Goal: Task Accomplishment & Management: Complete application form

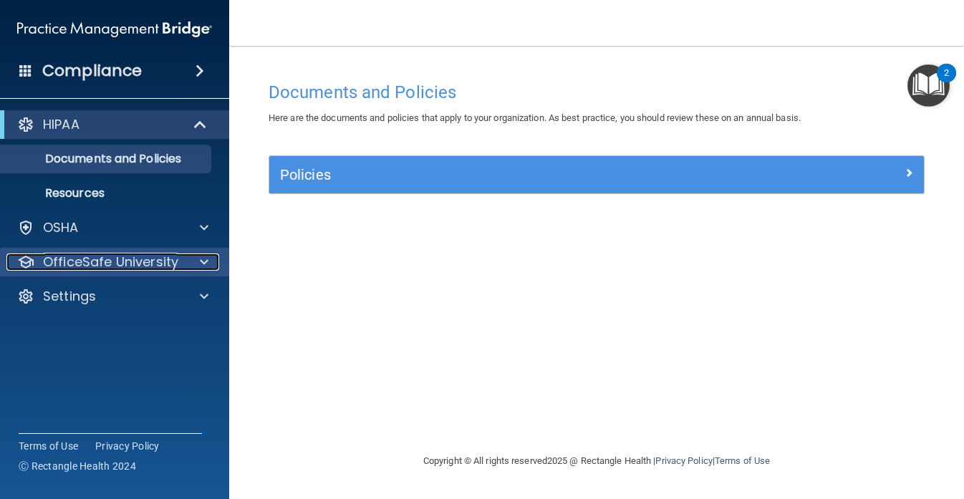
click at [196, 259] on div at bounding box center [202, 262] width 36 height 17
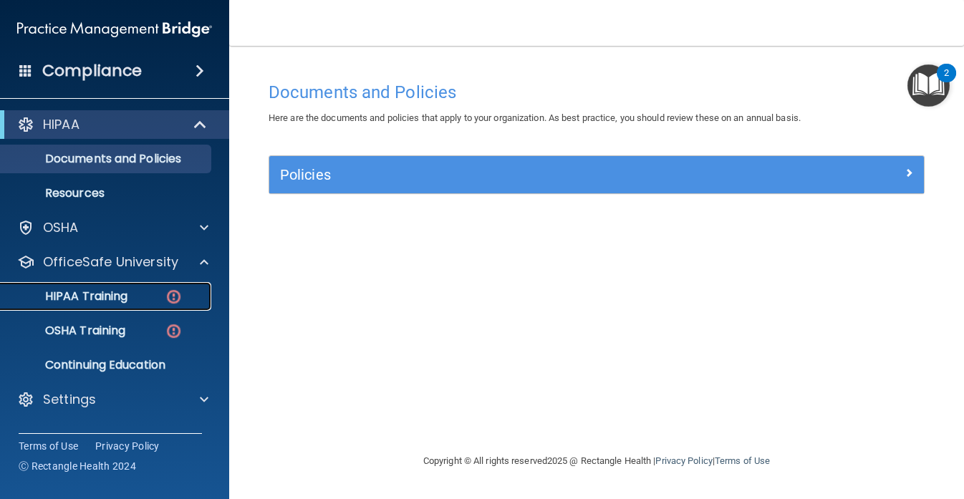
click at [140, 291] on div "HIPAA Training" at bounding box center [107, 296] width 196 height 14
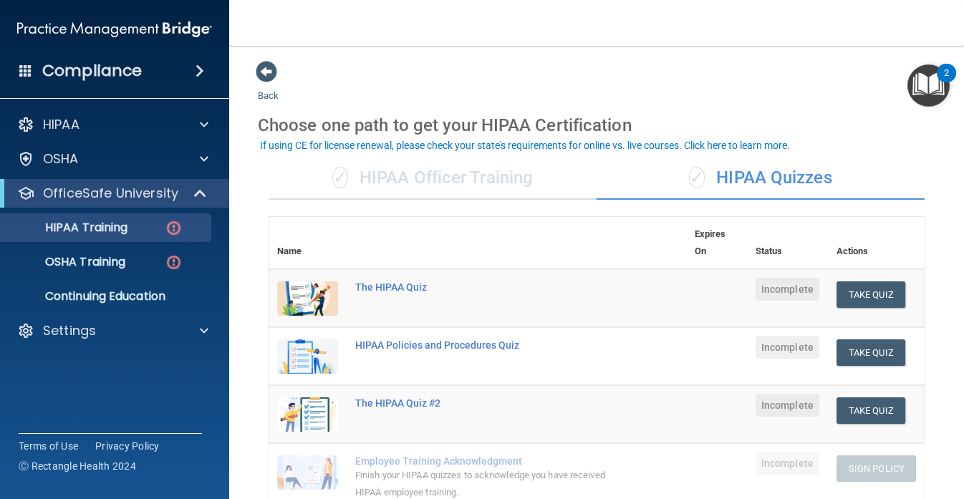
click at [475, 184] on div "✓ HIPAA Officer Training" at bounding box center [433, 178] width 328 height 43
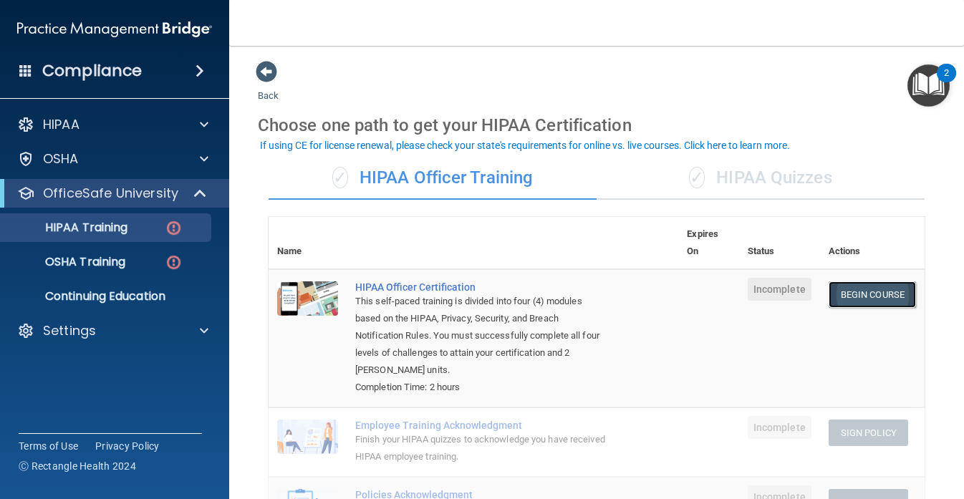
click at [858, 297] on link "Begin Course" at bounding box center [872, 295] width 87 height 27
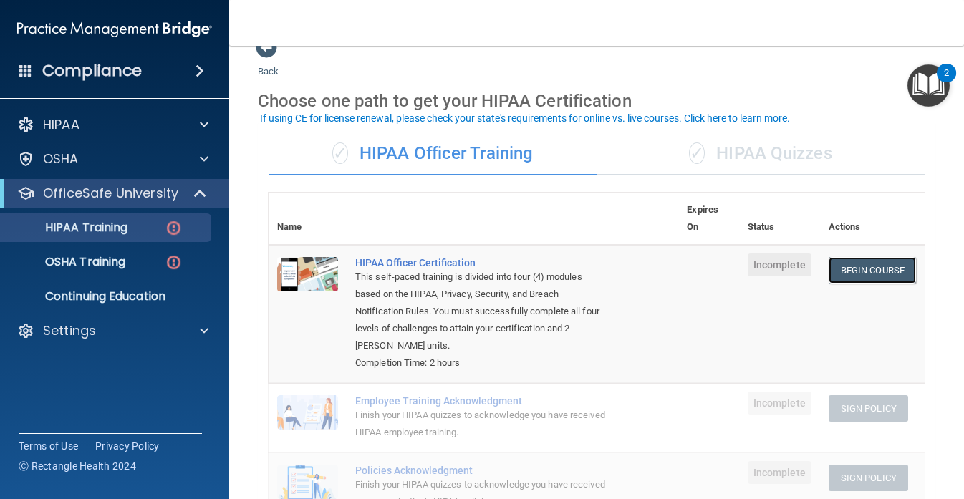
scroll to position [27, 0]
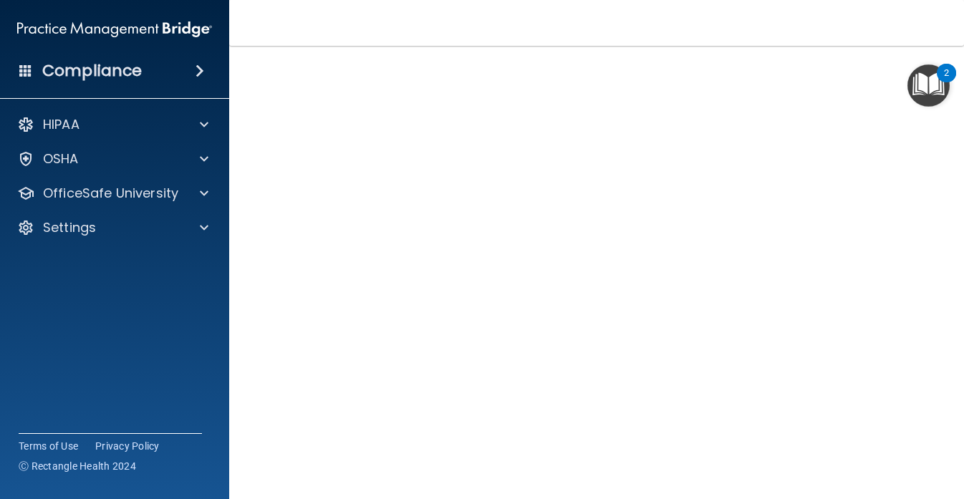
scroll to position [90, 0]
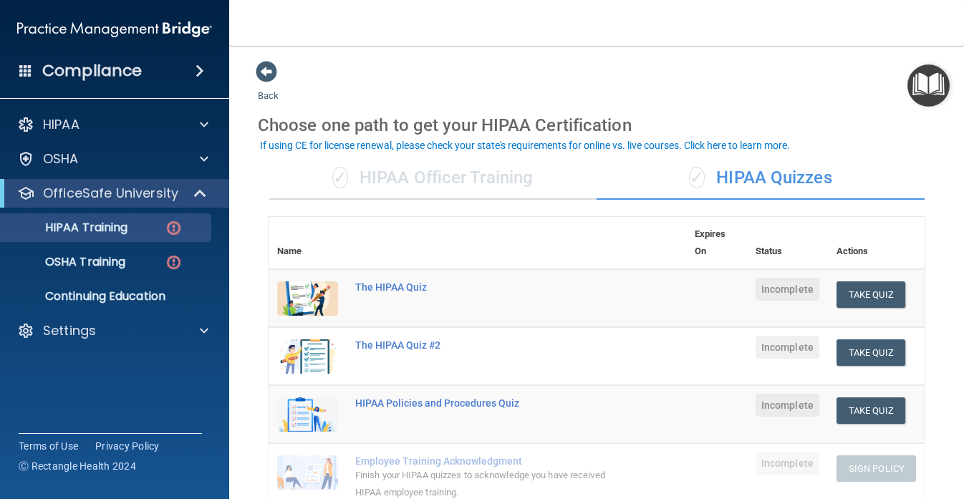
click at [506, 172] on div "✓ HIPAA Officer Training" at bounding box center [433, 178] width 328 height 43
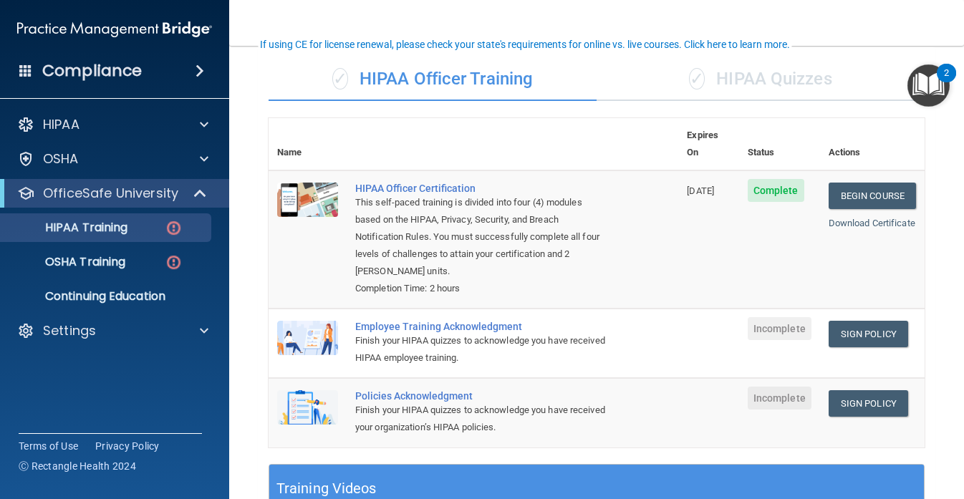
scroll to position [128, 0]
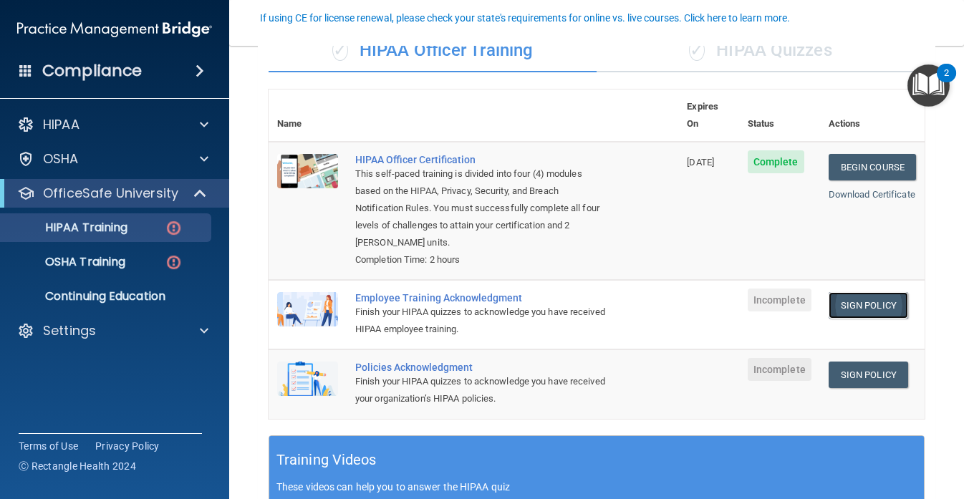
click at [878, 292] on link "Sign Policy" at bounding box center [869, 305] width 80 height 27
click at [845, 363] on link "Sign Policy" at bounding box center [869, 375] width 80 height 27
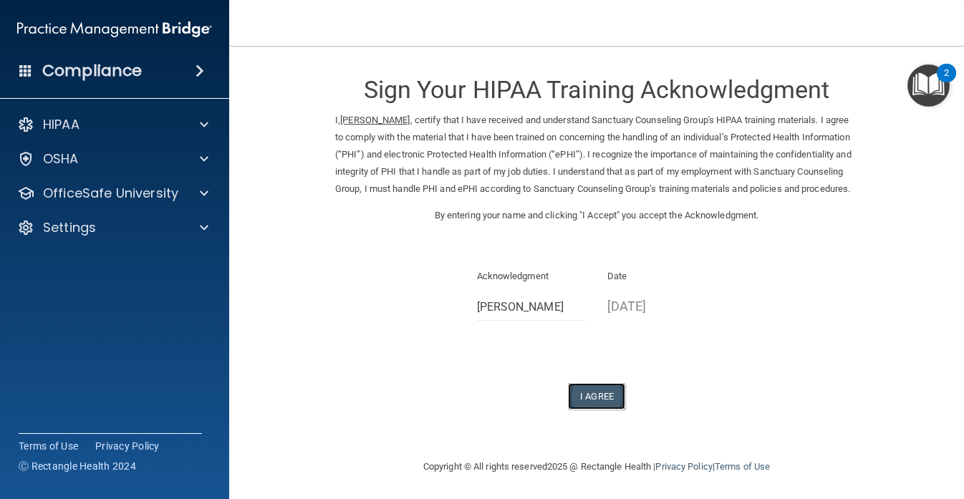
click at [607, 408] on button "I Agree" at bounding box center [596, 396] width 57 height 27
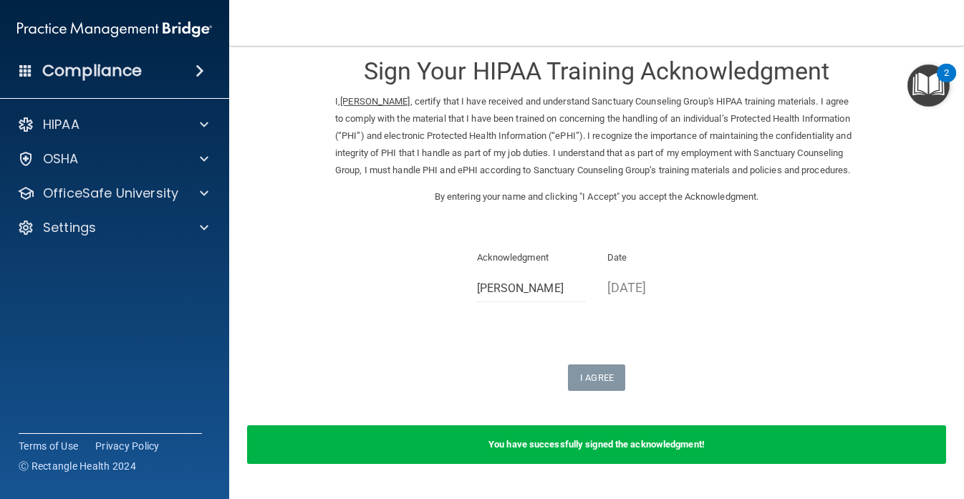
scroll to position [15, 0]
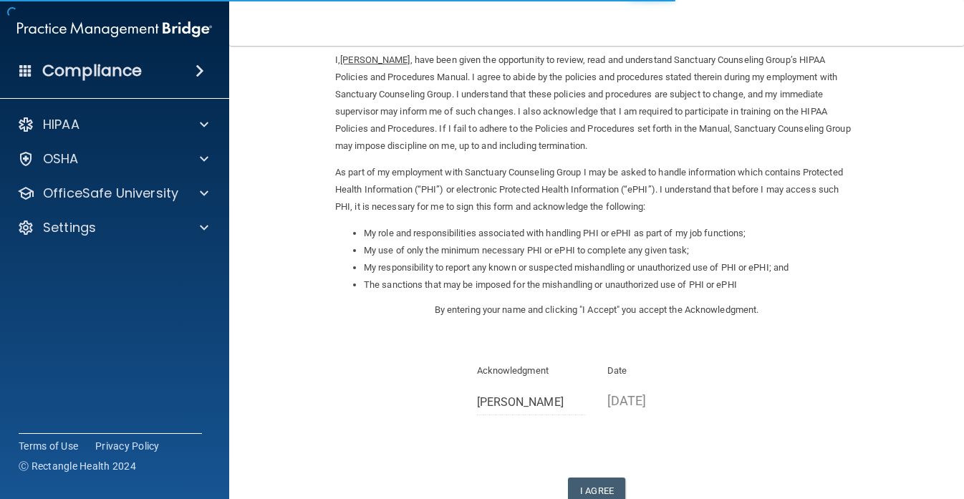
scroll to position [110, 0]
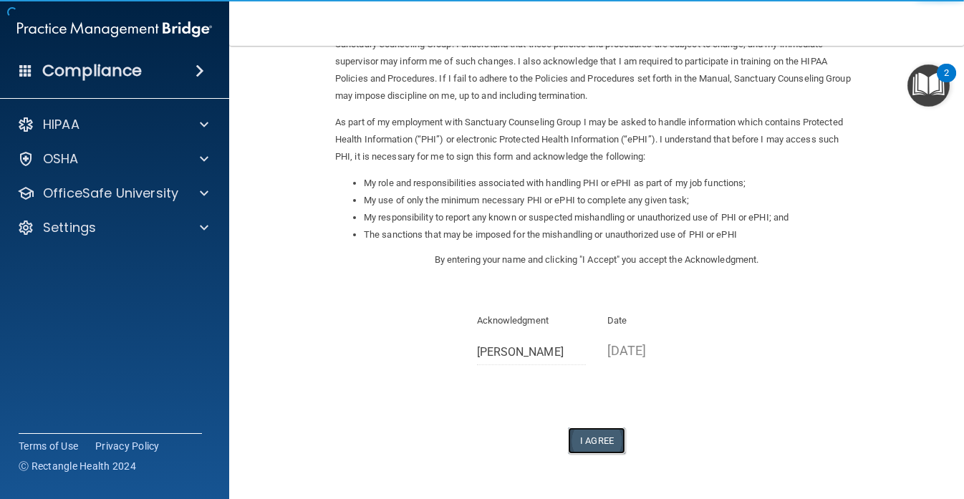
click at [598, 439] on button "I Agree" at bounding box center [596, 441] width 57 height 27
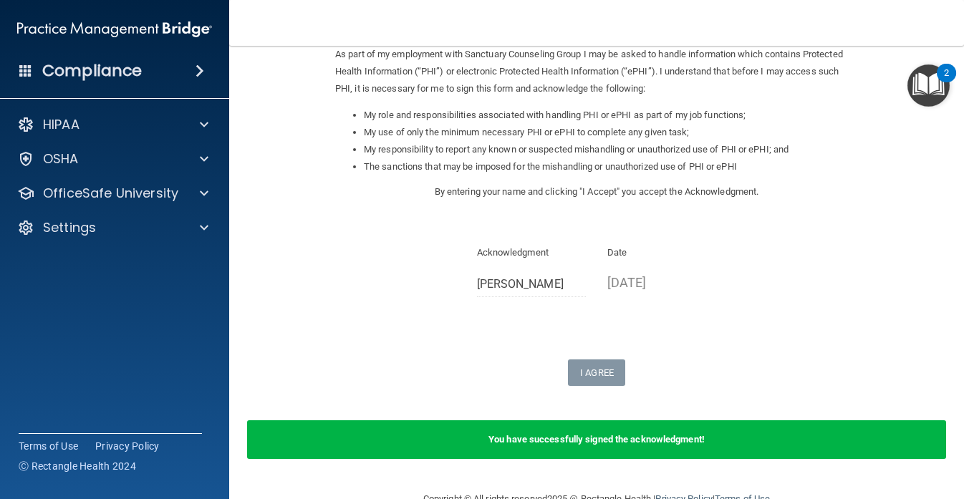
scroll to position [205, 0]
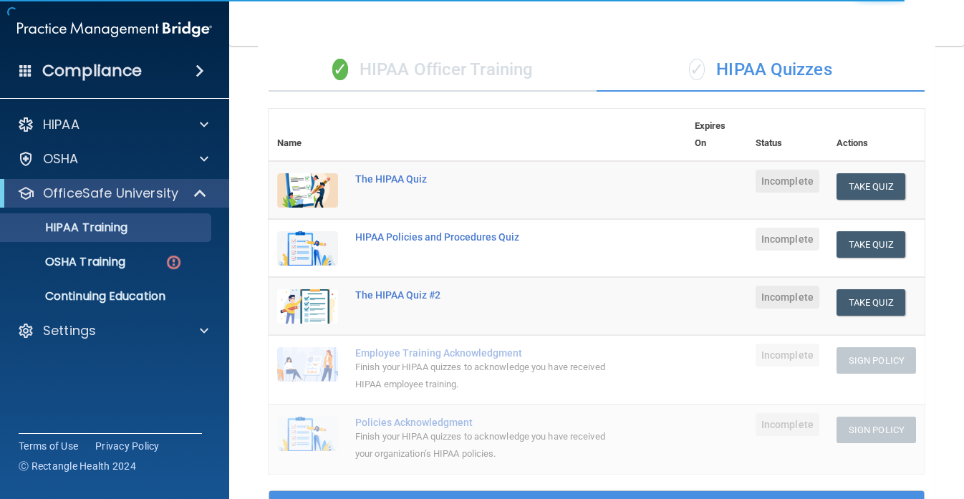
scroll to position [105, 0]
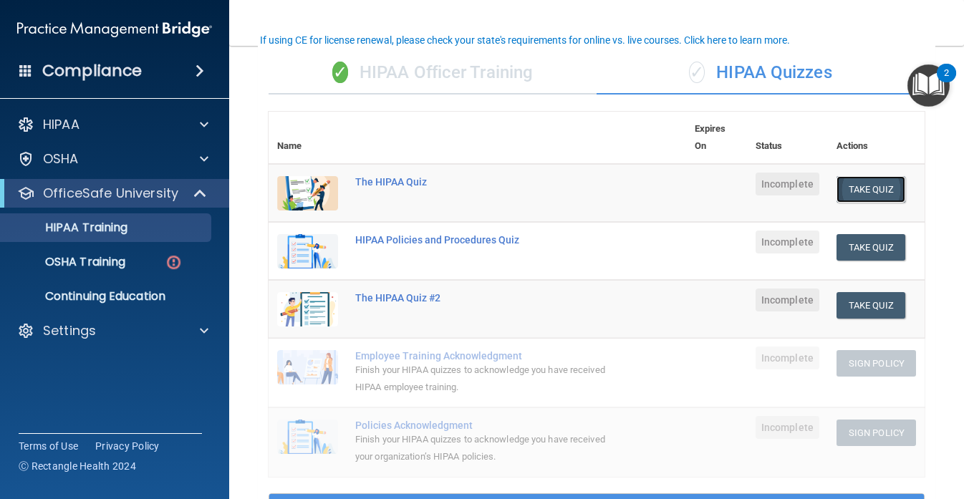
click at [882, 191] on button "Take Quiz" at bounding box center [871, 189] width 69 height 27
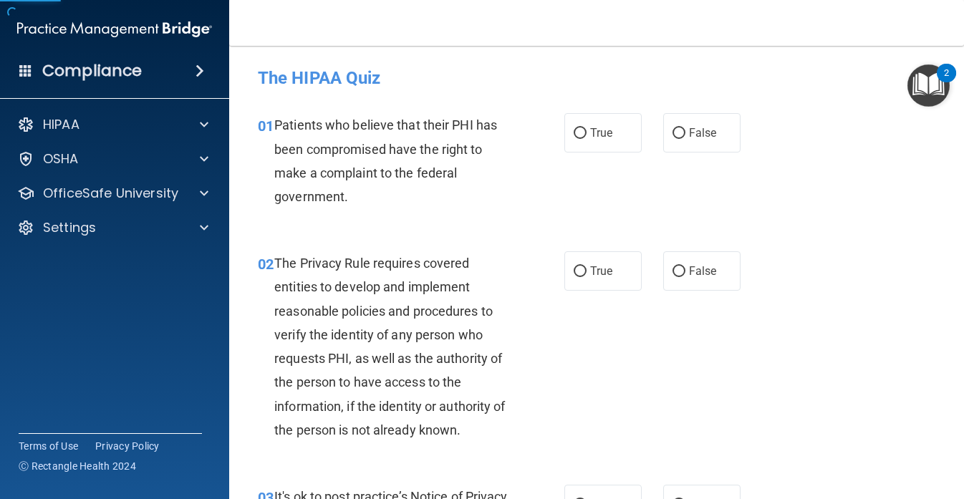
scroll to position [21, 0]
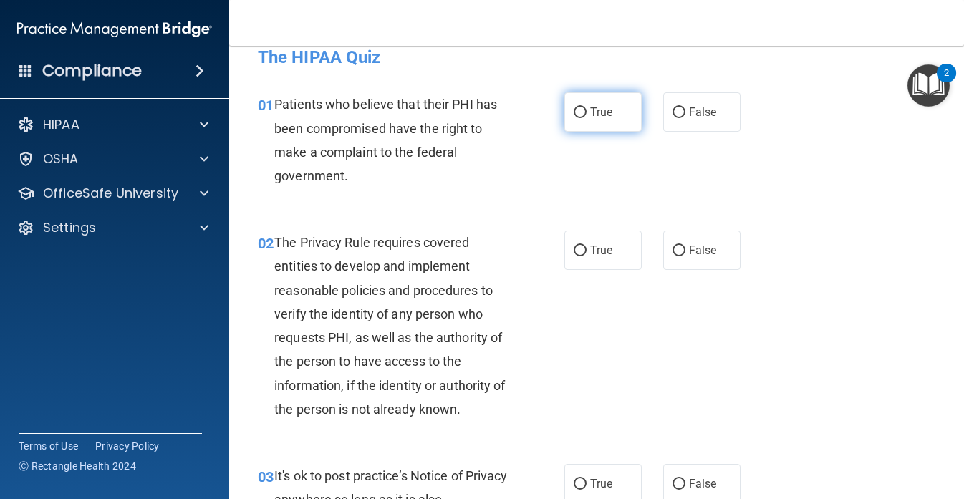
click at [591, 108] on span "True" at bounding box center [601, 112] width 22 height 14
click at [587, 108] on input "True" at bounding box center [580, 112] width 13 height 11
radio input "true"
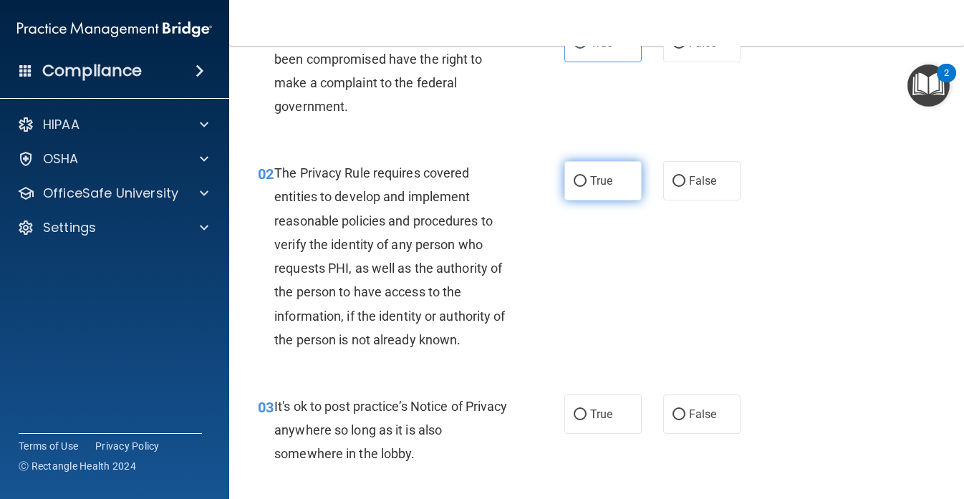
scroll to position [91, 0]
click at [594, 186] on span "True" at bounding box center [601, 180] width 22 height 14
click at [587, 186] on input "True" at bounding box center [580, 181] width 13 height 11
radio input "true"
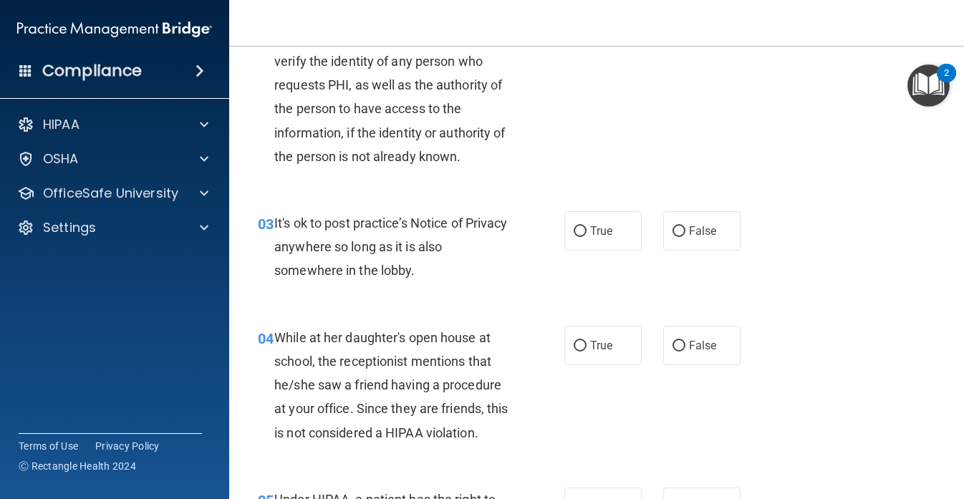
scroll to position [313, 0]
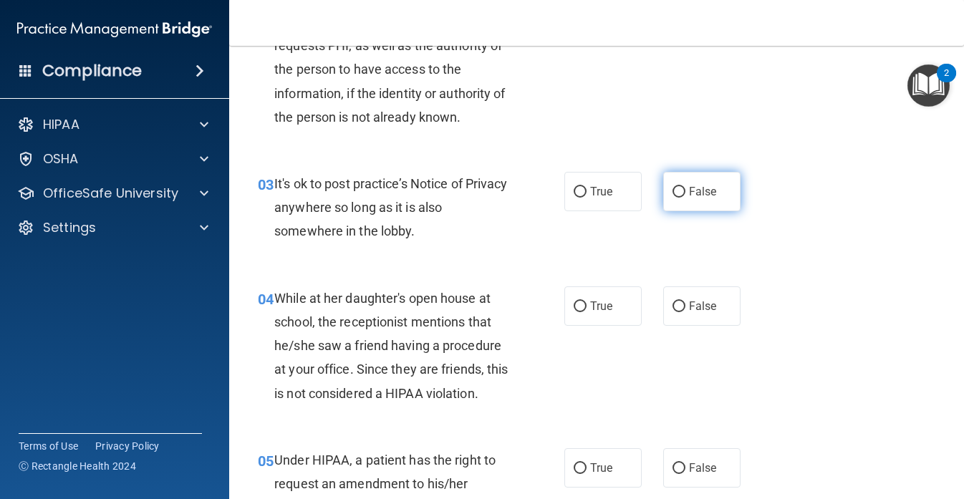
click at [686, 186] on label "False" at bounding box center [701, 191] width 77 height 39
click at [686, 187] on input "False" at bounding box center [679, 192] width 13 height 11
radio input "true"
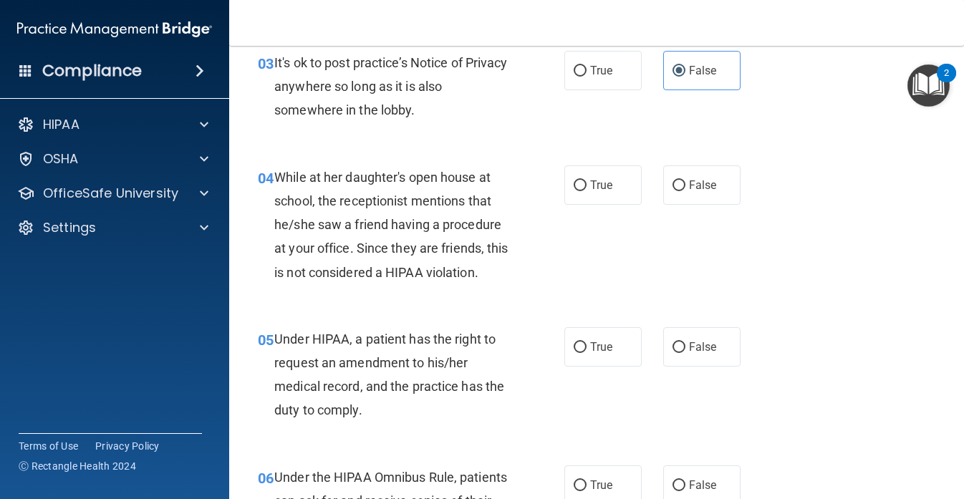
scroll to position [435, 0]
click at [671, 185] on label "False" at bounding box center [701, 184] width 77 height 39
click at [673, 185] on input "False" at bounding box center [679, 185] width 13 height 11
radio input "true"
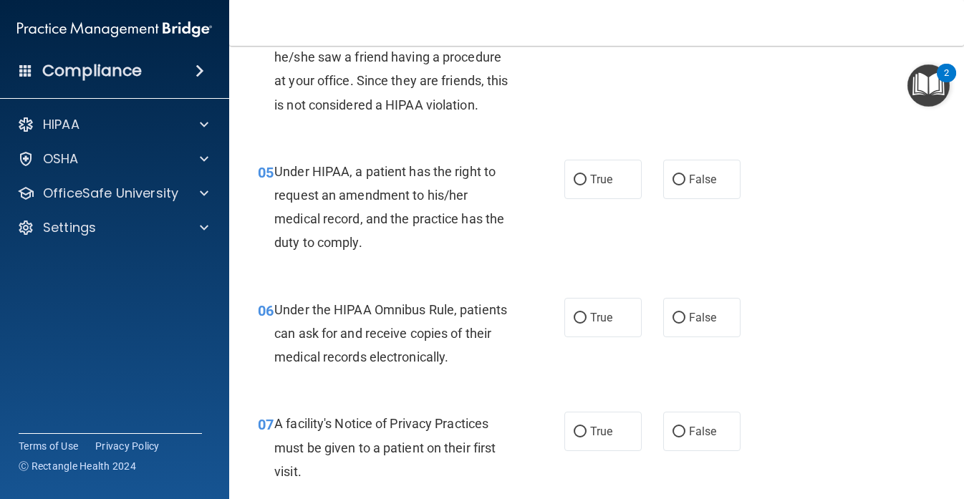
scroll to position [604, 0]
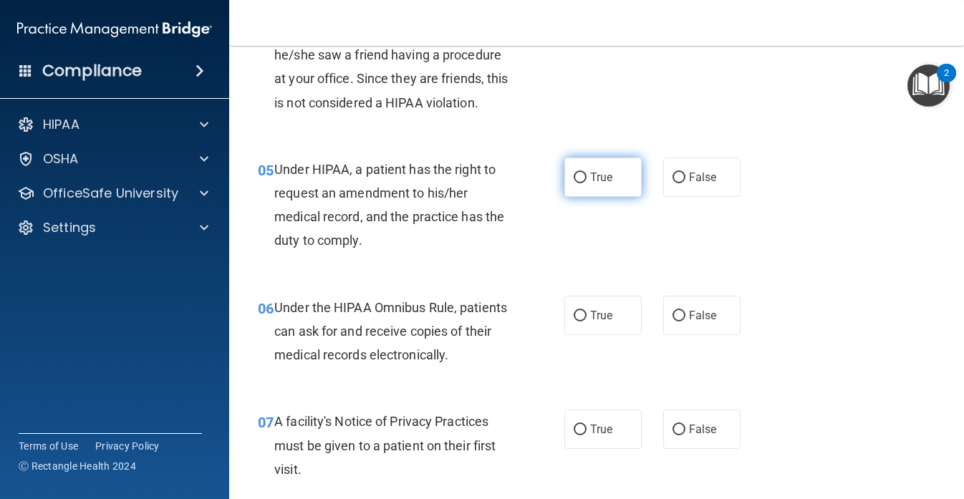
click at [591, 183] on span "True" at bounding box center [601, 178] width 22 height 14
click at [587, 183] on input "True" at bounding box center [580, 178] width 13 height 11
radio input "true"
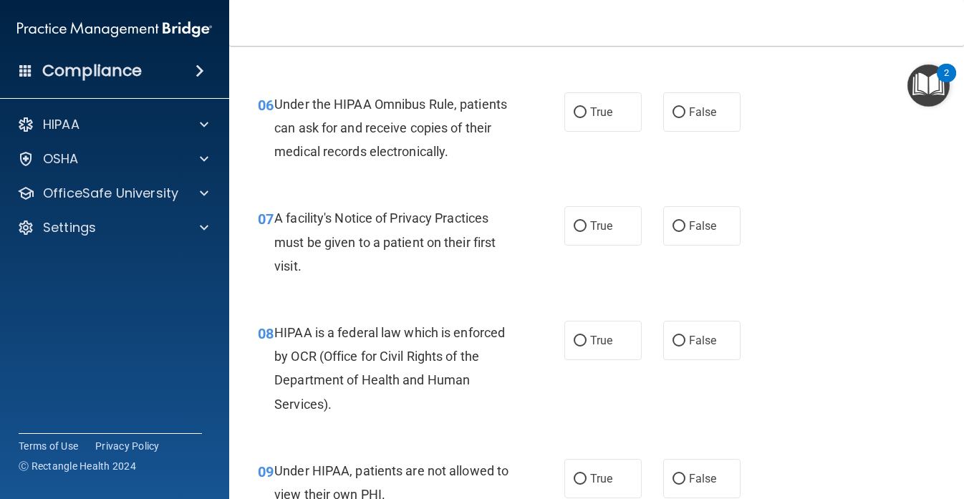
scroll to position [808, 0]
click at [584, 104] on label "True" at bounding box center [603, 111] width 77 height 39
click at [584, 107] on input "True" at bounding box center [580, 112] width 13 height 11
radio input "true"
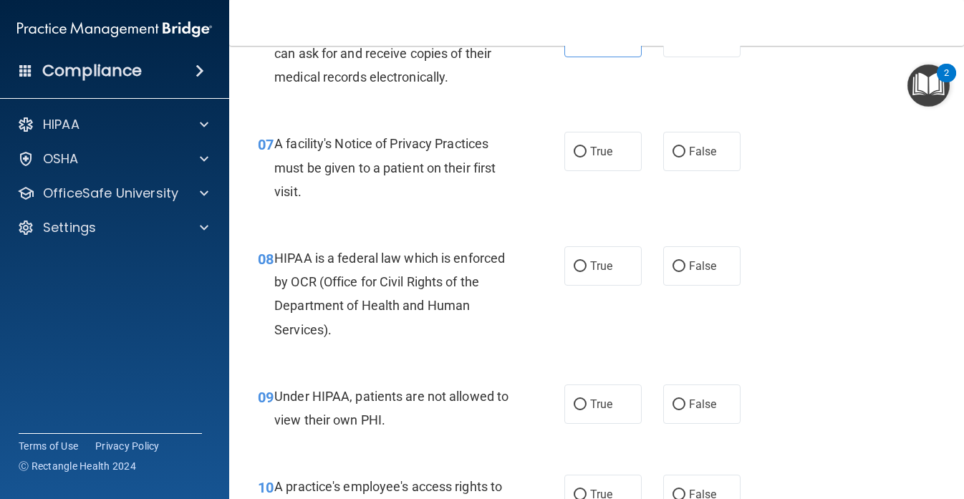
scroll to position [923, 0]
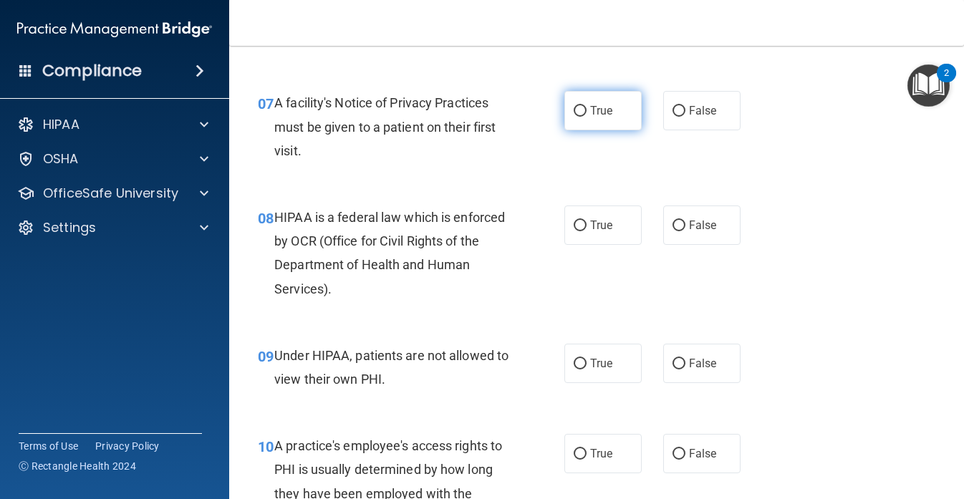
click at [598, 109] on span "True" at bounding box center [601, 111] width 22 height 14
click at [587, 109] on input "True" at bounding box center [580, 111] width 13 height 11
radio input "true"
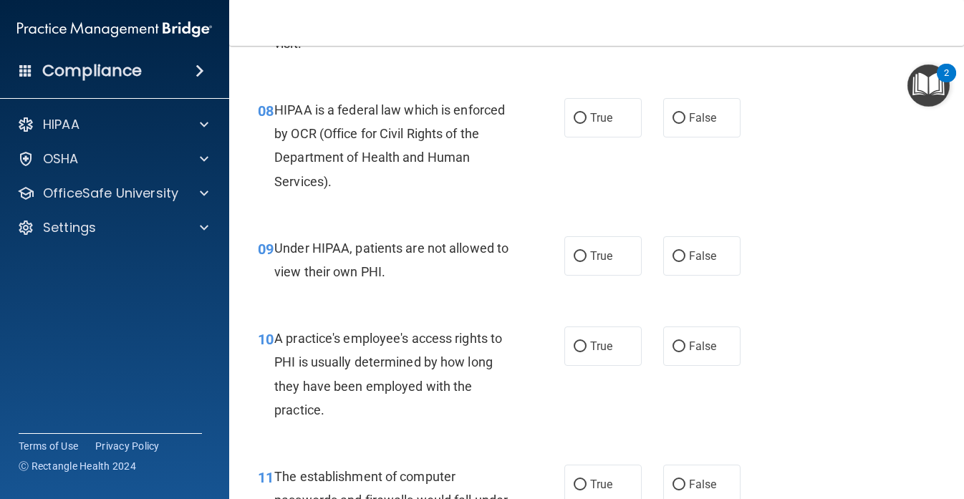
scroll to position [1061, 0]
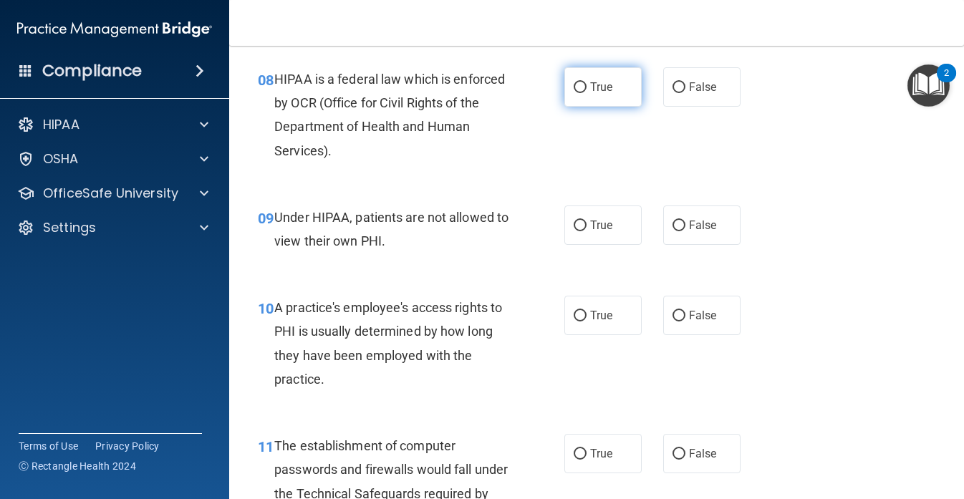
click at [591, 84] on span "True" at bounding box center [601, 87] width 22 height 14
click at [587, 84] on input "True" at bounding box center [580, 87] width 13 height 11
radio input "true"
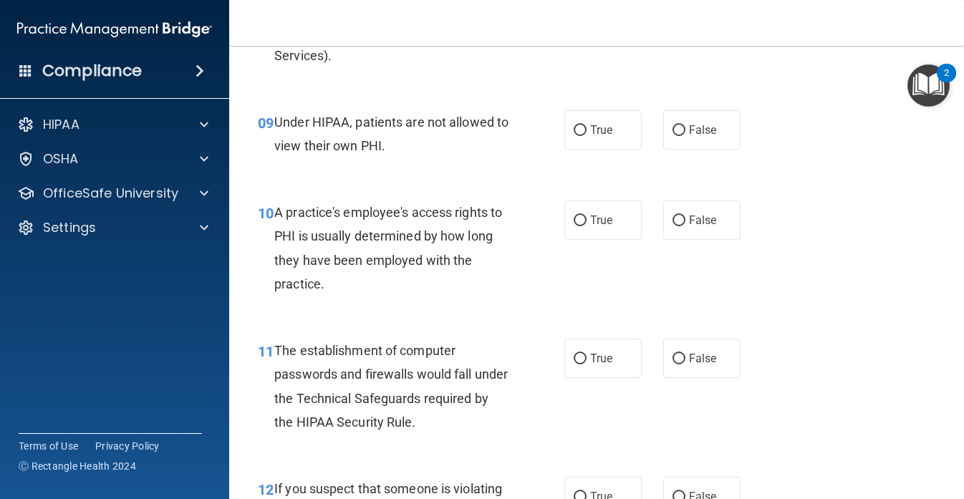
scroll to position [1158, 0]
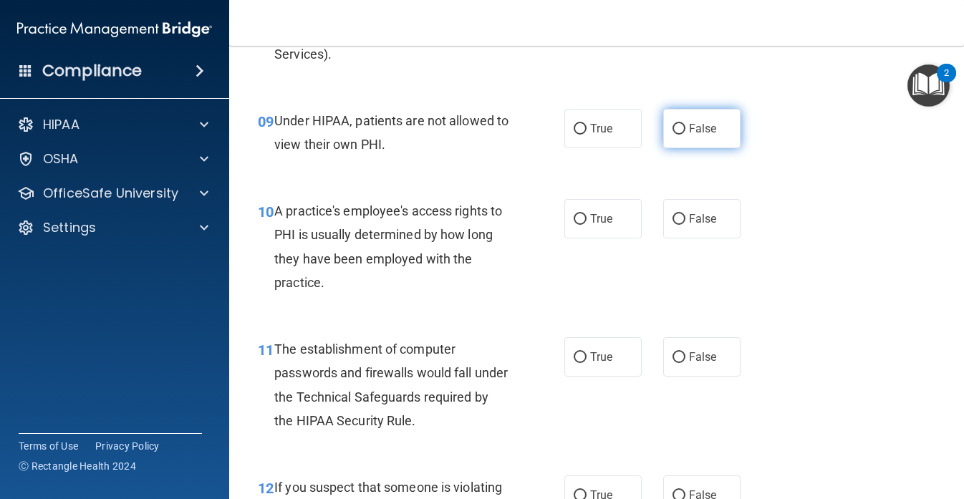
click at [668, 121] on label "False" at bounding box center [701, 128] width 77 height 39
click at [673, 124] on input "False" at bounding box center [679, 129] width 13 height 11
radio input "true"
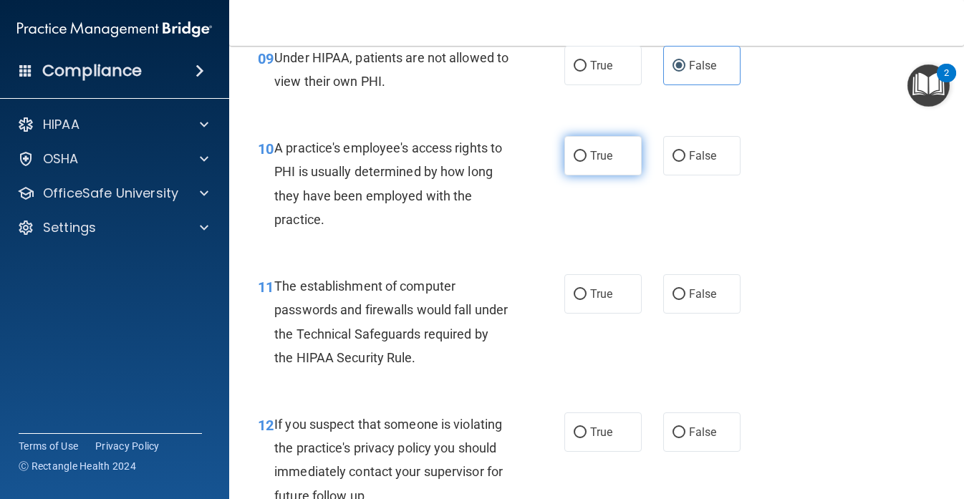
scroll to position [1222, 0]
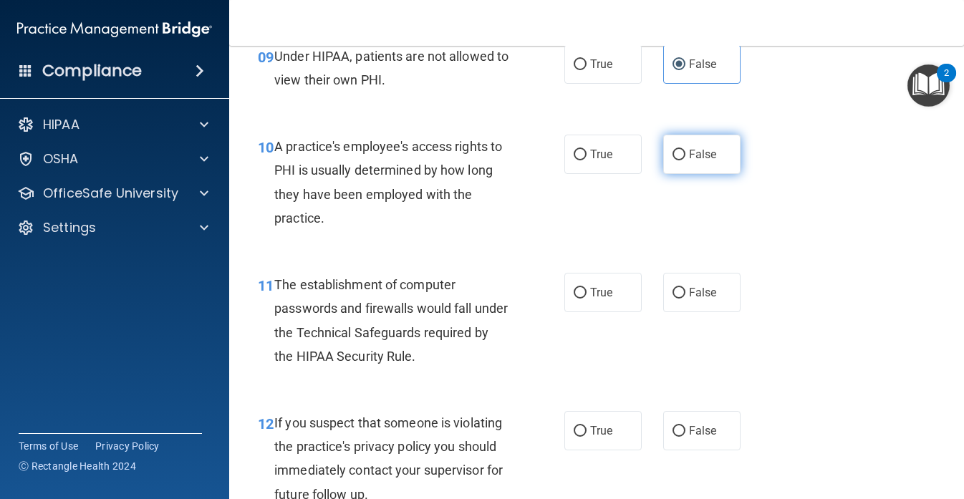
click at [681, 165] on label "False" at bounding box center [701, 154] width 77 height 39
click at [681, 160] on input "False" at bounding box center [679, 155] width 13 height 11
radio input "true"
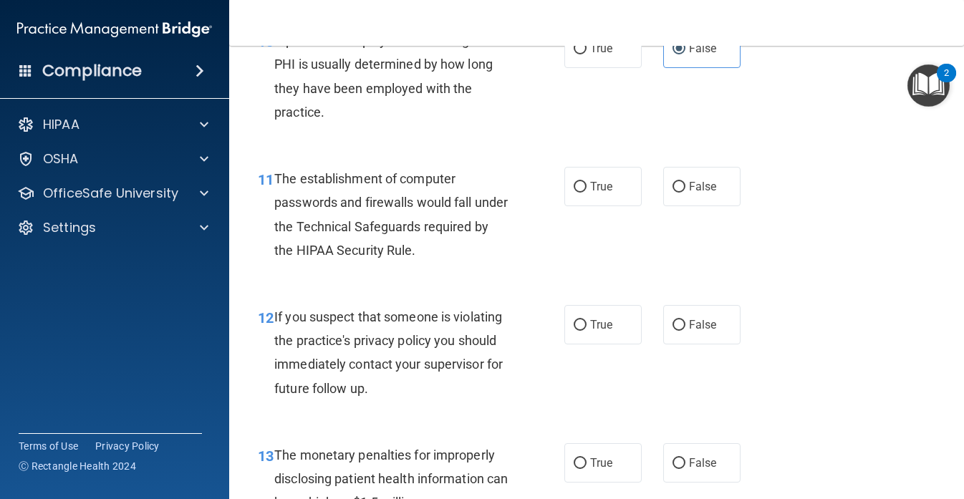
scroll to position [1329, 0]
click at [595, 193] on span "True" at bounding box center [601, 186] width 22 height 14
click at [587, 192] on input "True" at bounding box center [580, 186] width 13 height 11
radio input "true"
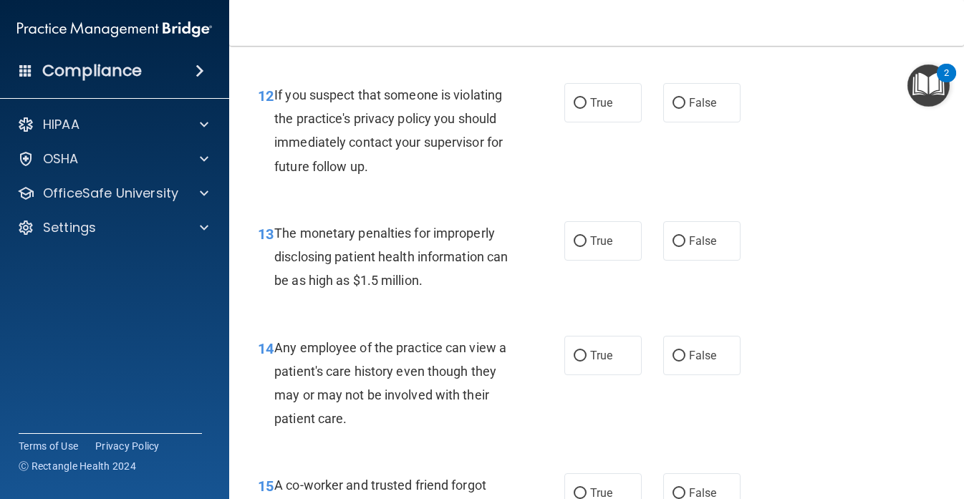
scroll to position [1554, 0]
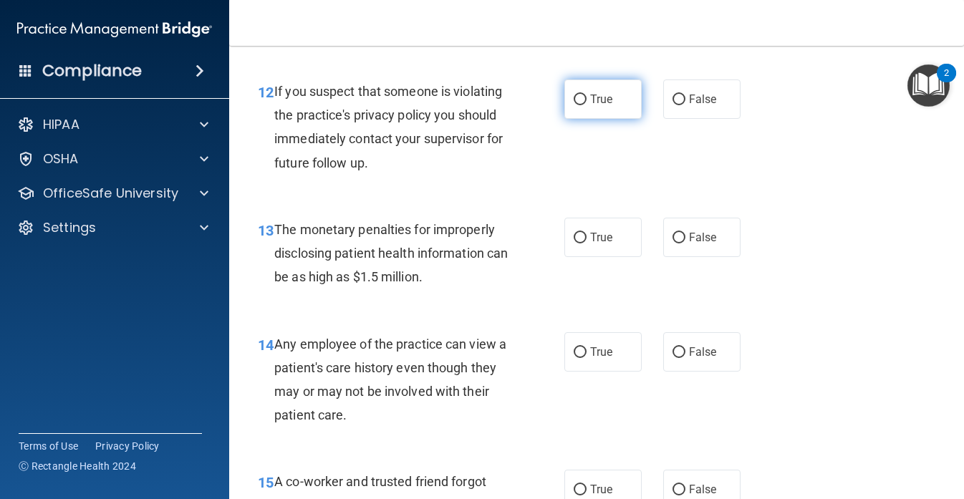
click at [597, 104] on span "True" at bounding box center [601, 99] width 22 height 14
click at [587, 104] on input "True" at bounding box center [580, 100] width 13 height 11
radio input "true"
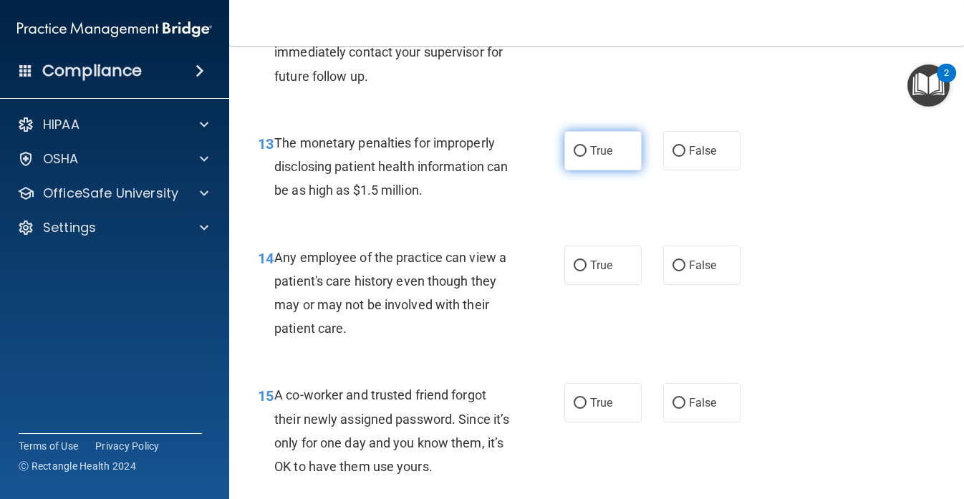
scroll to position [1652, 0]
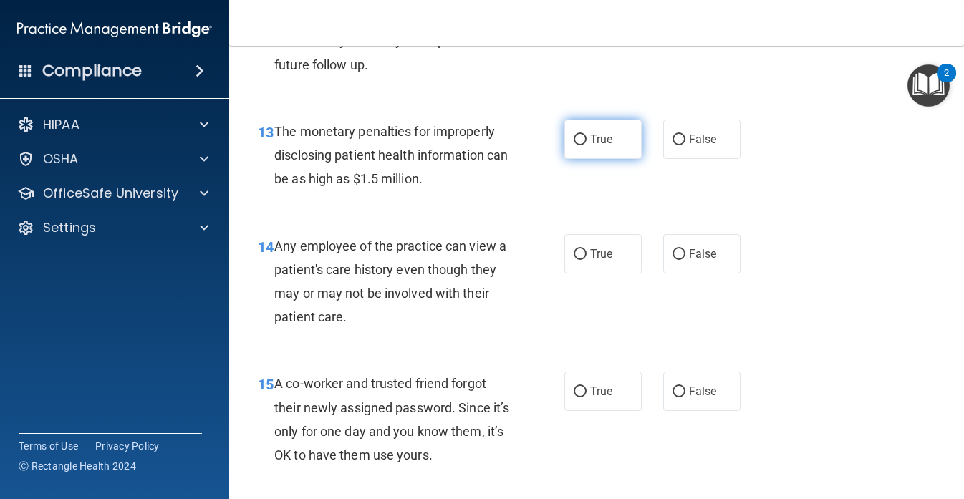
click at [588, 151] on label "True" at bounding box center [603, 139] width 77 height 39
click at [587, 145] on input "True" at bounding box center [580, 140] width 13 height 11
radio input "true"
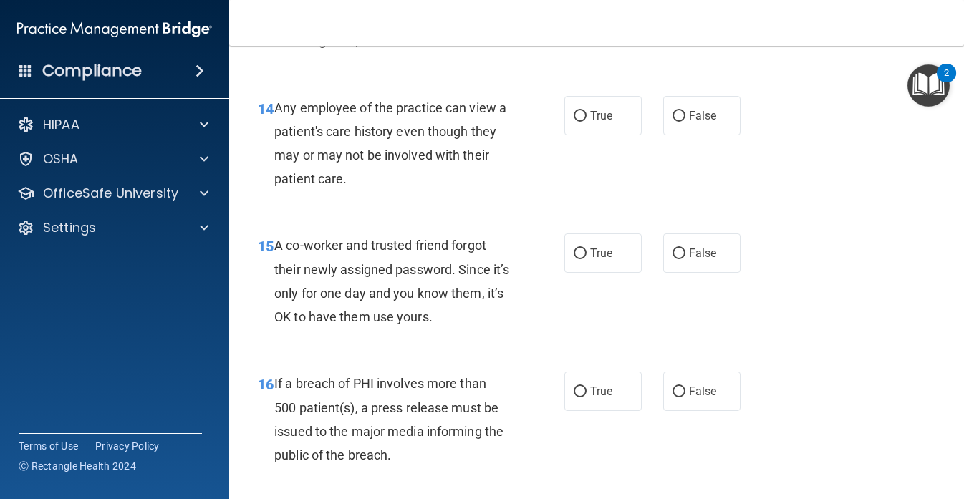
scroll to position [1791, 0]
click at [677, 121] on label "False" at bounding box center [701, 114] width 77 height 39
click at [677, 121] on input "False" at bounding box center [679, 115] width 13 height 11
radio input "true"
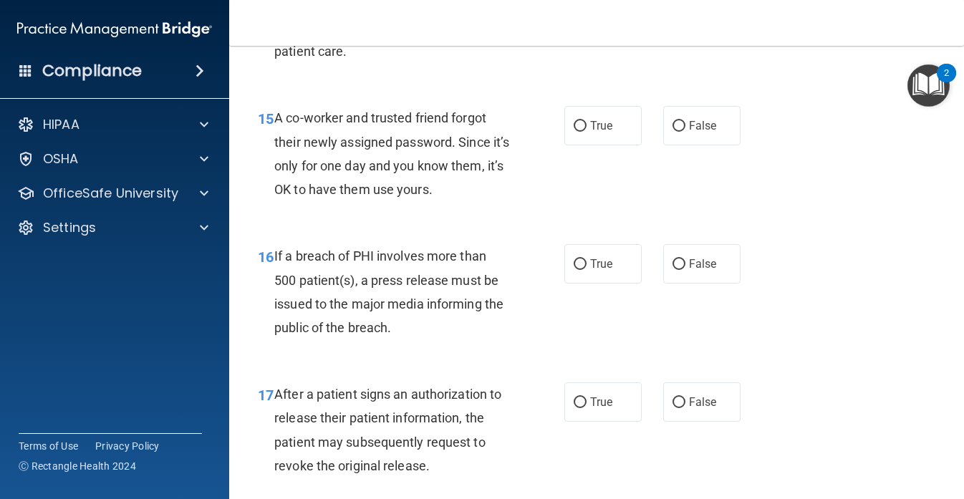
scroll to position [1941, 0]
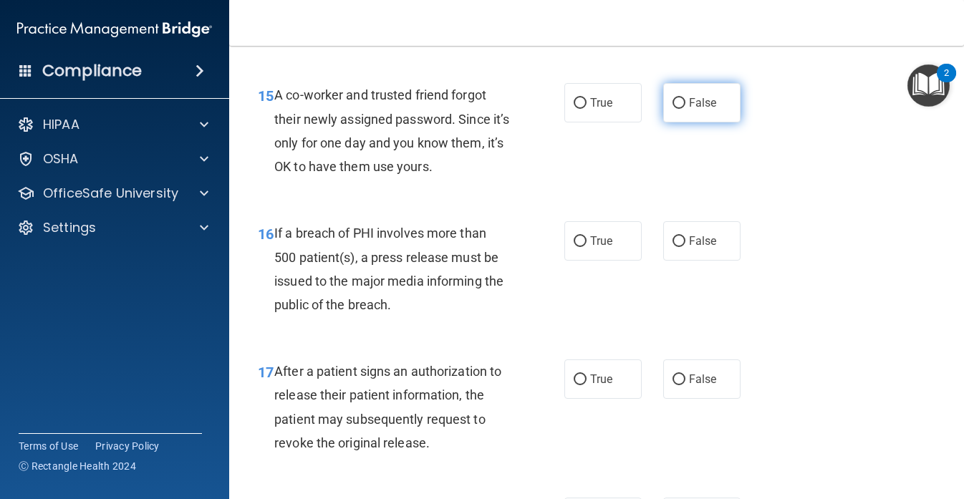
click at [667, 111] on label "False" at bounding box center [701, 102] width 77 height 39
click at [673, 109] on input "False" at bounding box center [679, 103] width 13 height 11
radio input "true"
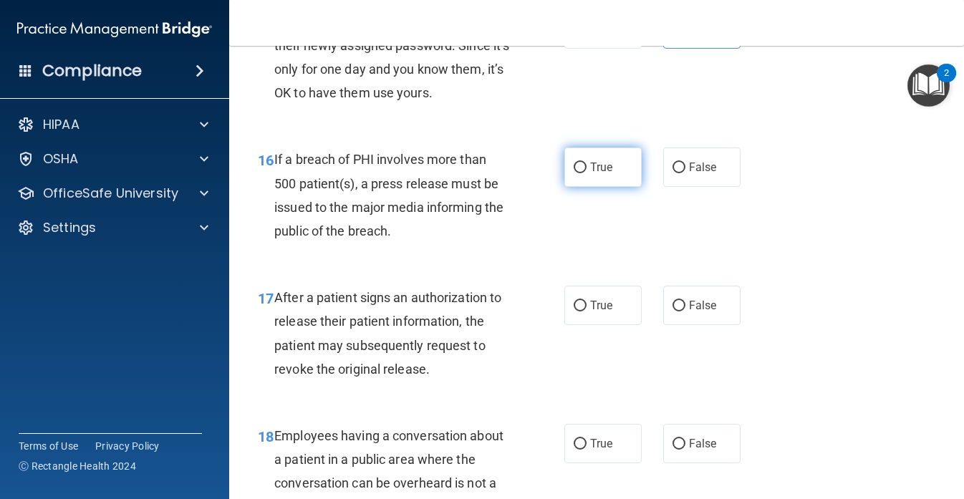
scroll to position [2034, 0]
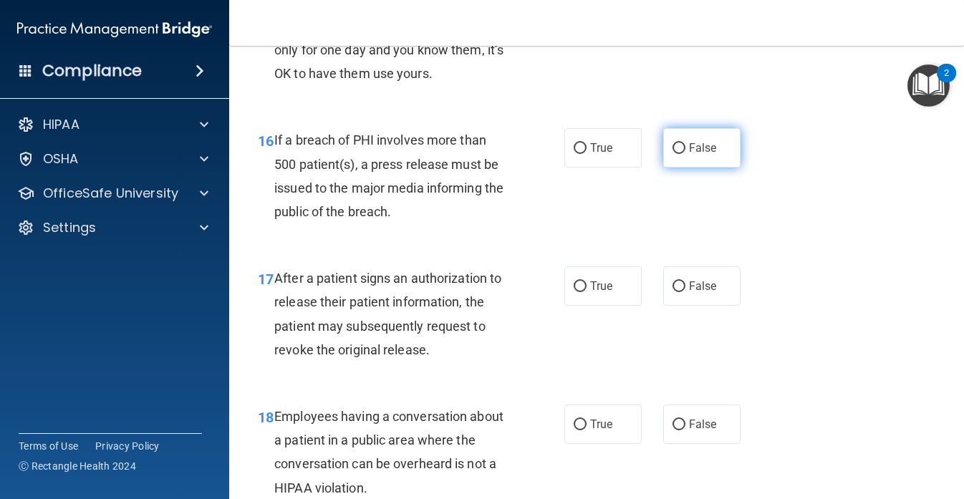
click at [679, 153] on input "False" at bounding box center [679, 148] width 13 height 11
radio input "true"
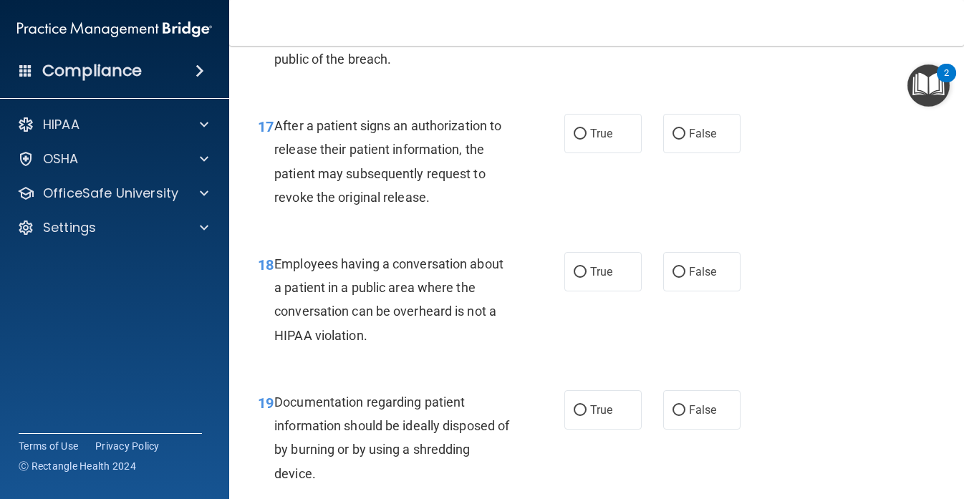
scroll to position [2187, 0]
click at [595, 139] on span "True" at bounding box center [601, 133] width 22 height 14
click at [587, 139] on input "True" at bounding box center [580, 133] width 13 height 11
radio input "true"
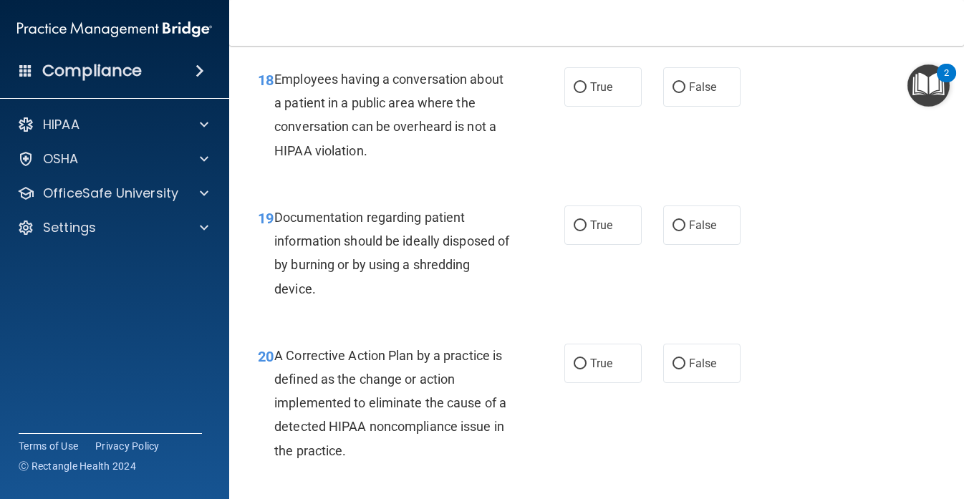
scroll to position [2369, 0]
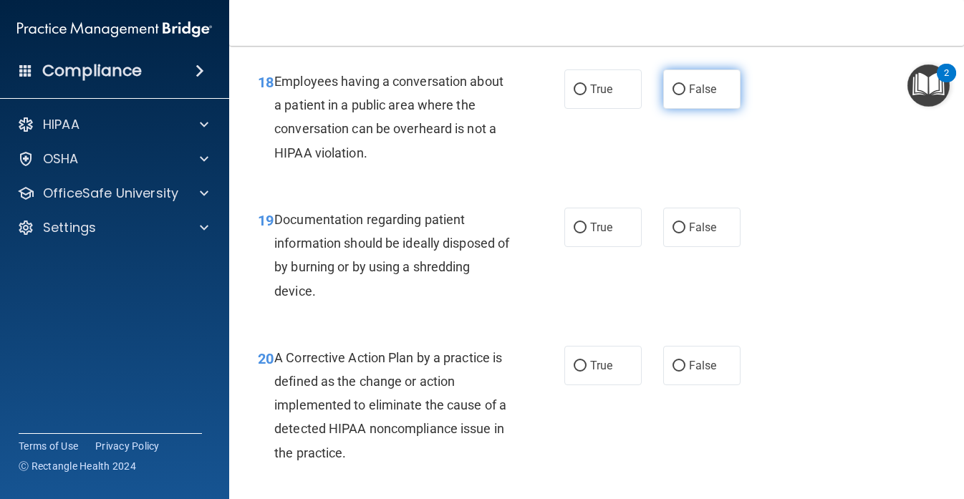
click at [675, 82] on label "False" at bounding box center [701, 88] width 77 height 39
click at [675, 85] on input "False" at bounding box center [679, 90] width 13 height 11
radio input "true"
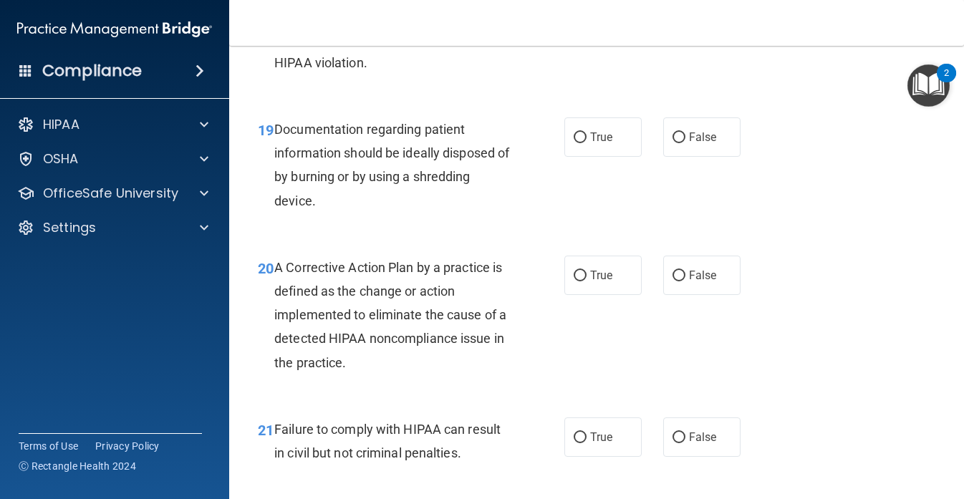
scroll to position [2462, 0]
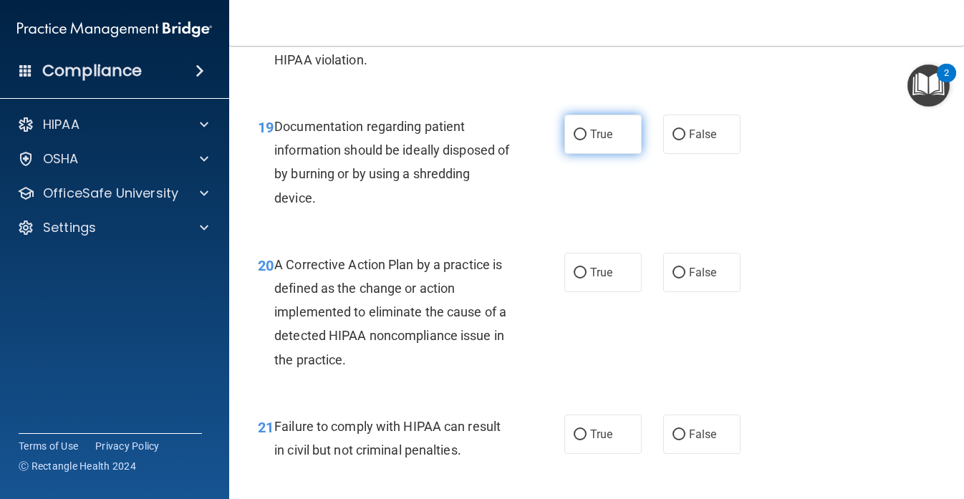
click at [604, 153] on label "True" at bounding box center [603, 134] width 77 height 39
click at [587, 140] on input "True" at bounding box center [580, 135] width 13 height 11
radio input "true"
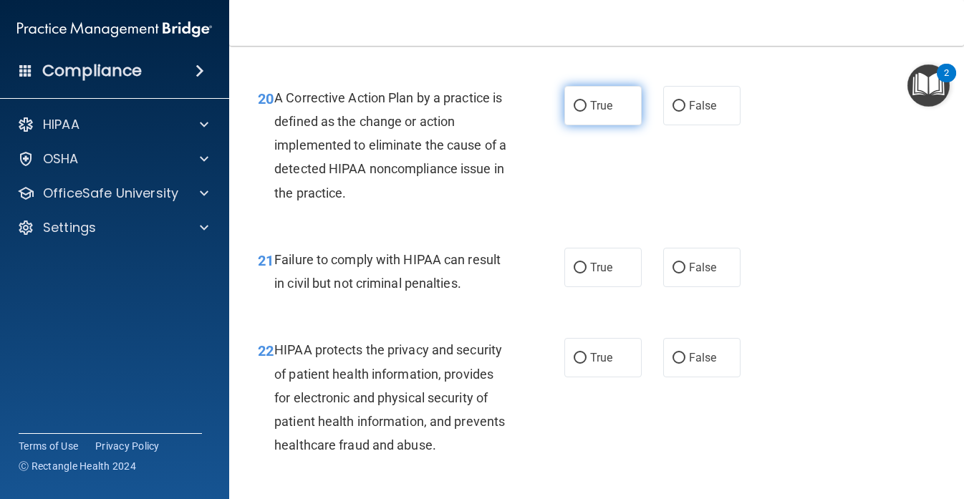
scroll to position [2631, 0]
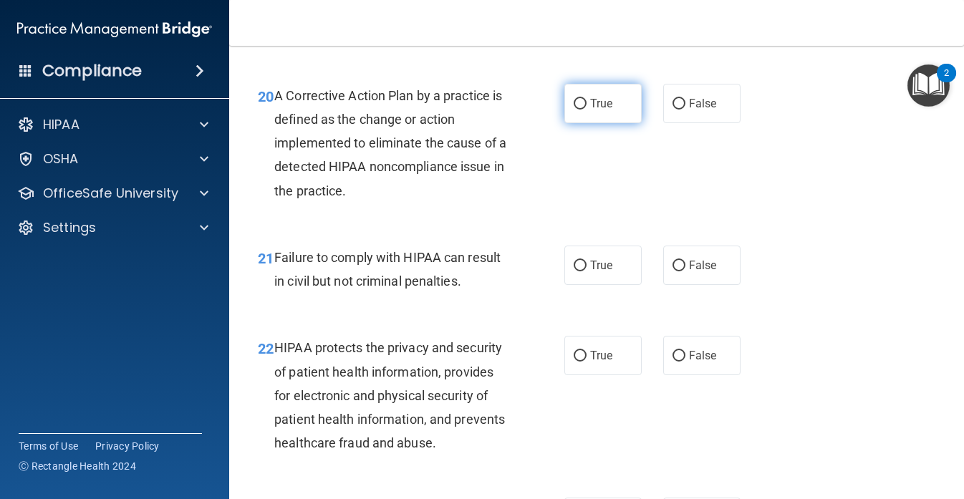
click at [592, 107] on span "True" at bounding box center [601, 104] width 22 height 14
click at [587, 107] on input "True" at bounding box center [580, 104] width 13 height 11
radio input "true"
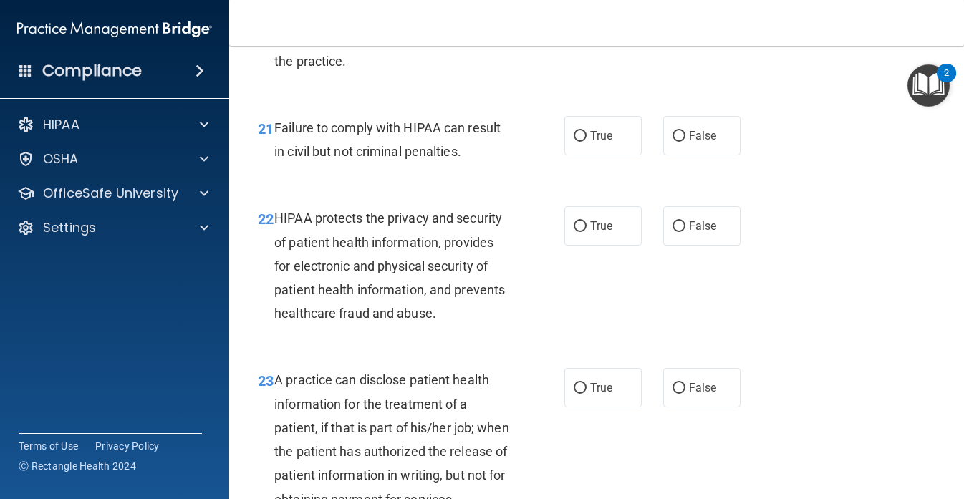
scroll to position [2795, 0]
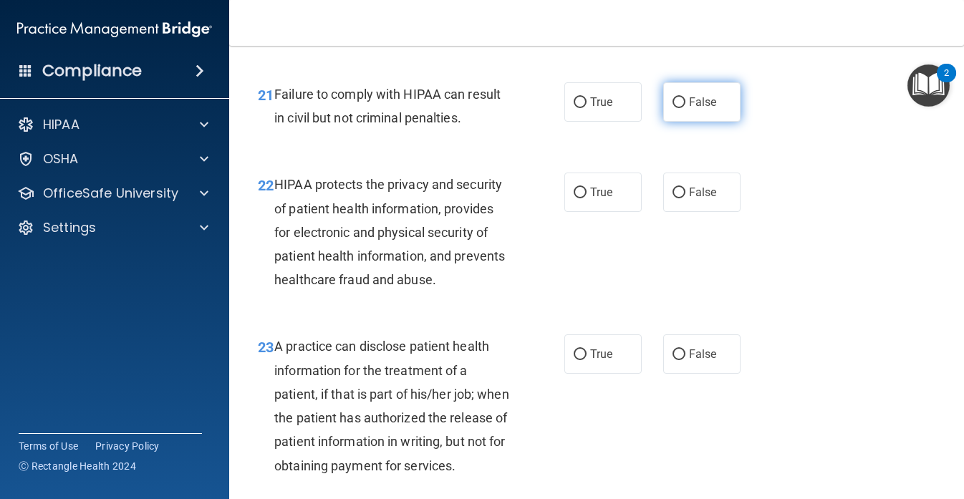
click at [675, 112] on label "False" at bounding box center [701, 101] width 77 height 39
click at [675, 108] on input "False" at bounding box center [679, 102] width 13 height 11
radio input "true"
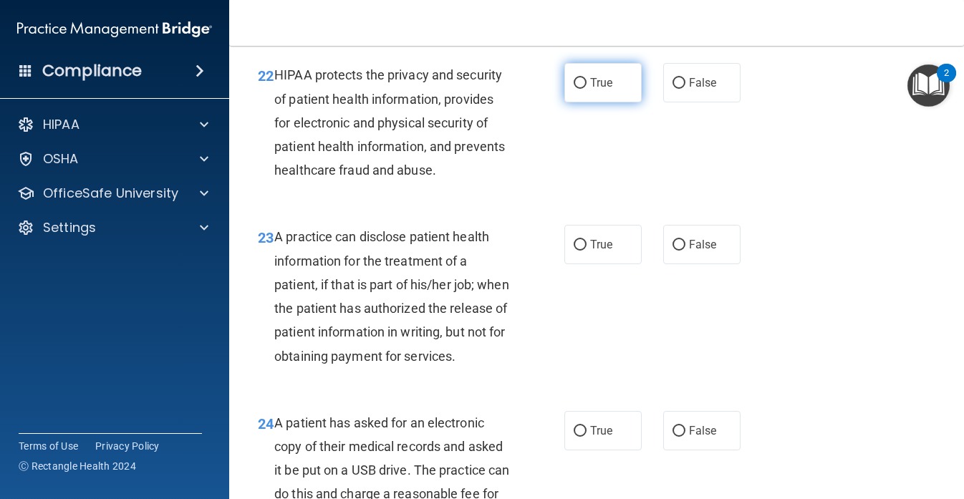
scroll to position [2912, 0]
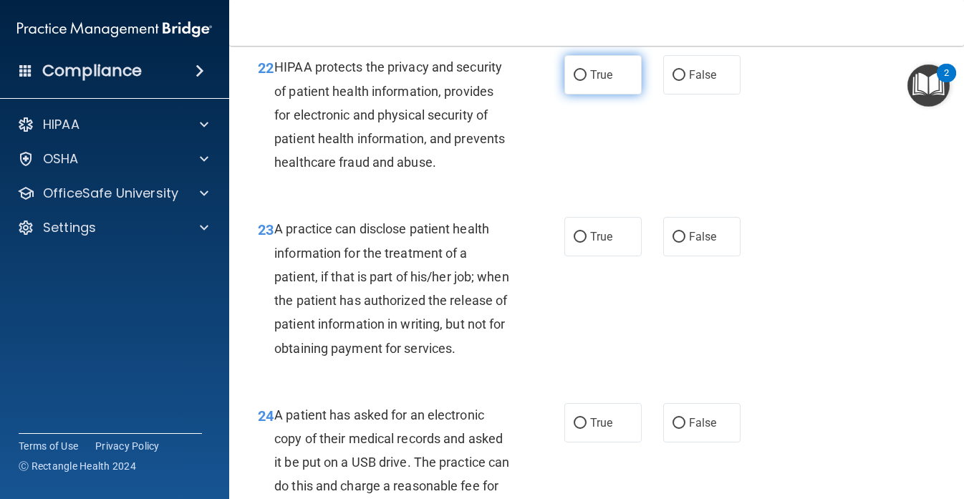
click at [614, 82] on label "True" at bounding box center [603, 74] width 77 height 39
click at [587, 81] on input "True" at bounding box center [580, 75] width 13 height 11
radio input "true"
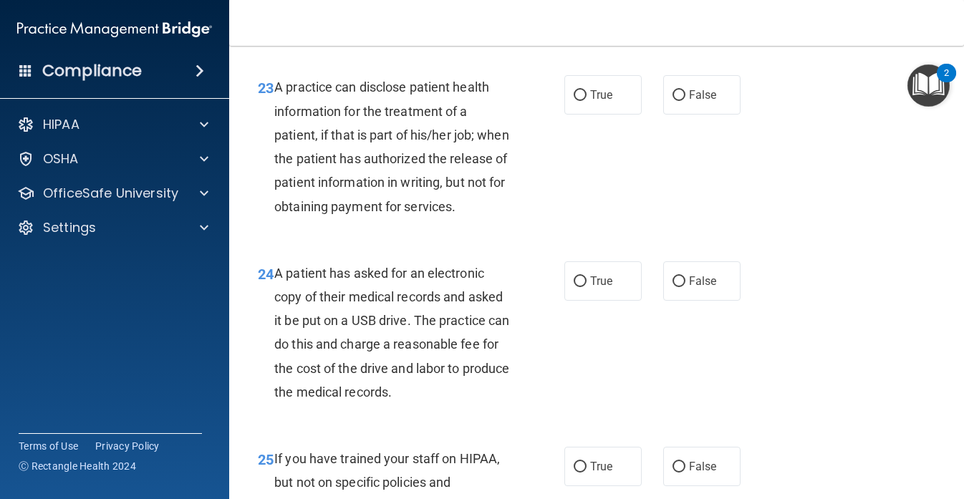
scroll to position [3057, 0]
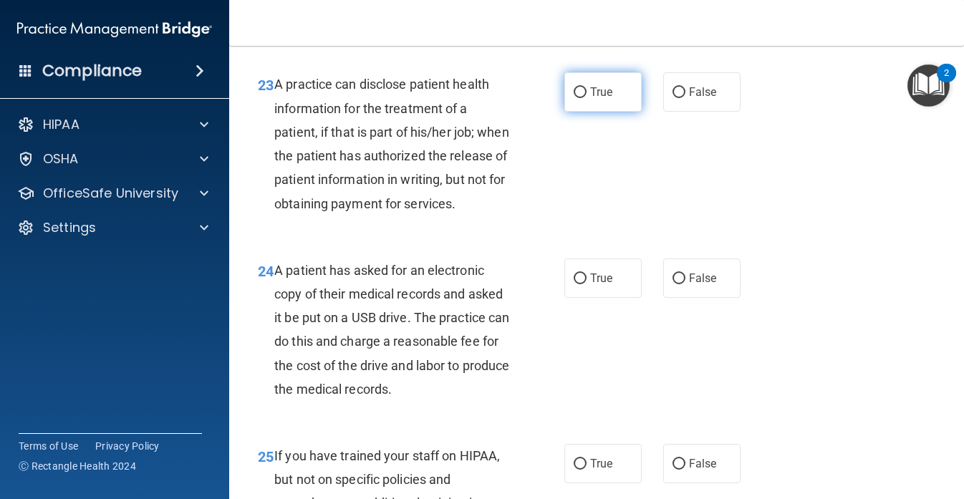
click at [605, 93] on span "True" at bounding box center [601, 92] width 22 height 14
click at [587, 93] on input "True" at bounding box center [580, 92] width 13 height 11
radio input "true"
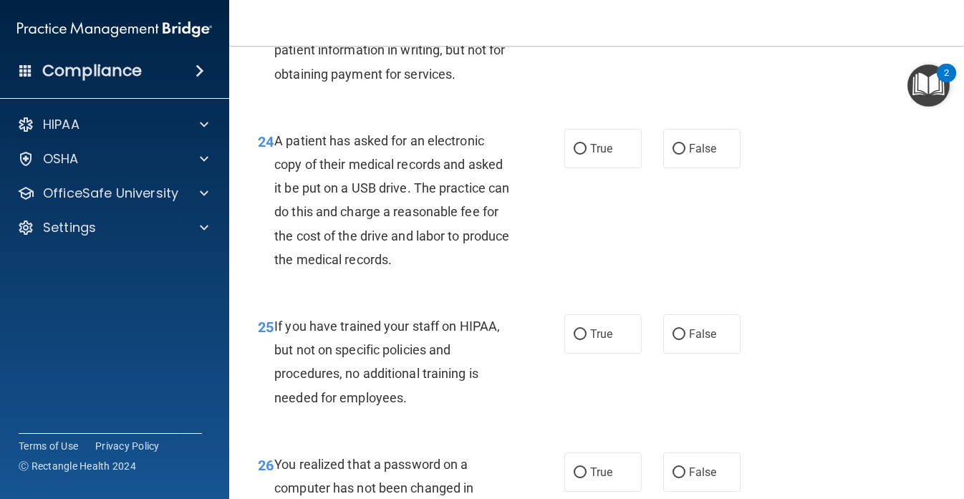
scroll to position [3263, 0]
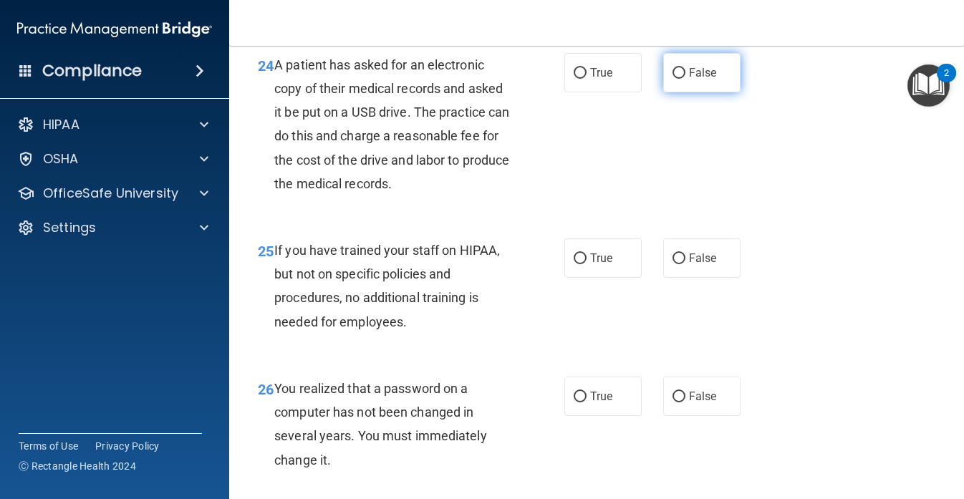
click at [667, 92] on label "False" at bounding box center [701, 72] width 77 height 39
click at [673, 79] on input "False" at bounding box center [679, 73] width 13 height 11
radio input "true"
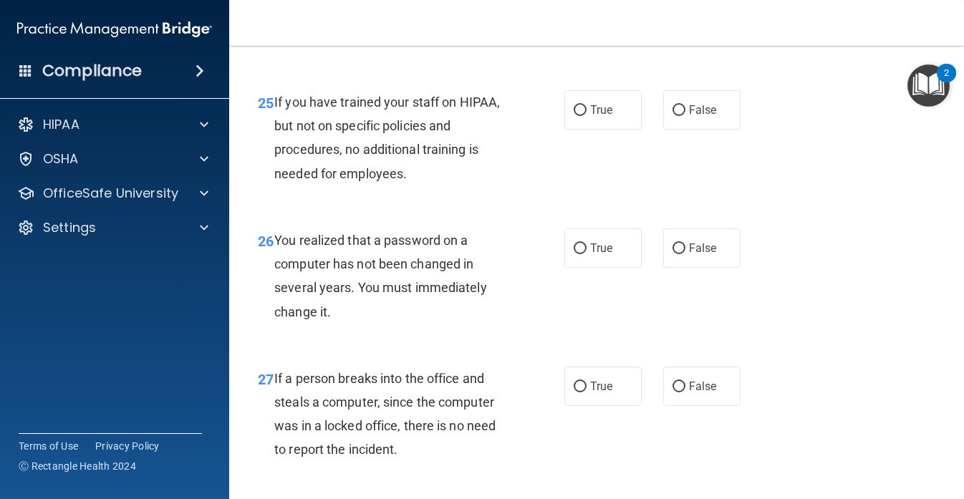
scroll to position [3419, 0]
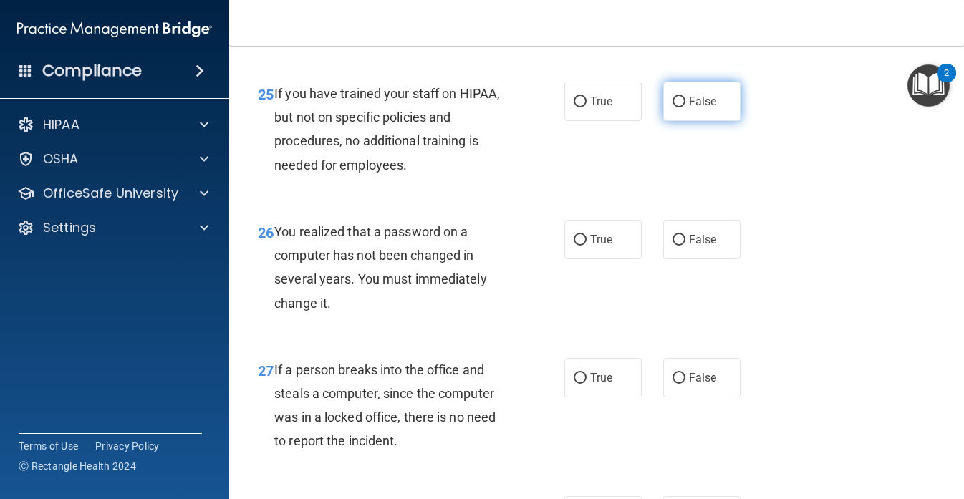
click at [680, 114] on label "False" at bounding box center [701, 101] width 77 height 39
click at [680, 107] on input "False" at bounding box center [679, 102] width 13 height 11
radio input "true"
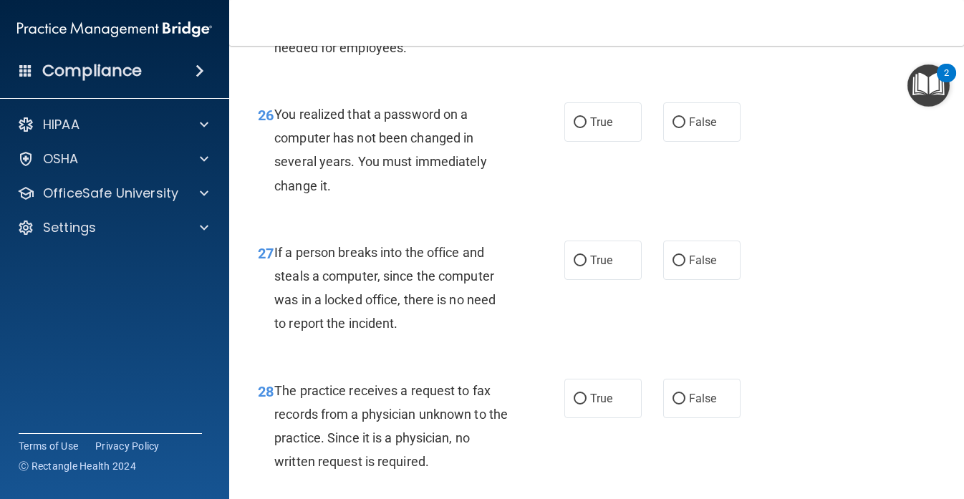
scroll to position [3571, 0]
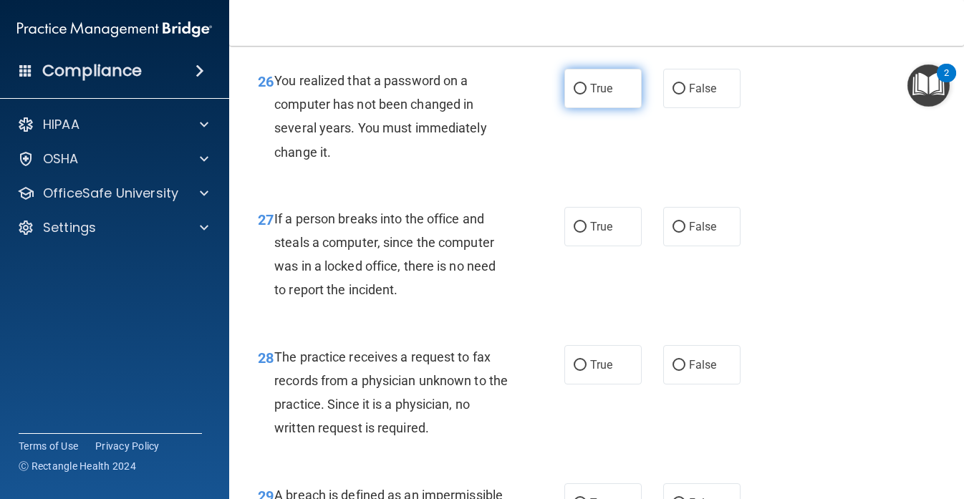
click at [602, 95] on span "True" at bounding box center [601, 89] width 22 height 14
click at [587, 95] on input "True" at bounding box center [580, 89] width 13 height 11
radio input "true"
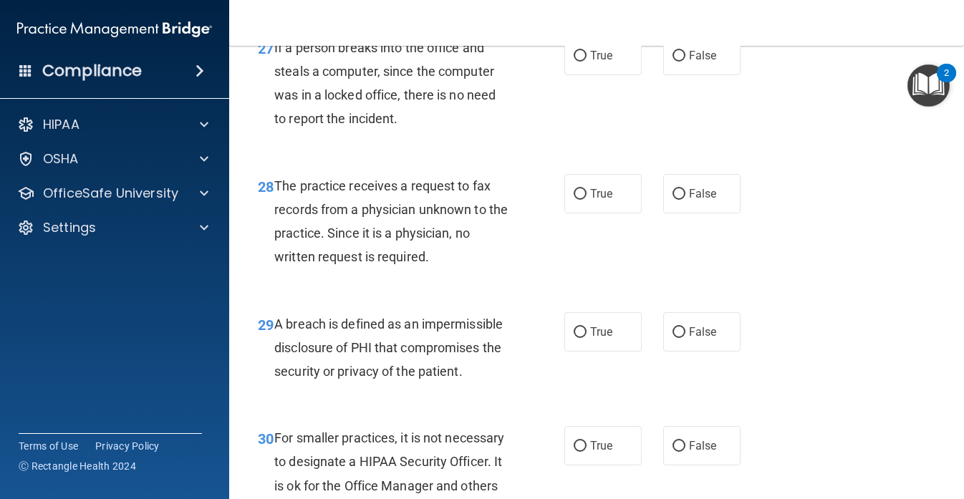
scroll to position [3740, 0]
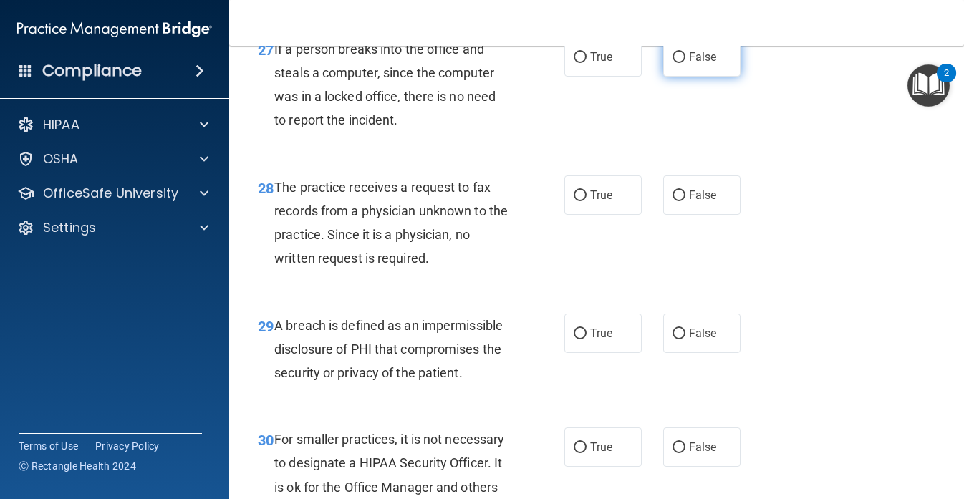
click at [688, 77] on label "False" at bounding box center [701, 56] width 77 height 39
click at [686, 63] on input "False" at bounding box center [679, 57] width 13 height 11
radio input "true"
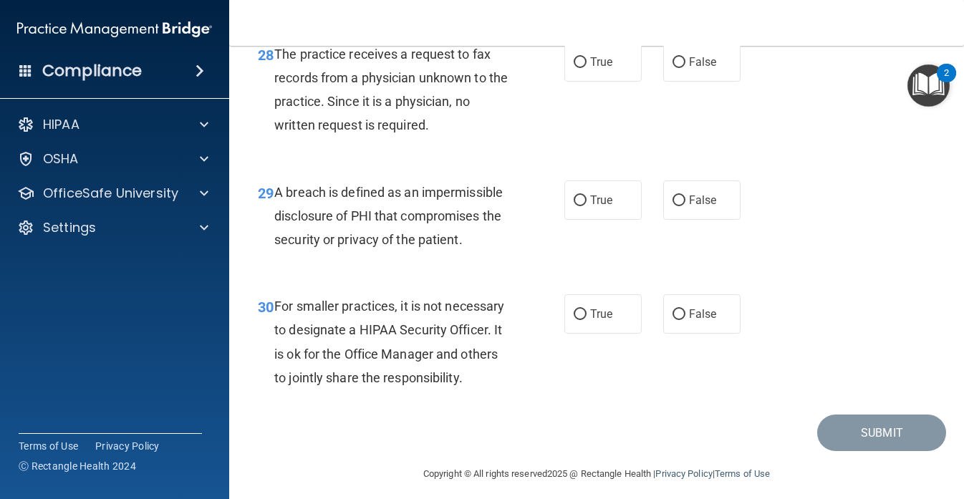
scroll to position [3874, 0]
click at [689, 68] on span "False" at bounding box center [703, 61] width 28 height 14
click at [686, 67] on input "False" at bounding box center [679, 62] width 13 height 11
radio input "true"
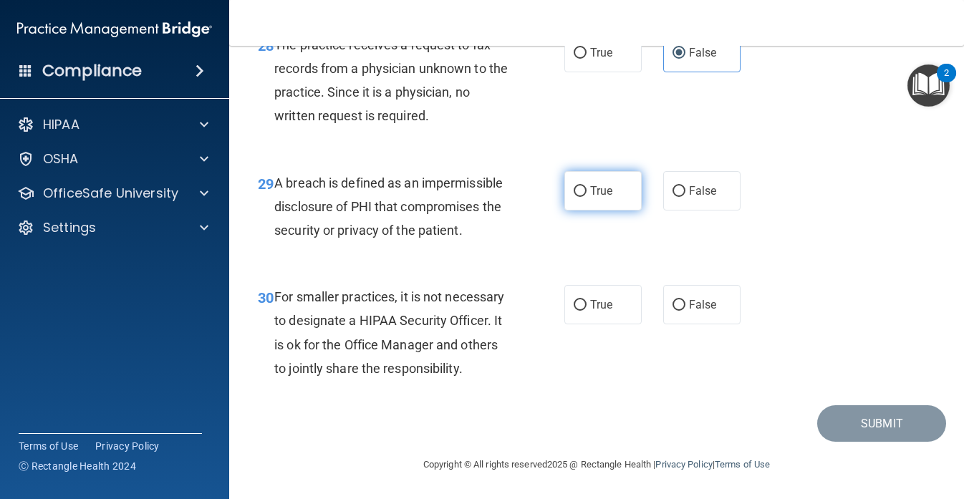
click at [602, 203] on label "True" at bounding box center [603, 190] width 77 height 39
click at [587, 197] on input "True" at bounding box center [580, 191] width 13 height 11
radio input "true"
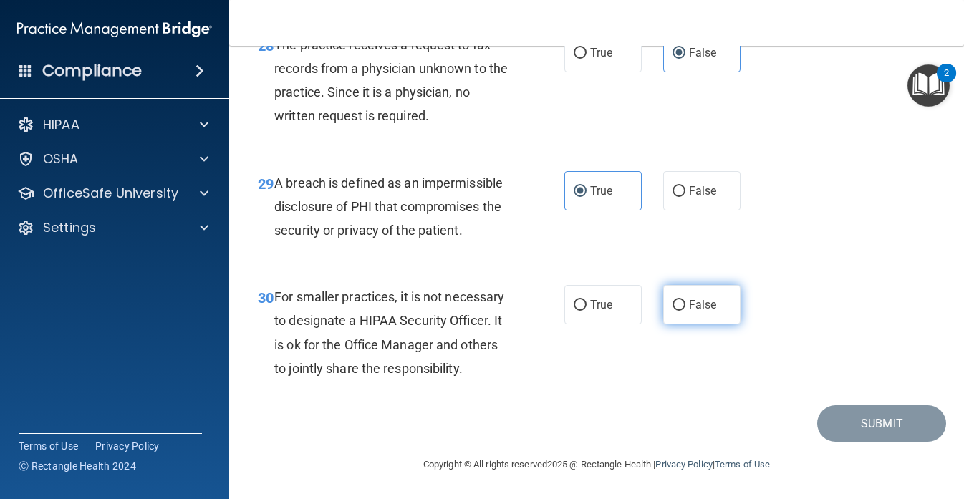
click at [683, 309] on input "False" at bounding box center [679, 305] width 13 height 11
radio input "true"
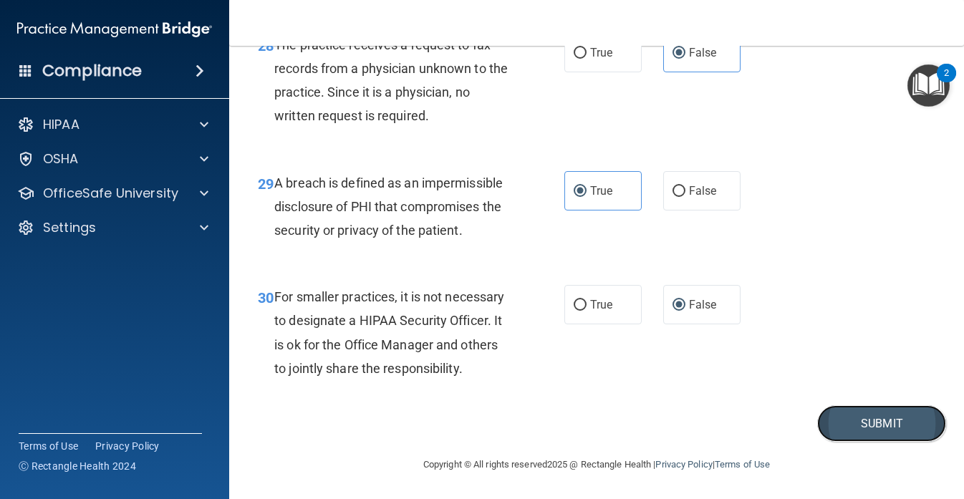
click at [873, 417] on button "Submit" at bounding box center [881, 423] width 129 height 37
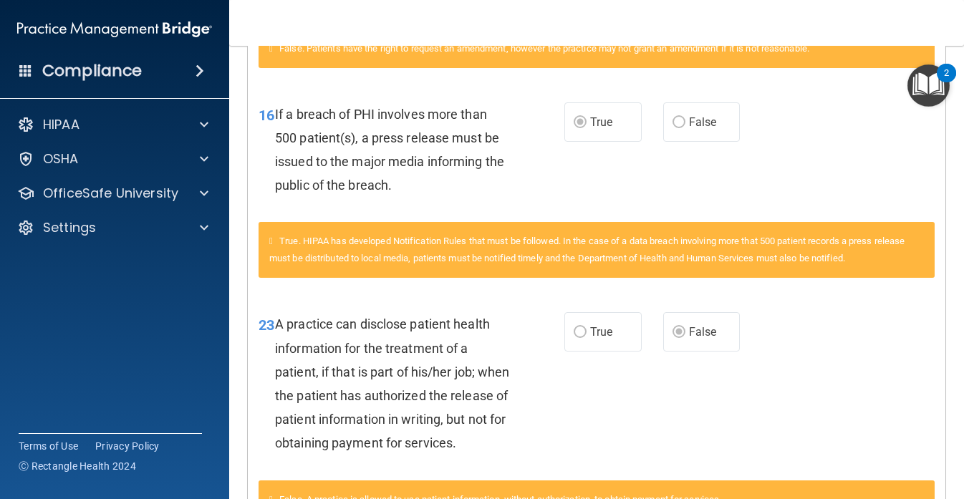
scroll to position [524, 0]
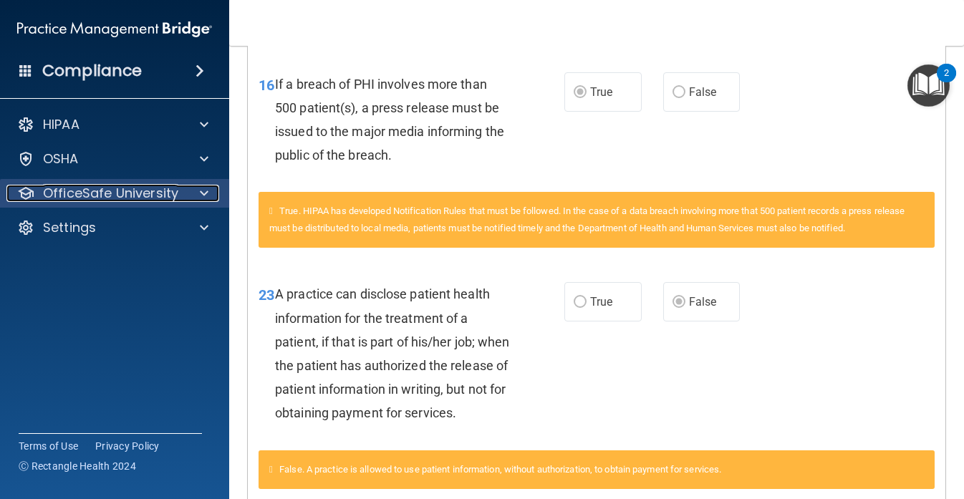
click at [183, 192] on div "OfficeSafe University" at bounding box center [95, 193] width 178 height 17
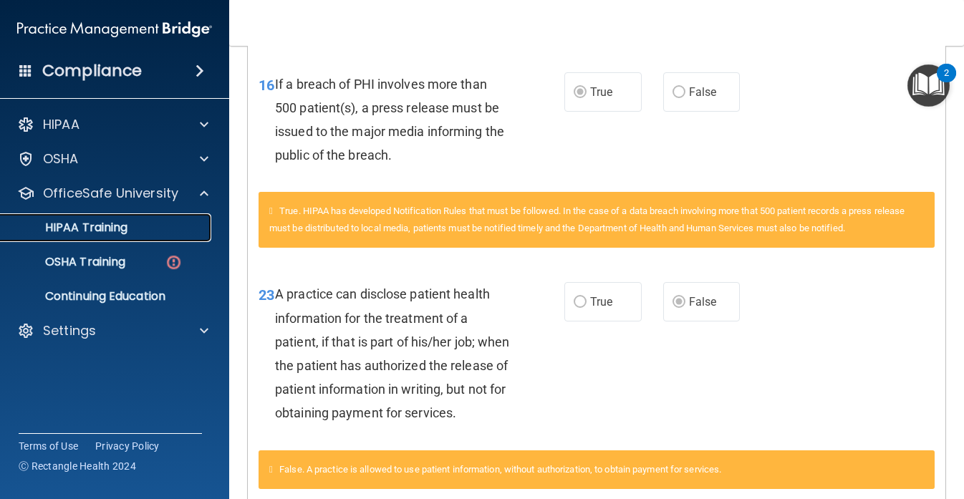
click at [132, 219] on link "HIPAA Training" at bounding box center [99, 227] width 226 height 29
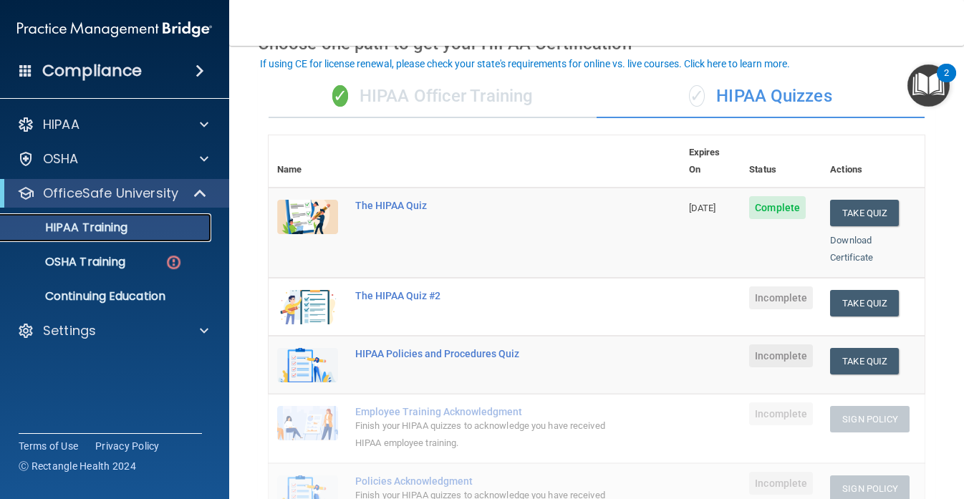
scroll to position [85, 0]
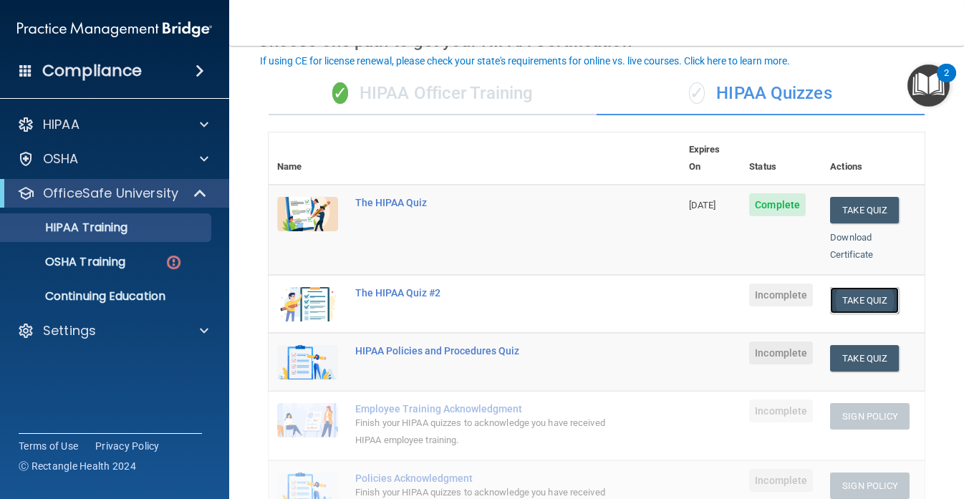
click at [864, 287] on button "Take Quiz" at bounding box center [864, 300] width 69 height 27
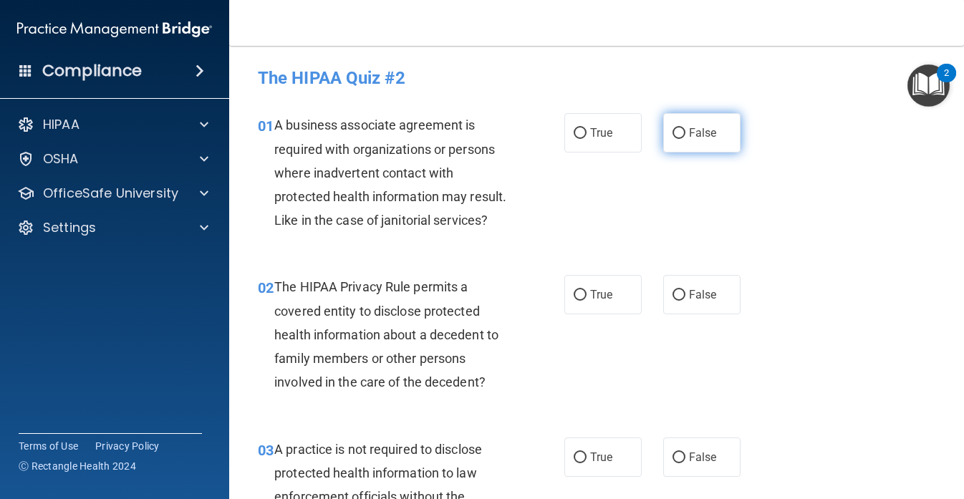
click at [683, 136] on input "False" at bounding box center [679, 133] width 13 height 11
radio input "true"
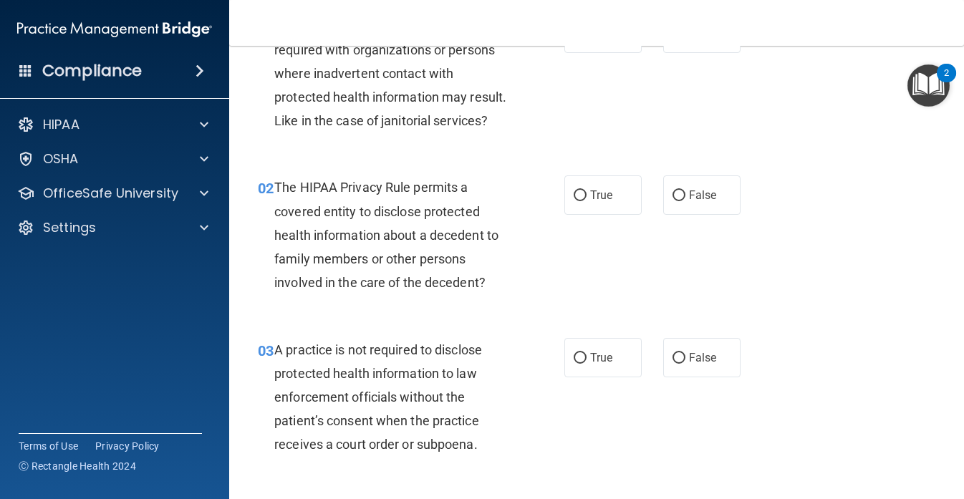
scroll to position [105, 0]
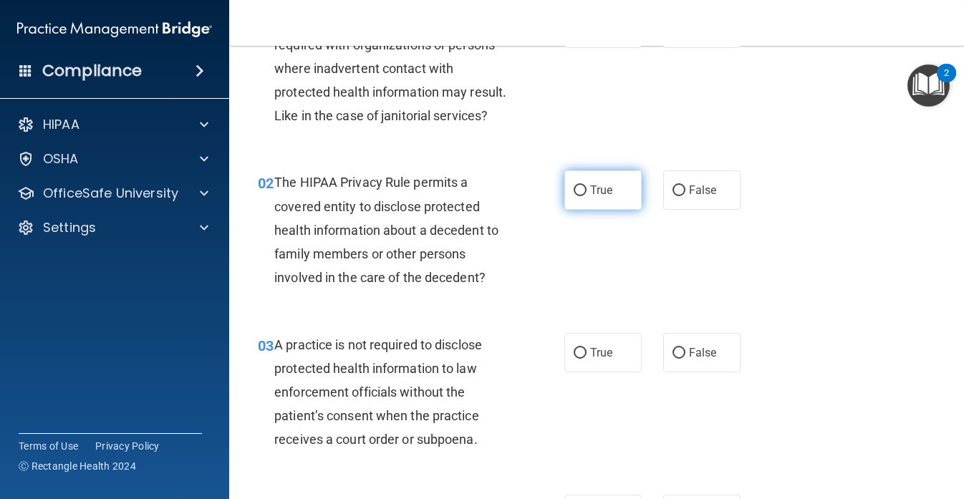
click at [594, 196] on span "True" at bounding box center [601, 190] width 22 height 14
click at [587, 196] on input "True" at bounding box center [580, 191] width 13 height 11
radio input "true"
click at [673, 189] on input "False" at bounding box center [679, 191] width 13 height 11
radio input "true"
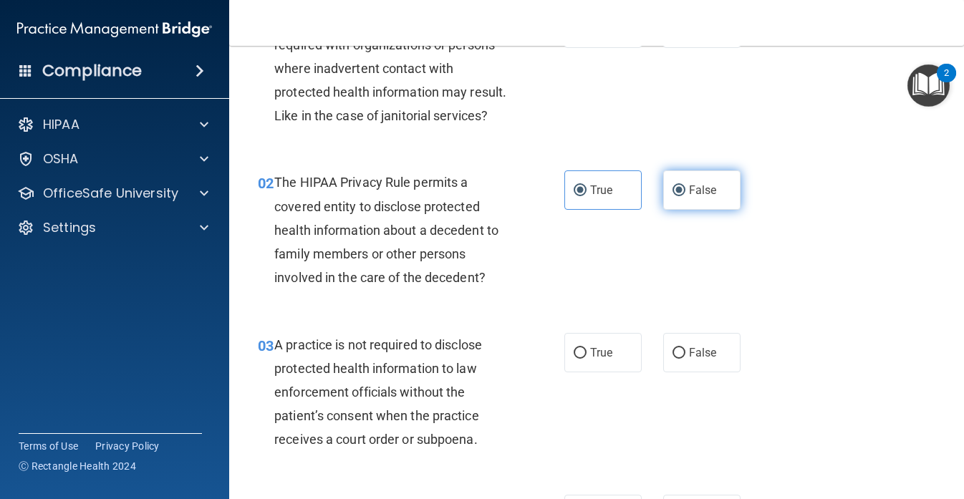
radio input "false"
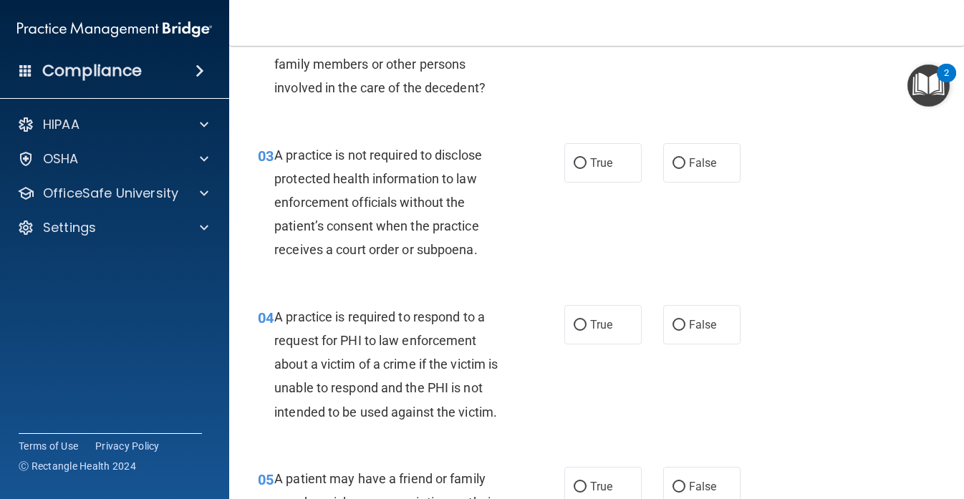
scroll to position [297, 0]
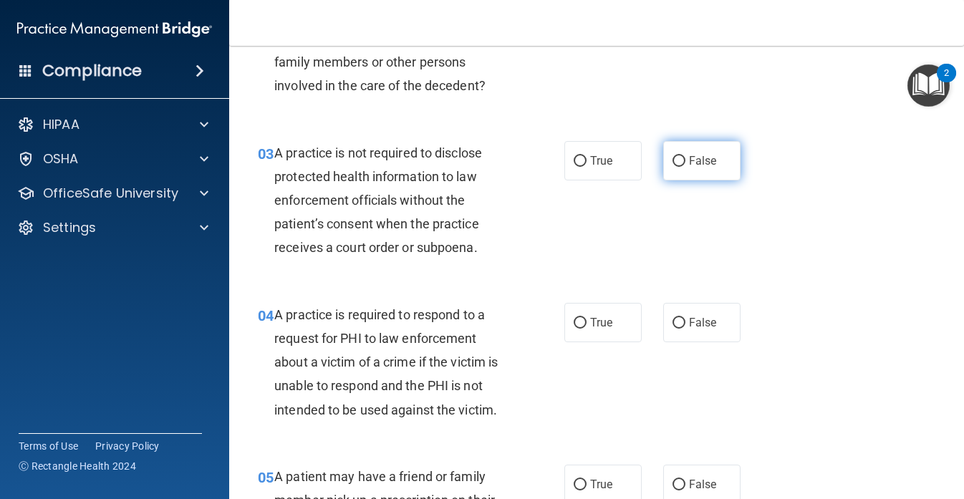
click at [671, 169] on label "False" at bounding box center [701, 160] width 77 height 39
click at [673, 167] on input "False" at bounding box center [679, 161] width 13 height 11
radio input "true"
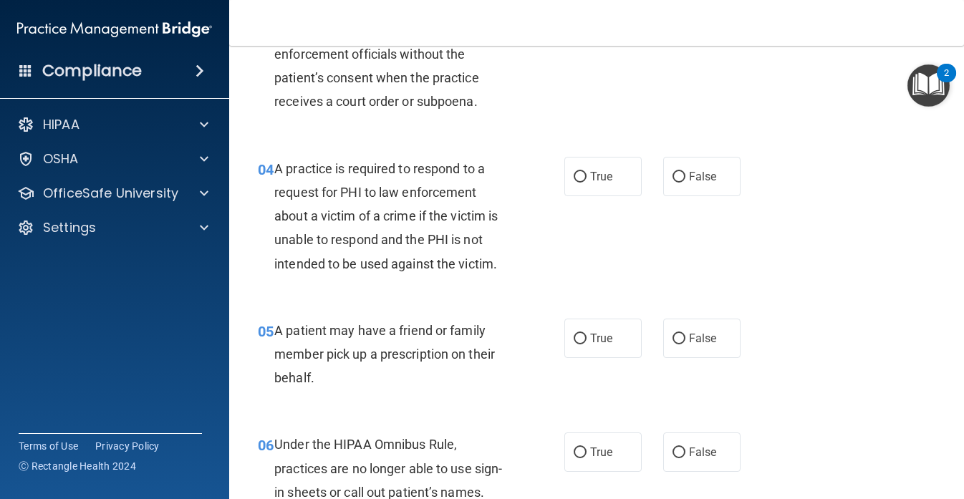
scroll to position [444, 0]
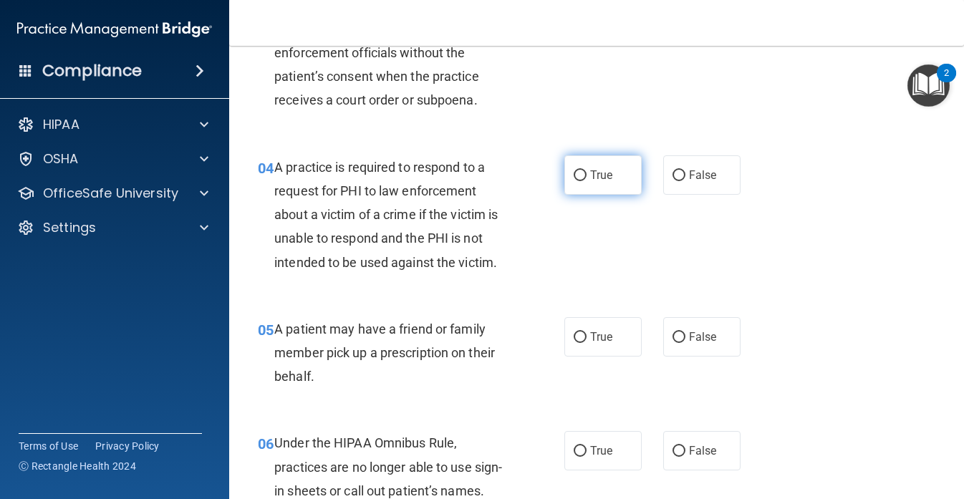
click at [586, 171] on input "True" at bounding box center [580, 176] width 13 height 11
radio input "true"
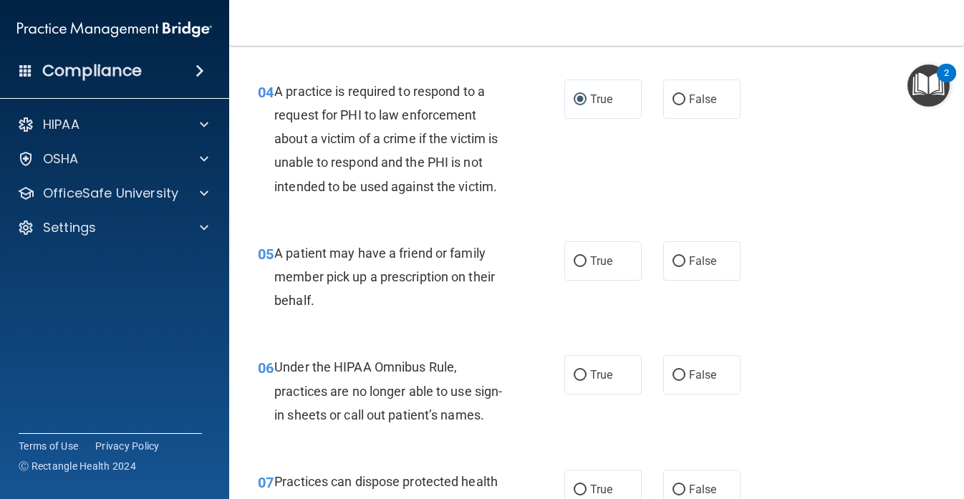
scroll to position [557, 0]
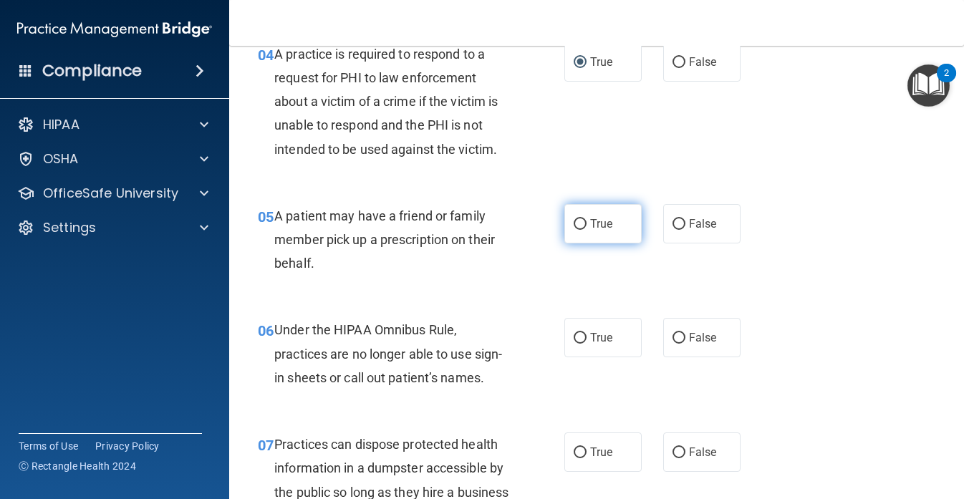
click at [605, 225] on span "True" at bounding box center [601, 224] width 22 height 14
click at [587, 225] on input "True" at bounding box center [580, 224] width 13 height 11
radio input "true"
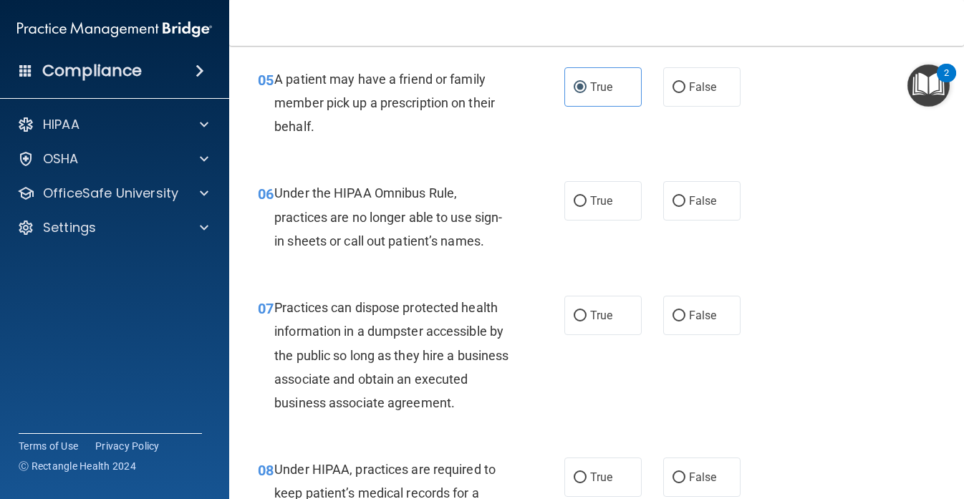
scroll to position [696, 0]
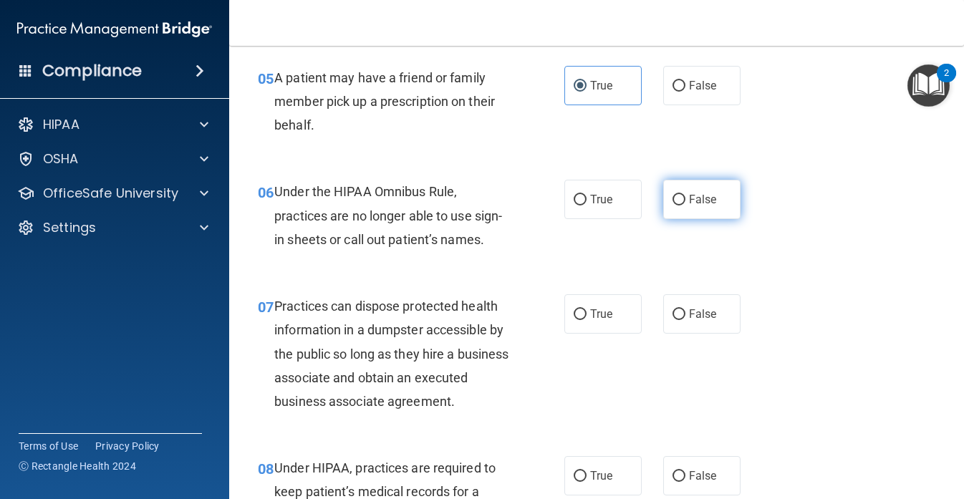
click at [686, 204] on label "False" at bounding box center [701, 199] width 77 height 39
click at [686, 204] on input "False" at bounding box center [679, 200] width 13 height 11
radio input "true"
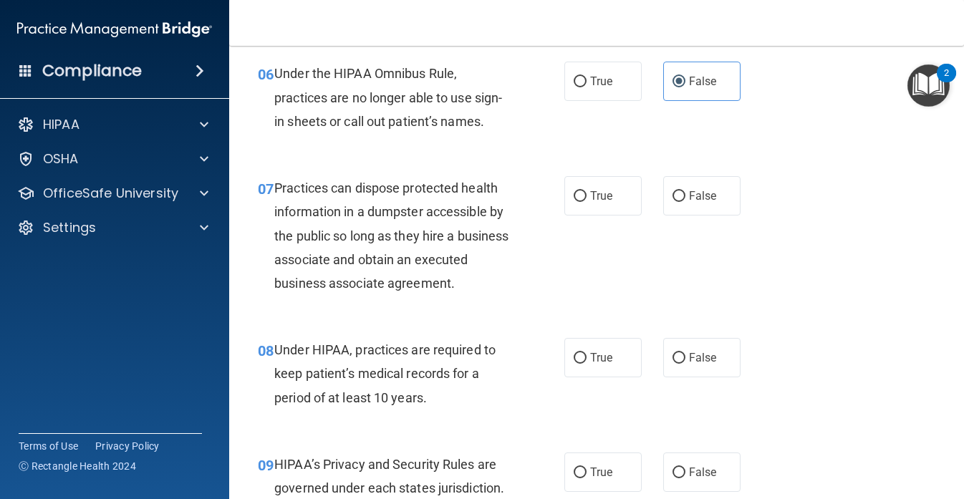
scroll to position [824, 0]
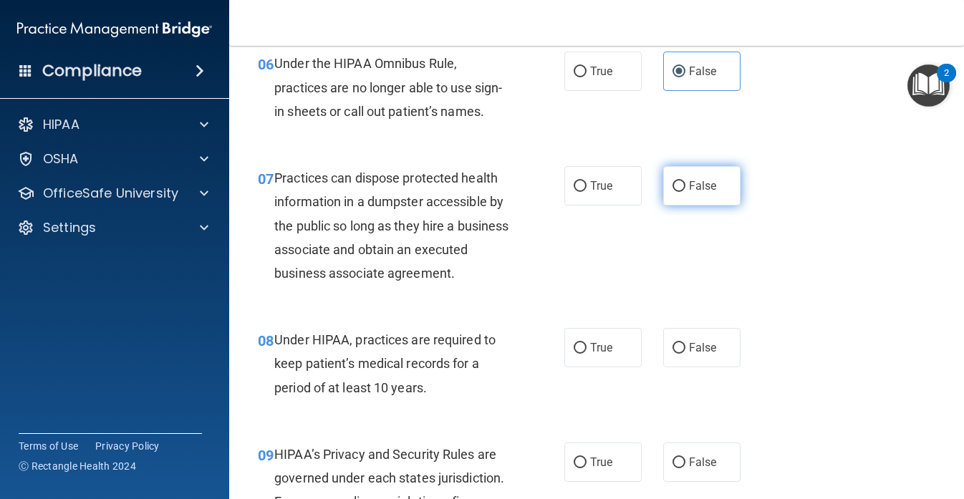
click at [699, 182] on span "False" at bounding box center [703, 186] width 28 height 14
click at [686, 182] on input "False" at bounding box center [679, 186] width 13 height 11
radio input "true"
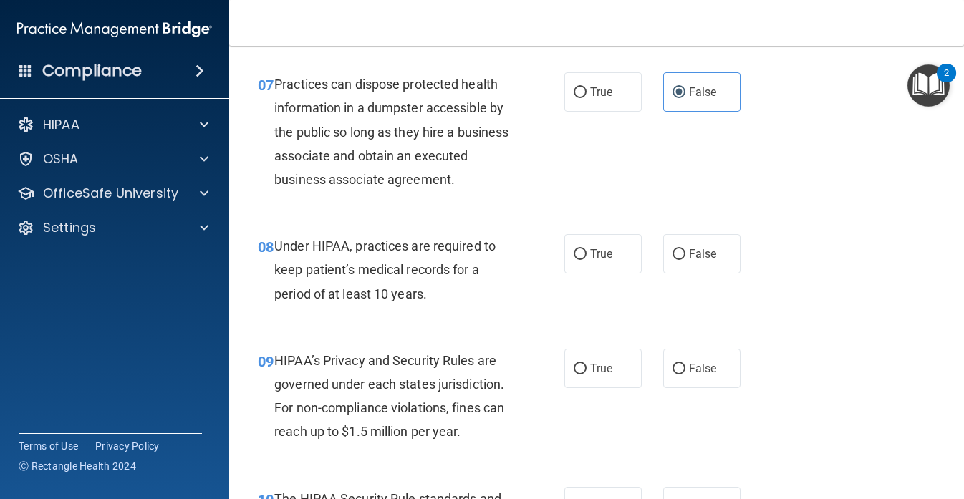
scroll to position [945, 0]
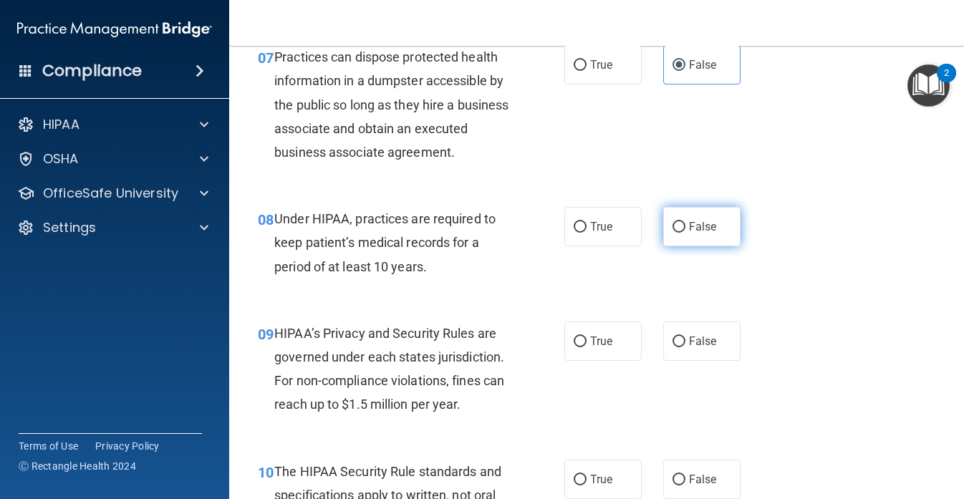
click at [703, 234] on span "False" at bounding box center [703, 227] width 28 height 14
click at [686, 233] on input "False" at bounding box center [679, 227] width 13 height 11
radio input "true"
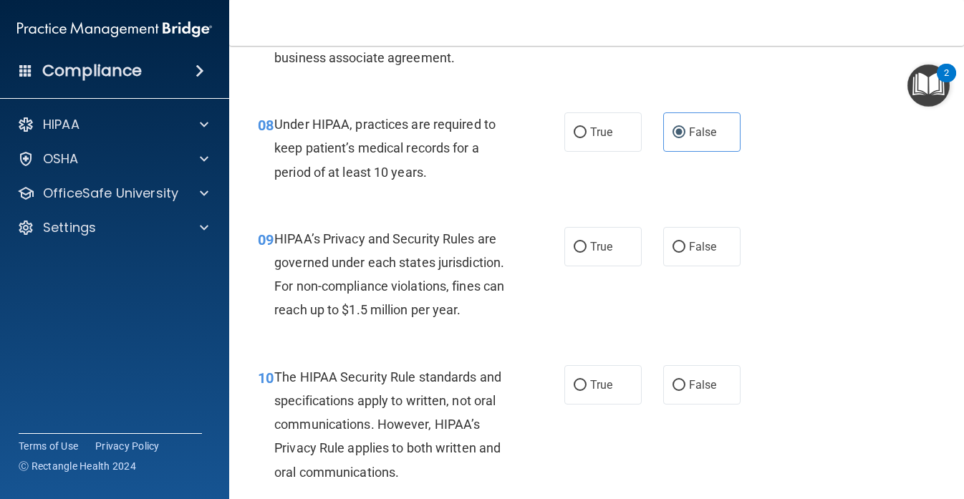
scroll to position [1043, 0]
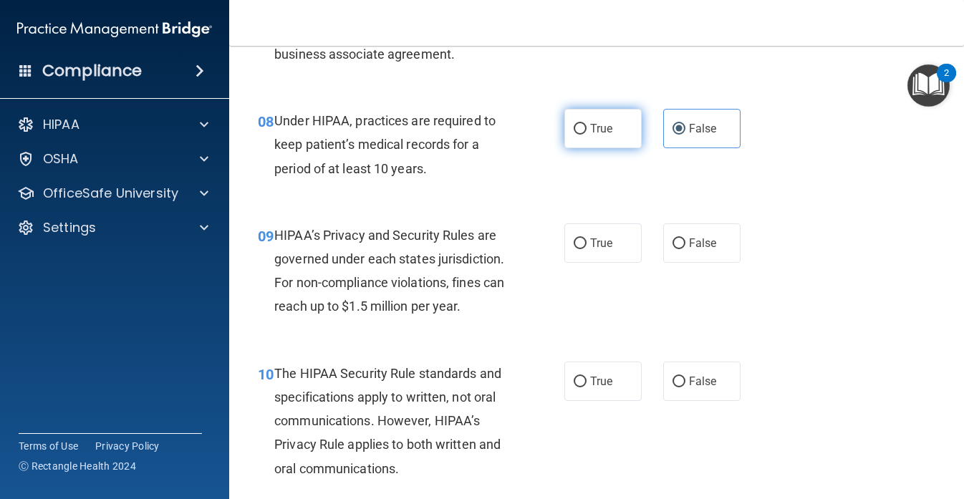
click at [617, 148] on label "True" at bounding box center [603, 128] width 77 height 39
click at [587, 135] on input "True" at bounding box center [580, 129] width 13 height 11
radio input "true"
radio input "false"
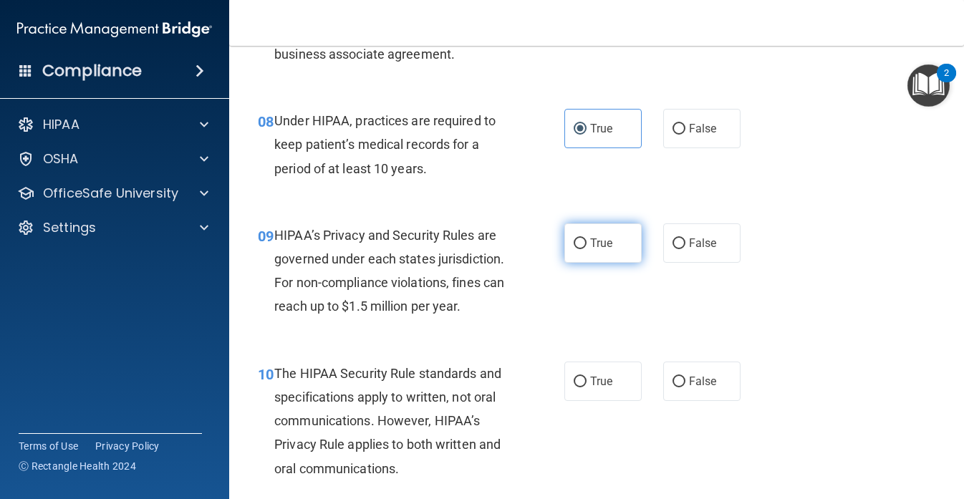
click at [600, 251] on label "True" at bounding box center [603, 243] width 77 height 39
click at [587, 249] on input "True" at bounding box center [580, 244] width 13 height 11
radio input "true"
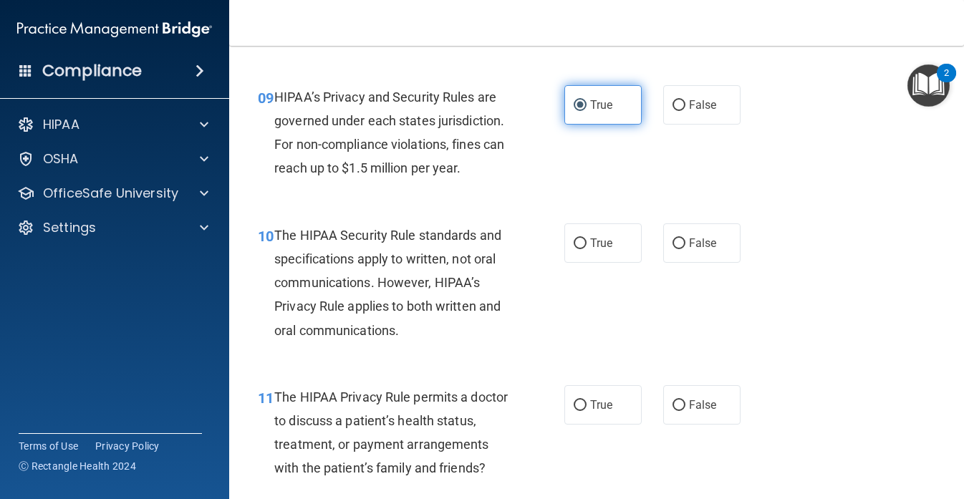
scroll to position [1223, 0]
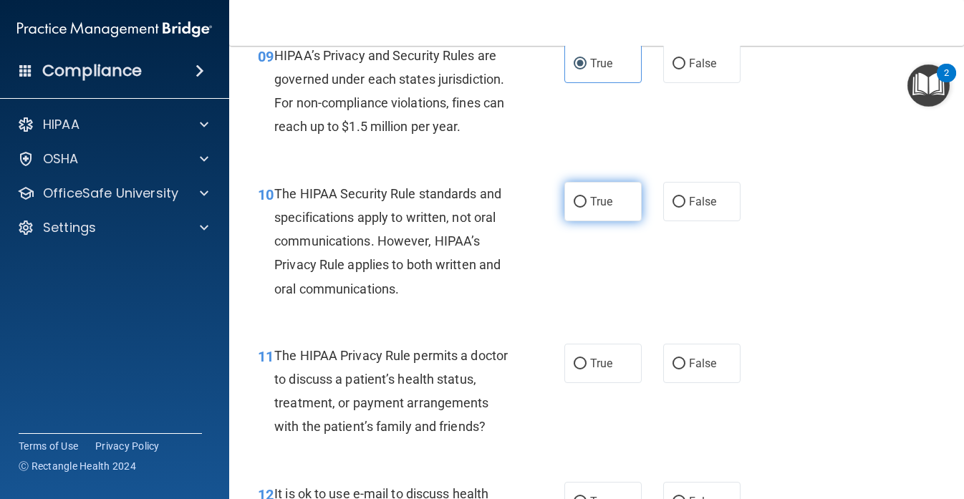
click at [589, 221] on label "True" at bounding box center [603, 201] width 77 height 39
click at [587, 208] on input "True" at bounding box center [580, 202] width 13 height 11
radio input "true"
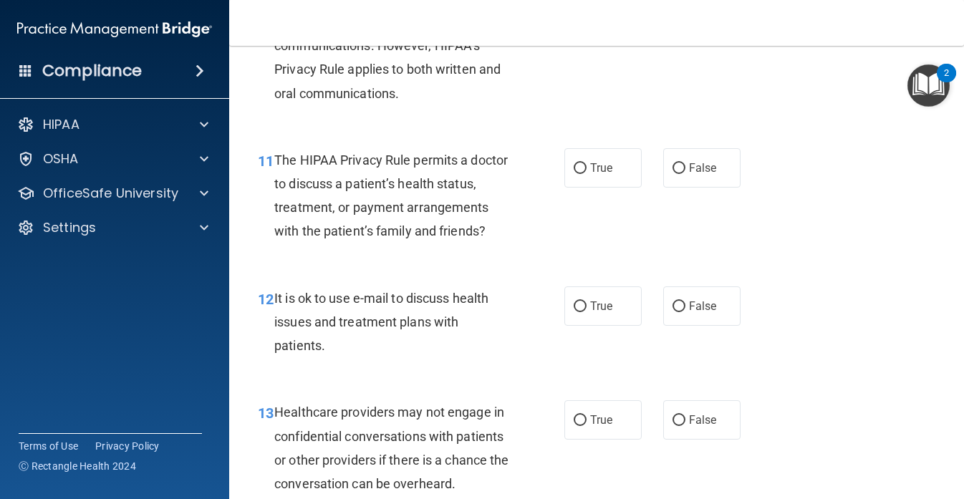
scroll to position [1451, 0]
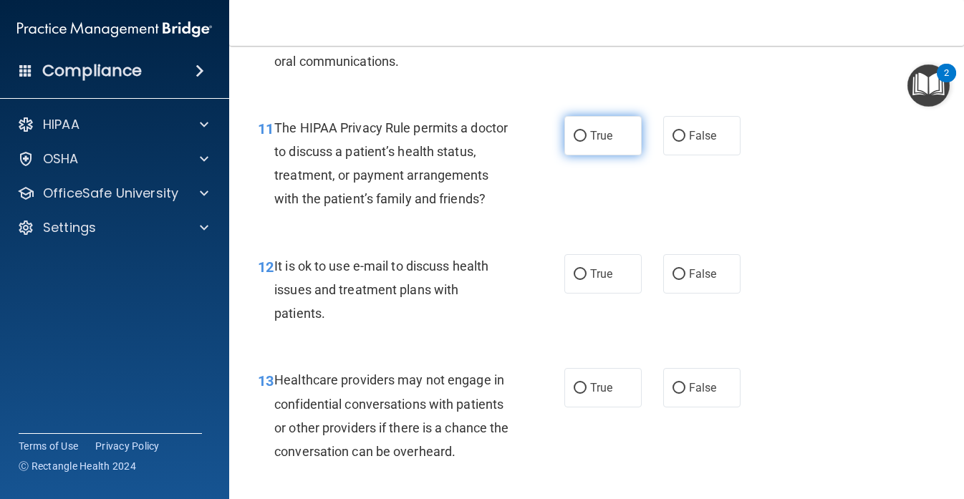
click at [610, 155] on label "True" at bounding box center [603, 135] width 77 height 39
click at [587, 142] on input "True" at bounding box center [580, 136] width 13 height 11
radio input "true"
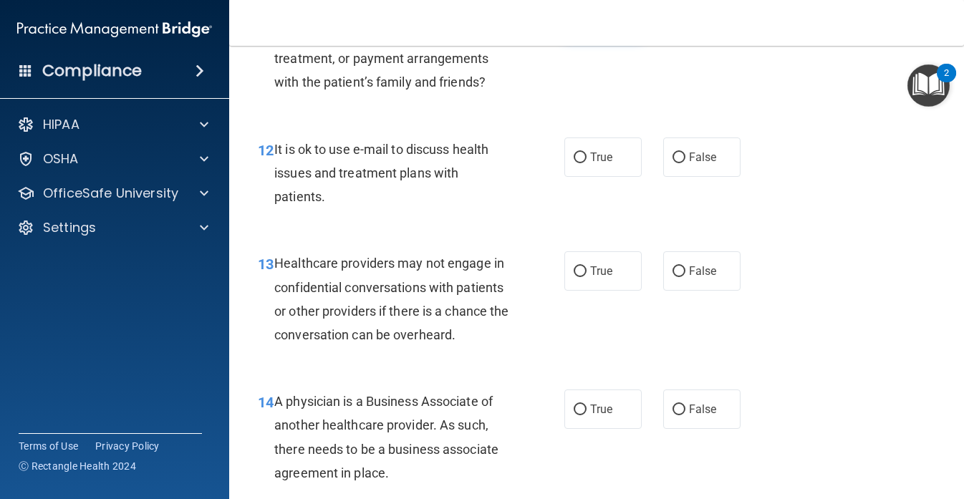
scroll to position [1568, 0]
click at [603, 176] on label "True" at bounding box center [603, 156] width 77 height 39
click at [587, 163] on input "True" at bounding box center [580, 157] width 13 height 11
radio input "true"
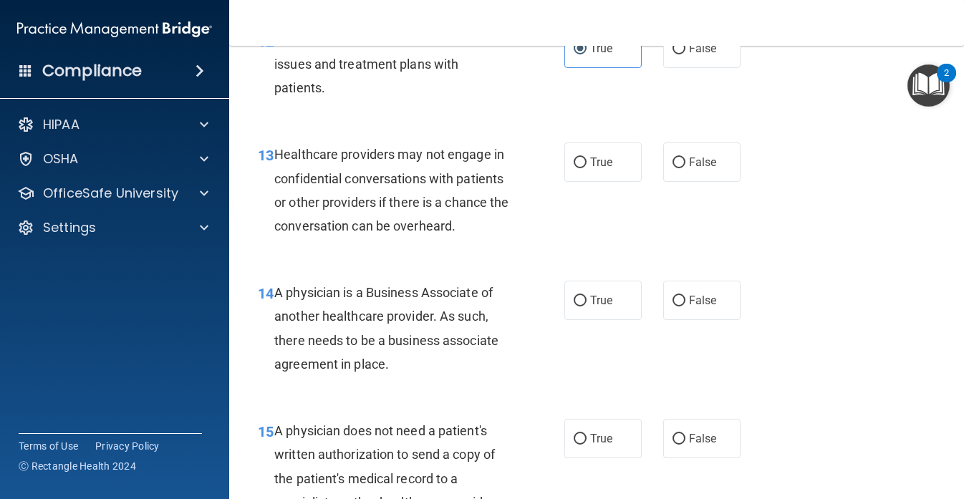
scroll to position [1674, 0]
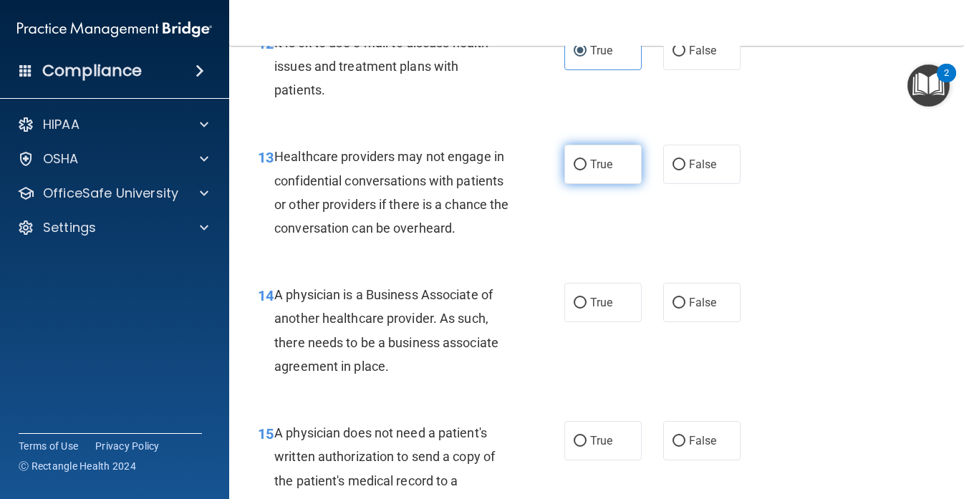
click at [606, 184] on label "True" at bounding box center [603, 164] width 77 height 39
click at [587, 171] on input "True" at bounding box center [580, 165] width 13 height 11
radio input "true"
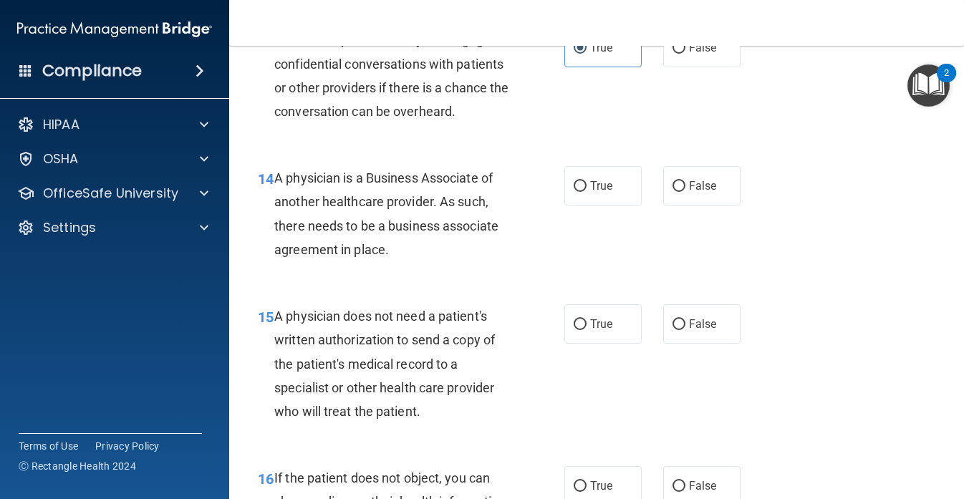
scroll to position [1819, 0]
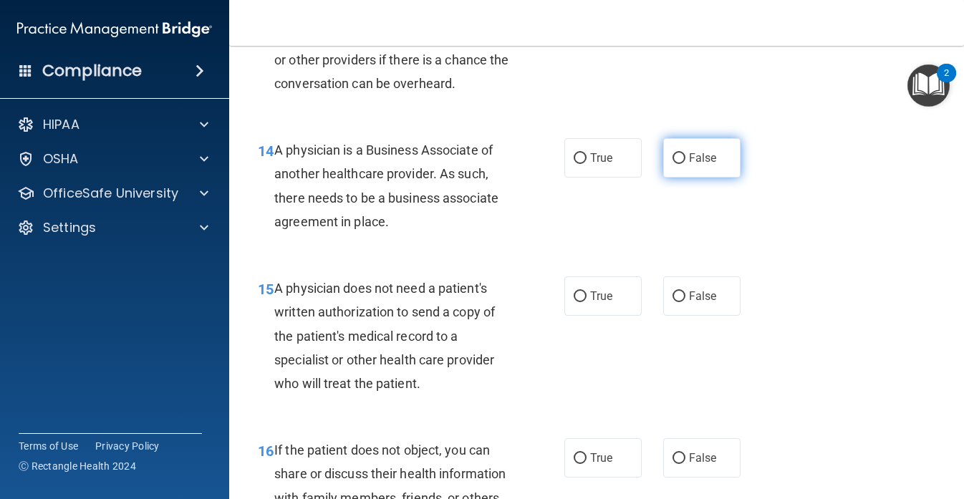
click at [678, 164] on input "False" at bounding box center [679, 158] width 13 height 11
radio input "true"
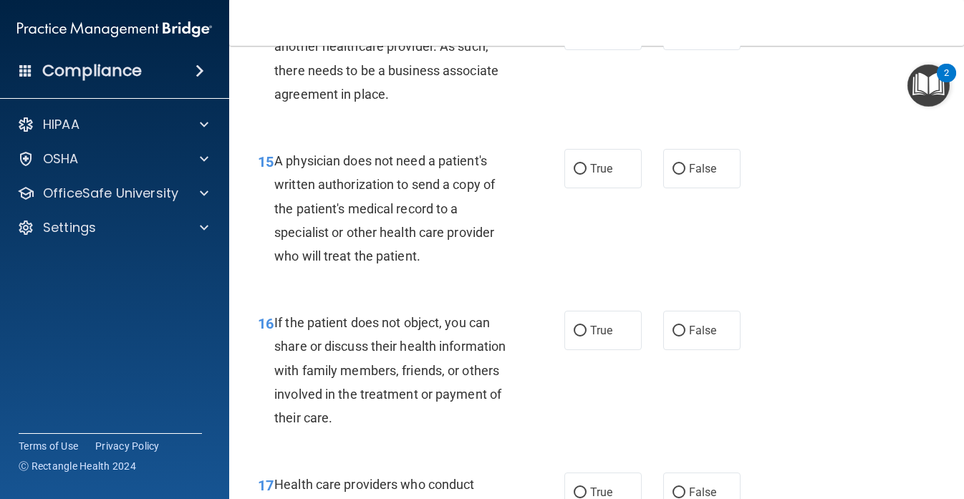
scroll to position [1964, 0]
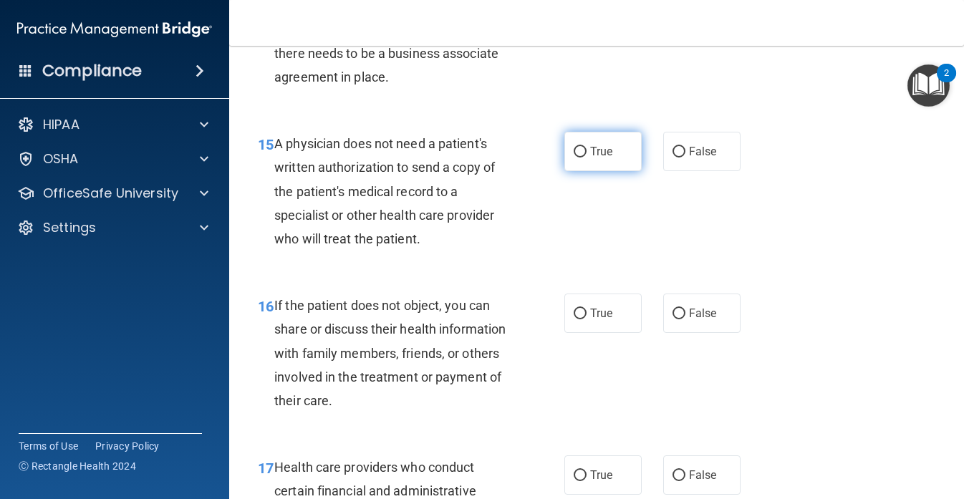
click at [595, 158] on span "True" at bounding box center [601, 152] width 22 height 14
click at [587, 158] on input "True" at bounding box center [580, 152] width 13 height 11
radio input "true"
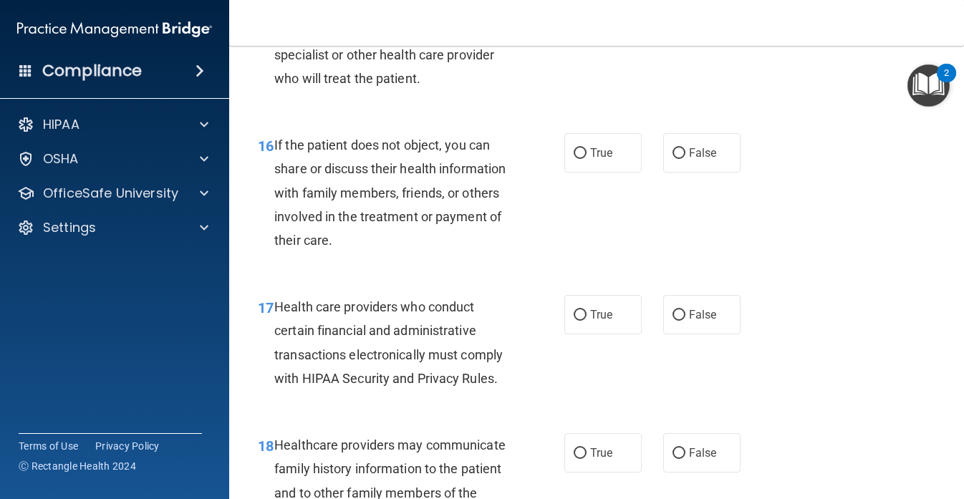
scroll to position [2126, 0]
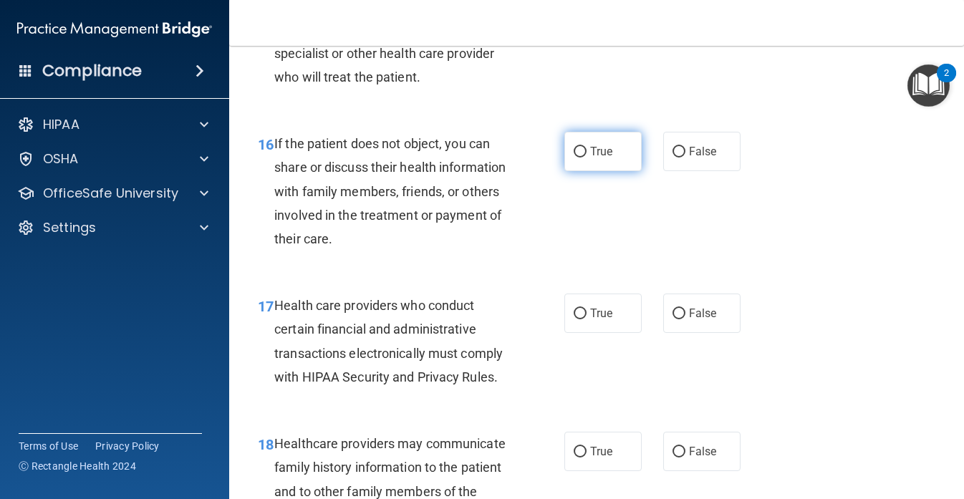
click at [600, 164] on label "True" at bounding box center [603, 151] width 77 height 39
click at [587, 158] on input "True" at bounding box center [580, 152] width 13 height 11
radio input "true"
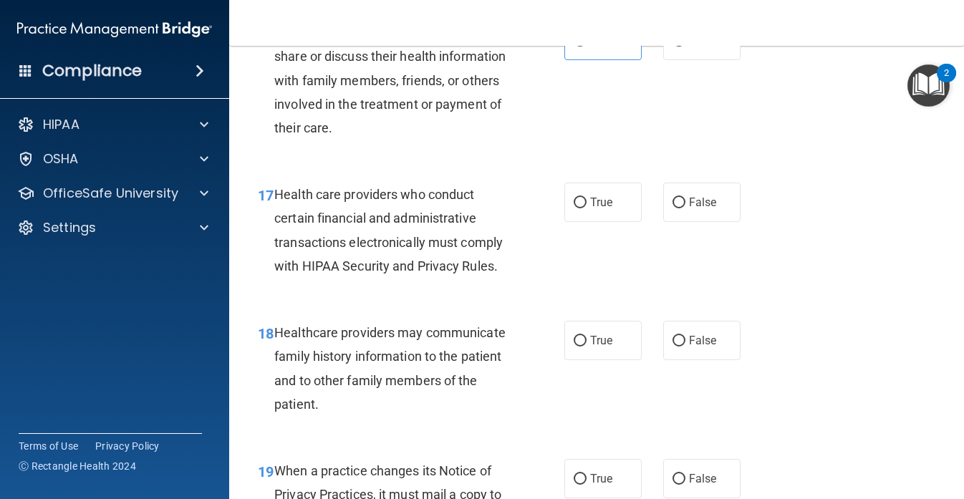
scroll to position [2234, 0]
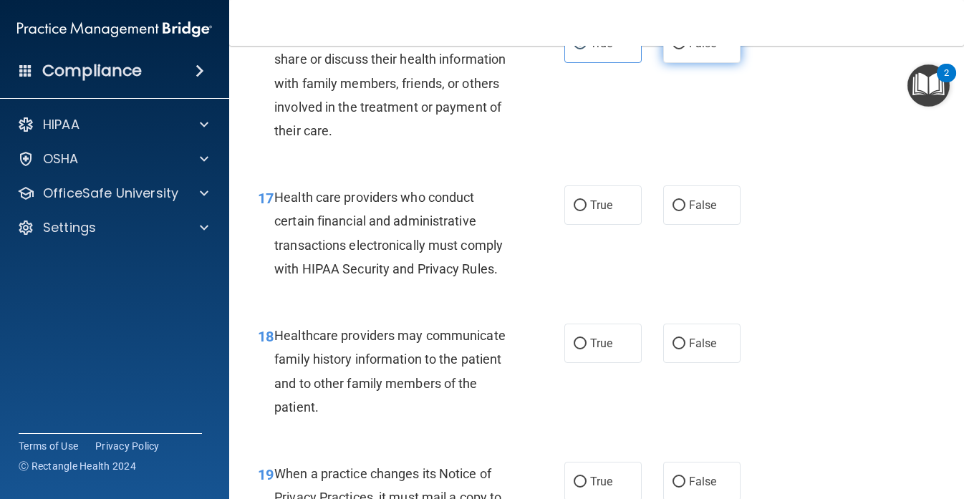
click at [678, 59] on label "False" at bounding box center [701, 43] width 77 height 39
click at [678, 49] on input "False" at bounding box center [679, 44] width 13 height 11
radio input "true"
radio input "false"
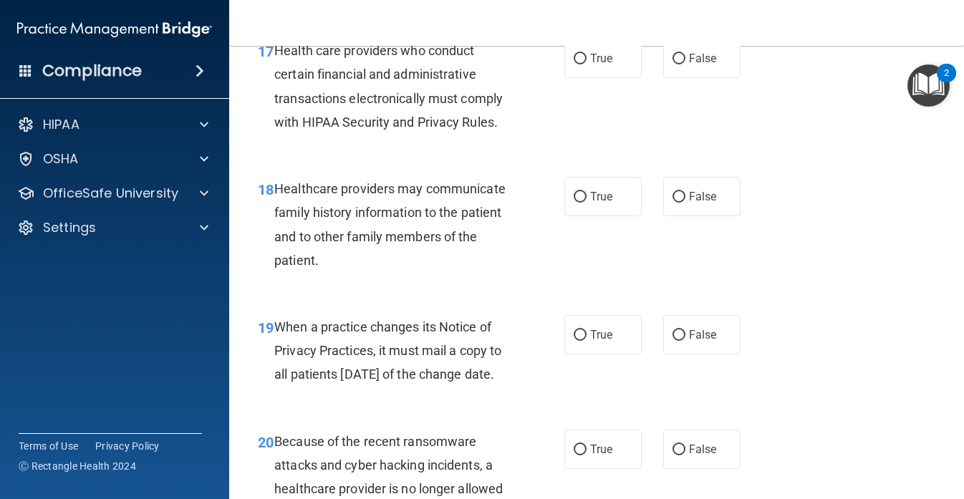
scroll to position [2355, 0]
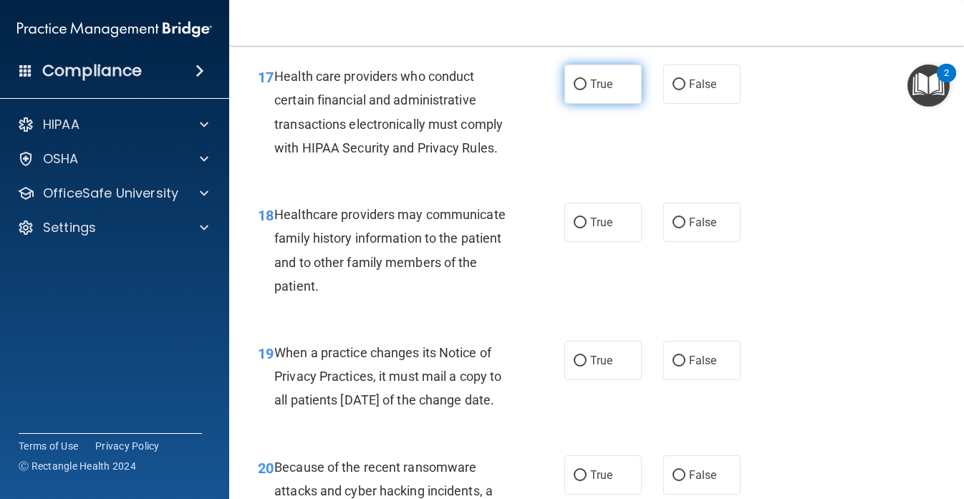
click at [601, 104] on label "True" at bounding box center [603, 83] width 77 height 39
click at [587, 90] on input "True" at bounding box center [580, 85] width 13 height 11
radio input "true"
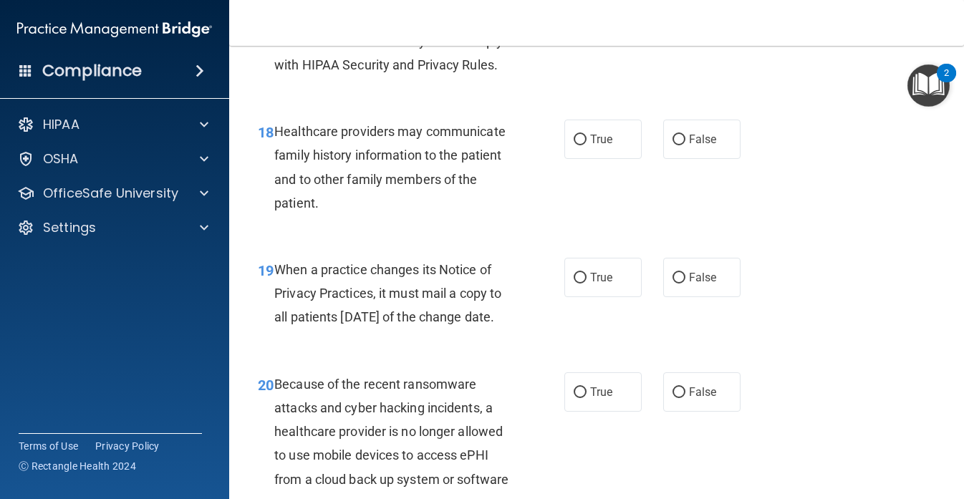
scroll to position [2444, 0]
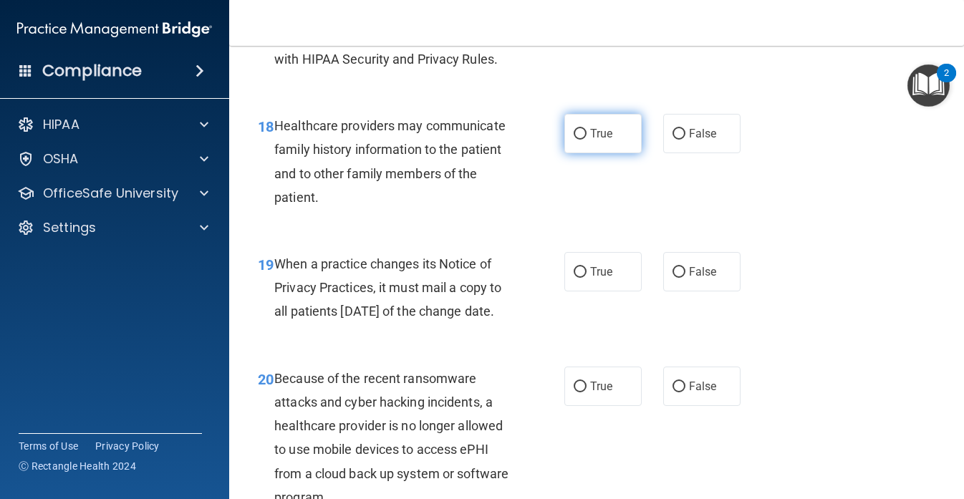
click at [608, 140] on span "True" at bounding box center [601, 134] width 22 height 14
click at [587, 140] on input "True" at bounding box center [580, 134] width 13 height 11
radio input "true"
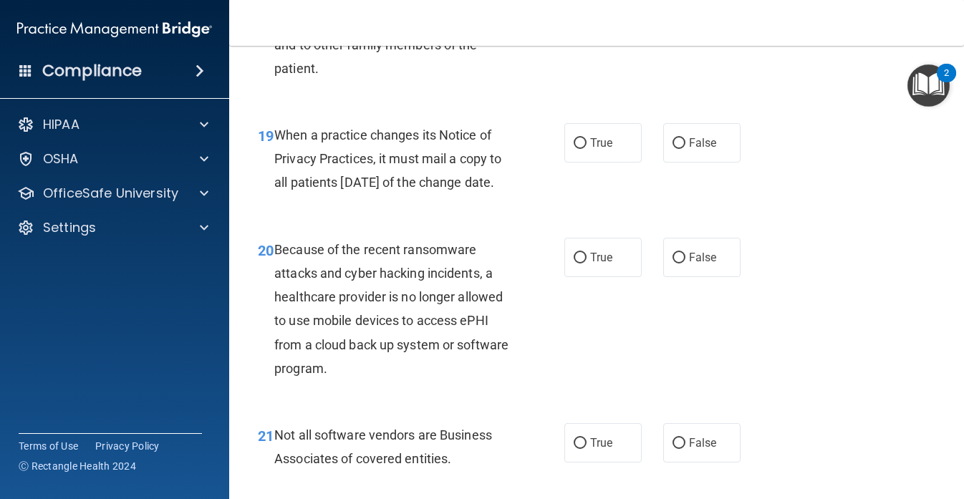
scroll to position [2603, 0]
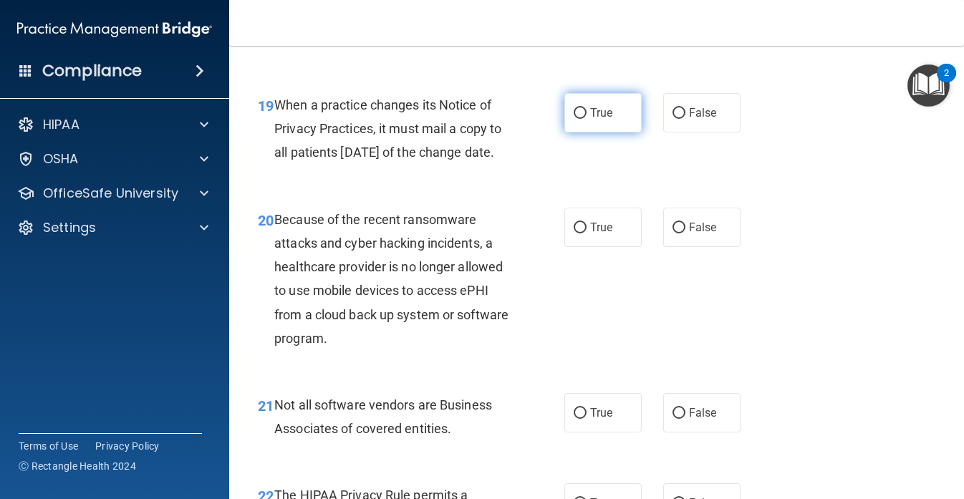
click at [600, 120] on span "True" at bounding box center [601, 113] width 22 height 14
click at [587, 119] on input "True" at bounding box center [580, 113] width 13 height 11
radio input "true"
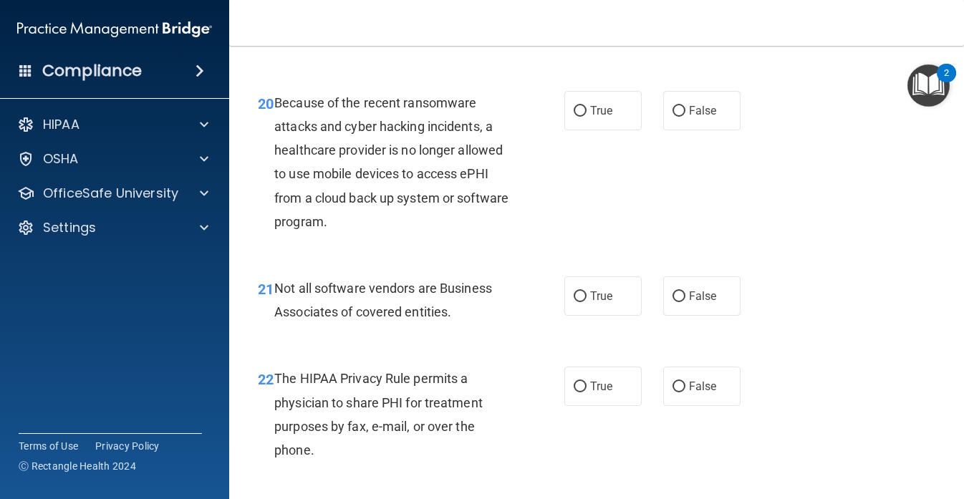
scroll to position [2732, 0]
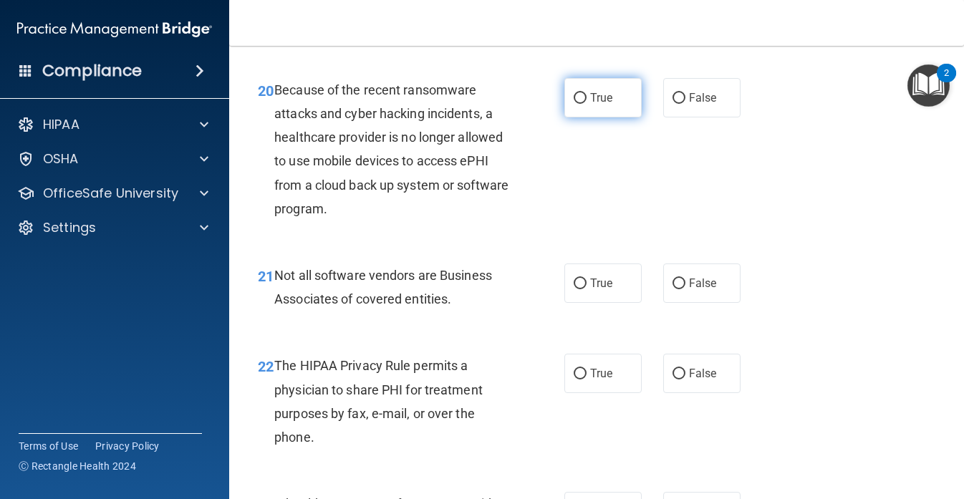
click at [592, 105] on span "True" at bounding box center [601, 98] width 22 height 14
click at [587, 104] on input "True" at bounding box center [580, 98] width 13 height 11
radio input "true"
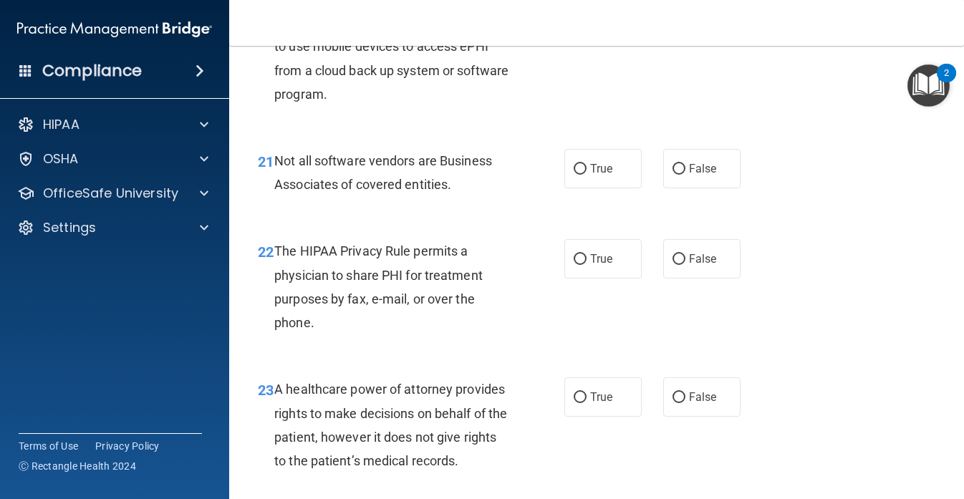
scroll to position [2853, 0]
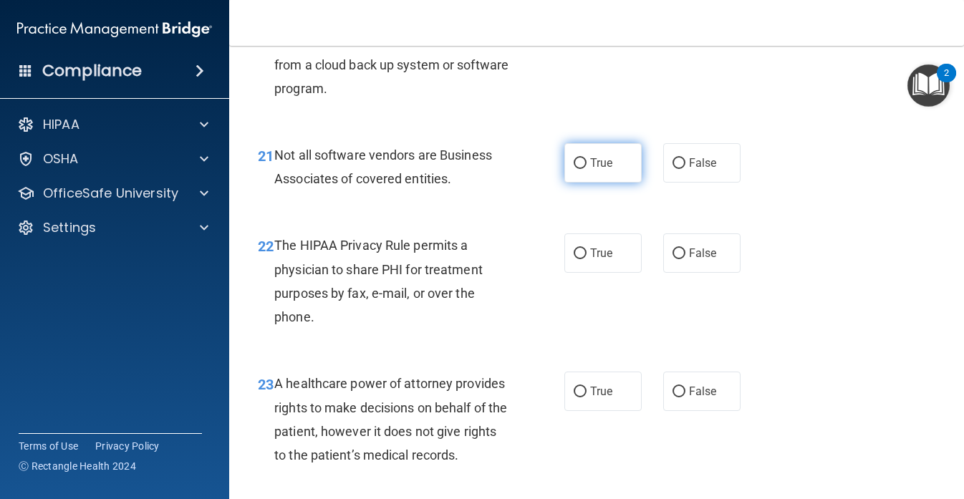
click at [608, 170] on span "True" at bounding box center [601, 163] width 22 height 14
click at [587, 169] on input "True" at bounding box center [580, 163] width 13 height 11
radio input "true"
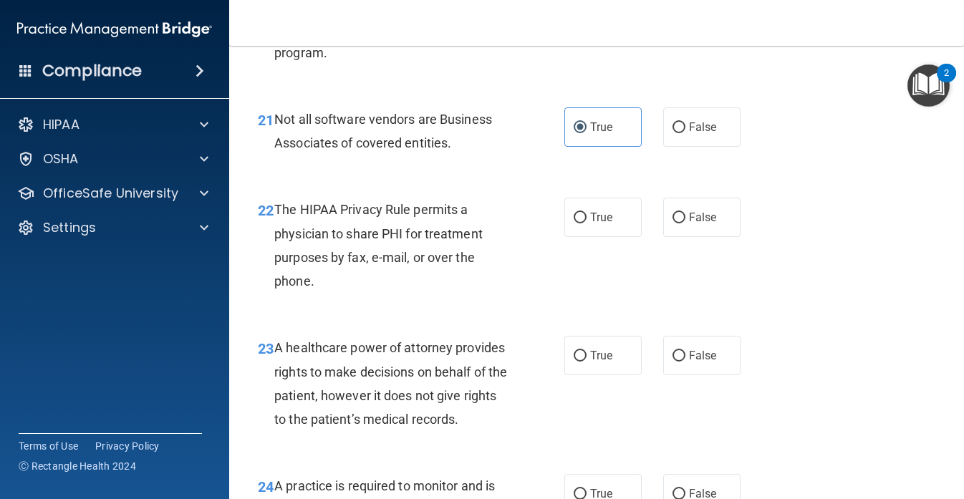
scroll to position [2891, 0]
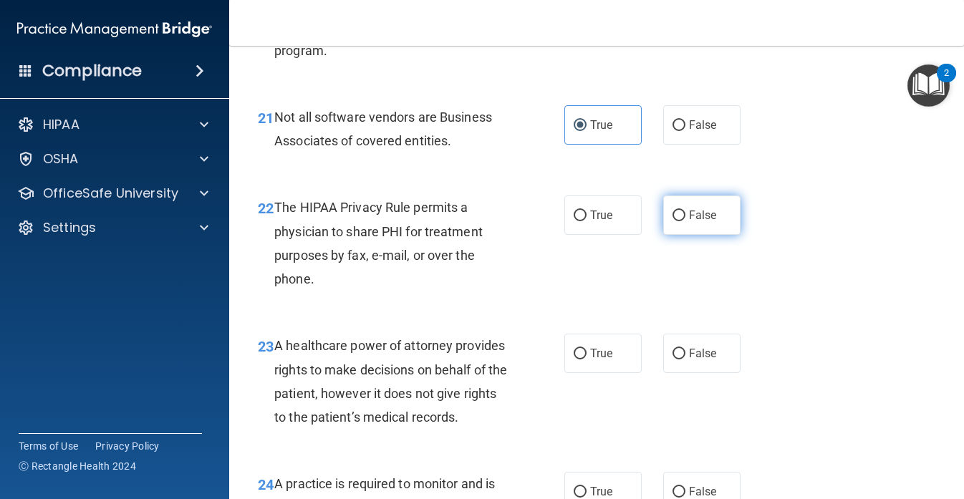
click at [683, 235] on label "False" at bounding box center [701, 215] width 77 height 39
click at [683, 221] on input "False" at bounding box center [679, 216] width 13 height 11
radio input "true"
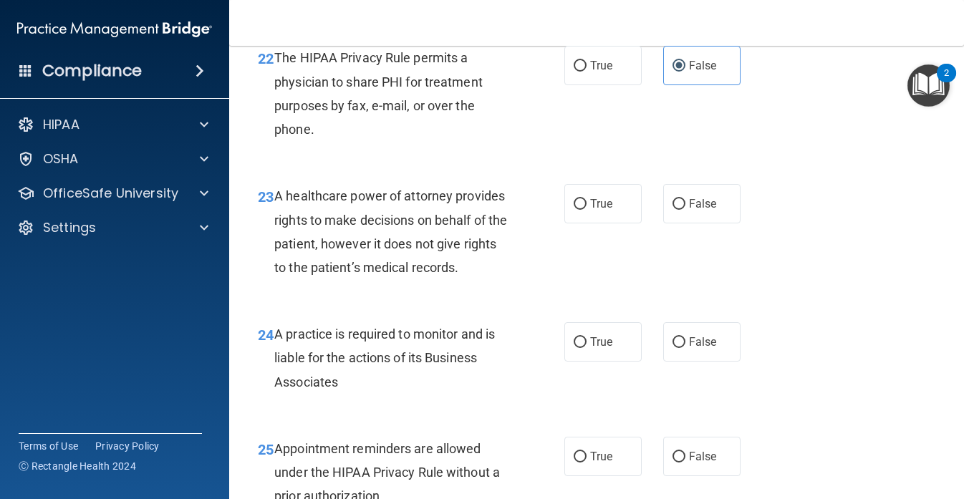
scroll to position [3049, 0]
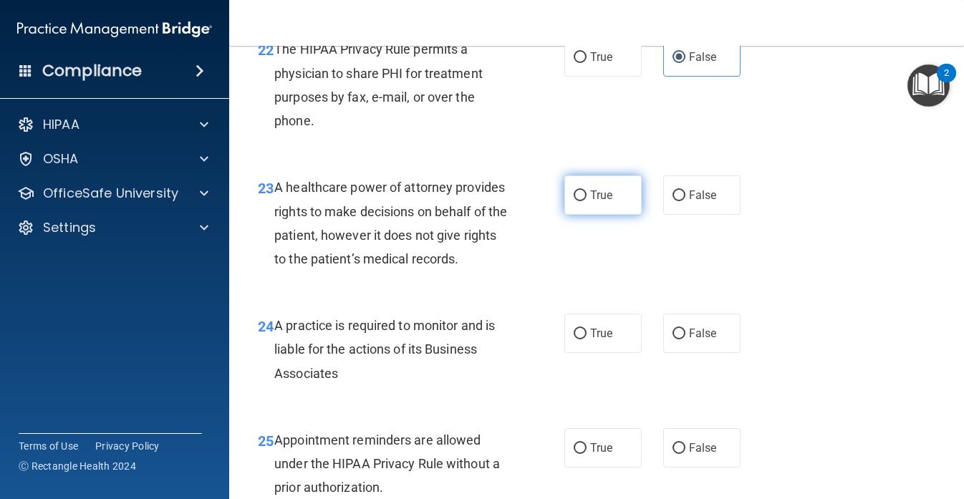
click at [608, 215] on label "True" at bounding box center [603, 195] width 77 height 39
click at [587, 201] on input "True" at bounding box center [580, 196] width 13 height 11
radio input "true"
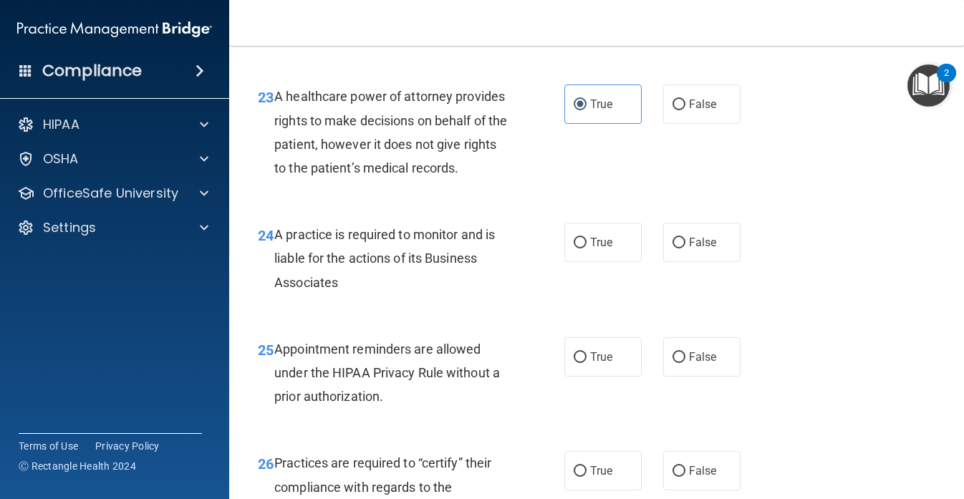
scroll to position [3165, 0]
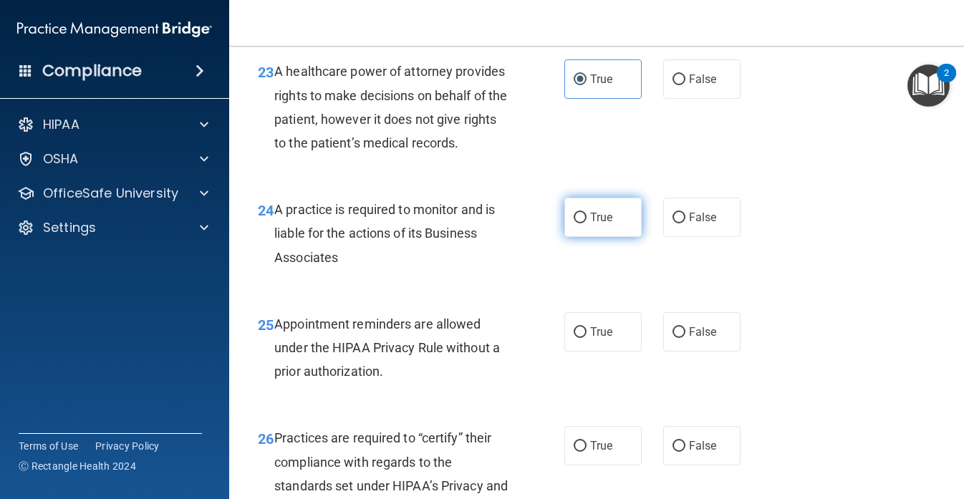
click at [599, 224] on span "True" at bounding box center [601, 218] width 22 height 14
click at [587, 224] on input "True" at bounding box center [580, 218] width 13 height 11
radio input "true"
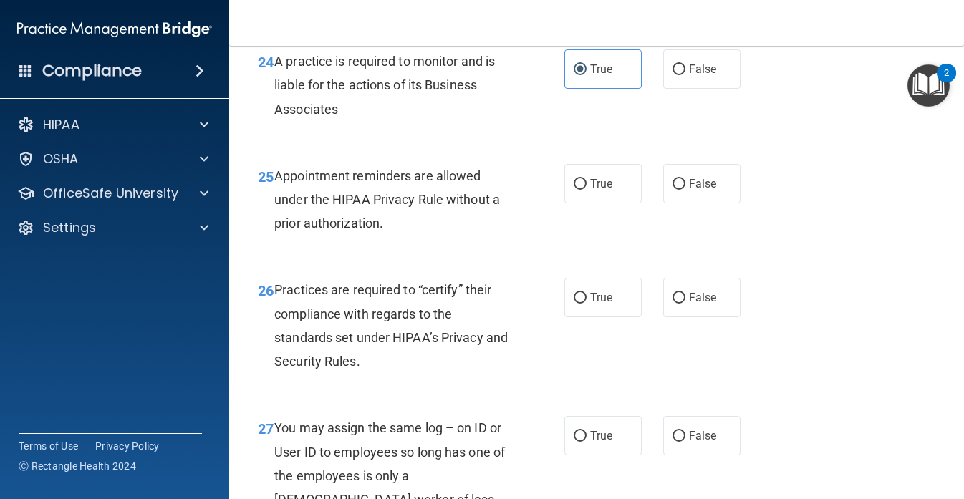
scroll to position [3316, 0]
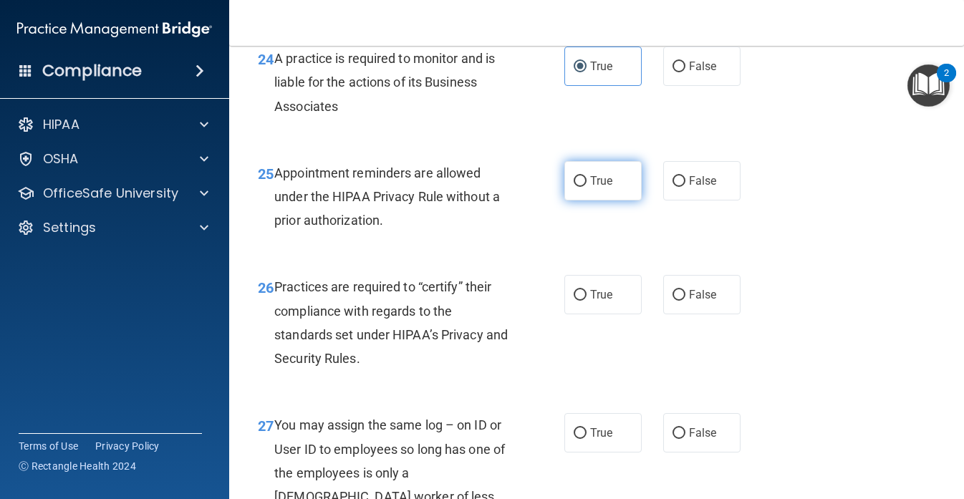
click at [615, 201] on label "True" at bounding box center [603, 180] width 77 height 39
click at [587, 187] on input "True" at bounding box center [580, 181] width 13 height 11
radio input "true"
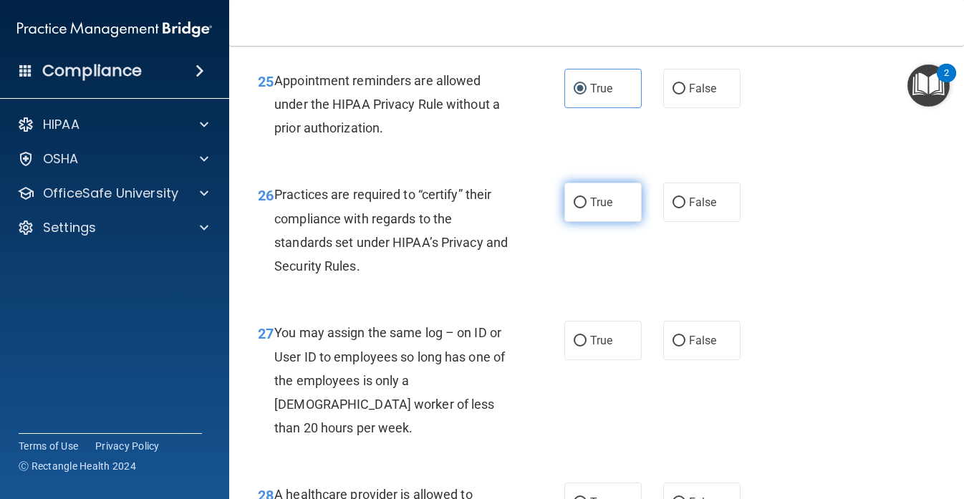
click at [611, 209] on span "True" at bounding box center [601, 203] width 22 height 14
click at [587, 208] on input "True" at bounding box center [580, 203] width 13 height 11
radio input "true"
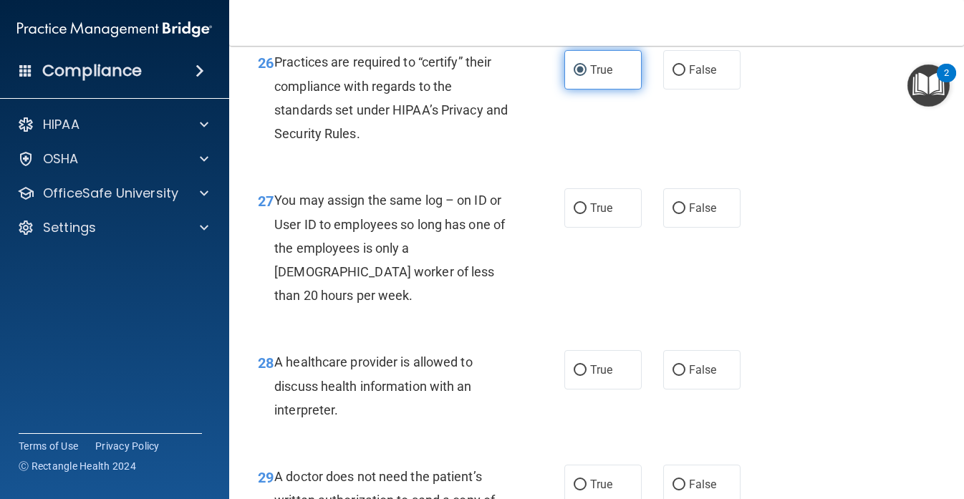
scroll to position [3546, 0]
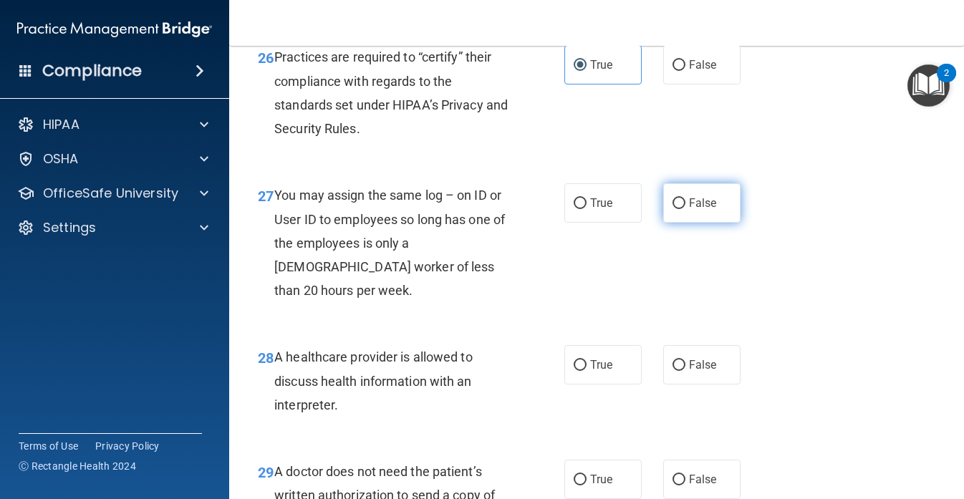
click at [668, 223] on label "False" at bounding box center [701, 202] width 77 height 39
click at [673, 209] on input "False" at bounding box center [679, 203] width 13 height 11
radio input "true"
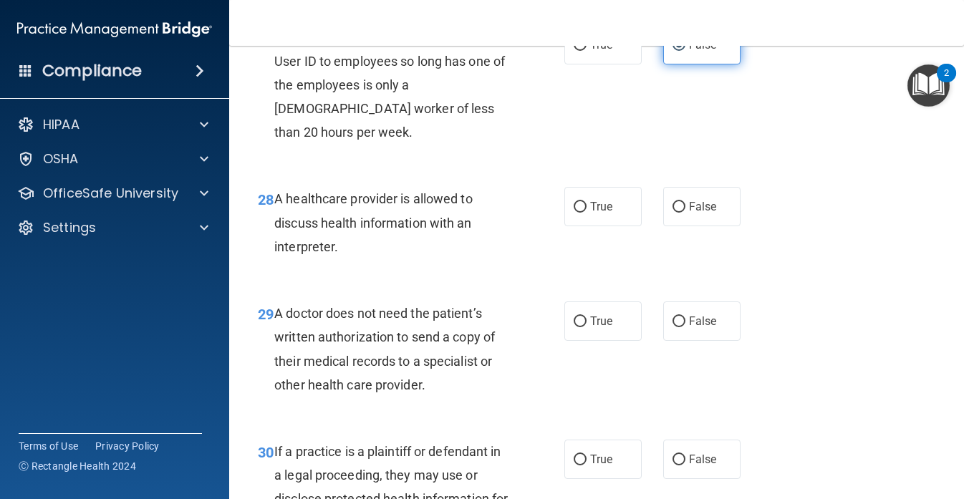
scroll to position [3714, 0]
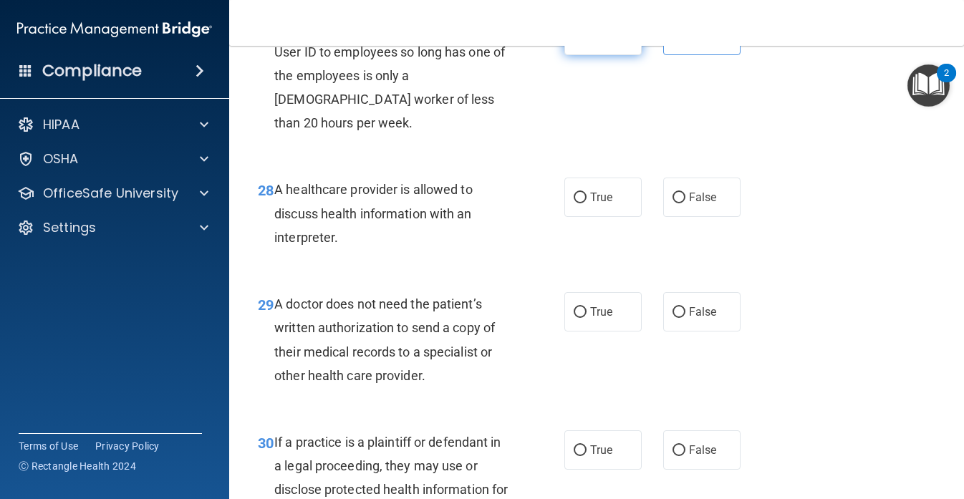
click at [616, 55] on label "True" at bounding box center [603, 35] width 77 height 39
click at [587, 42] on input "True" at bounding box center [580, 36] width 13 height 11
radio input "true"
radio input "false"
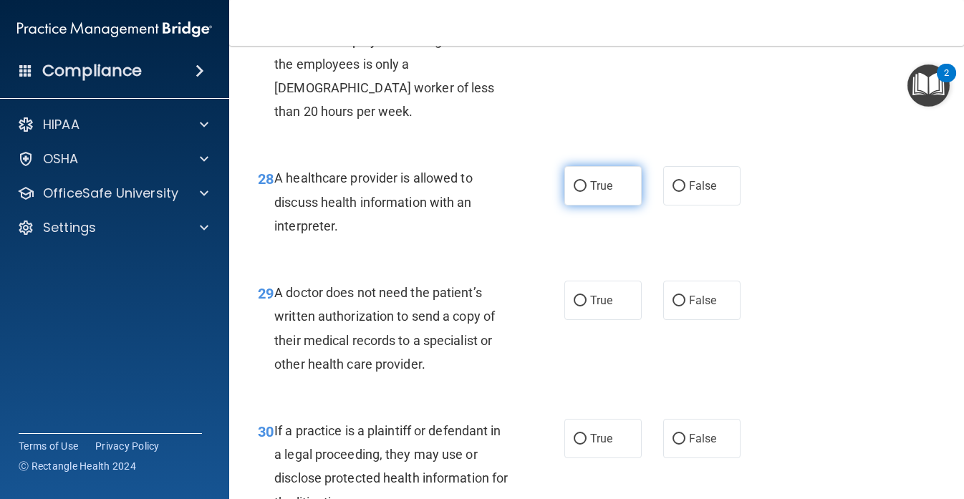
click at [613, 206] on label "True" at bounding box center [603, 185] width 77 height 39
click at [587, 192] on input "True" at bounding box center [580, 186] width 13 height 11
radio input "true"
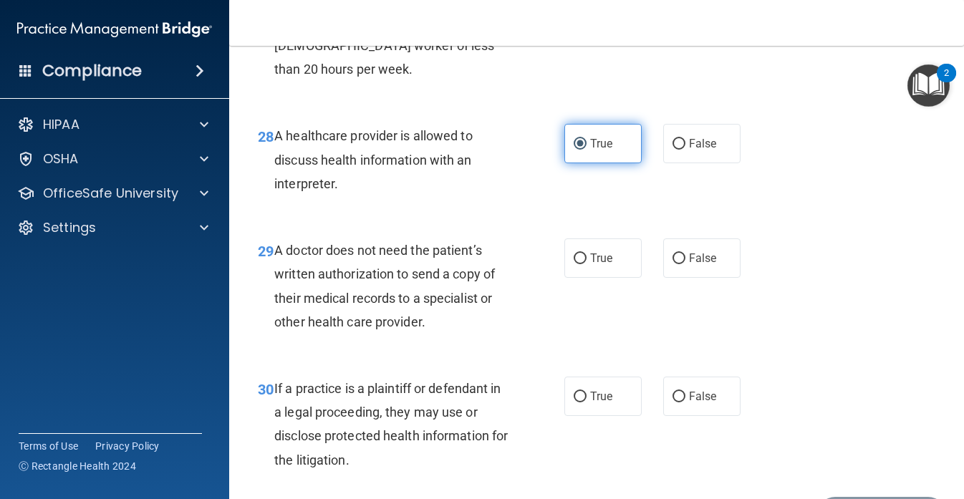
scroll to position [3797, 0]
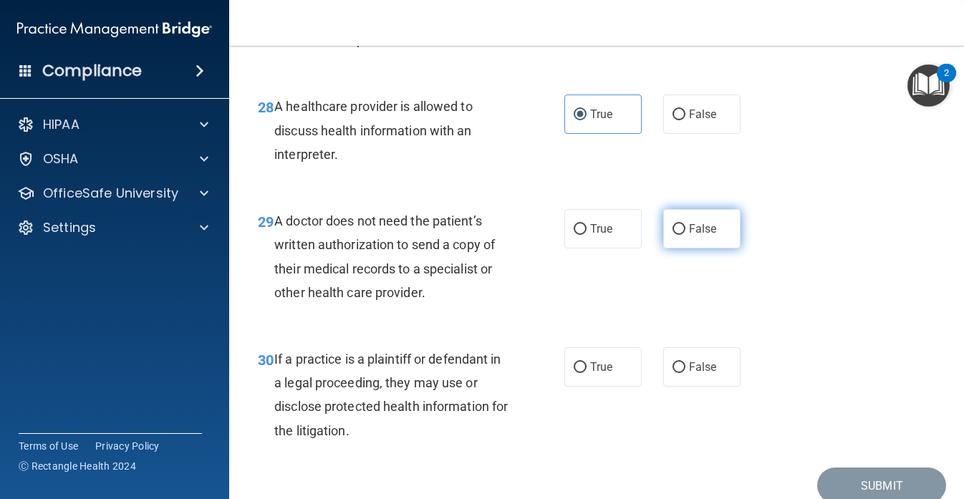
click at [694, 236] on span "False" at bounding box center [703, 229] width 28 height 14
click at [686, 235] on input "False" at bounding box center [679, 229] width 13 height 11
radio input "true"
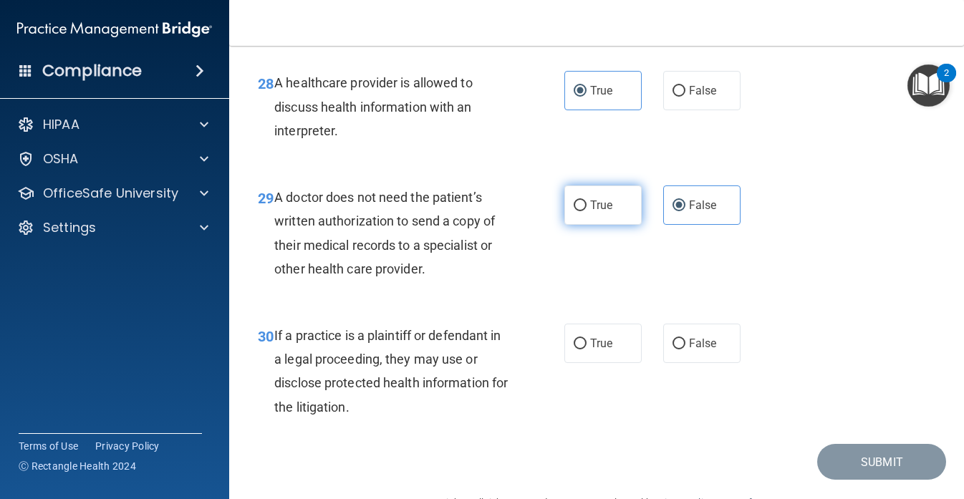
click at [603, 212] on span "True" at bounding box center [601, 205] width 22 height 14
click at [587, 211] on input "True" at bounding box center [580, 206] width 13 height 11
radio input "true"
radio input "false"
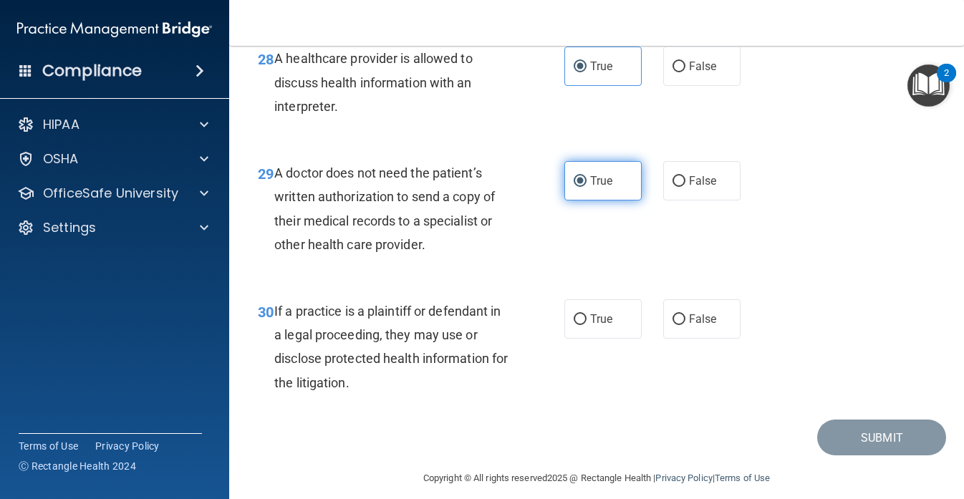
scroll to position [3851, 0]
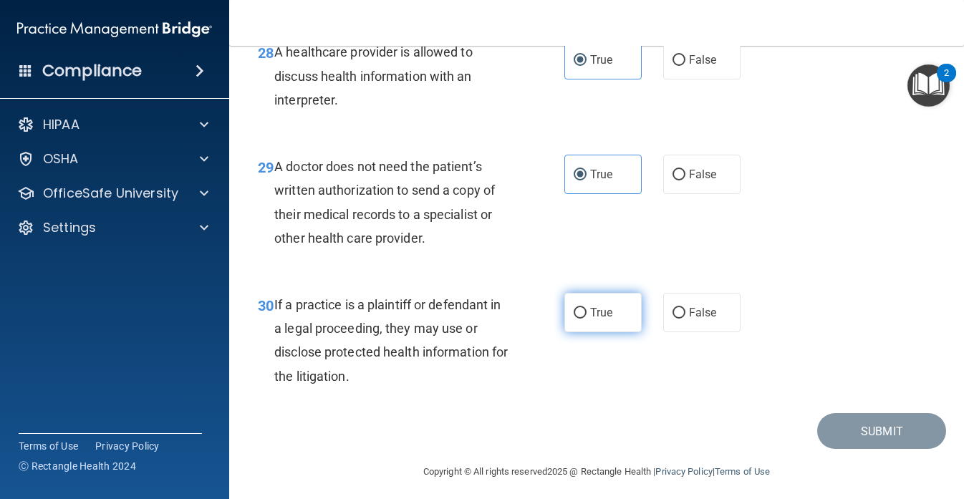
click at [610, 329] on label "True" at bounding box center [603, 312] width 77 height 39
click at [587, 319] on input "True" at bounding box center [580, 313] width 13 height 11
radio input "true"
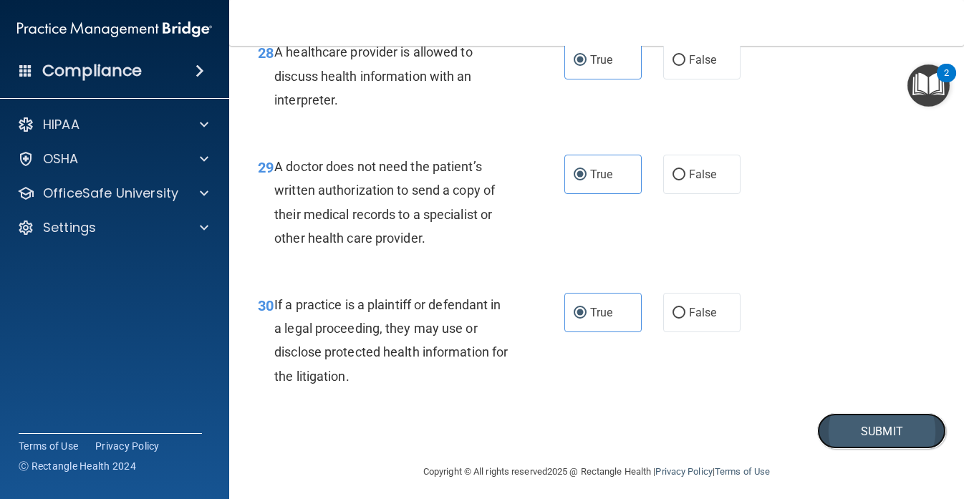
click at [866, 450] on button "Submit" at bounding box center [881, 431] width 129 height 37
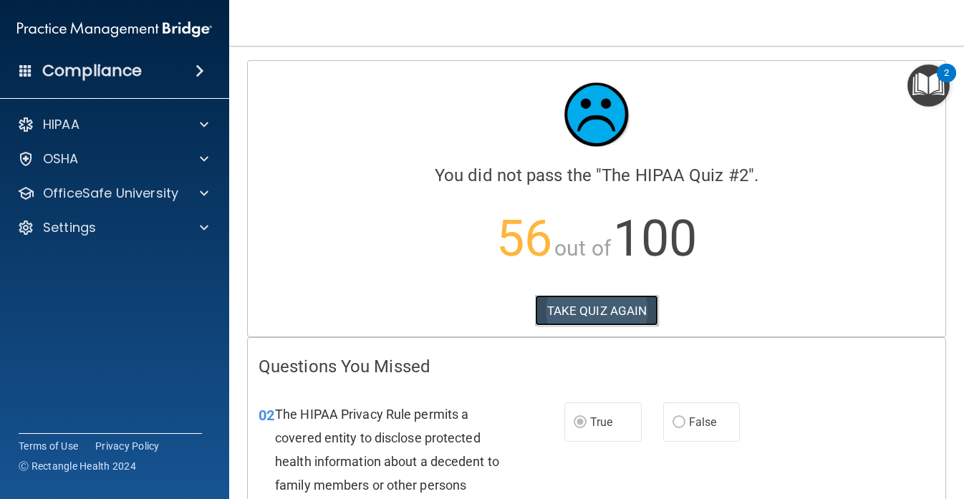
click at [628, 310] on button "TAKE QUIZ AGAIN" at bounding box center [597, 311] width 124 height 32
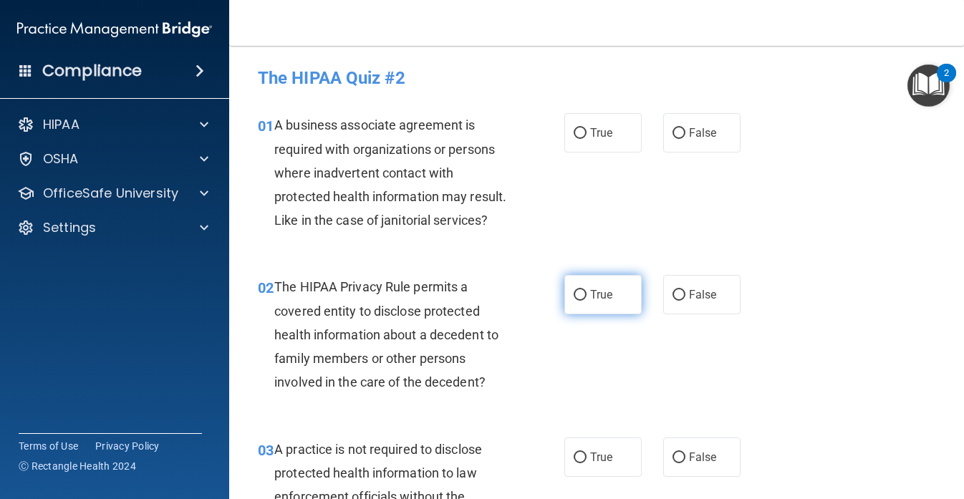
click at [601, 302] on span "True" at bounding box center [601, 295] width 22 height 14
click at [587, 301] on input "True" at bounding box center [580, 295] width 13 height 11
radio input "true"
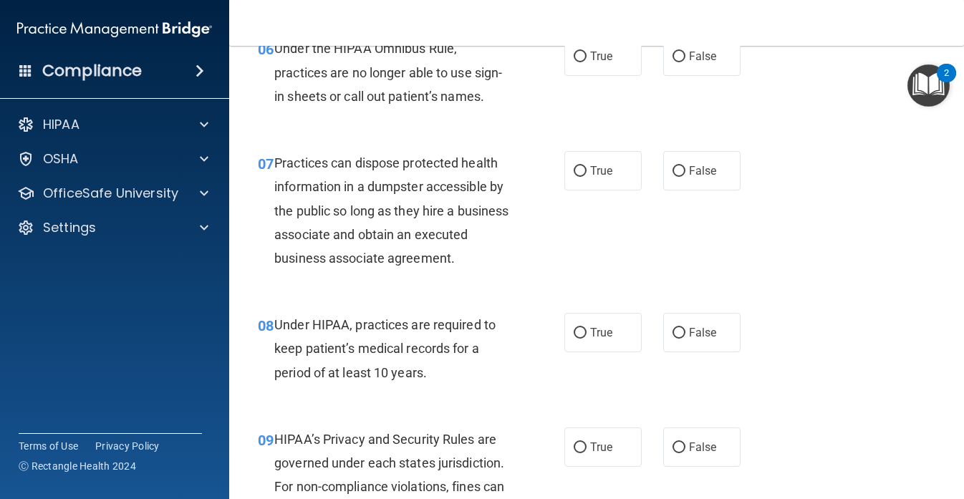
scroll to position [864, 0]
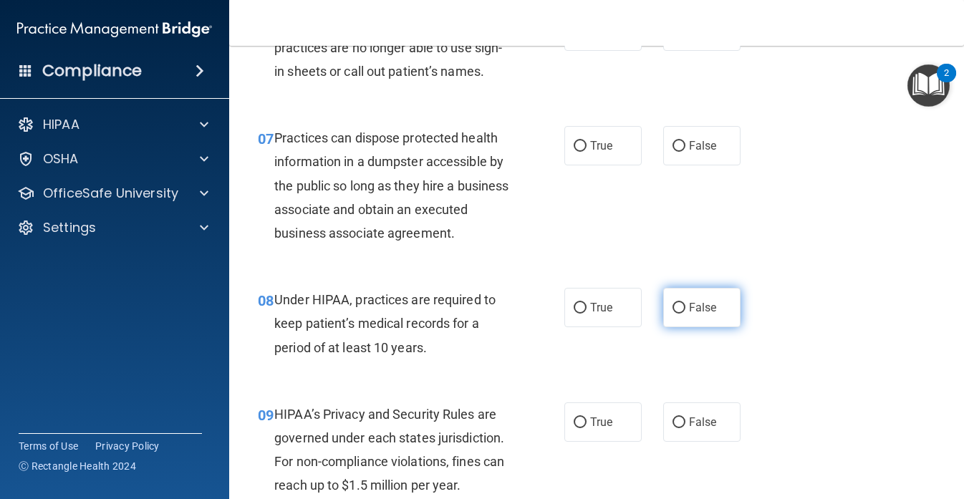
click at [695, 327] on label "False" at bounding box center [701, 307] width 77 height 39
click at [686, 314] on input "False" at bounding box center [679, 308] width 13 height 11
radio input "true"
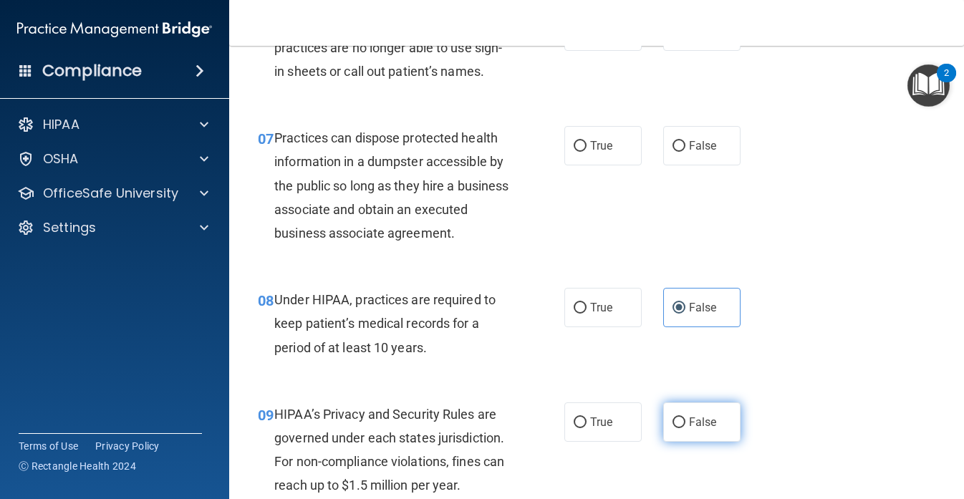
click at [686, 442] on label "False" at bounding box center [701, 422] width 77 height 39
click at [686, 428] on input "False" at bounding box center [679, 423] width 13 height 11
radio input "true"
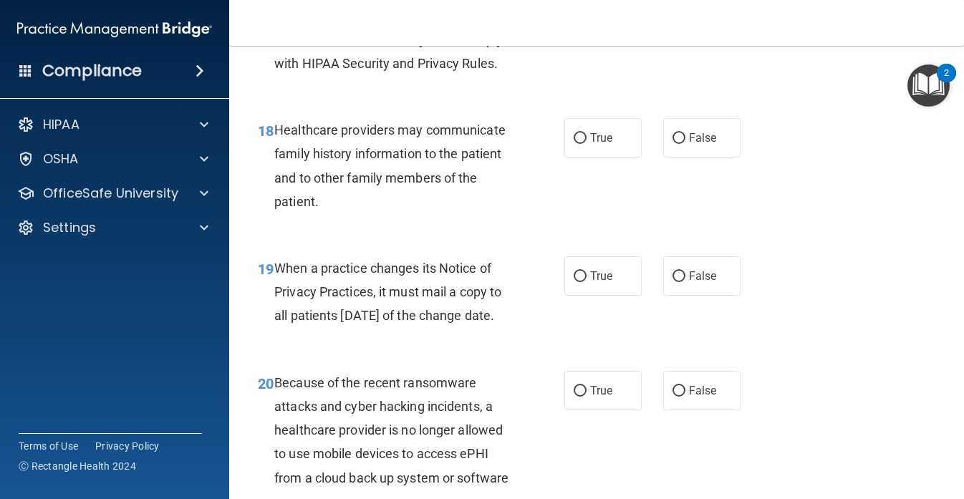
scroll to position [2444, 0]
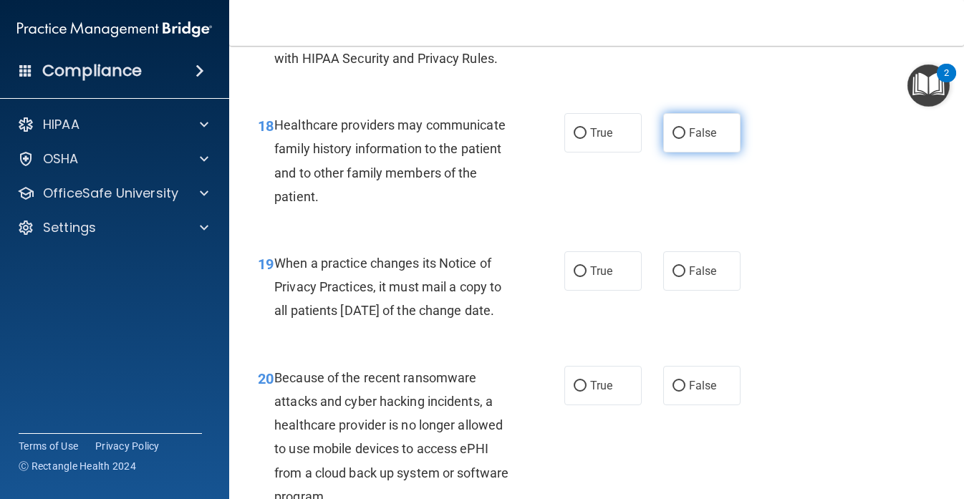
click at [704, 153] on label "False" at bounding box center [701, 132] width 77 height 39
click at [686, 139] on input "False" at bounding box center [679, 133] width 13 height 11
radio input "true"
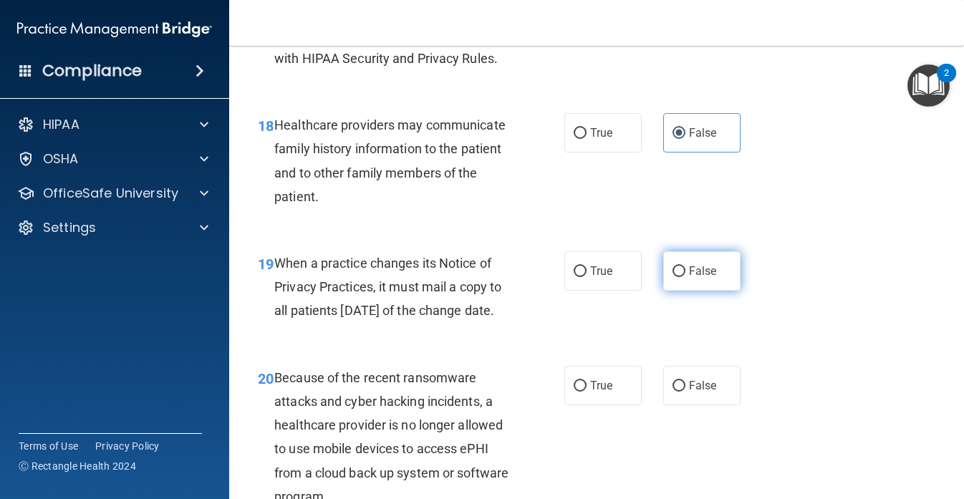
click at [701, 278] on span "False" at bounding box center [703, 271] width 28 height 14
click at [686, 277] on input "False" at bounding box center [679, 272] width 13 height 11
radio input "true"
click at [701, 393] on span "False" at bounding box center [703, 386] width 28 height 14
click at [686, 392] on input "False" at bounding box center [679, 386] width 13 height 11
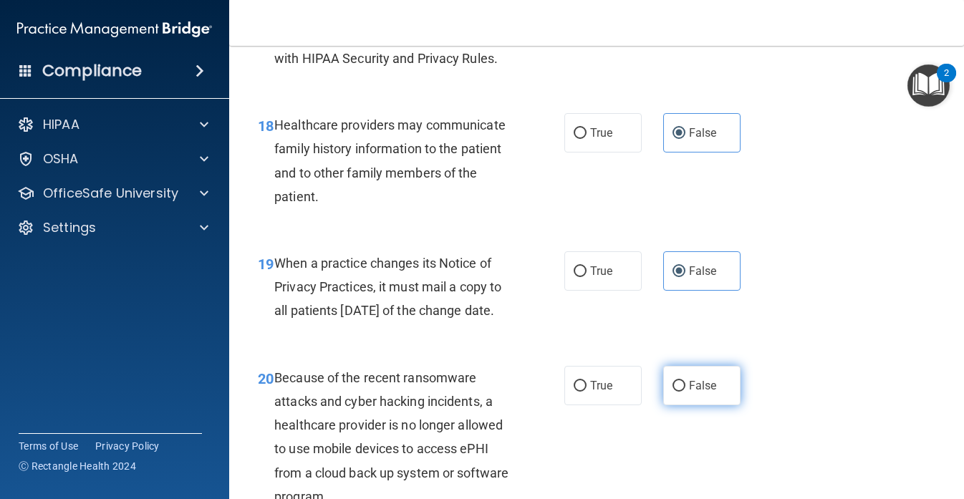
radio input "true"
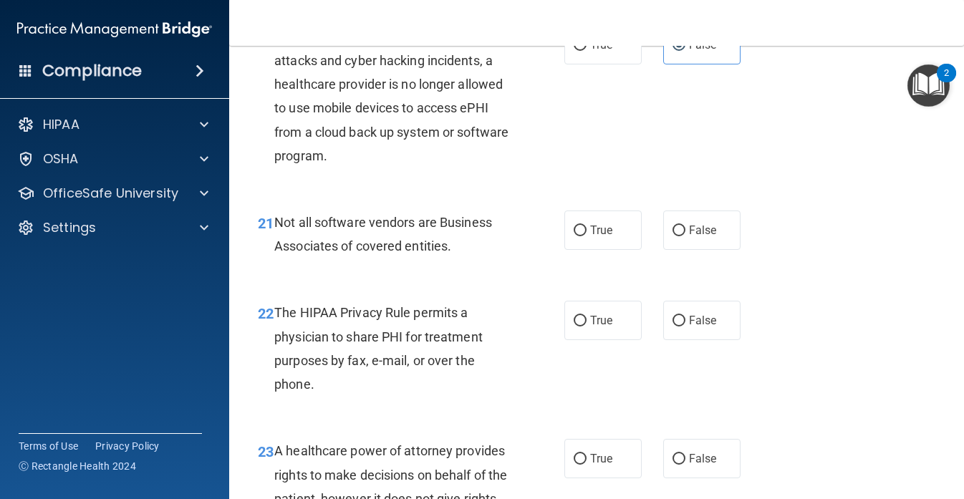
scroll to position [2789, 0]
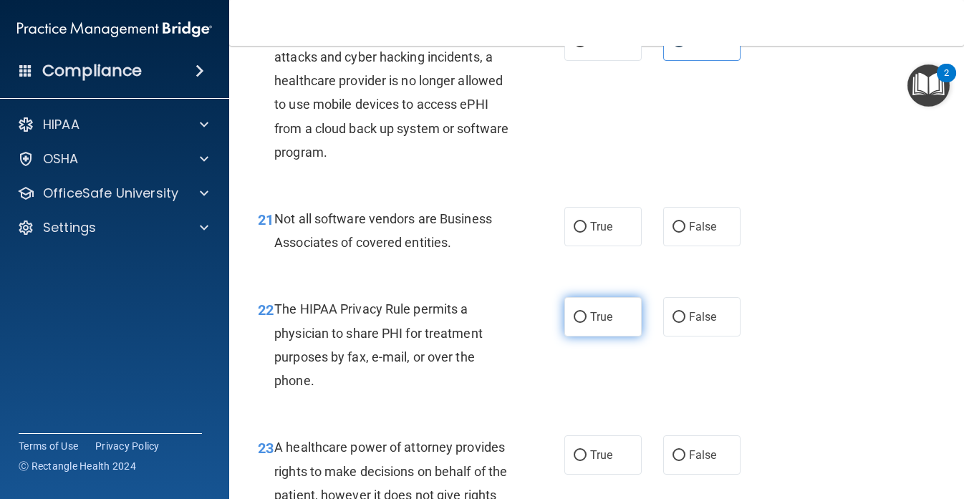
click at [600, 324] on span "True" at bounding box center [601, 317] width 22 height 14
click at [587, 323] on input "True" at bounding box center [580, 317] width 13 height 11
radio input "true"
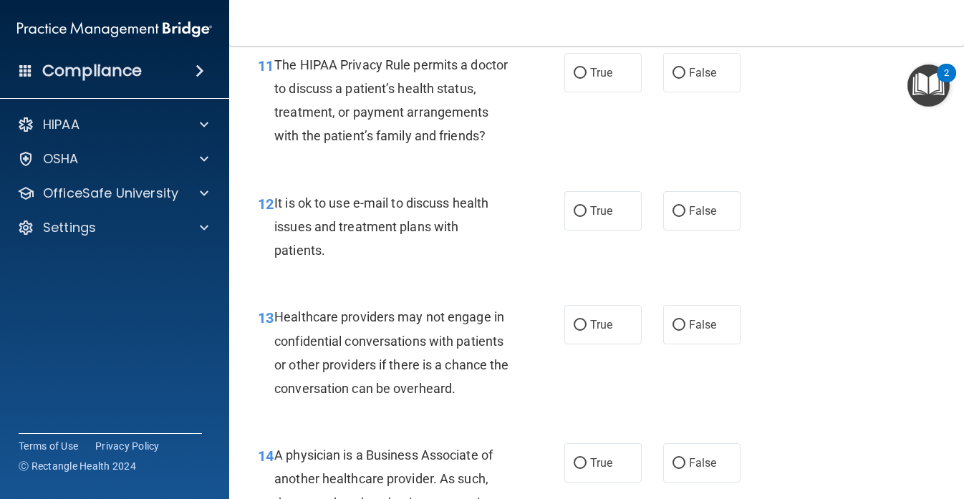
scroll to position [1519, 0]
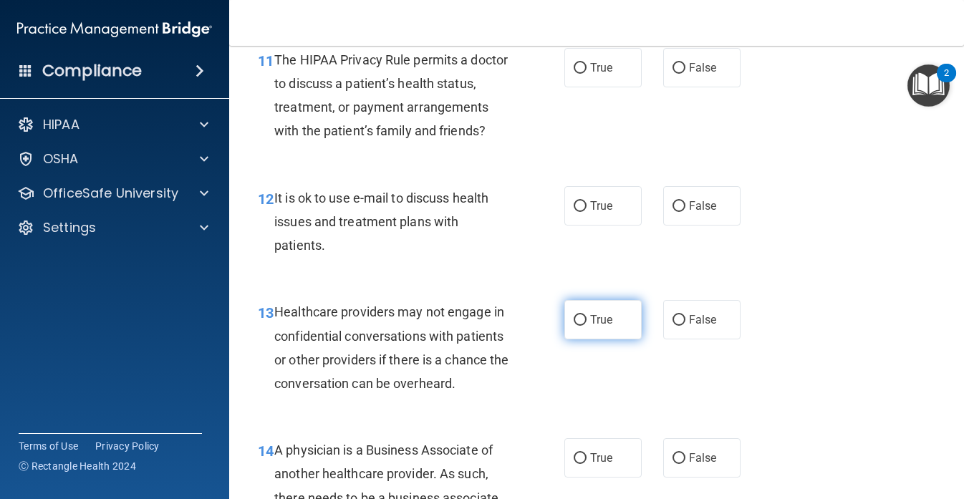
click at [599, 340] on label "True" at bounding box center [603, 319] width 77 height 39
click at [587, 326] on input "True" at bounding box center [580, 320] width 13 height 11
radio input "true"
click at [681, 326] on input "False" at bounding box center [679, 320] width 13 height 11
radio input "true"
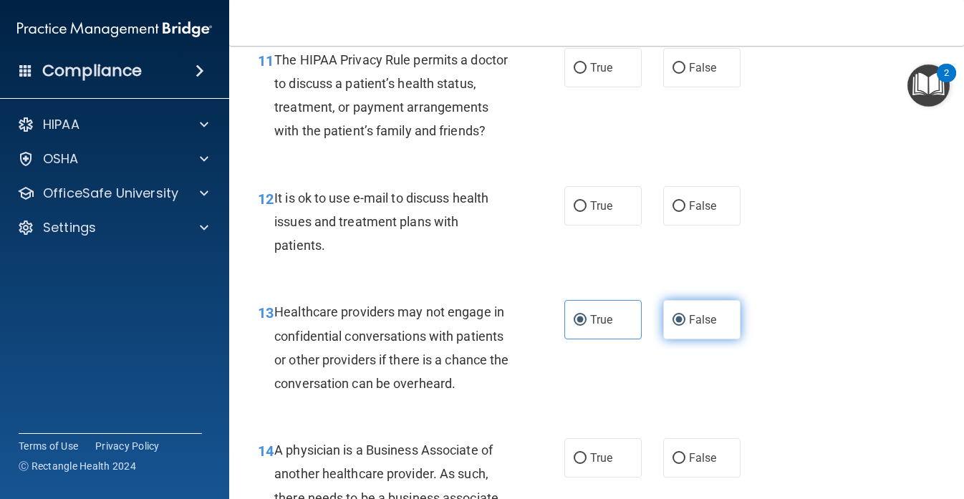
radio input "false"
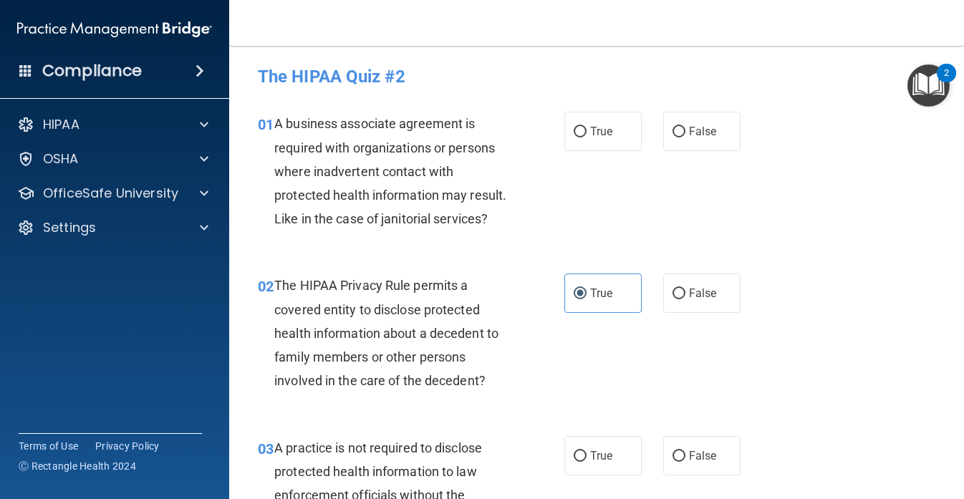
scroll to position [0, 0]
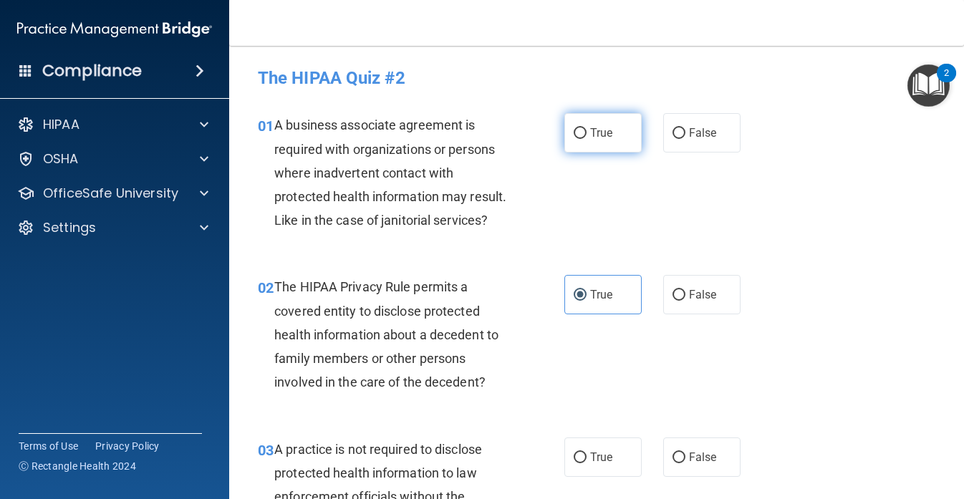
click at [593, 138] on span "True" at bounding box center [601, 133] width 22 height 14
click at [587, 138] on input "True" at bounding box center [580, 133] width 13 height 11
radio input "true"
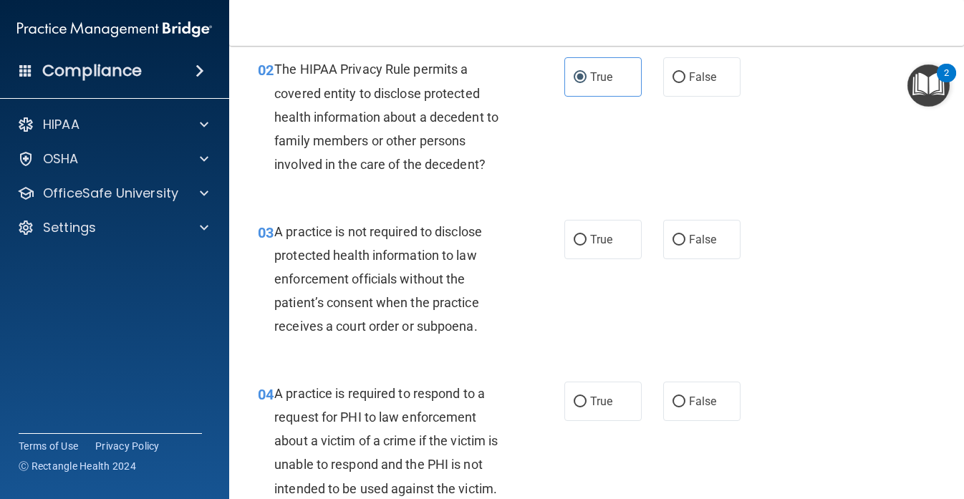
scroll to position [239, 0]
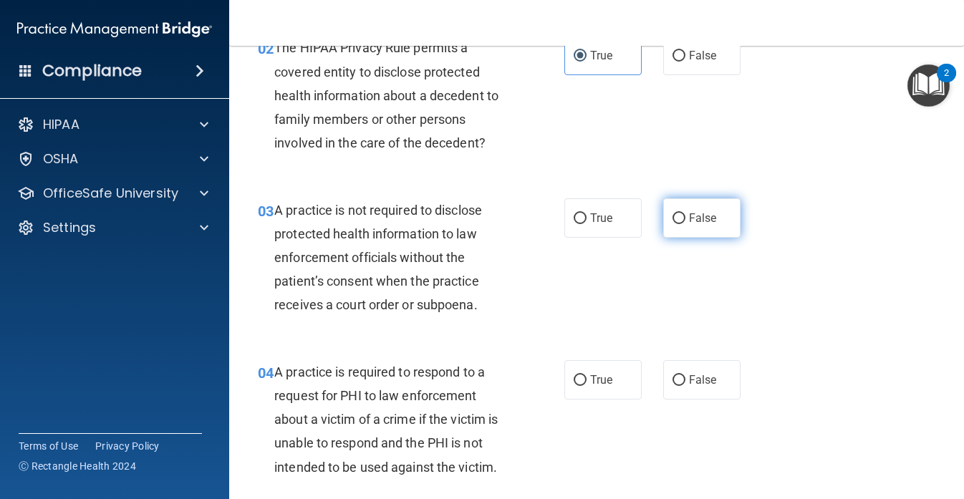
click at [709, 213] on span "False" at bounding box center [703, 218] width 28 height 14
click at [686, 213] on input "False" at bounding box center [679, 218] width 13 height 11
radio input "true"
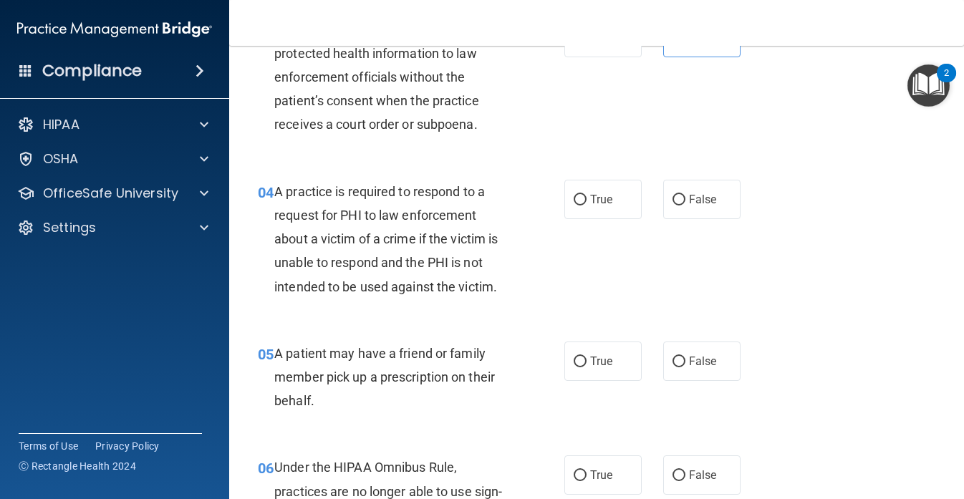
scroll to position [429, 0]
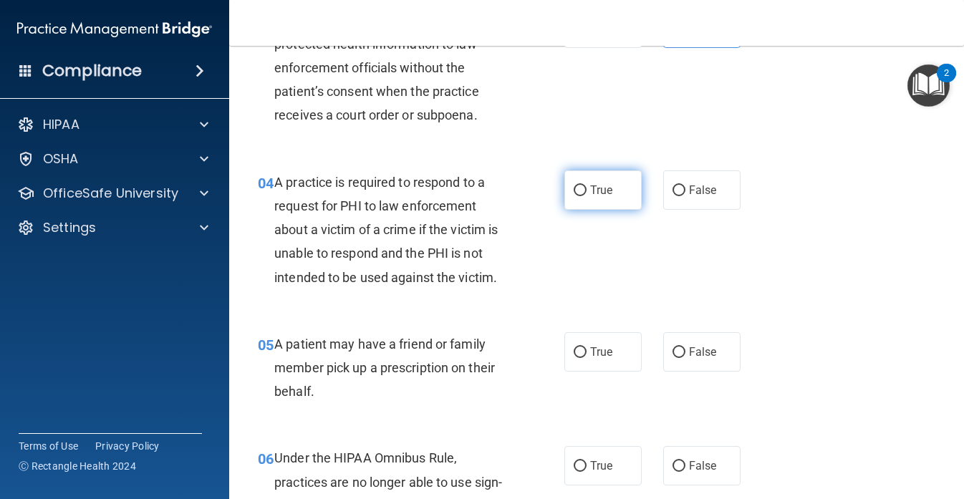
click at [606, 198] on label "True" at bounding box center [603, 190] width 77 height 39
click at [587, 196] on input "True" at bounding box center [580, 191] width 13 height 11
radio input "true"
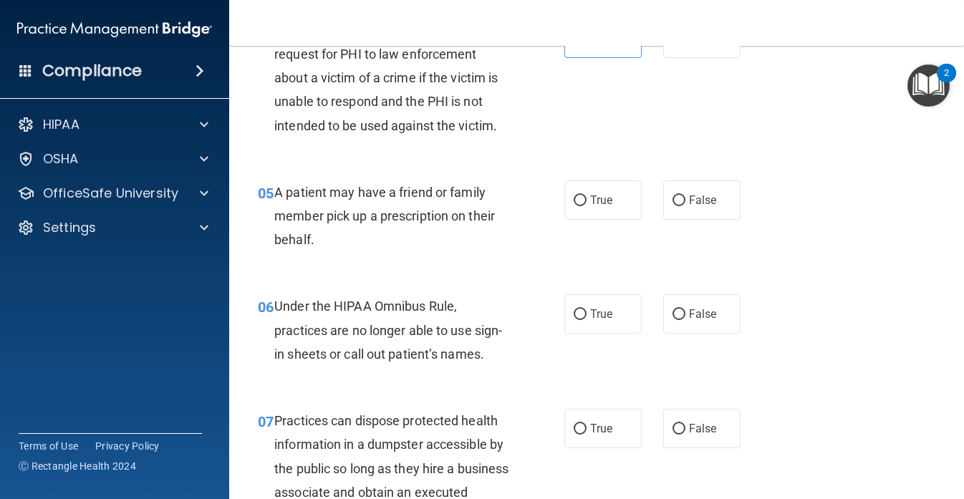
scroll to position [582, 0]
click at [589, 207] on label "True" at bounding box center [603, 199] width 77 height 39
click at [587, 206] on input "True" at bounding box center [580, 200] width 13 height 11
radio input "true"
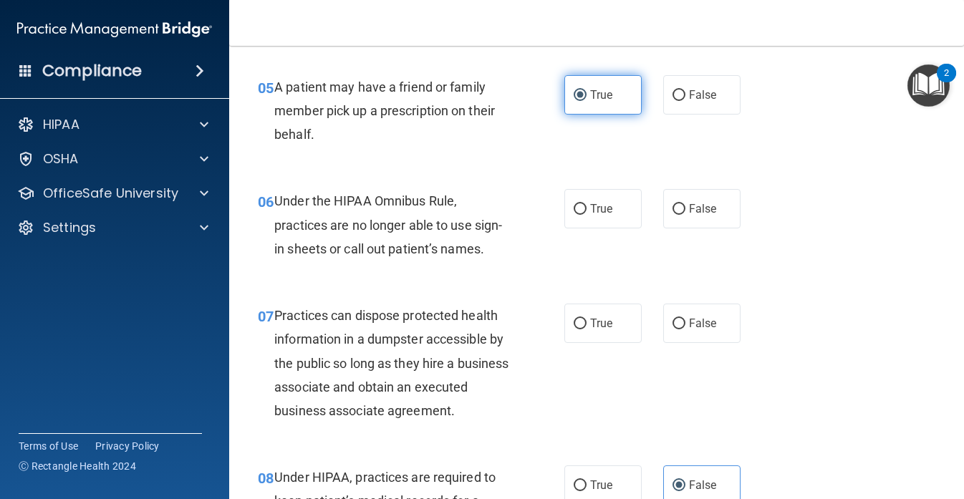
scroll to position [714, 0]
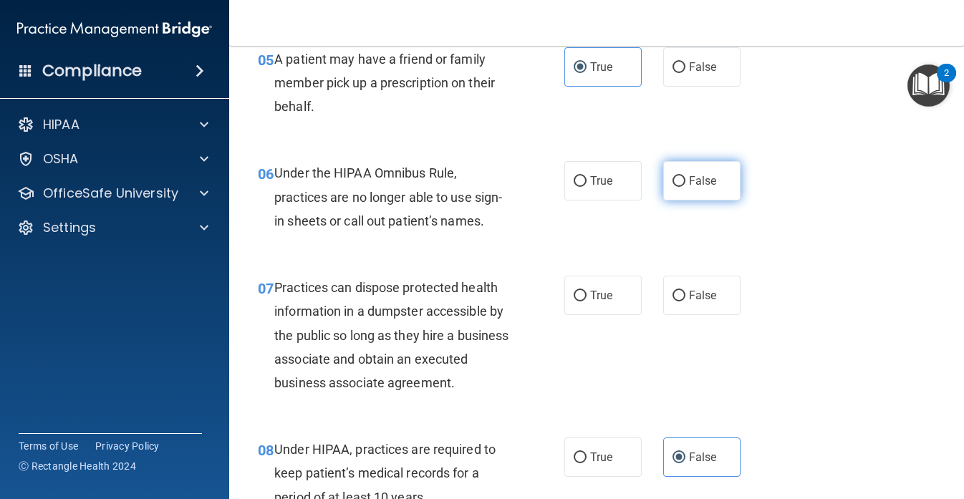
click at [698, 168] on label "False" at bounding box center [701, 180] width 77 height 39
click at [686, 176] on input "False" at bounding box center [679, 181] width 13 height 11
radio input "true"
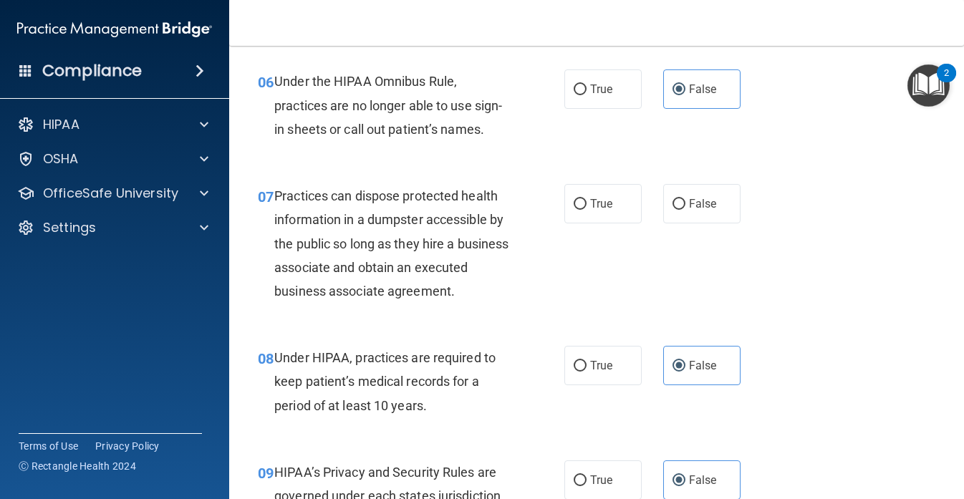
scroll to position [817, 0]
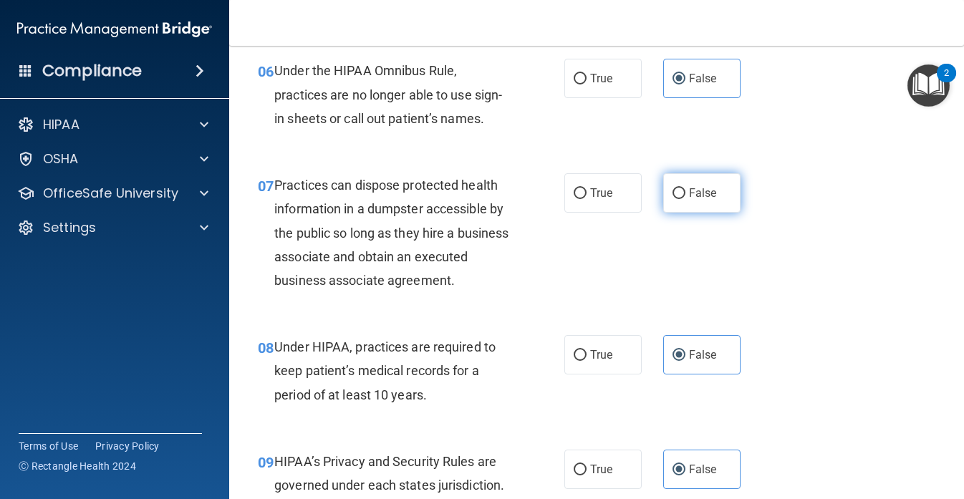
click at [696, 201] on label "False" at bounding box center [701, 192] width 77 height 39
click at [686, 199] on input "False" at bounding box center [679, 193] width 13 height 11
radio input "true"
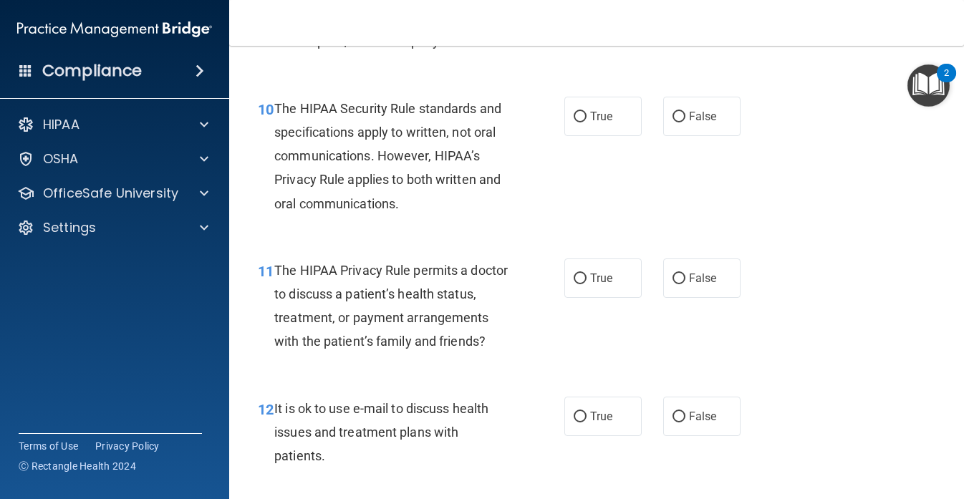
scroll to position [1312, 0]
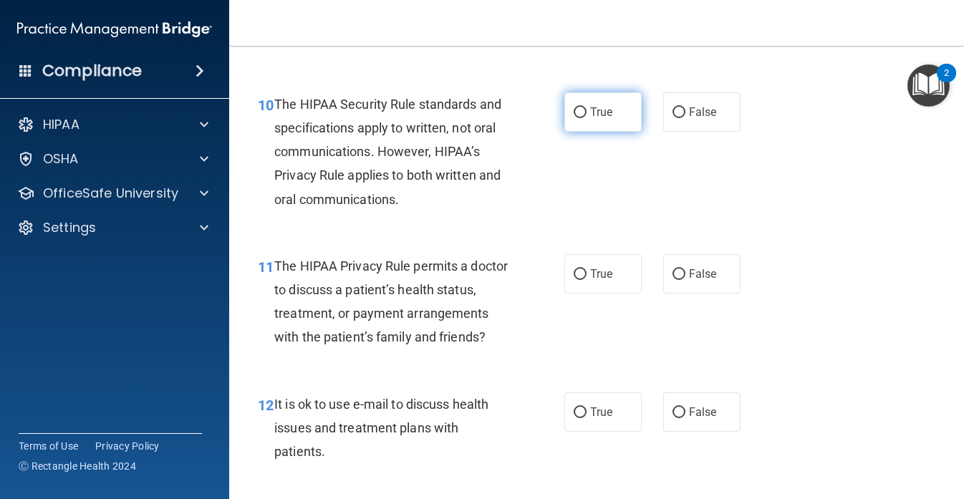
click at [612, 132] on label "True" at bounding box center [603, 111] width 77 height 39
click at [587, 118] on input "True" at bounding box center [580, 112] width 13 height 11
radio input "true"
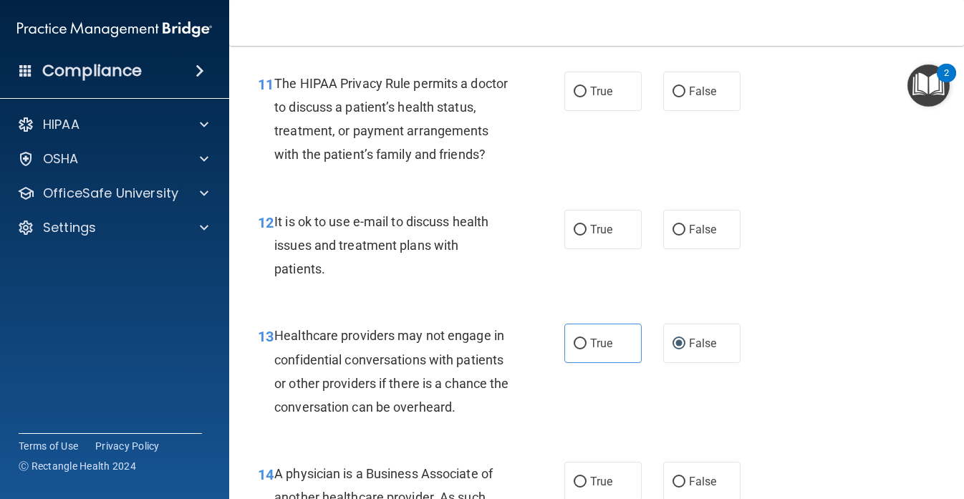
scroll to position [1484, 0]
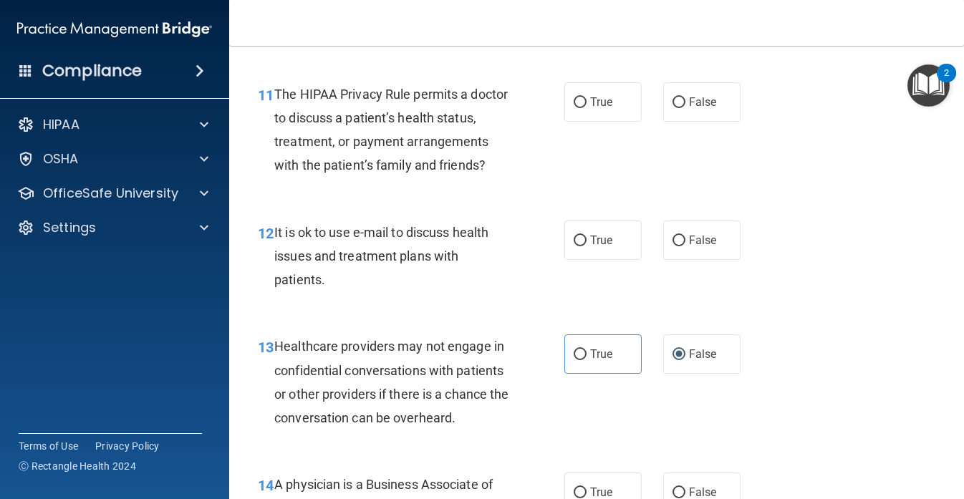
click at [660, 122] on div "True False" at bounding box center [658, 101] width 186 height 39
click at [688, 122] on label "False" at bounding box center [701, 101] width 77 height 39
click at [686, 108] on input "False" at bounding box center [679, 102] width 13 height 11
radio input "true"
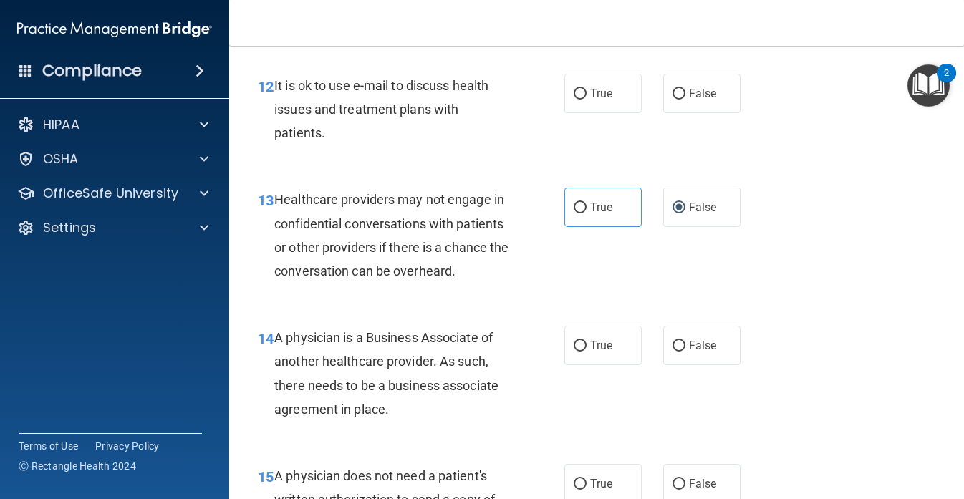
scroll to position [1633, 0]
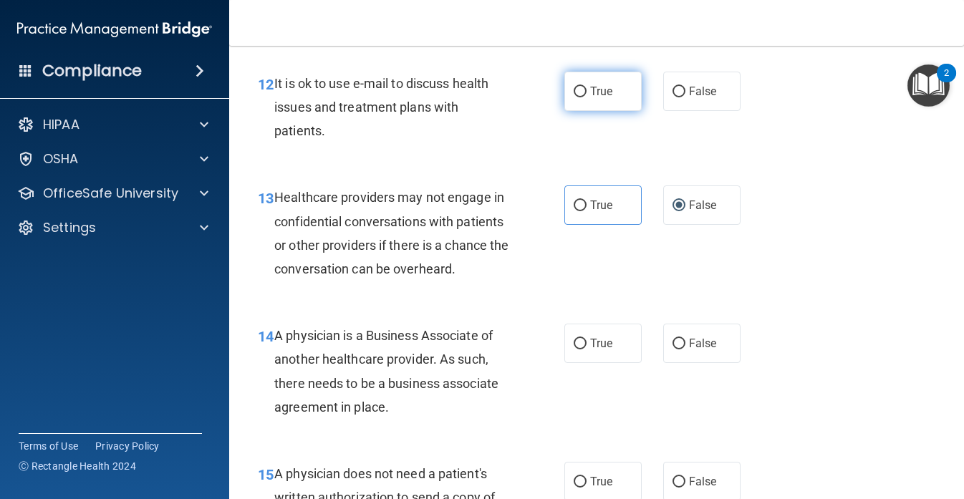
click at [595, 111] on label "True" at bounding box center [603, 91] width 77 height 39
click at [587, 97] on input "True" at bounding box center [580, 92] width 13 height 11
radio input "true"
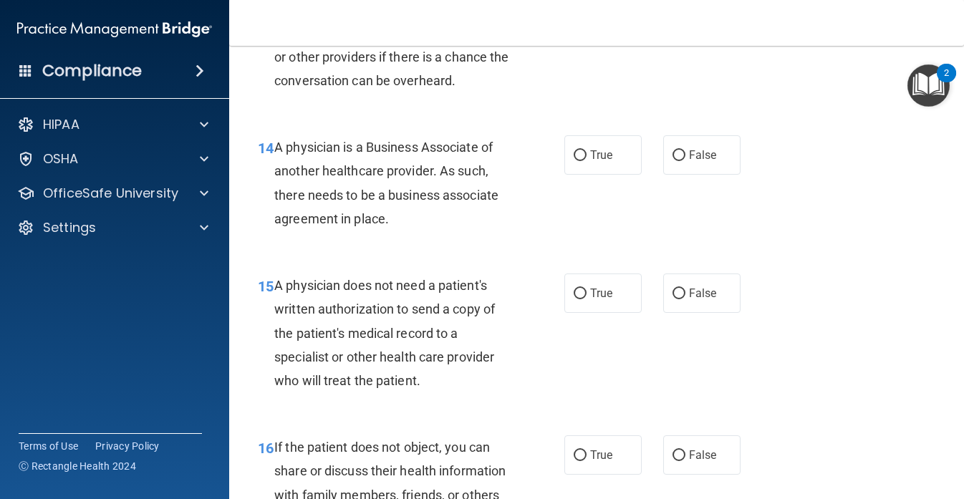
scroll to position [1838, 0]
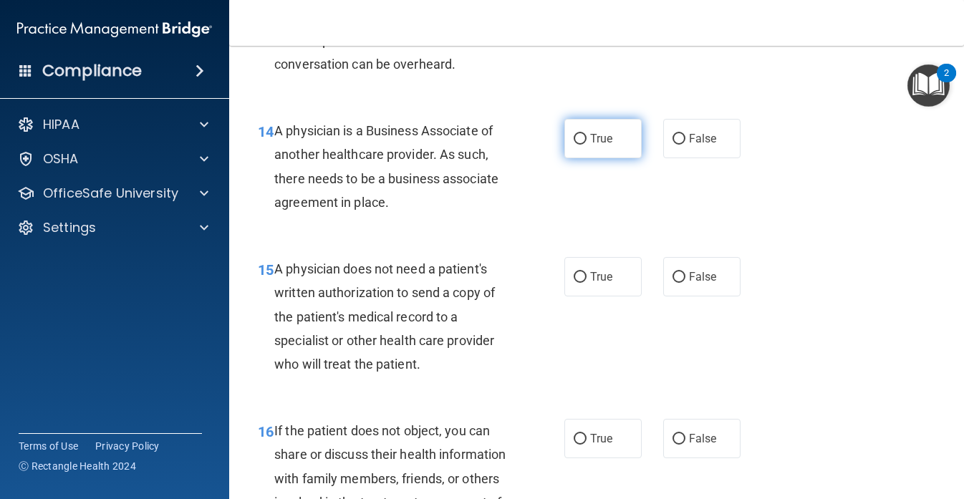
click at [590, 158] on label "True" at bounding box center [603, 138] width 77 height 39
click at [587, 145] on input "True" at bounding box center [580, 139] width 13 height 11
radio input "true"
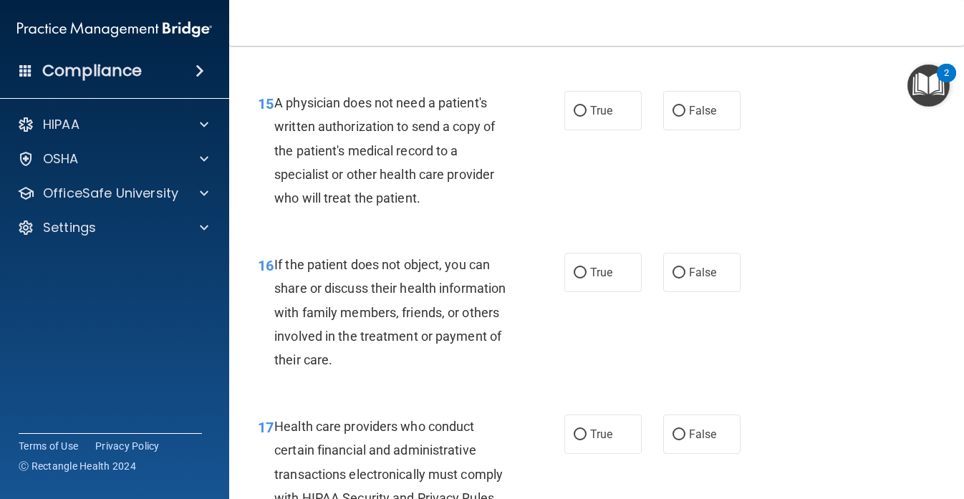
scroll to position [2005, 0]
click at [612, 130] on label "True" at bounding box center [603, 109] width 77 height 39
click at [587, 116] on input "True" at bounding box center [580, 110] width 13 height 11
radio input "true"
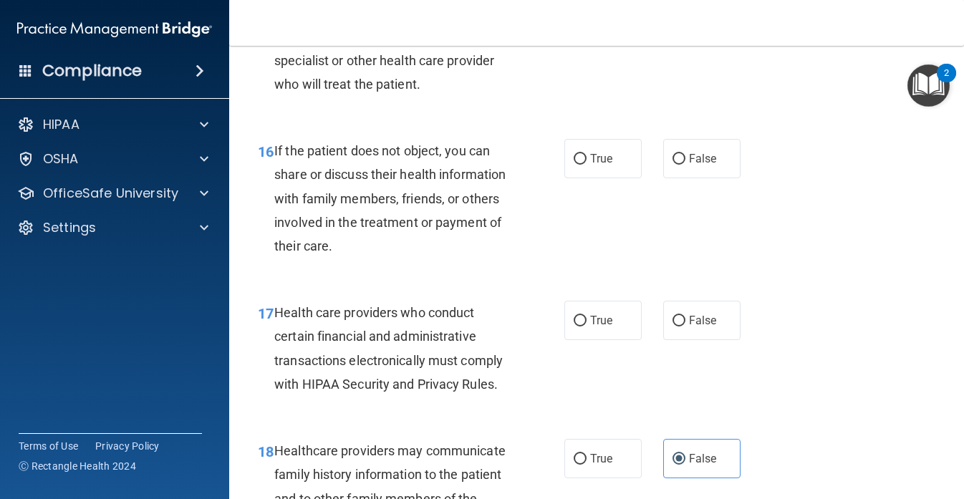
scroll to position [2125, 0]
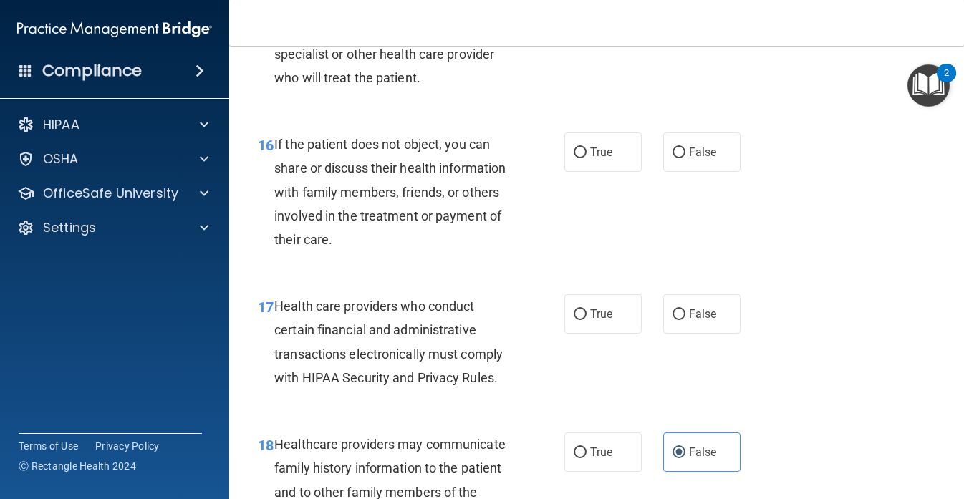
click at [607, 166] on label "True" at bounding box center [603, 152] width 77 height 39
click at [587, 158] on input "True" at bounding box center [580, 153] width 13 height 11
radio input "true"
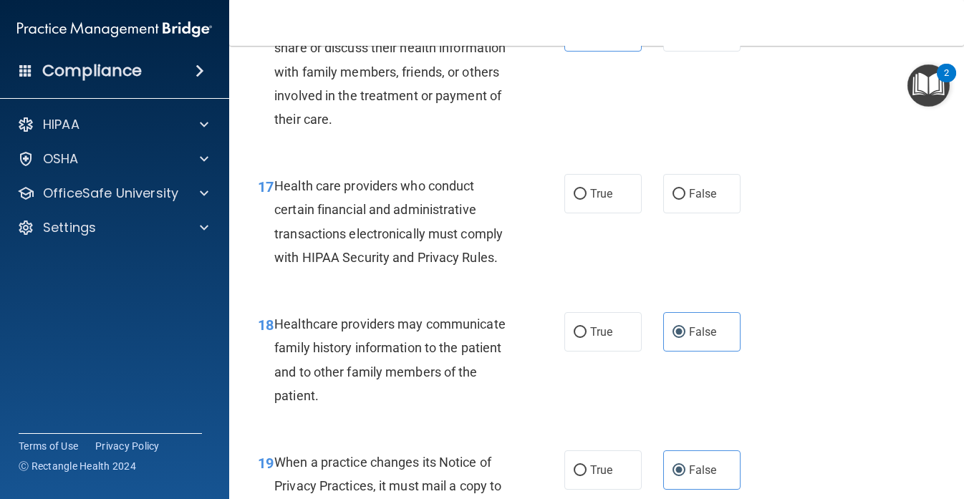
scroll to position [2262, 0]
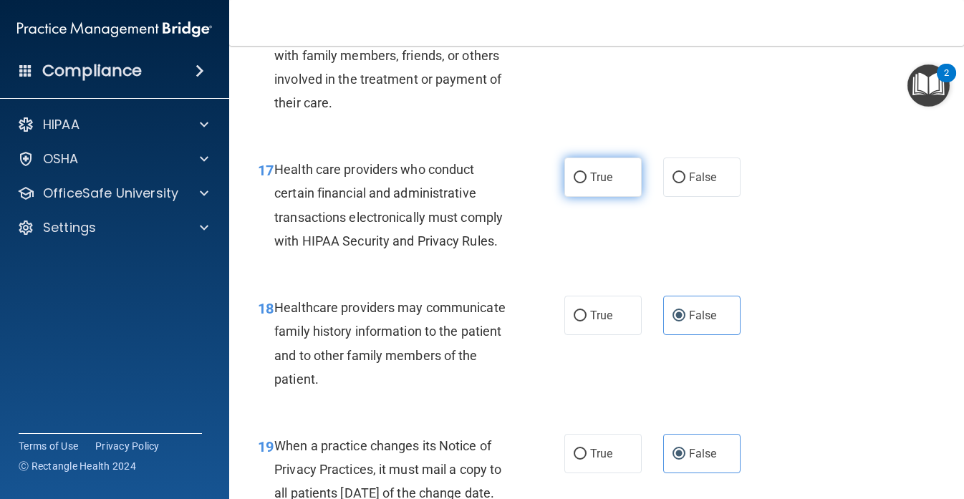
click at [594, 184] on span "True" at bounding box center [601, 178] width 22 height 14
click at [587, 183] on input "True" at bounding box center [580, 178] width 13 height 11
radio input "true"
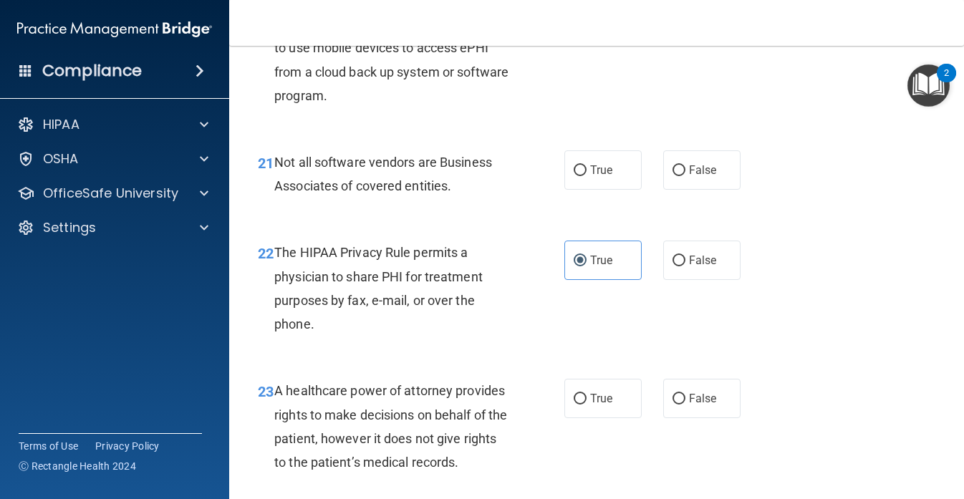
scroll to position [2877, 0]
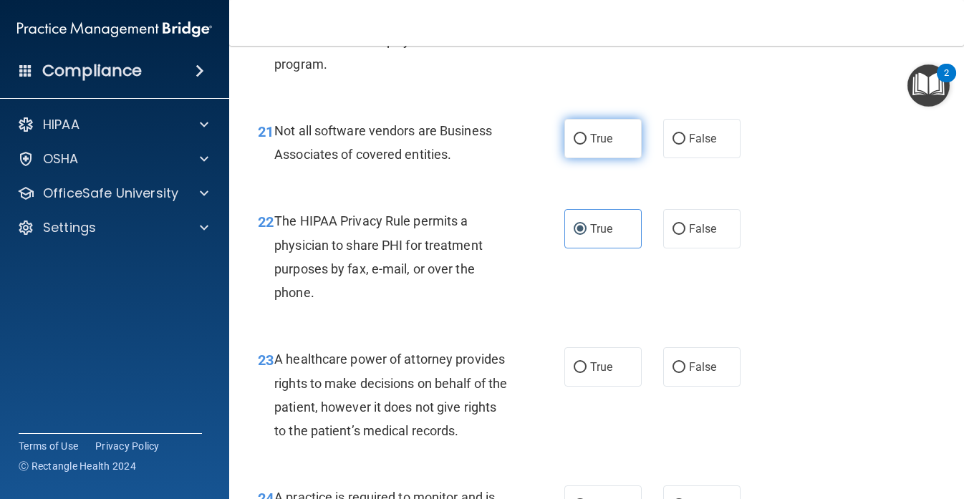
click at [597, 145] on span "True" at bounding box center [601, 139] width 22 height 14
click at [587, 145] on input "True" at bounding box center [580, 139] width 13 height 11
radio input "true"
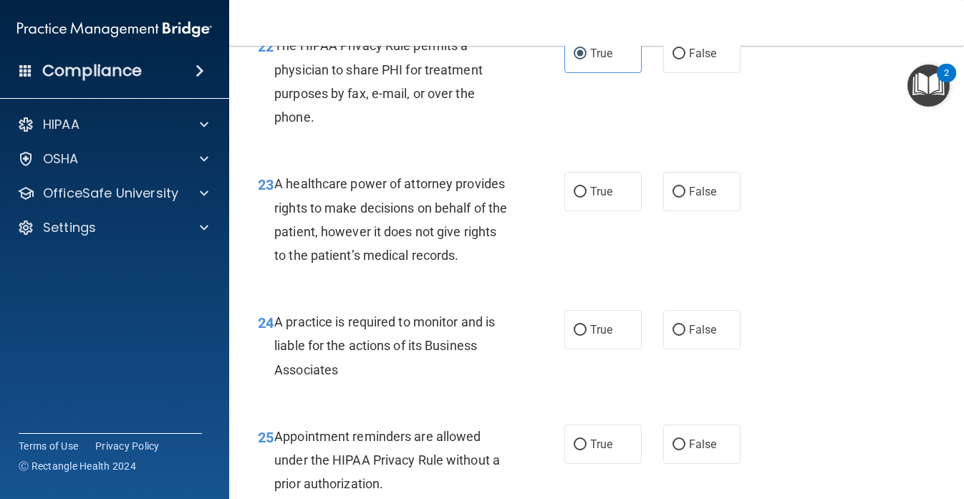
scroll to position [3056, 0]
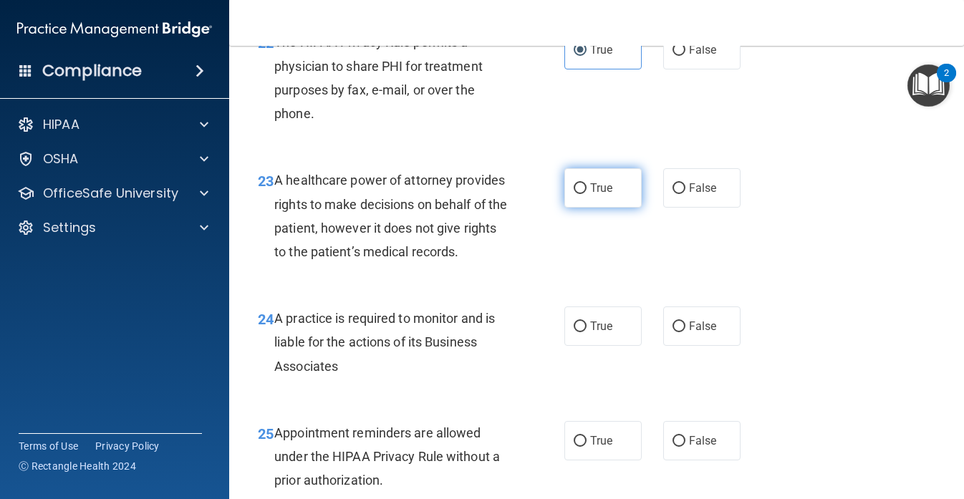
click at [600, 208] on label "True" at bounding box center [603, 187] width 77 height 39
click at [587, 194] on input "True" at bounding box center [580, 188] width 13 height 11
radio input "true"
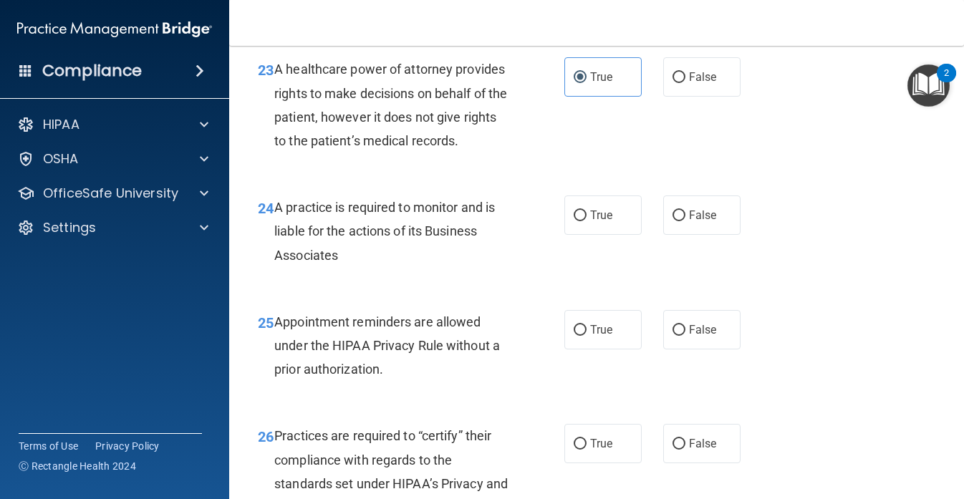
scroll to position [3189, 0]
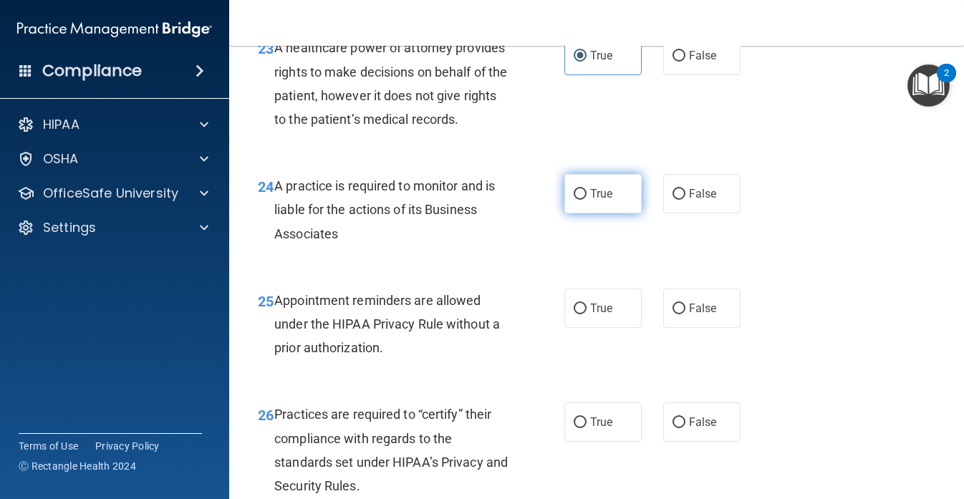
click at [607, 201] on span "True" at bounding box center [601, 194] width 22 height 14
click at [587, 200] on input "True" at bounding box center [580, 194] width 13 height 11
radio input "true"
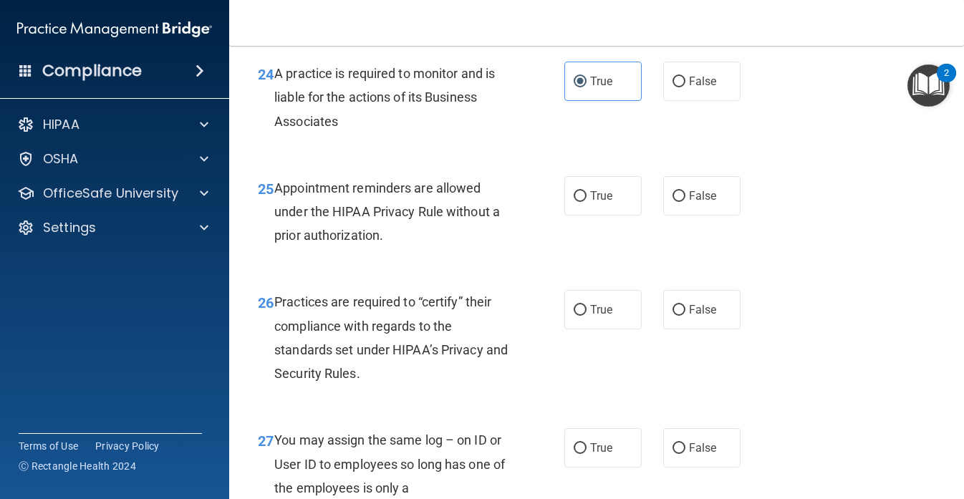
scroll to position [3307, 0]
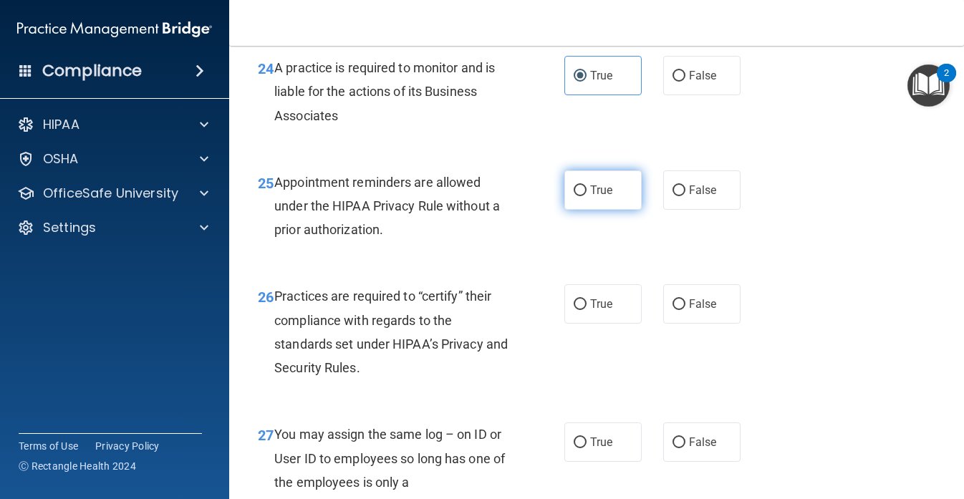
click at [608, 197] on span "True" at bounding box center [601, 190] width 22 height 14
click at [587, 196] on input "True" at bounding box center [580, 191] width 13 height 11
radio input "true"
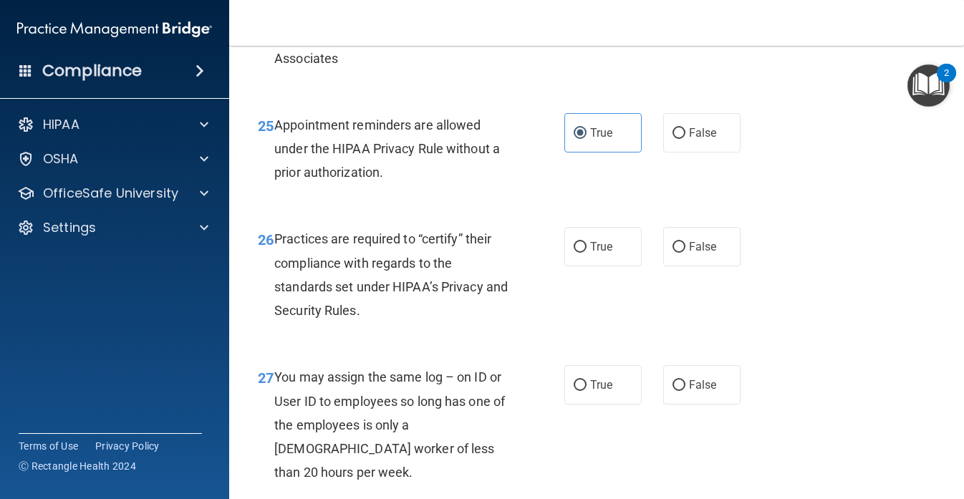
scroll to position [3422, 0]
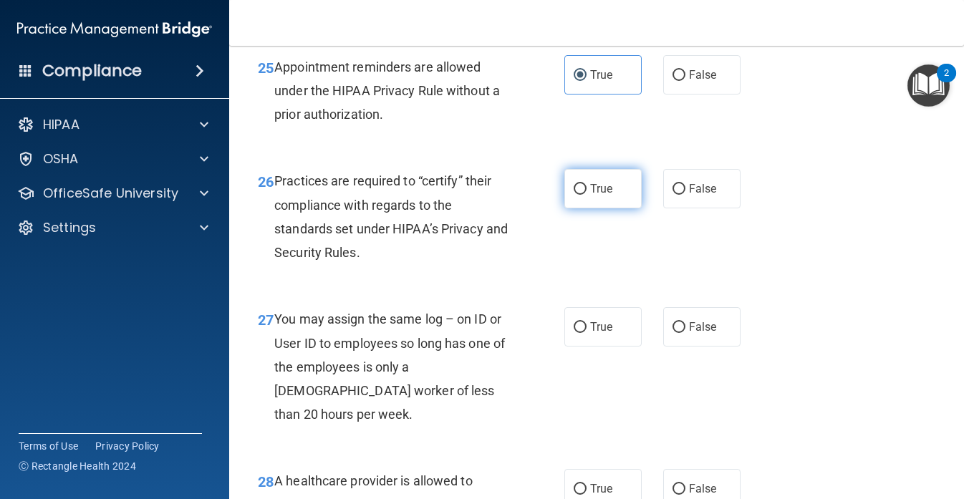
click at [608, 208] on label "True" at bounding box center [603, 188] width 77 height 39
click at [587, 195] on input "True" at bounding box center [580, 189] width 13 height 11
radio input "true"
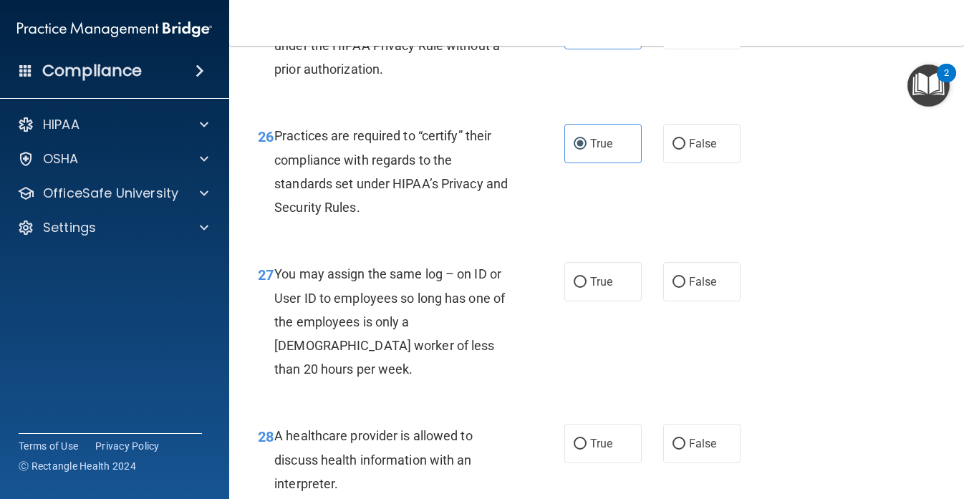
scroll to position [3469, 0]
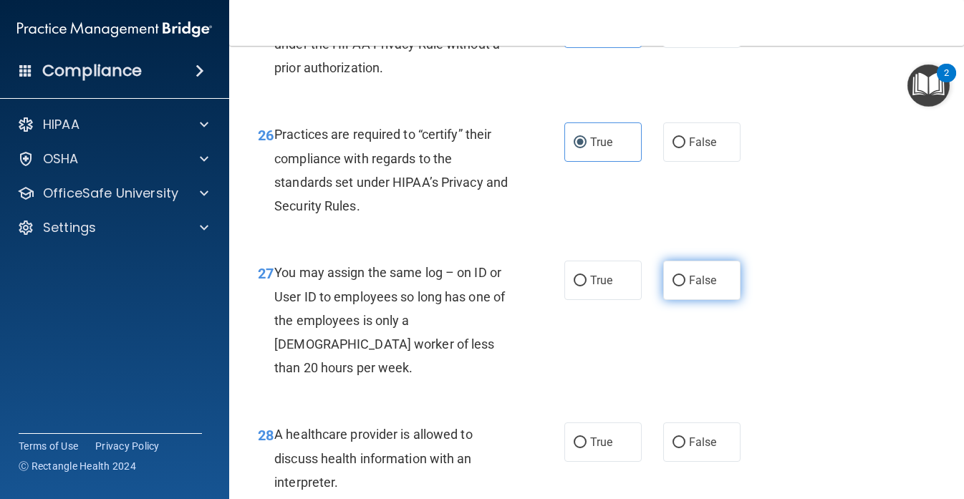
click at [669, 300] on label "False" at bounding box center [701, 280] width 77 height 39
click at [673, 287] on input "False" at bounding box center [679, 281] width 13 height 11
radio input "true"
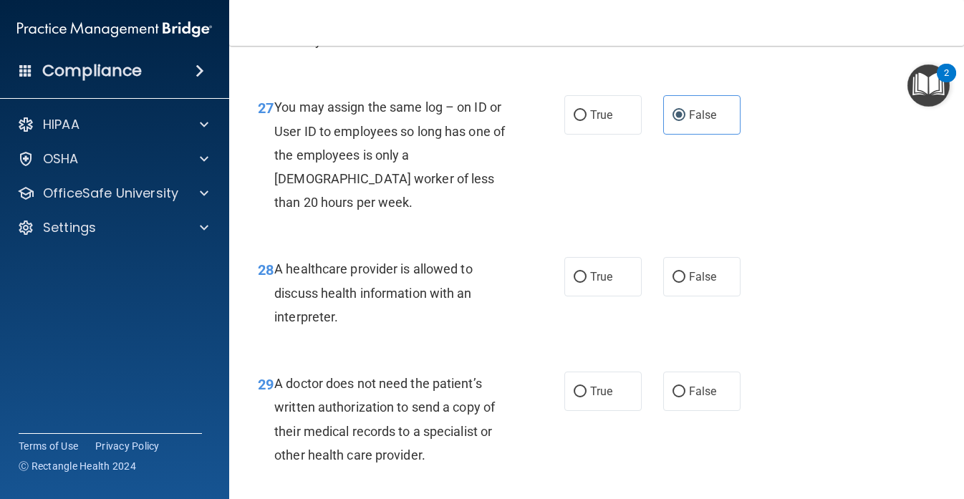
scroll to position [3663, 0]
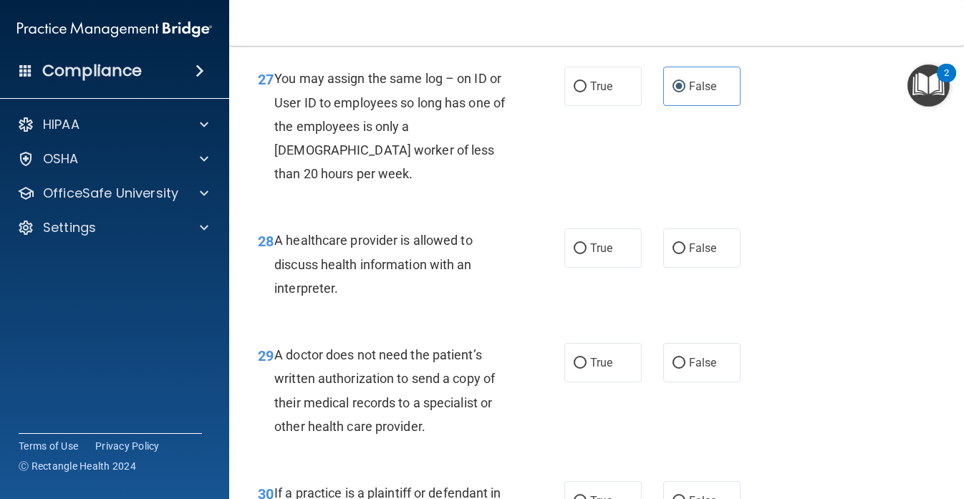
click at [614, 302] on div "28 A healthcare provider is allowed to discuss health information with an inter…" at bounding box center [596, 268] width 699 height 115
click at [614, 268] on label "True" at bounding box center [603, 248] width 77 height 39
click at [587, 254] on input "True" at bounding box center [580, 249] width 13 height 11
radio input "true"
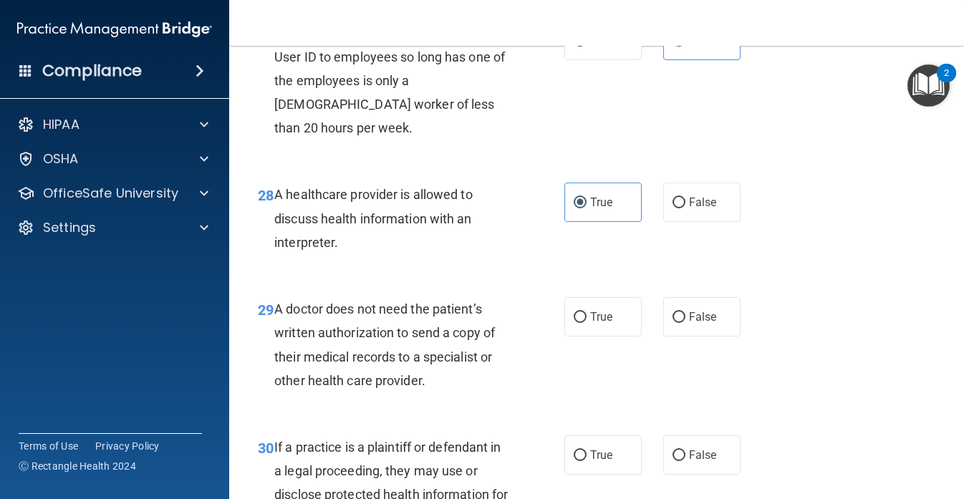
scroll to position [3737, 0]
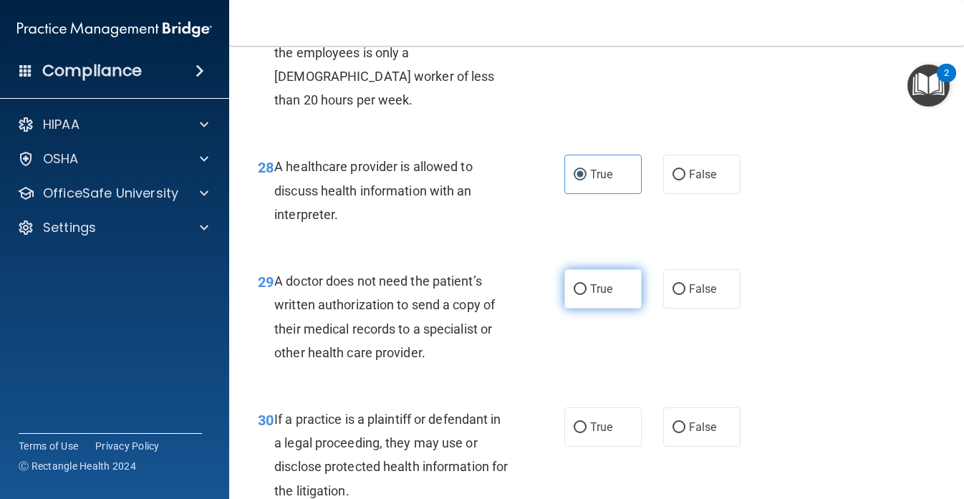
click at [607, 296] on span "True" at bounding box center [601, 289] width 22 height 14
click at [587, 295] on input "True" at bounding box center [580, 289] width 13 height 11
radio input "true"
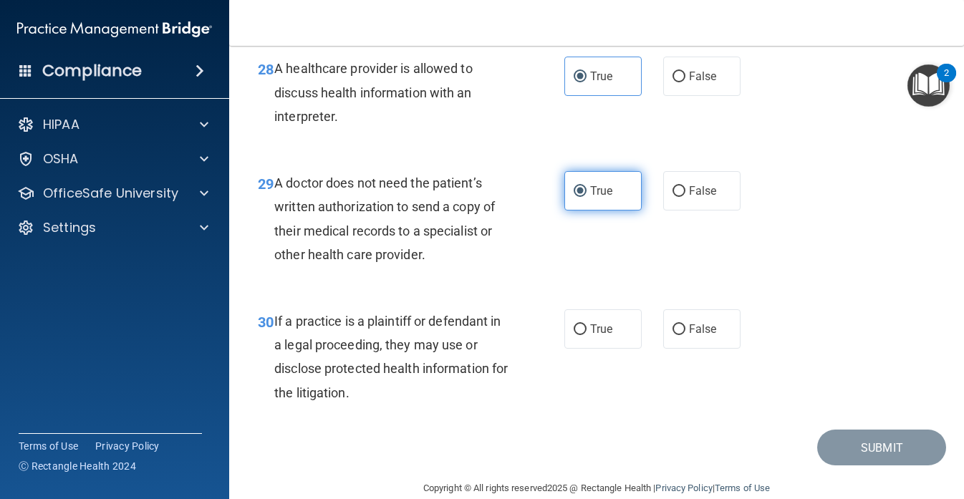
scroll to position [3869, 0]
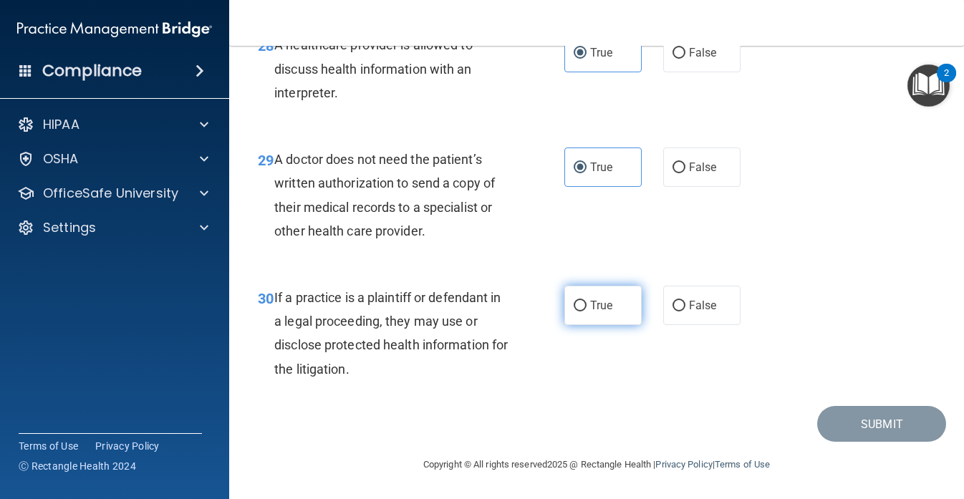
click at [615, 307] on label "True" at bounding box center [603, 305] width 77 height 39
click at [587, 307] on input "True" at bounding box center [580, 306] width 13 height 11
radio input "true"
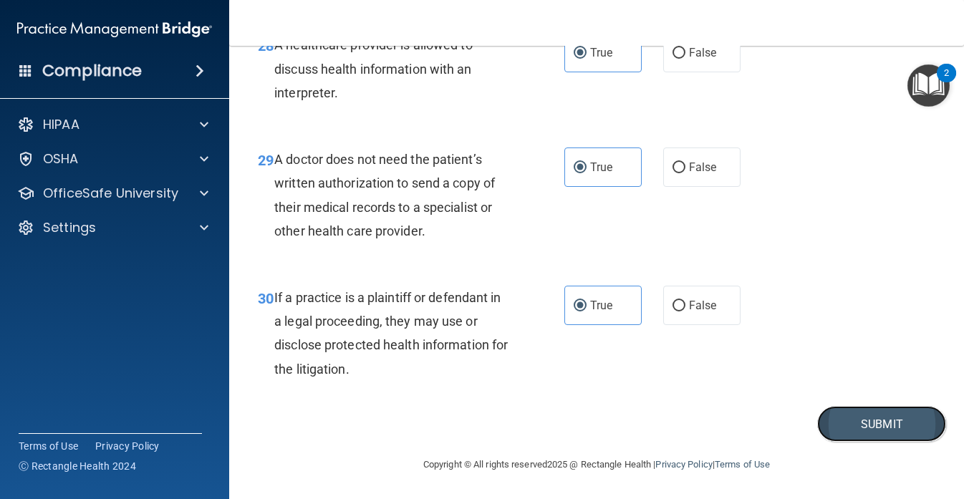
click at [850, 429] on button "Submit" at bounding box center [881, 424] width 129 height 37
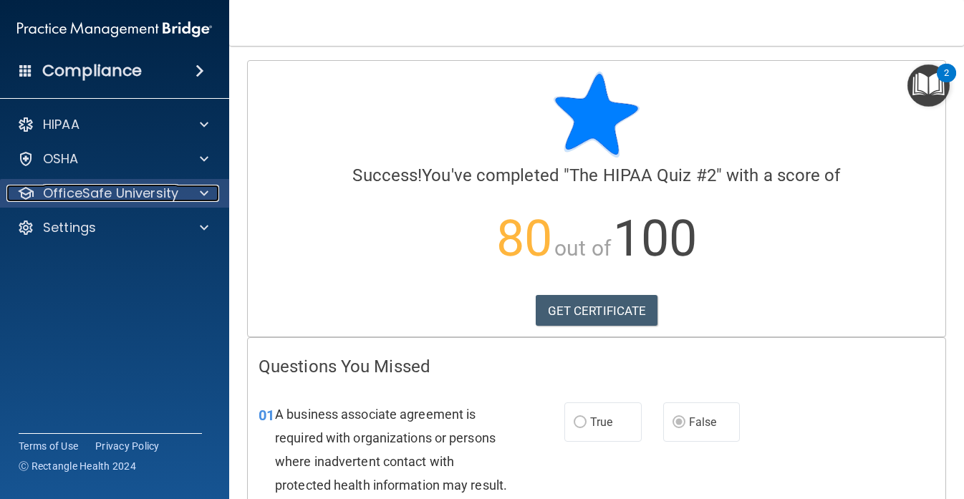
click at [175, 190] on p "OfficeSafe University" at bounding box center [110, 193] width 135 height 17
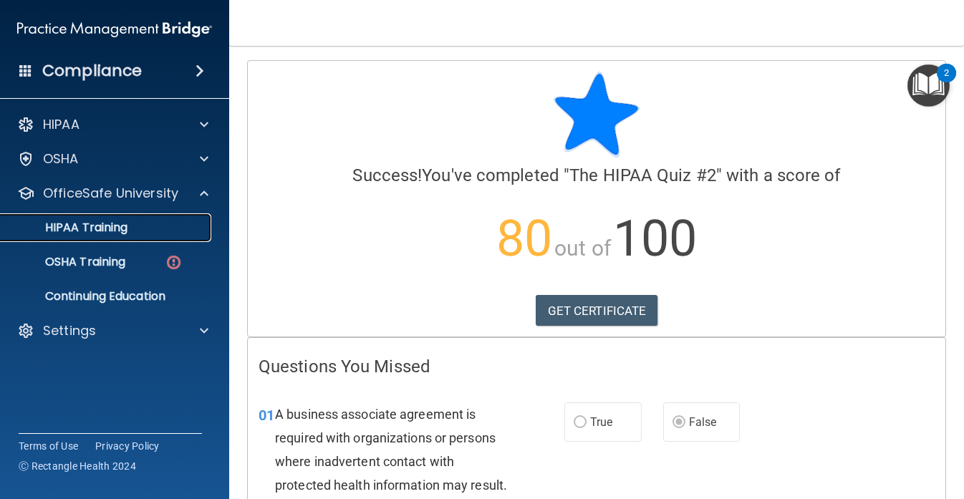
click at [170, 230] on div "HIPAA Training" at bounding box center [107, 228] width 196 height 14
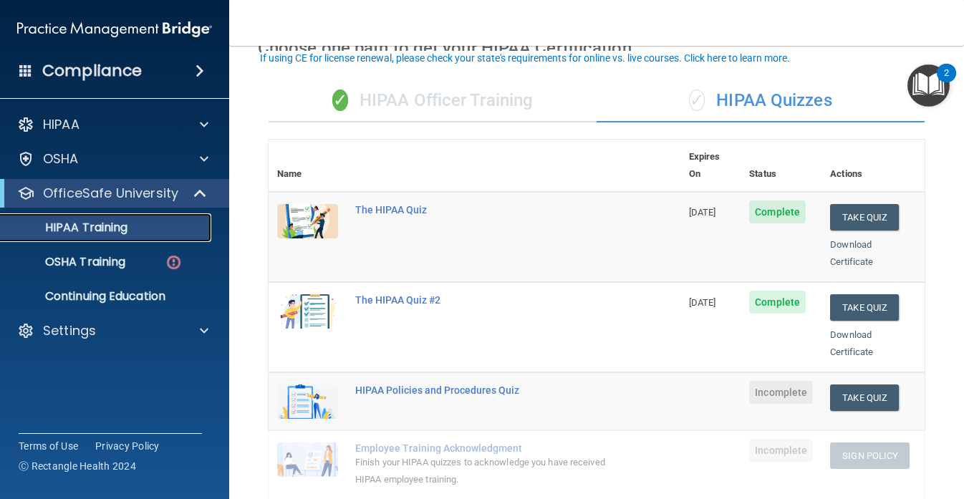
scroll to position [90, 0]
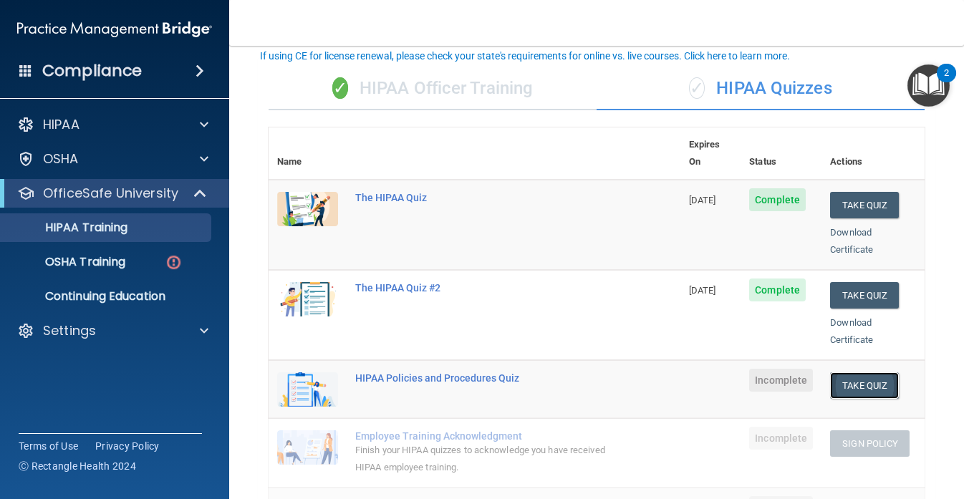
click at [889, 373] on button "Take Quiz" at bounding box center [864, 386] width 69 height 27
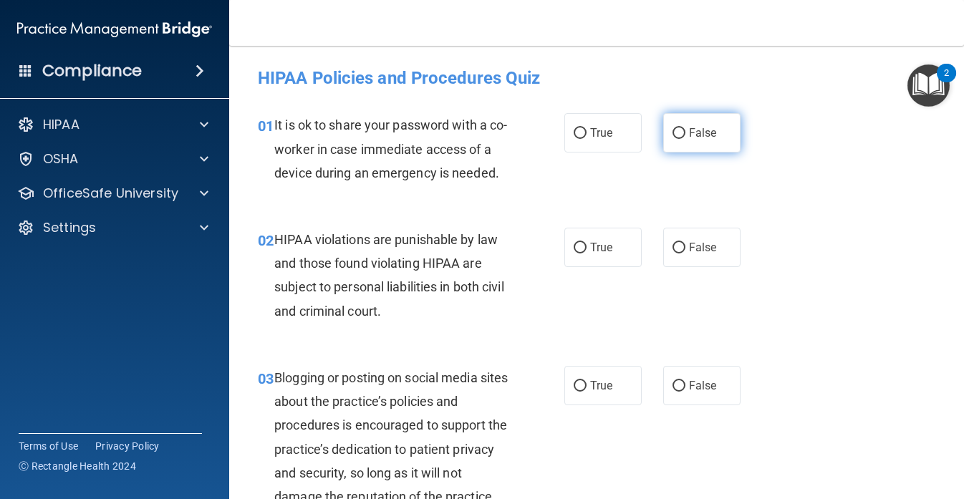
click at [696, 138] on span "False" at bounding box center [703, 133] width 28 height 14
click at [686, 138] on input "False" at bounding box center [679, 133] width 13 height 11
radio input "true"
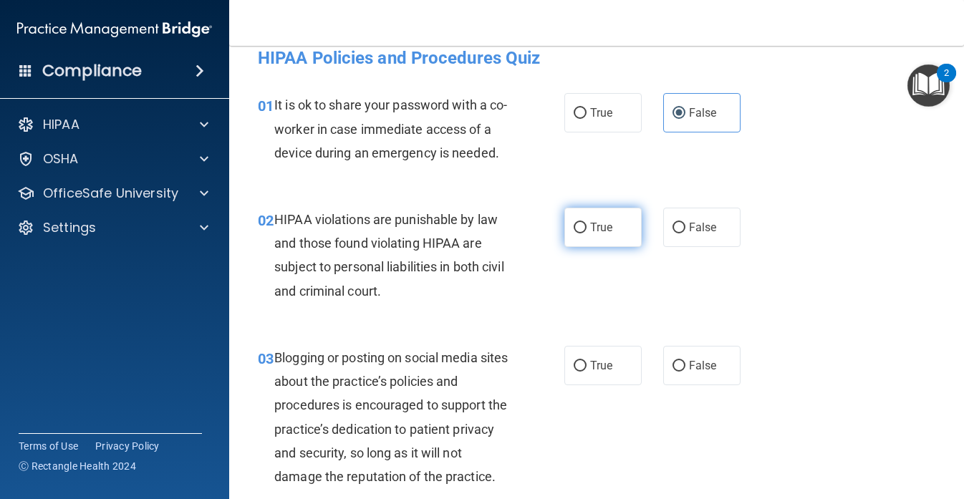
click at [606, 230] on span "True" at bounding box center [601, 228] width 22 height 14
click at [587, 230] on input "True" at bounding box center [580, 228] width 13 height 11
radio input "true"
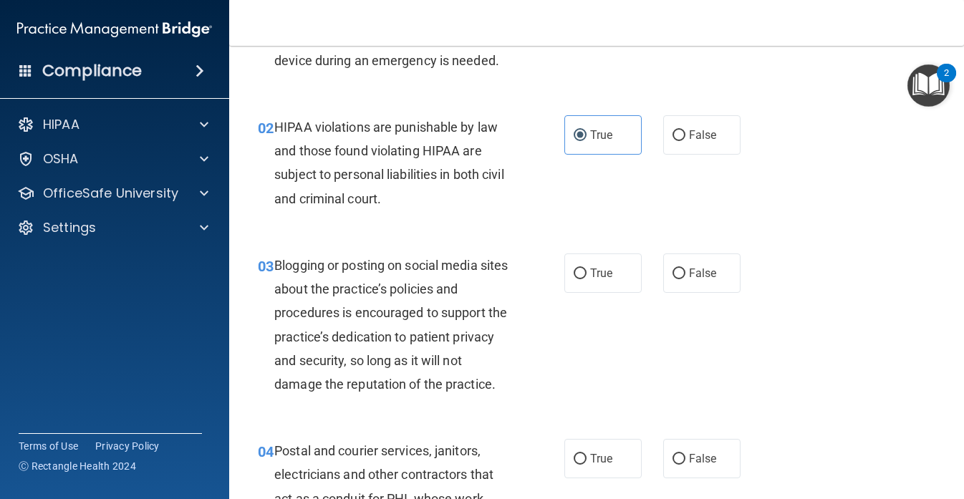
scroll to position [128, 0]
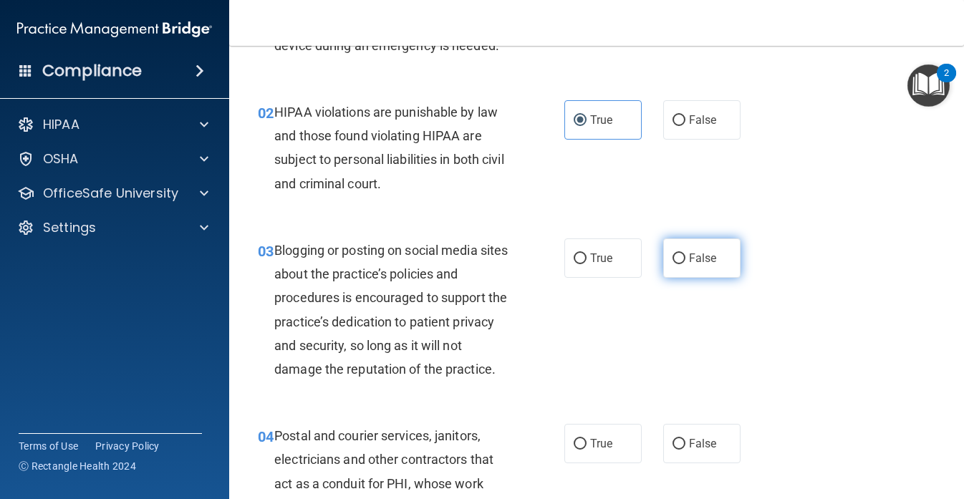
click at [702, 269] on label "False" at bounding box center [701, 258] width 77 height 39
click at [686, 264] on input "False" at bounding box center [679, 259] width 13 height 11
radio input "true"
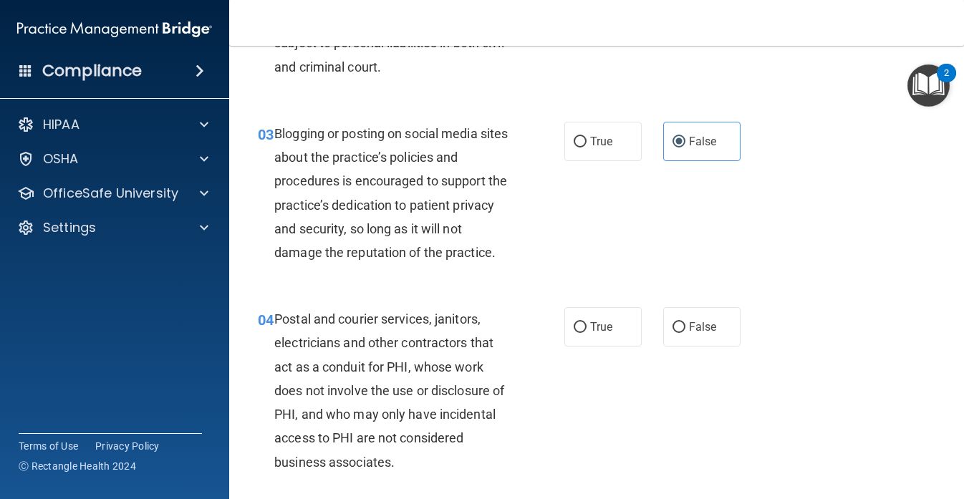
scroll to position [283, 0]
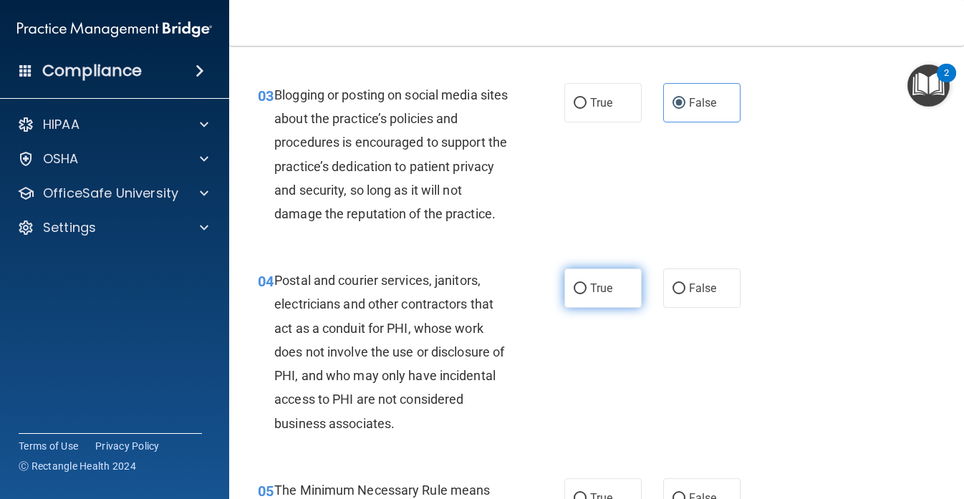
click at [588, 299] on label "True" at bounding box center [603, 288] width 77 height 39
click at [587, 294] on input "True" at bounding box center [580, 289] width 13 height 11
radio input "true"
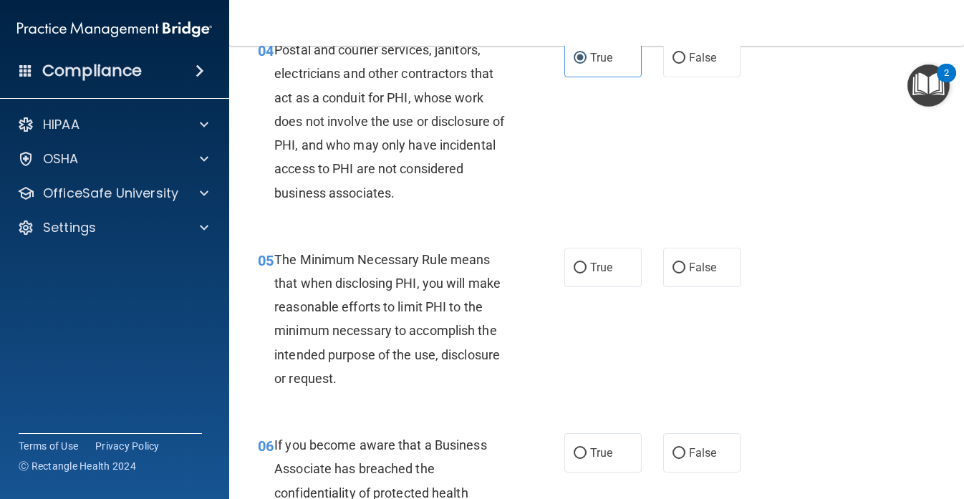
scroll to position [521, 0]
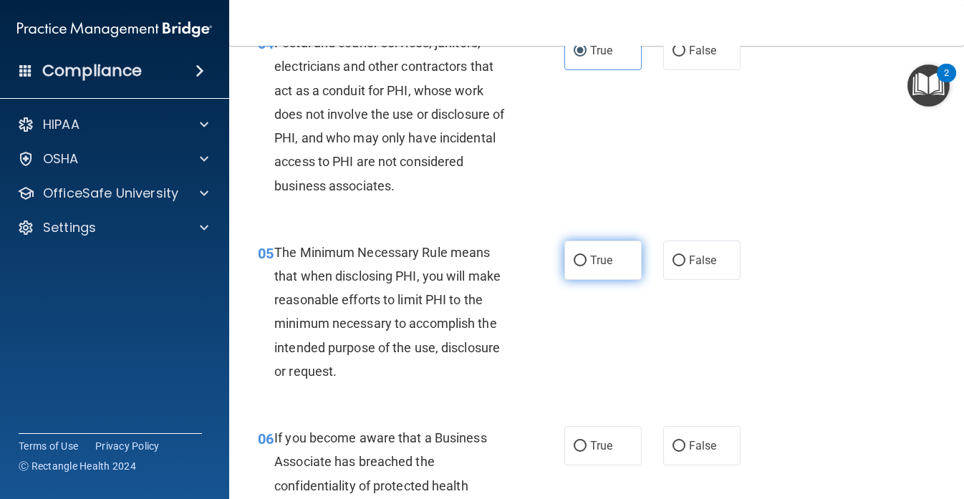
click at [598, 254] on span "True" at bounding box center [601, 261] width 22 height 14
click at [587, 256] on input "True" at bounding box center [580, 261] width 13 height 11
radio input "true"
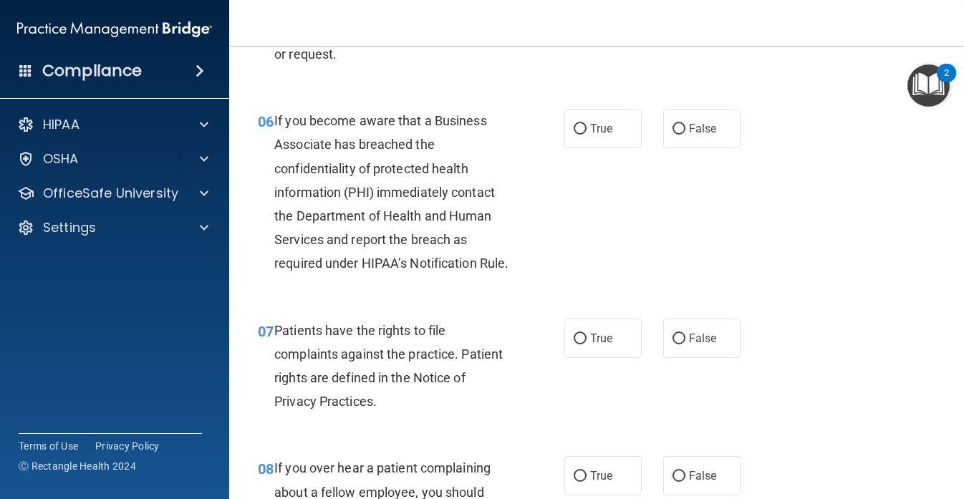
scroll to position [844, 0]
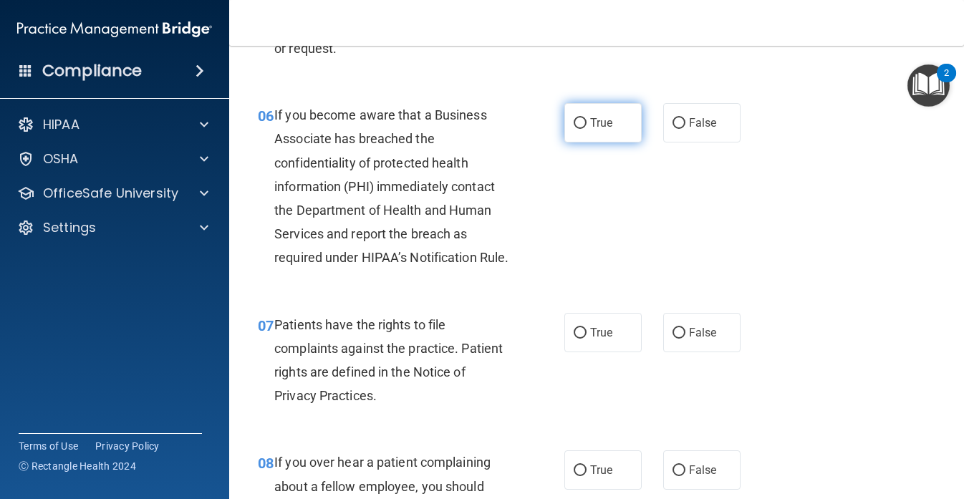
click at [608, 134] on label "True" at bounding box center [603, 122] width 77 height 39
click at [587, 129] on input "True" at bounding box center [580, 123] width 13 height 11
radio input "true"
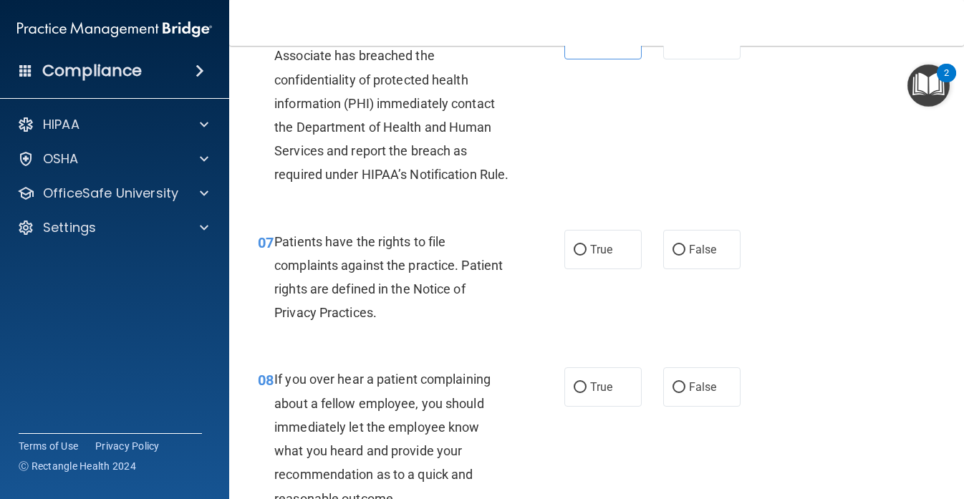
scroll to position [947, 0]
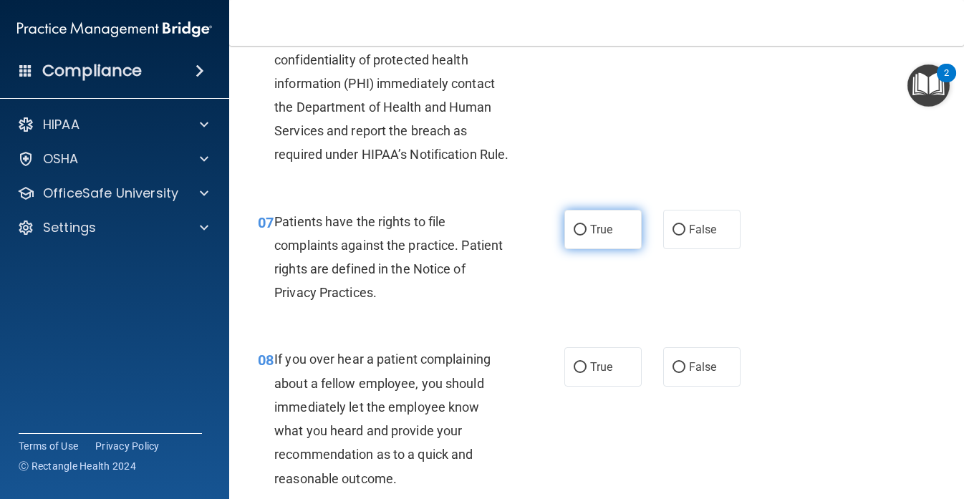
click at [592, 236] on span "True" at bounding box center [601, 230] width 22 height 14
click at [587, 236] on input "True" at bounding box center [580, 230] width 13 height 11
radio input "true"
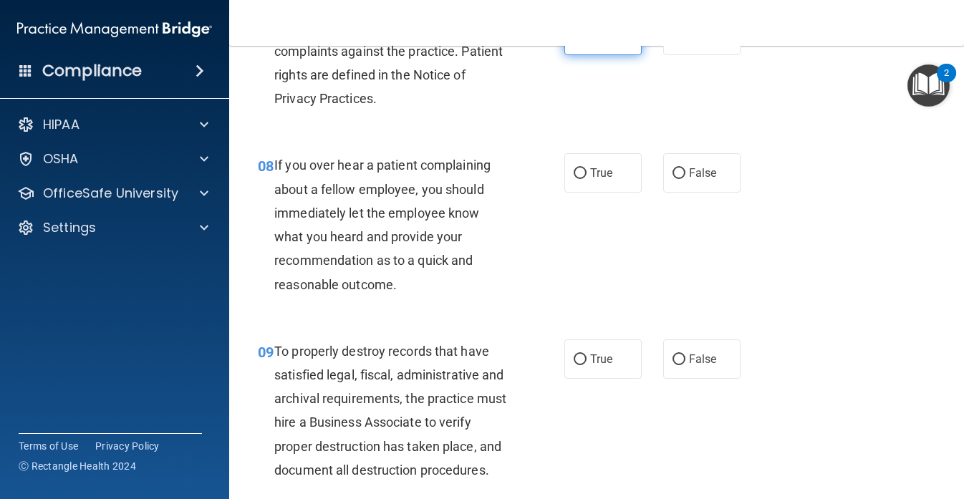
scroll to position [1171, 0]
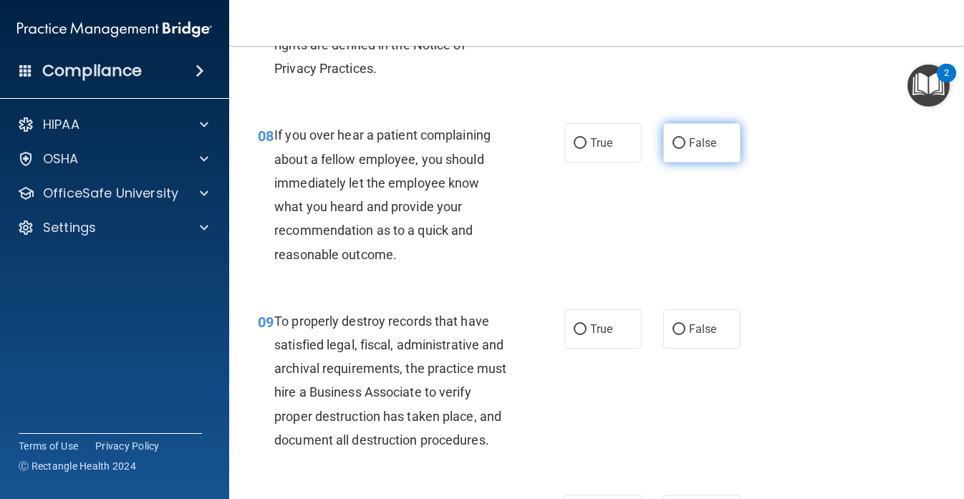
click at [684, 149] on input "False" at bounding box center [679, 143] width 13 height 11
radio input "true"
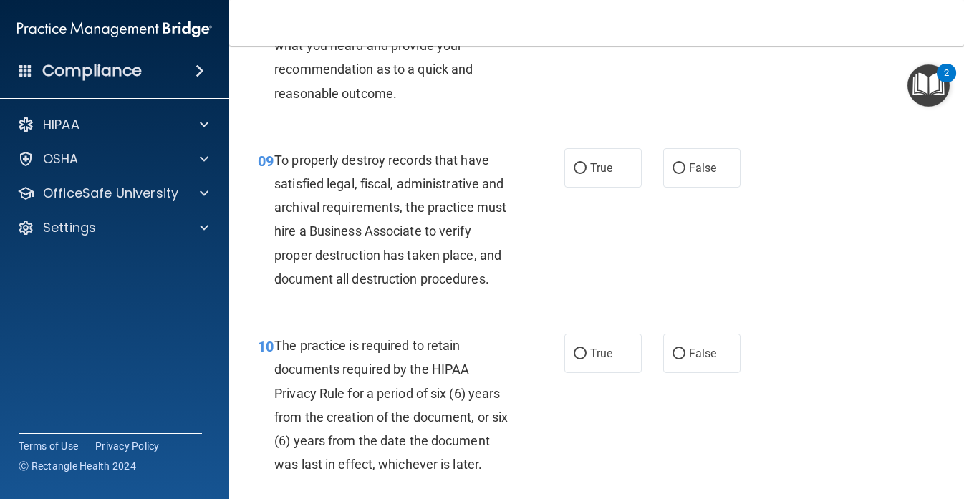
scroll to position [1358, 0]
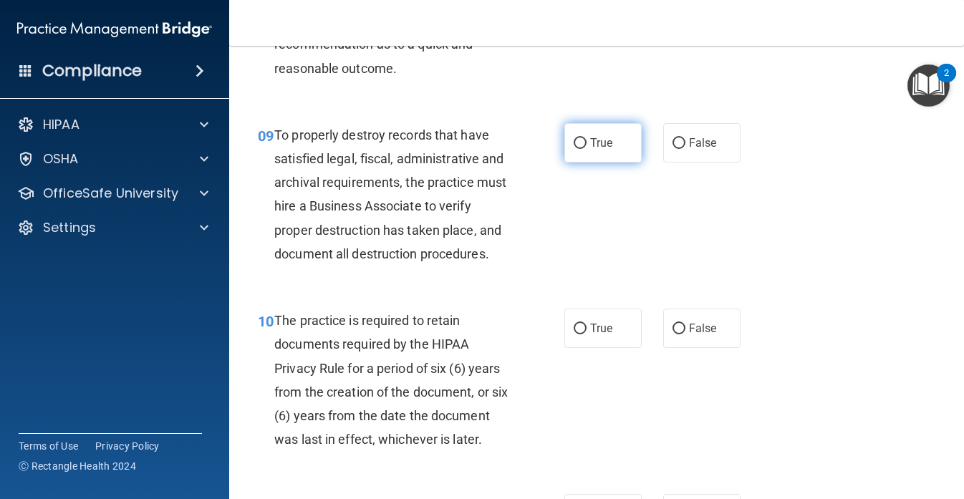
click at [597, 163] on label "True" at bounding box center [603, 142] width 77 height 39
click at [587, 149] on input "True" at bounding box center [580, 143] width 13 height 11
radio input "true"
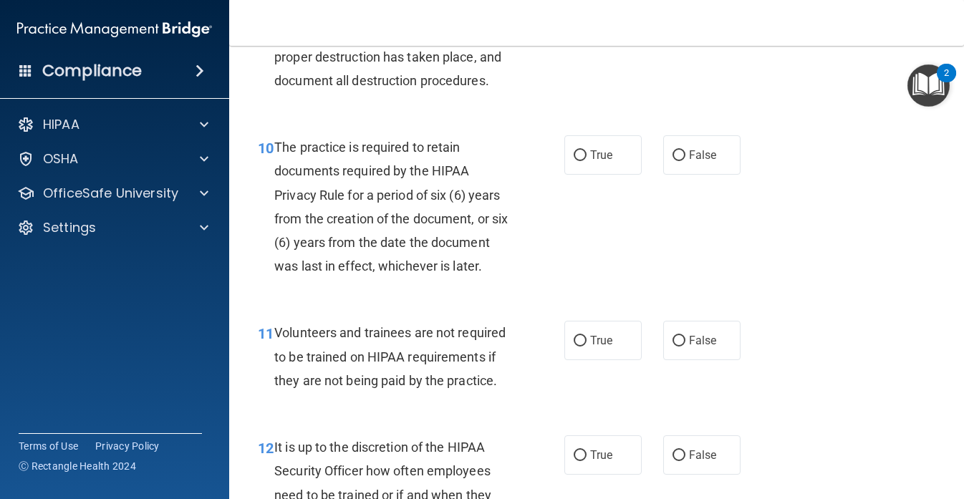
scroll to position [1538, 0]
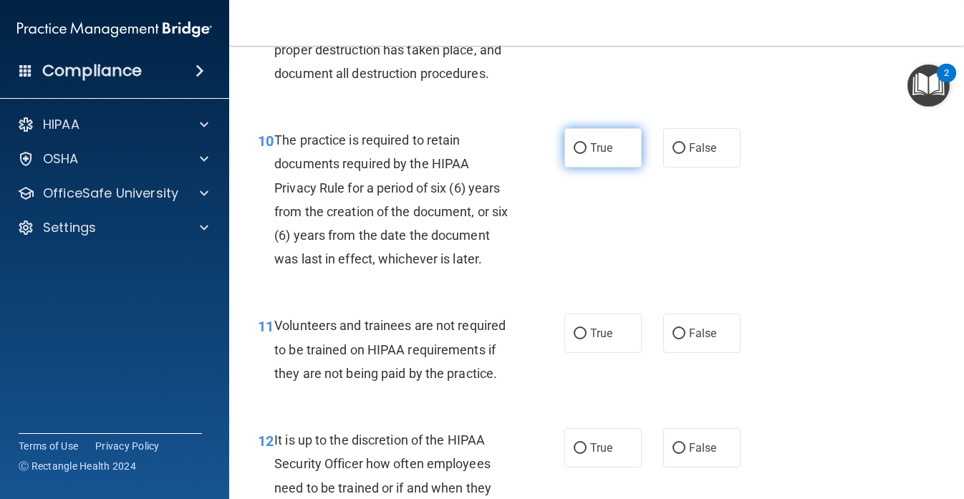
click at [605, 155] on span "True" at bounding box center [601, 148] width 22 height 14
click at [587, 154] on input "True" at bounding box center [580, 148] width 13 height 11
radio input "true"
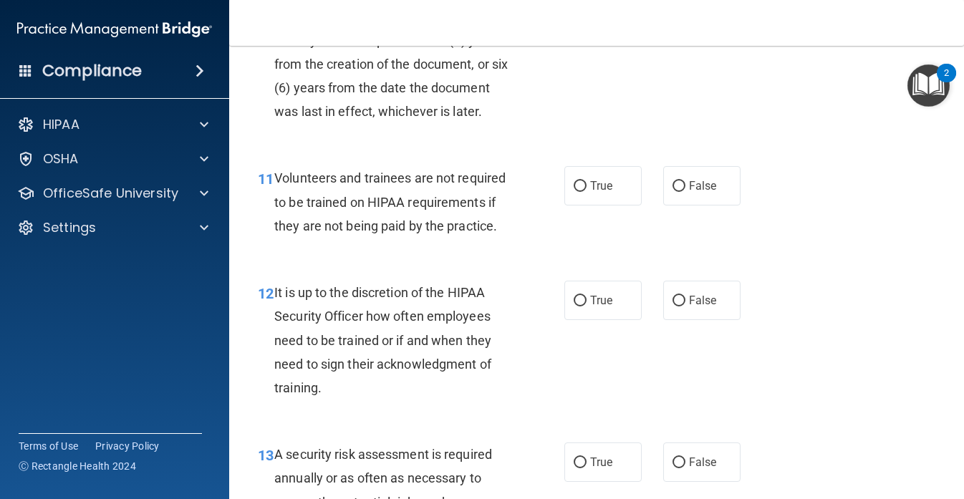
scroll to position [1702, 0]
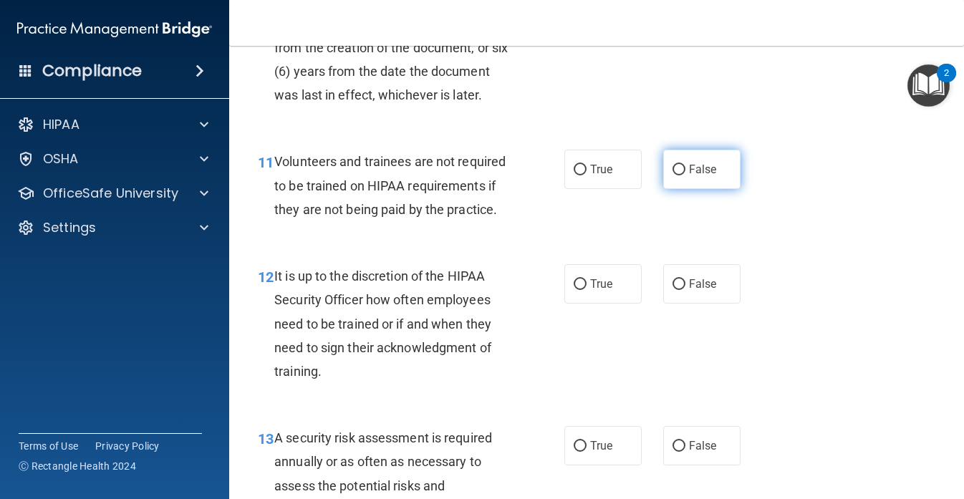
click at [714, 176] on span "False" at bounding box center [703, 170] width 28 height 14
click at [686, 176] on input "False" at bounding box center [679, 170] width 13 height 11
radio input "true"
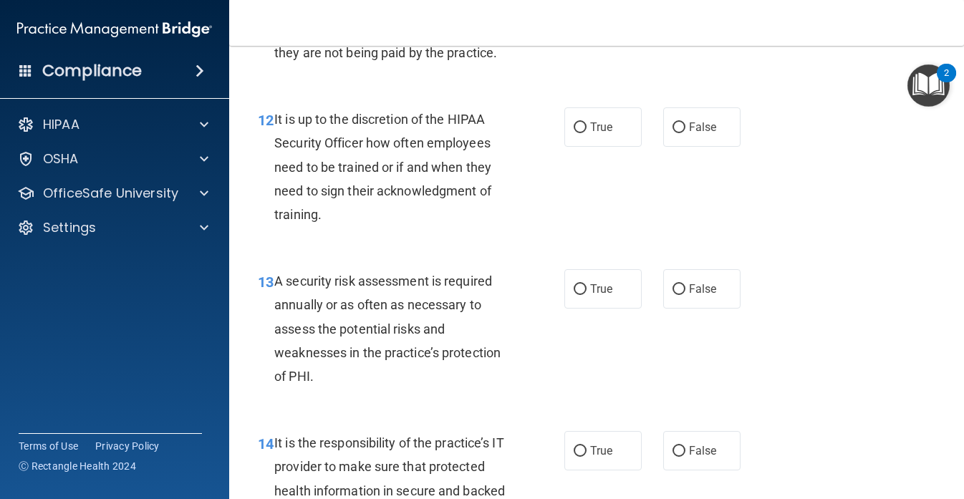
scroll to position [1860, 0]
click at [626, 146] on label "True" at bounding box center [603, 126] width 77 height 39
click at [587, 133] on input "True" at bounding box center [580, 127] width 13 height 11
radio input "true"
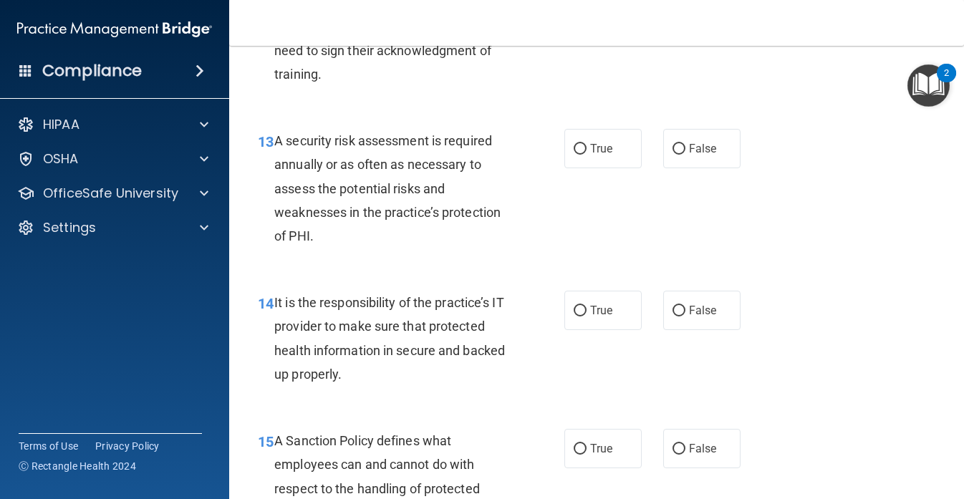
scroll to position [2015, 0]
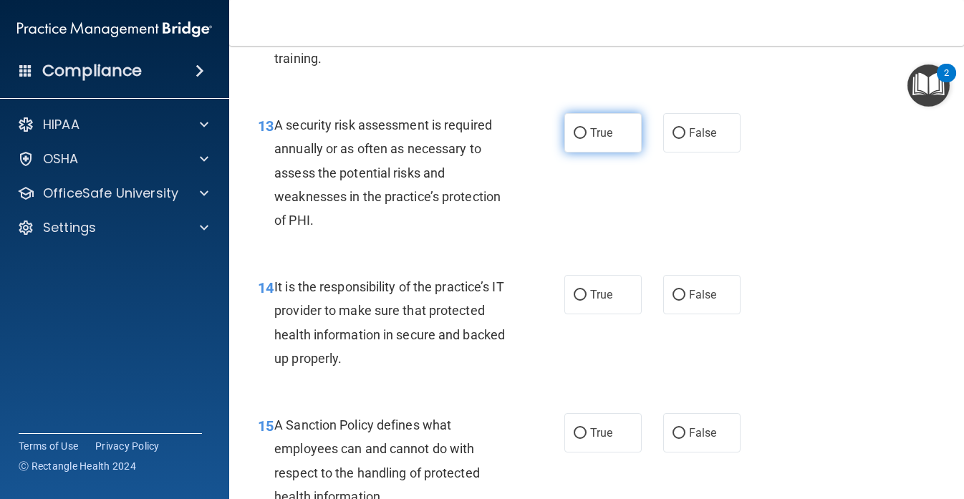
click at [592, 140] on span "True" at bounding box center [601, 133] width 22 height 14
click at [587, 139] on input "True" at bounding box center [580, 133] width 13 height 11
radio input "true"
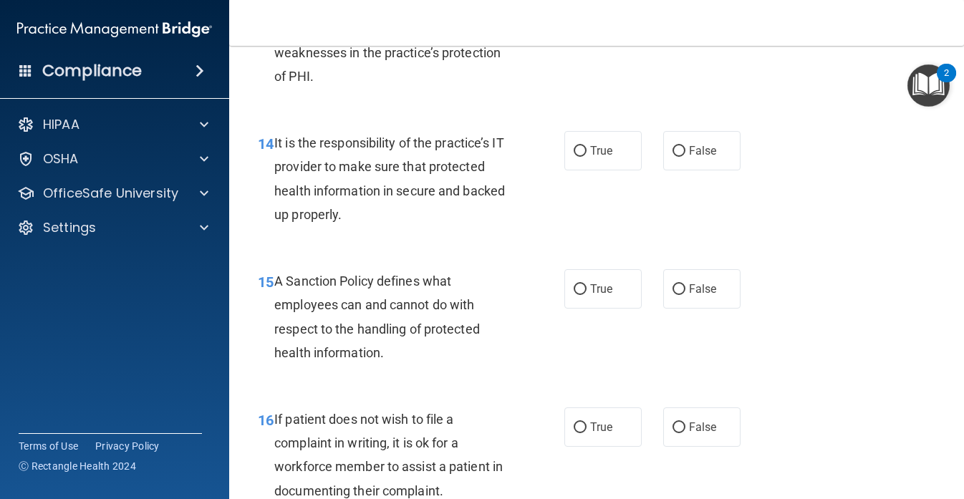
scroll to position [2161, 0]
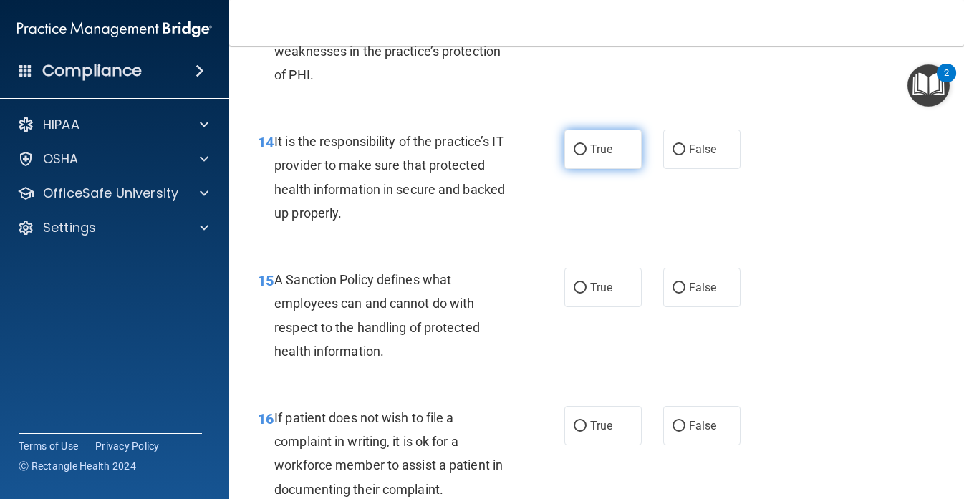
click at [598, 169] on label "True" at bounding box center [603, 149] width 77 height 39
click at [587, 155] on input "True" at bounding box center [580, 150] width 13 height 11
radio input "true"
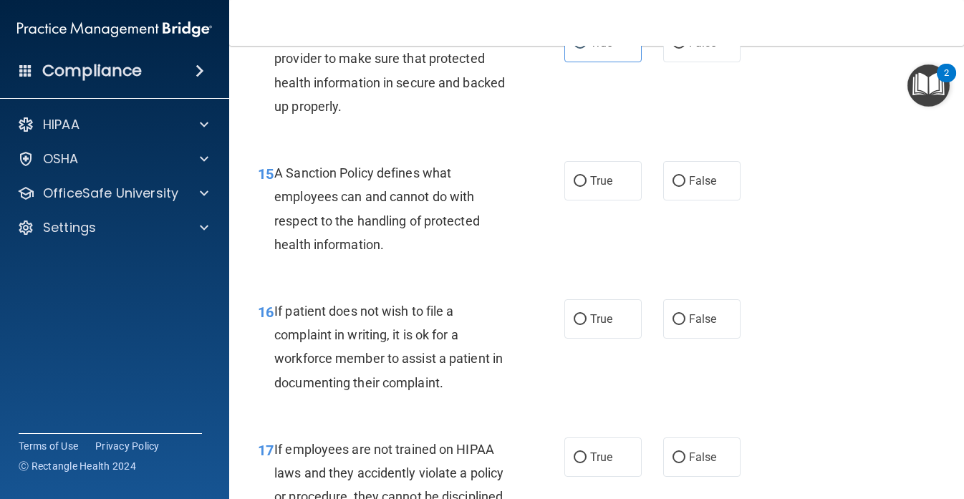
scroll to position [2295, 0]
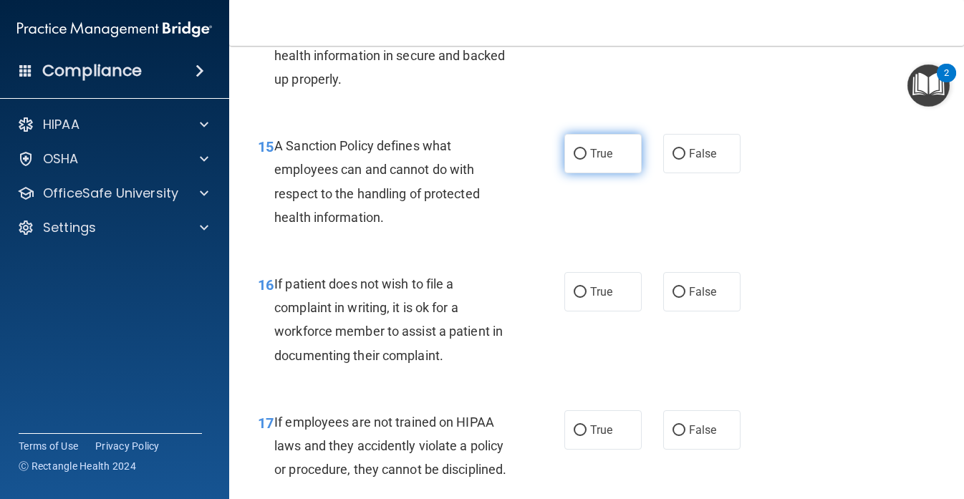
click at [620, 173] on label "True" at bounding box center [603, 153] width 77 height 39
click at [587, 160] on input "True" at bounding box center [580, 154] width 13 height 11
radio input "true"
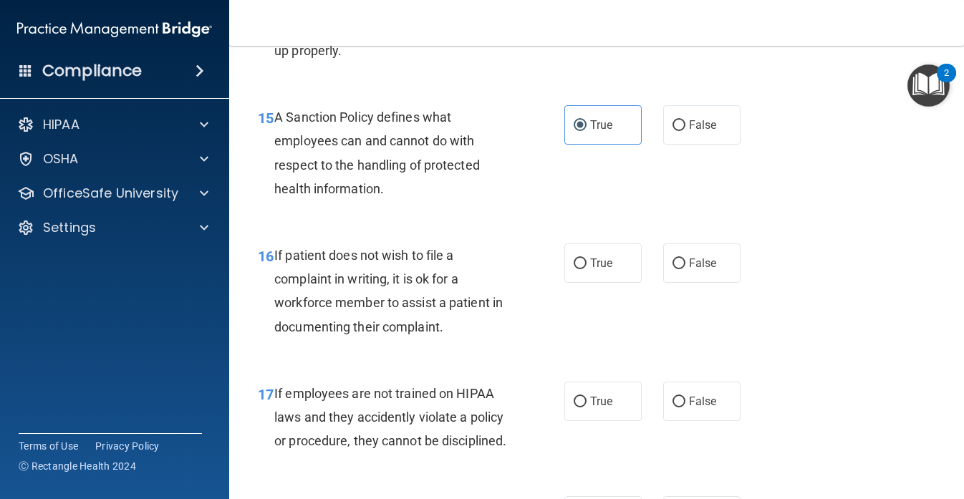
scroll to position [2324, 0]
click at [590, 282] on label "True" at bounding box center [603, 262] width 77 height 39
click at [587, 269] on input "True" at bounding box center [580, 263] width 13 height 11
radio input "true"
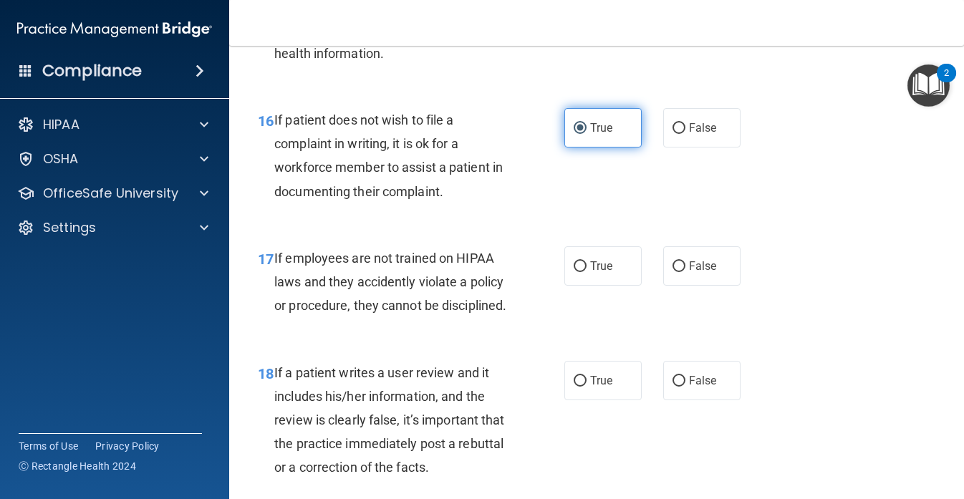
scroll to position [2487, 0]
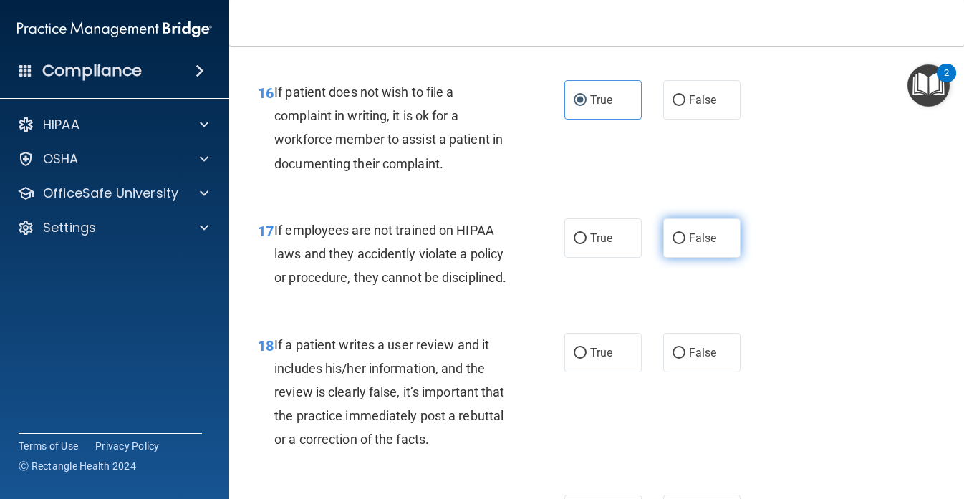
click at [677, 244] on input "False" at bounding box center [679, 239] width 13 height 11
radio input "true"
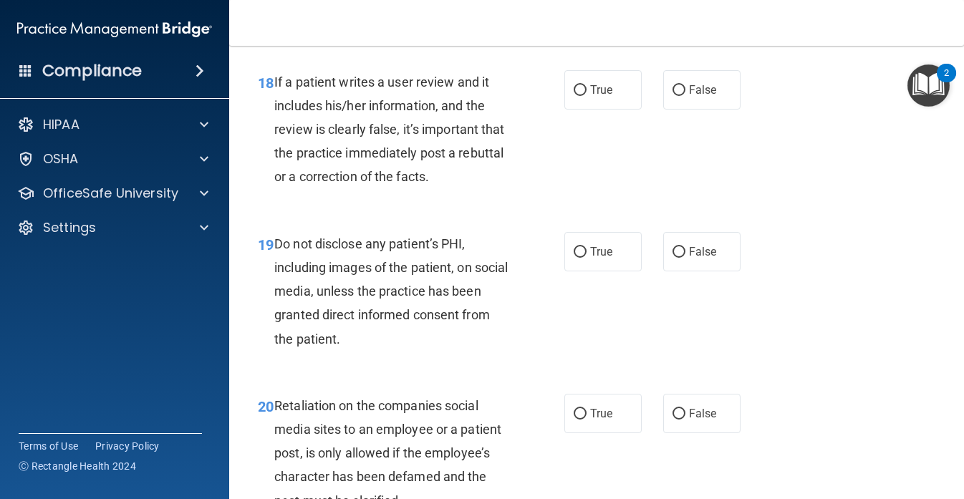
scroll to position [2769, 0]
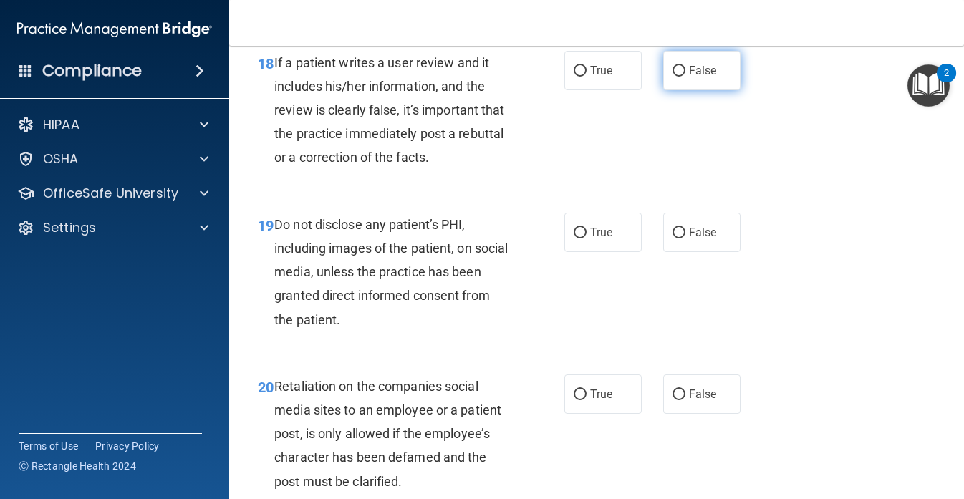
click at [678, 90] on label "False" at bounding box center [701, 70] width 77 height 39
click at [678, 77] on input "False" at bounding box center [679, 71] width 13 height 11
radio input "true"
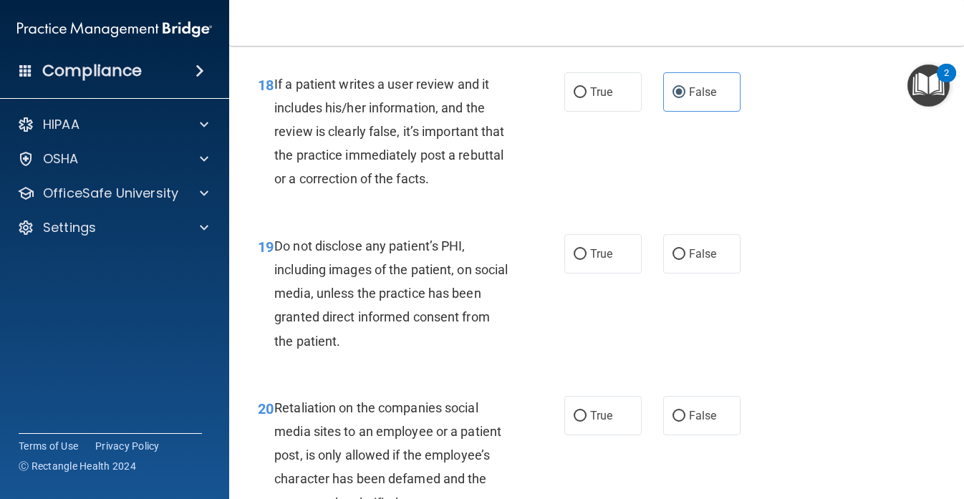
scroll to position [2731, 0]
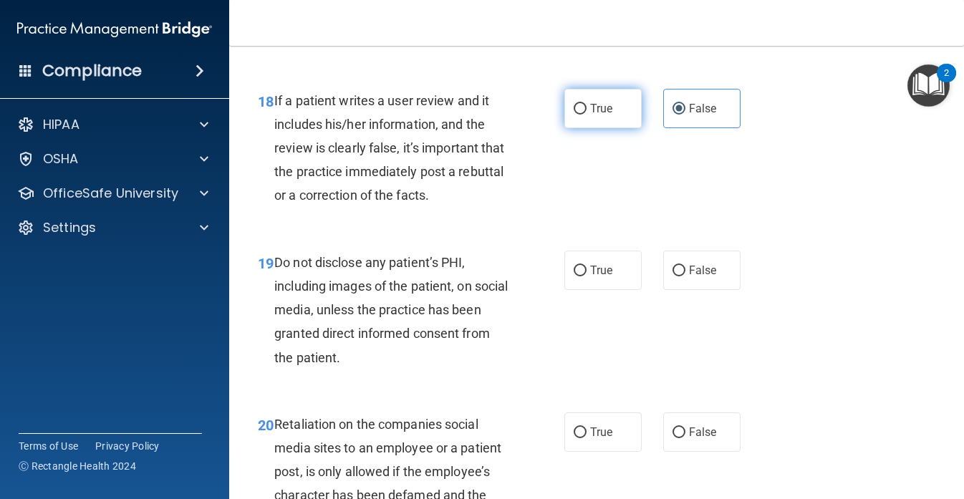
click at [589, 128] on label "True" at bounding box center [603, 108] width 77 height 39
click at [587, 115] on input "True" at bounding box center [580, 109] width 13 height 11
radio input "true"
radio input "false"
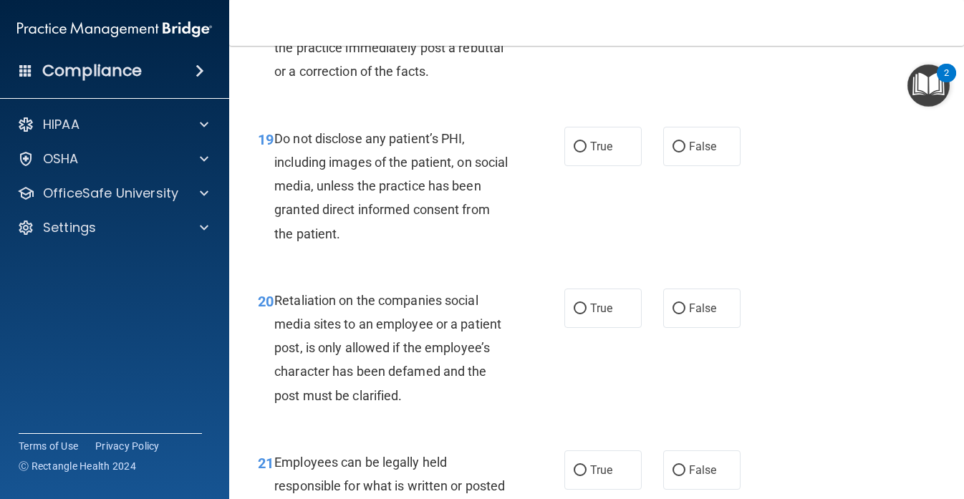
scroll to position [2856, 0]
click at [598, 153] on span "True" at bounding box center [601, 146] width 22 height 14
click at [587, 152] on input "True" at bounding box center [580, 146] width 13 height 11
radio input "true"
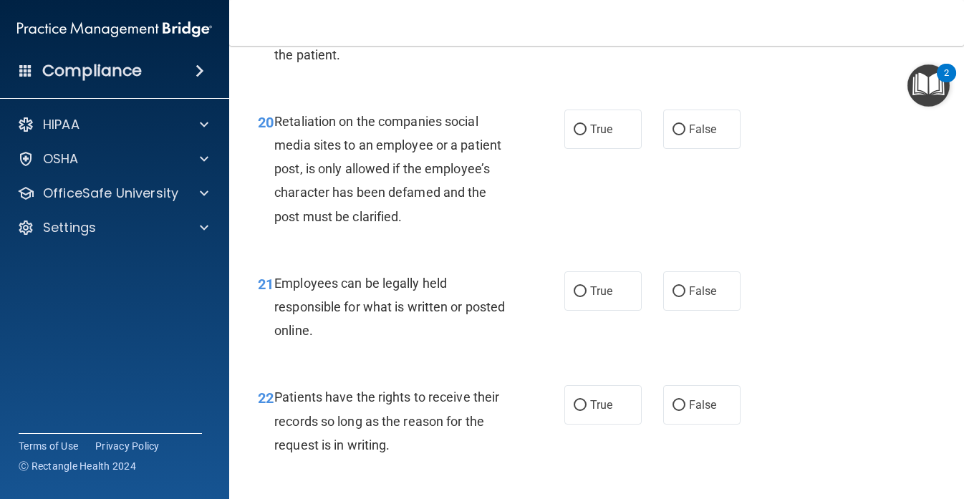
scroll to position [3043, 0]
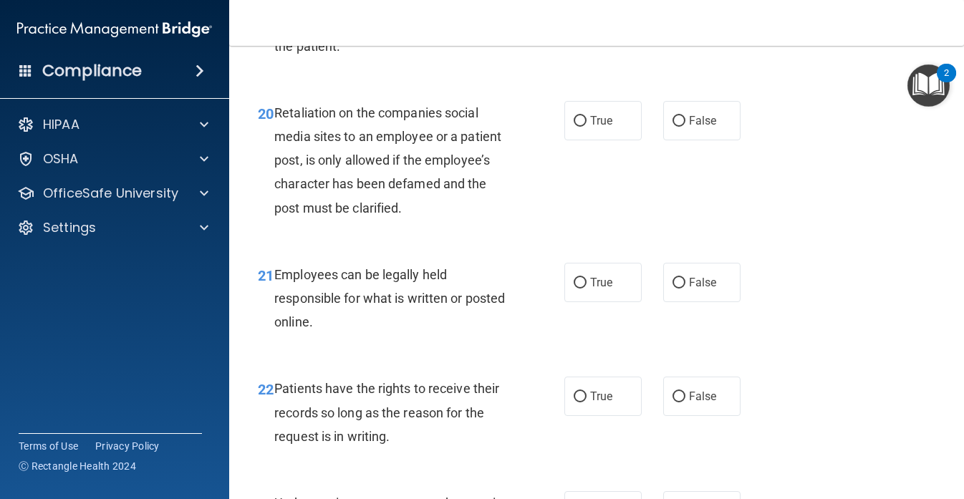
click at [659, 140] on div "True False" at bounding box center [658, 120] width 186 height 39
click at [667, 140] on label "False" at bounding box center [701, 120] width 77 height 39
click at [673, 127] on input "False" at bounding box center [679, 121] width 13 height 11
radio input "true"
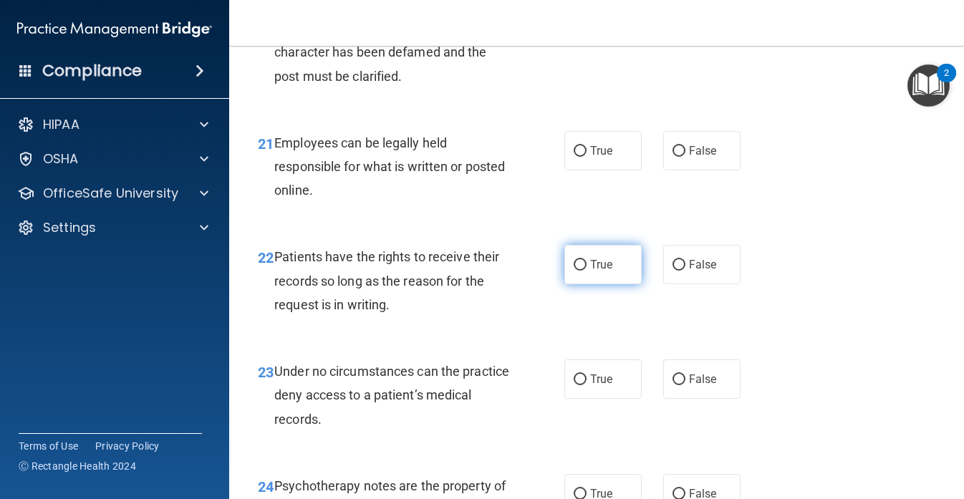
scroll to position [3181, 0]
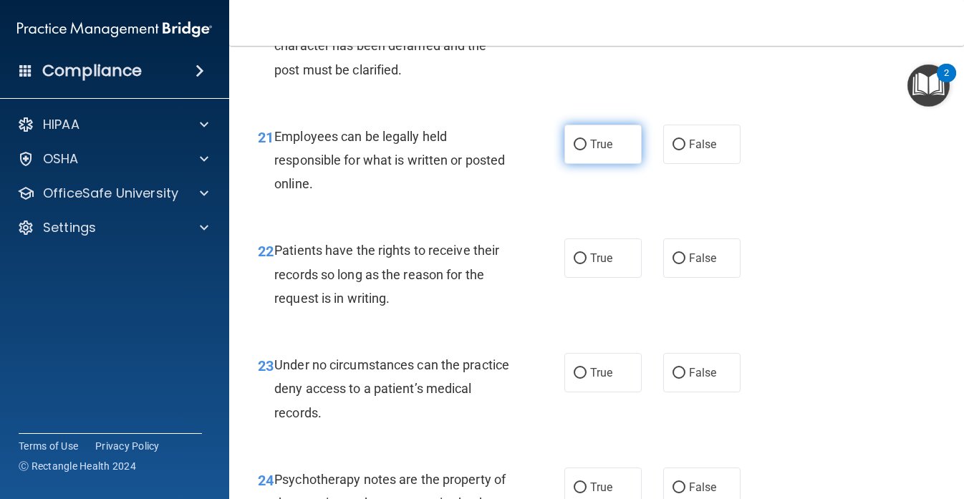
click at [591, 151] on span "True" at bounding box center [601, 145] width 22 height 14
click at [587, 150] on input "True" at bounding box center [580, 145] width 13 height 11
radio input "true"
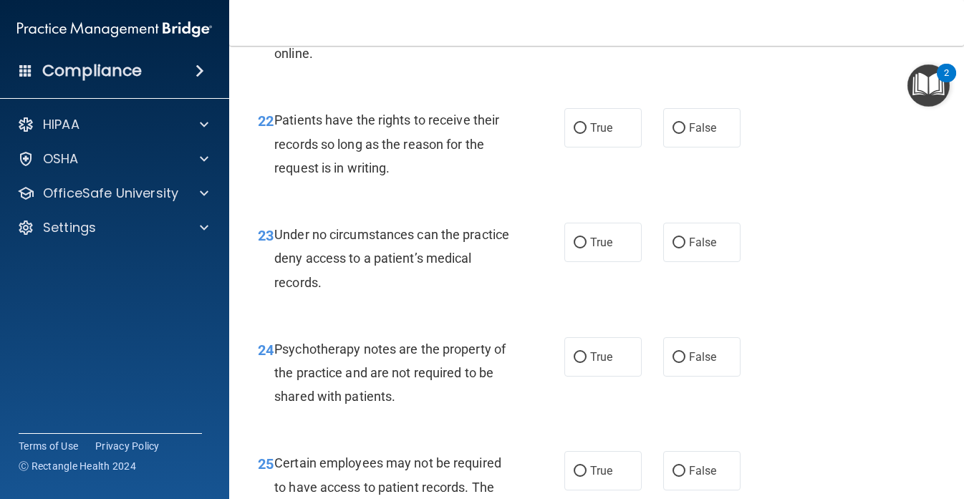
scroll to position [3314, 0]
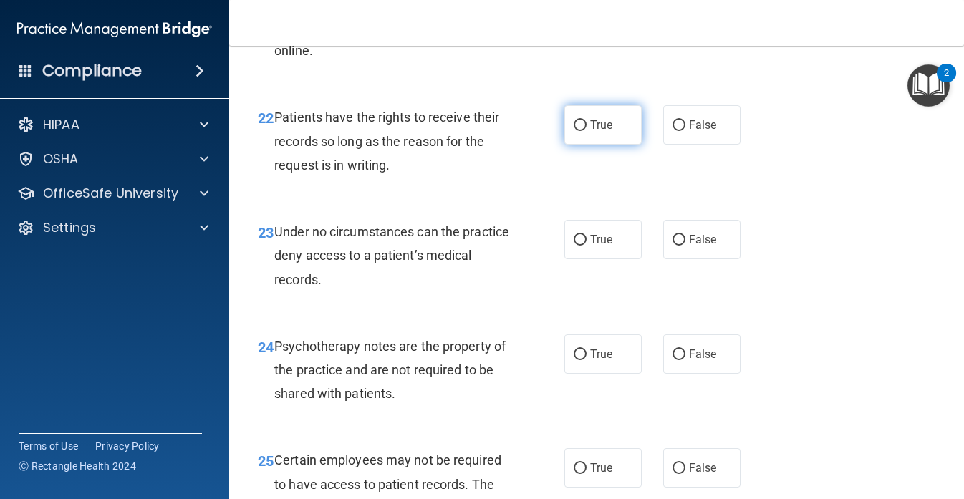
click at [603, 145] on label "True" at bounding box center [603, 124] width 77 height 39
click at [587, 131] on input "True" at bounding box center [580, 125] width 13 height 11
radio input "true"
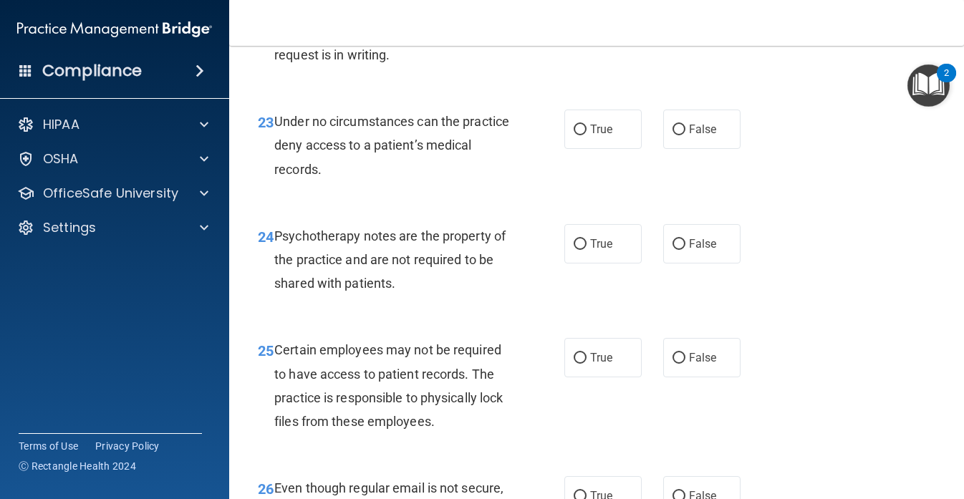
scroll to position [3442, 0]
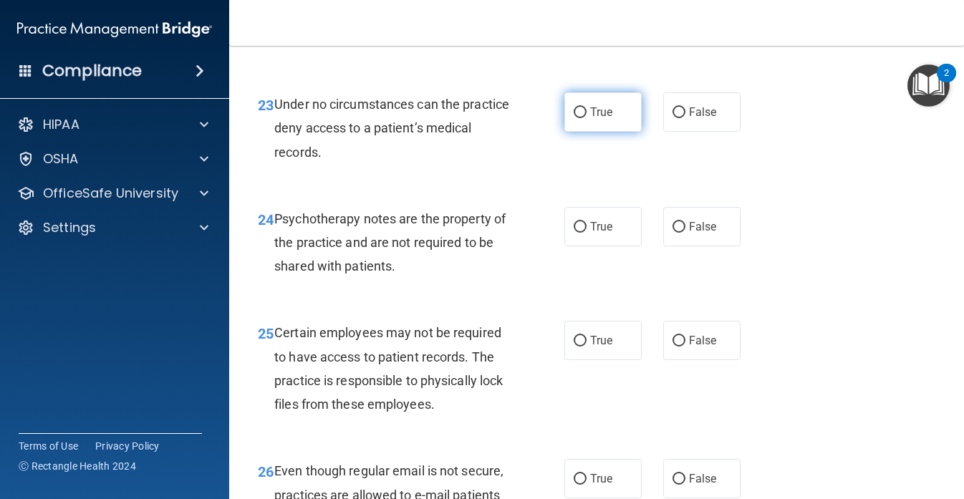
click at [596, 132] on label "True" at bounding box center [603, 111] width 77 height 39
click at [587, 118] on input "True" at bounding box center [580, 112] width 13 height 11
radio input "true"
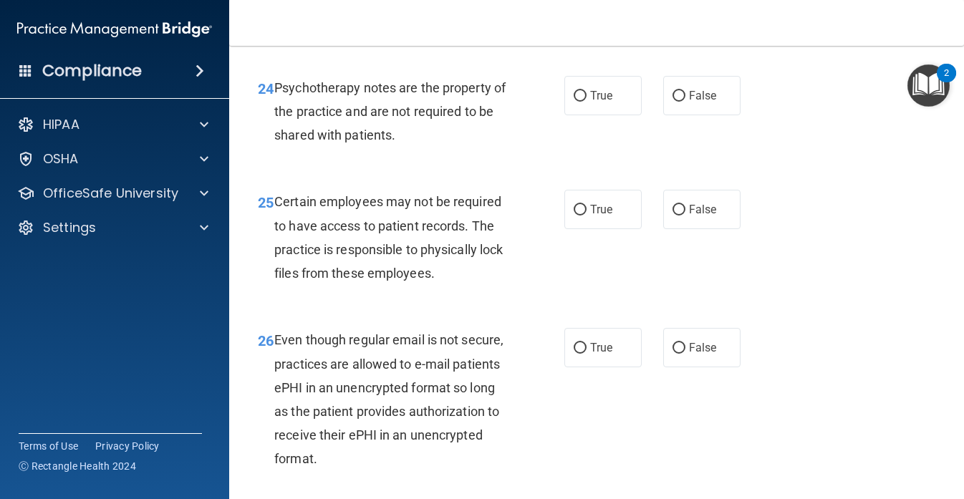
scroll to position [3575, 0]
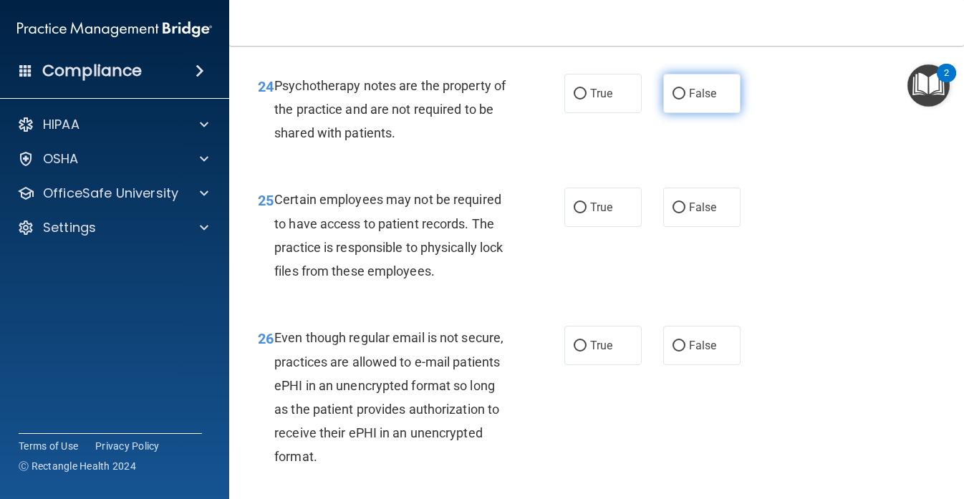
click at [690, 113] on label "False" at bounding box center [701, 93] width 77 height 39
click at [686, 100] on input "False" at bounding box center [679, 94] width 13 height 11
radio input "true"
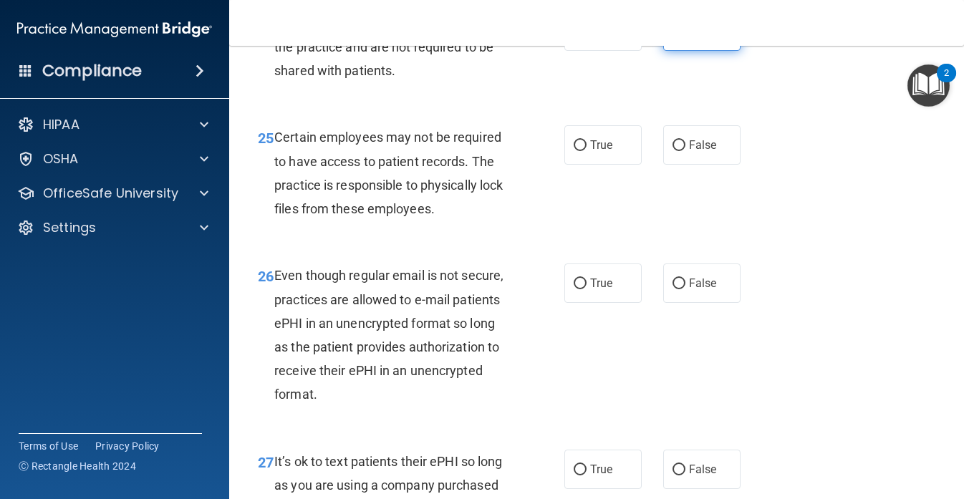
scroll to position [3639, 0]
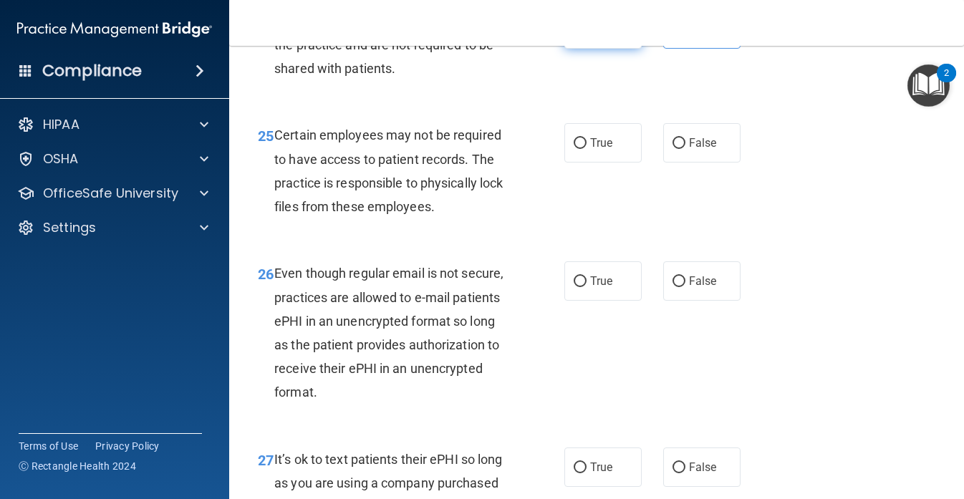
click at [603, 49] on label "True" at bounding box center [603, 28] width 77 height 39
click at [587, 35] on input "True" at bounding box center [580, 29] width 13 height 11
radio input "true"
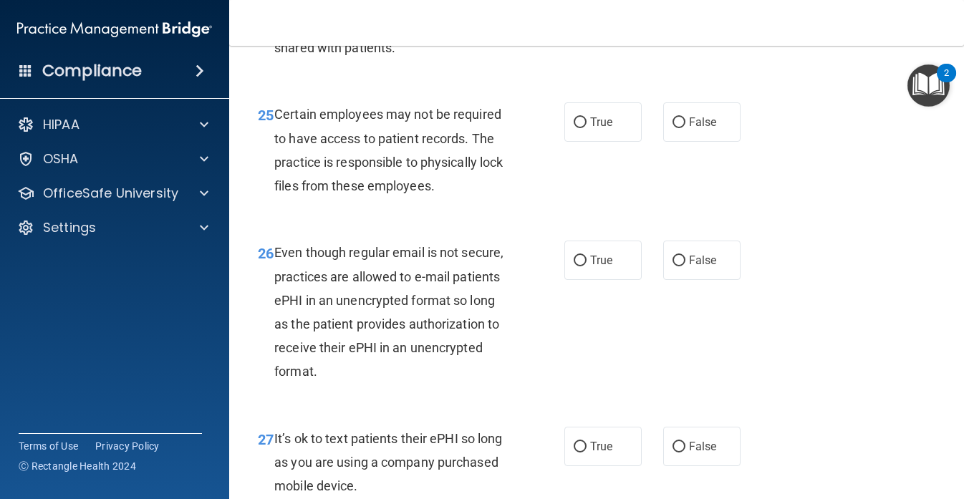
scroll to position [3644, 0]
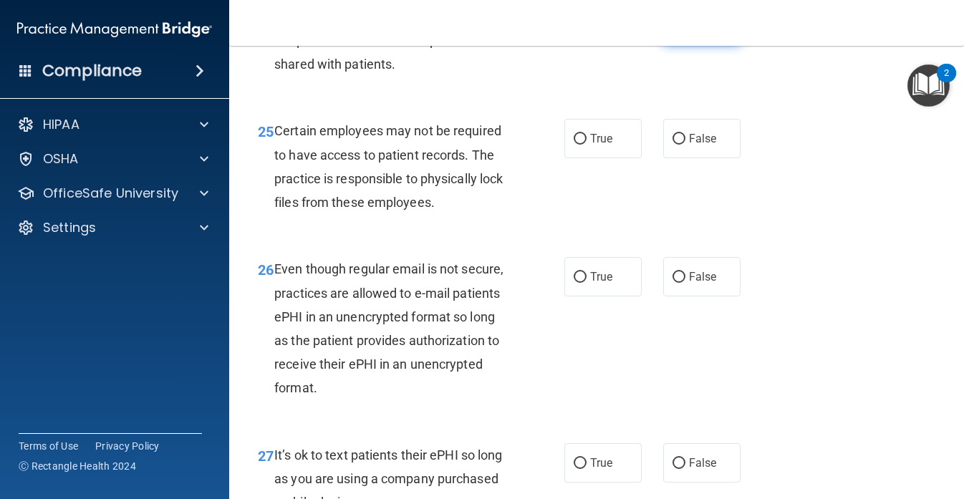
click at [693, 44] on label "False" at bounding box center [701, 24] width 77 height 39
click at [686, 31] on input "False" at bounding box center [679, 25] width 13 height 11
radio input "true"
radio input "false"
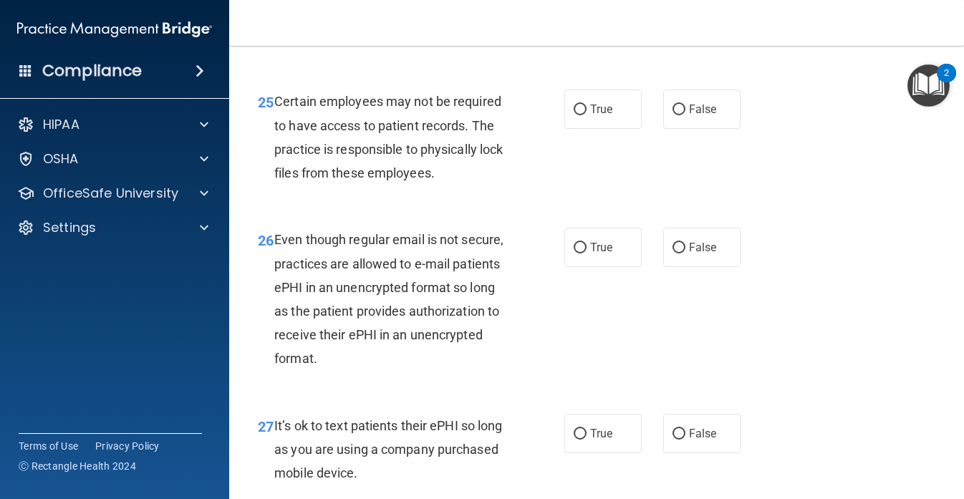
scroll to position [3697, 0]
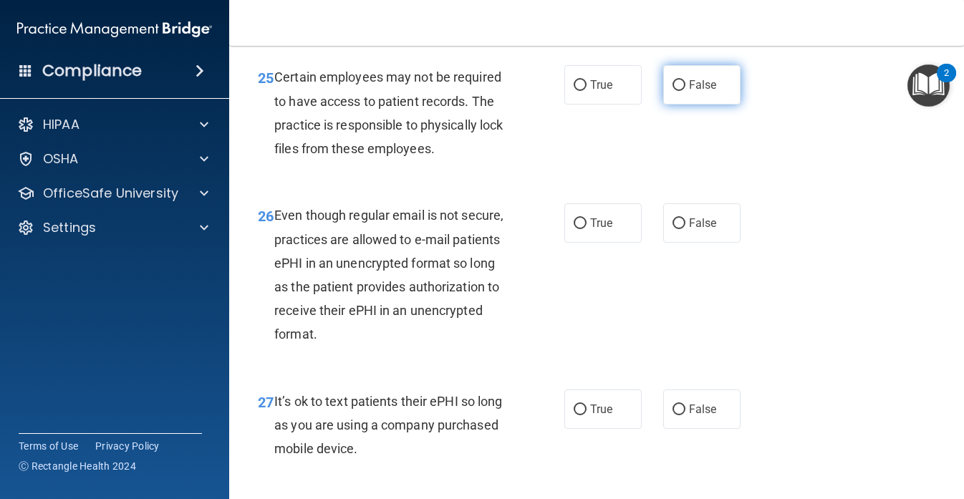
click at [699, 105] on label "False" at bounding box center [701, 84] width 77 height 39
click at [686, 91] on input "False" at bounding box center [679, 85] width 13 height 11
radio input "true"
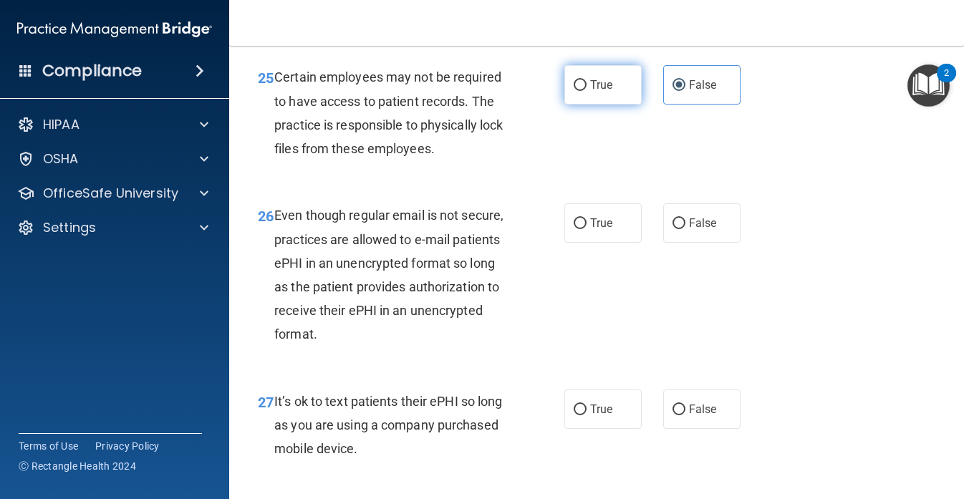
click at [610, 92] on span "True" at bounding box center [601, 85] width 22 height 14
click at [587, 91] on input "True" at bounding box center [580, 85] width 13 height 11
radio input "true"
radio input "false"
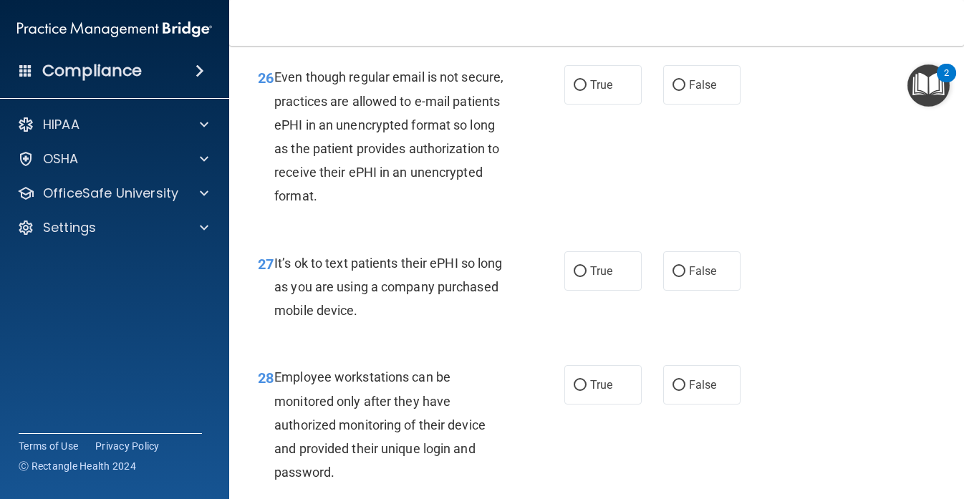
scroll to position [3838, 0]
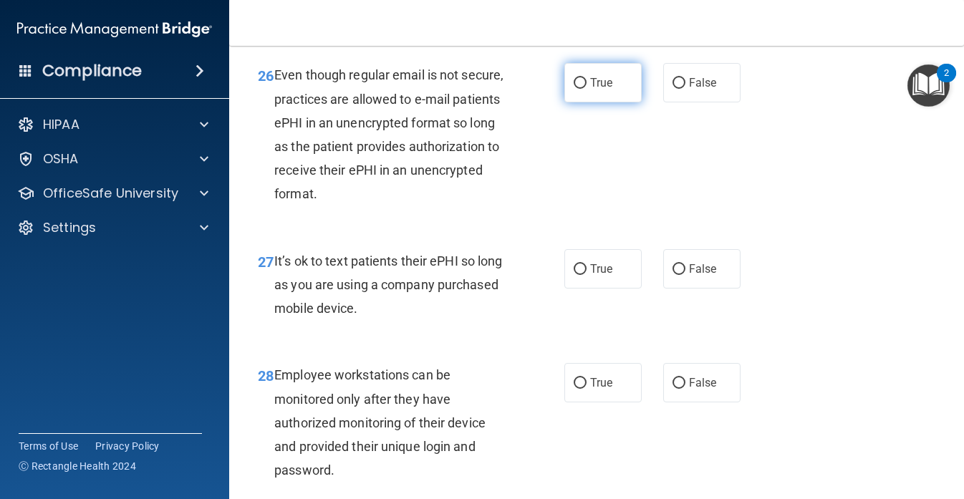
click at [603, 102] on label "True" at bounding box center [603, 82] width 77 height 39
click at [587, 89] on input "True" at bounding box center [580, 83] width 13 height 11
radio input "true"
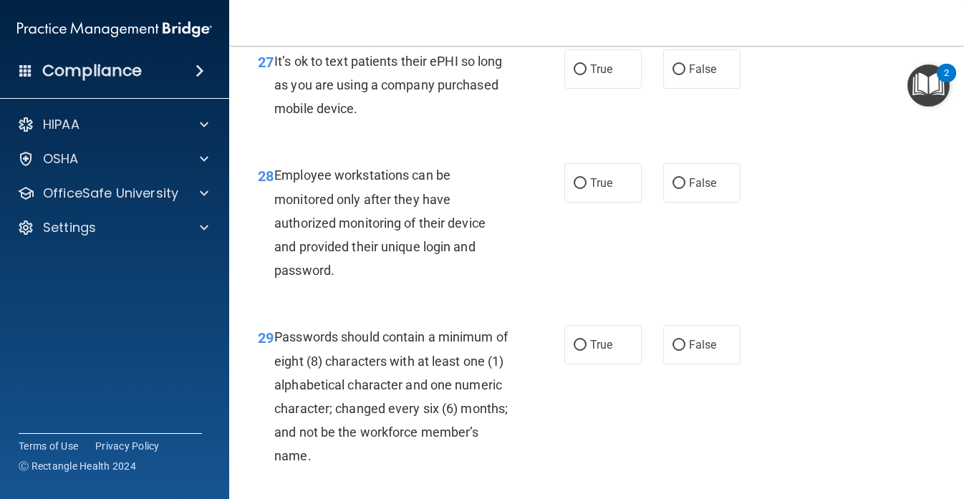
scroll to position [4044, 0]
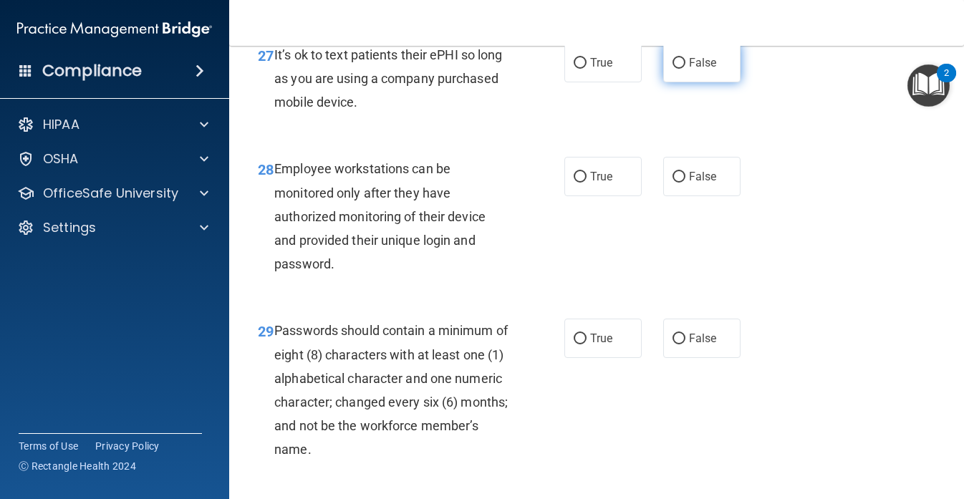
click at [686, 82] on label "False" at bounding box center [701, 62] width 77 height 39
click at [686, 69] on input "False" at bounding box center [679, 63] width 13 height 11
radio input "true"
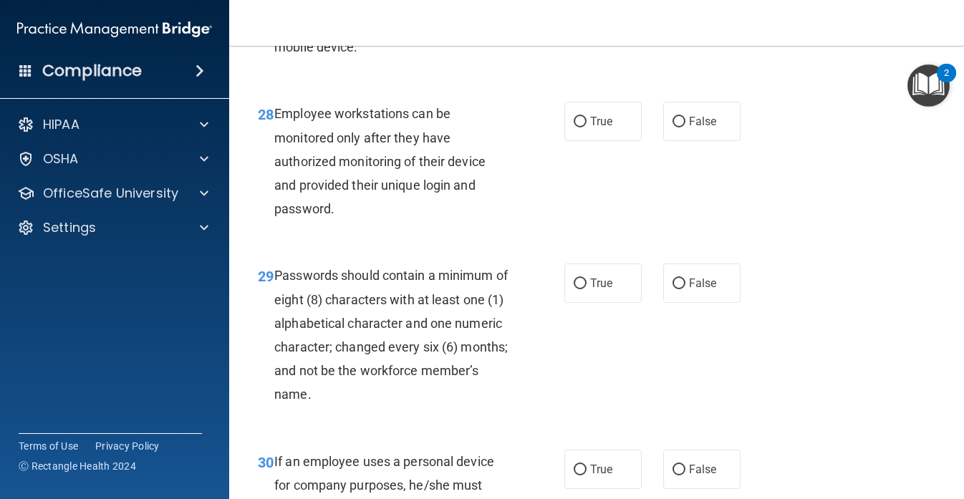
scroll to position [4072, 0]
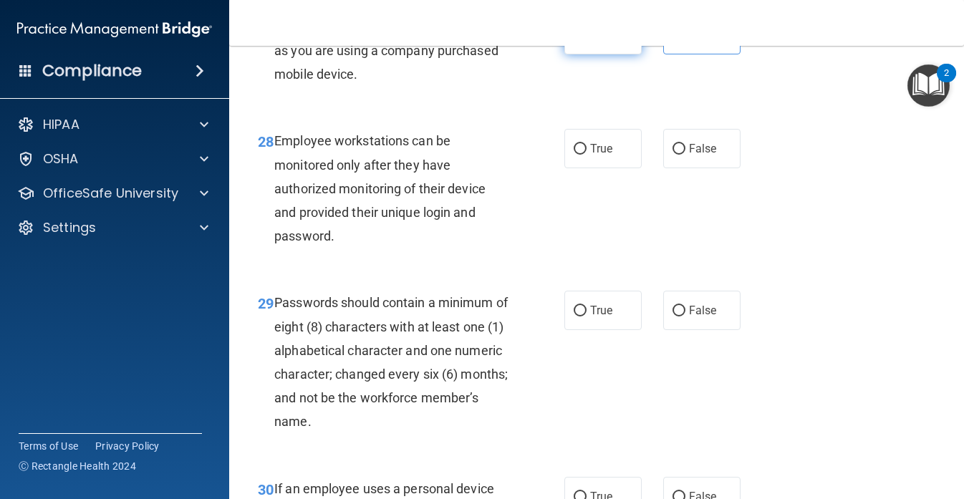
click at [614, 54] on label "True" at bounding box center [603, 34] width 77 height 39
click at [587, 41] on input "True" at bounding box center [580, 35] width 13 height 11
radio input "true"
radio input "false"
click at [592, 155] on span "True" at bounding box center [601, 149] width 22 height 14
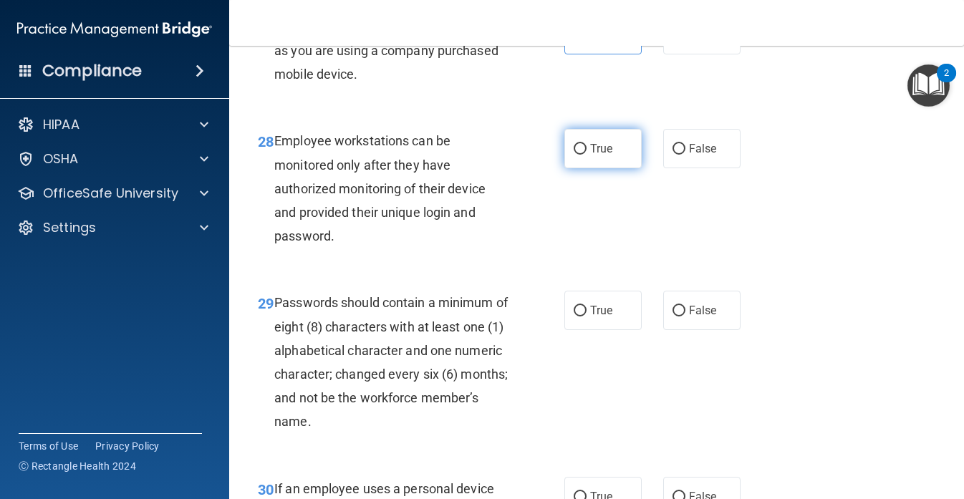
click at [587, 155] on input "True" at bounding box center [580, 149] width 13 height 11
radio input "true"
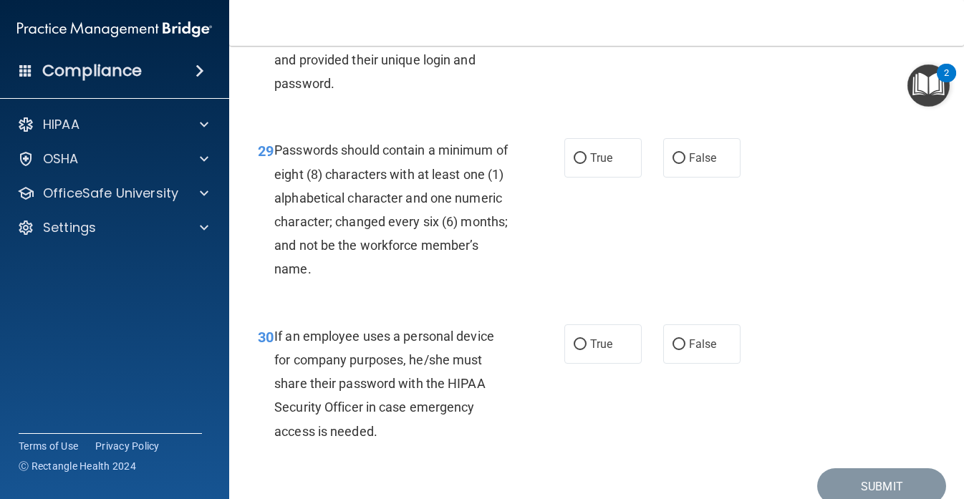
scroll to position [4225, 0]
click at [594, 164] on span "True" at bounding box center [601, 157] width 22 height 14
click at [587, 163] on input "True" at bounding box center [580, 158] width 13 height 11
radio input "true"
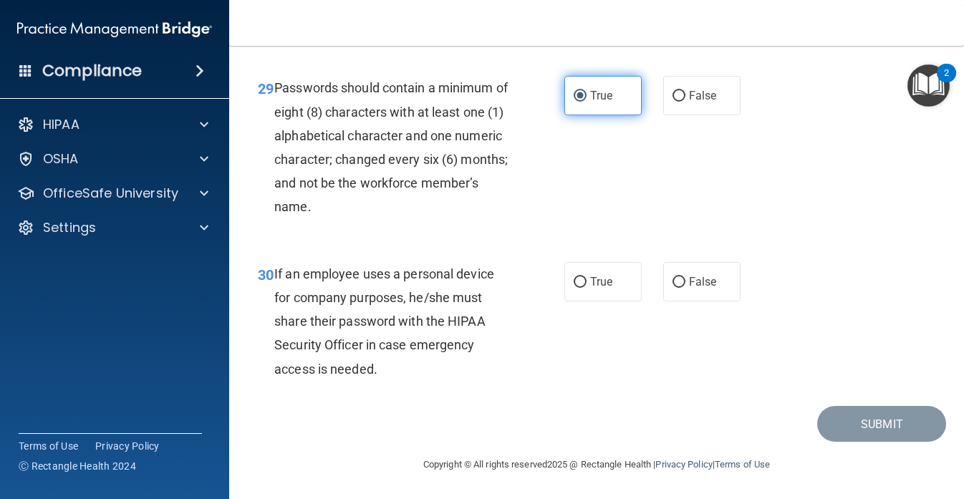
scroll to position [4336, 0]
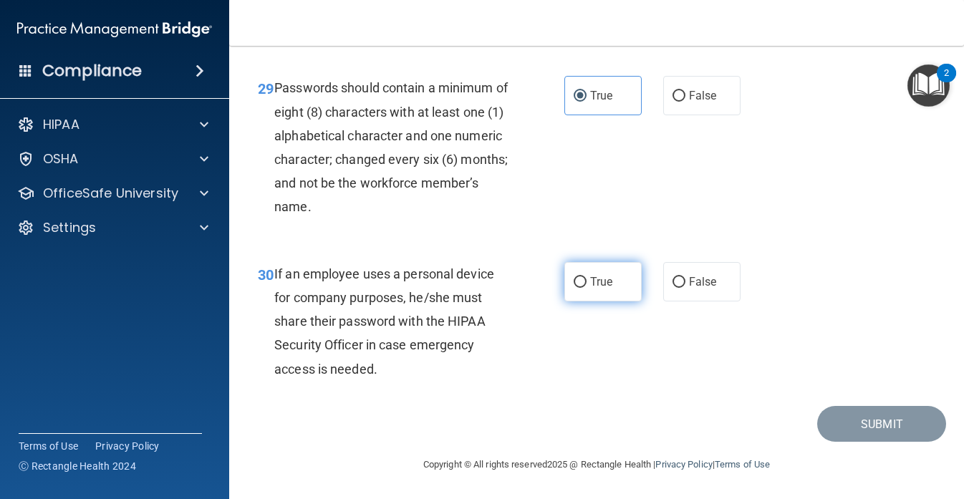
click at [575, 287] on input "True" at bounding box center [580, 282] width 13 height 11
radio input "true"
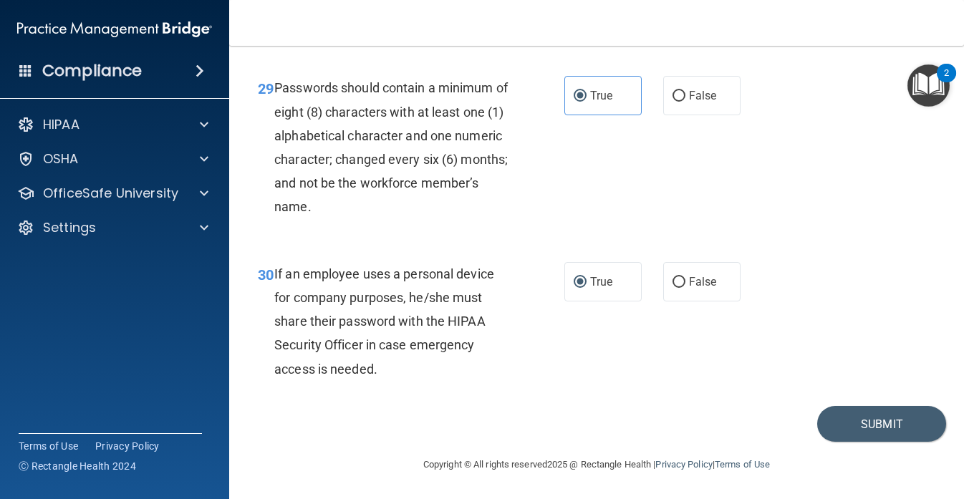
click at [700, 301] on div "True False" at bounding box center [658, 281] width 186 height 39
click at [853, 416] on button "Submit" at bounding box center [881, 424] width 129 height 37
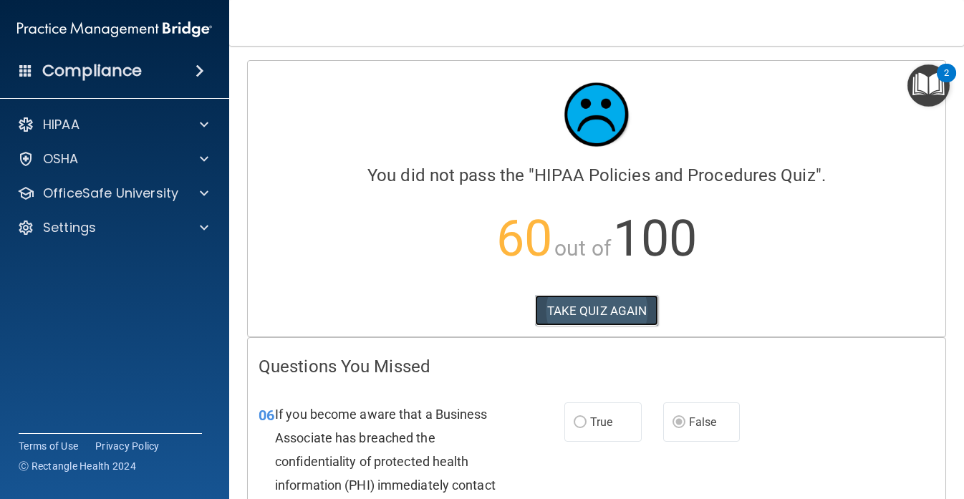
click at [620, 300] on button "TAKE QUIZ AGAIN" at bounding box center [597, 311] width 124 height 32
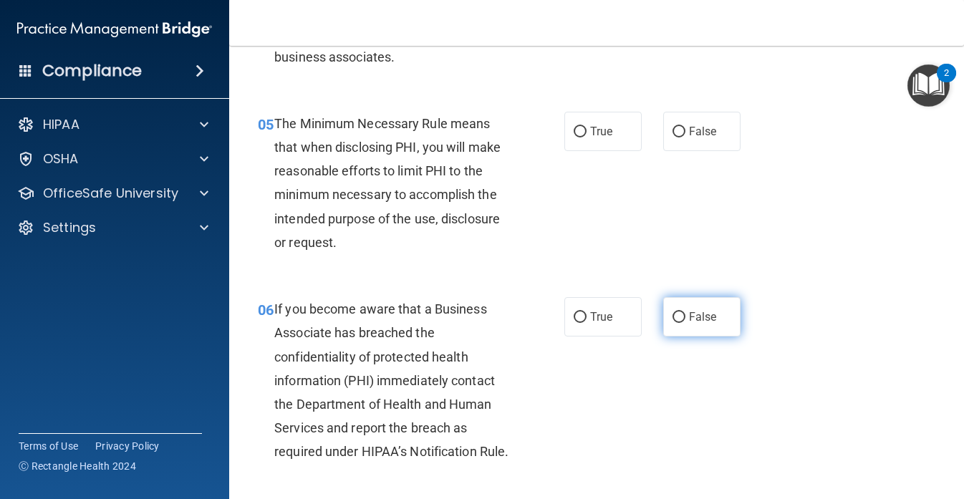
click at [698, 307] on label "False" at bounding box center [701, 316] width 77 height 39
click at [686, 312] on input "False" at bounding box center [679, 317] width 13 height 11
radio input "true"
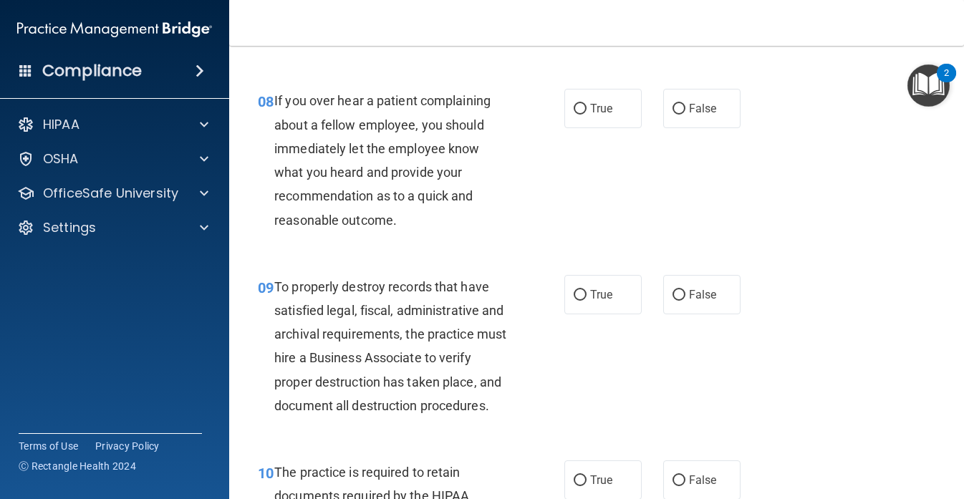
click at [698, 307] on label "False" at bounding box center [701, 294] width 77 height 39
click at [686, 301] on input "False" at bounding box center [679, 295] width 13 height 11
radio input "true"
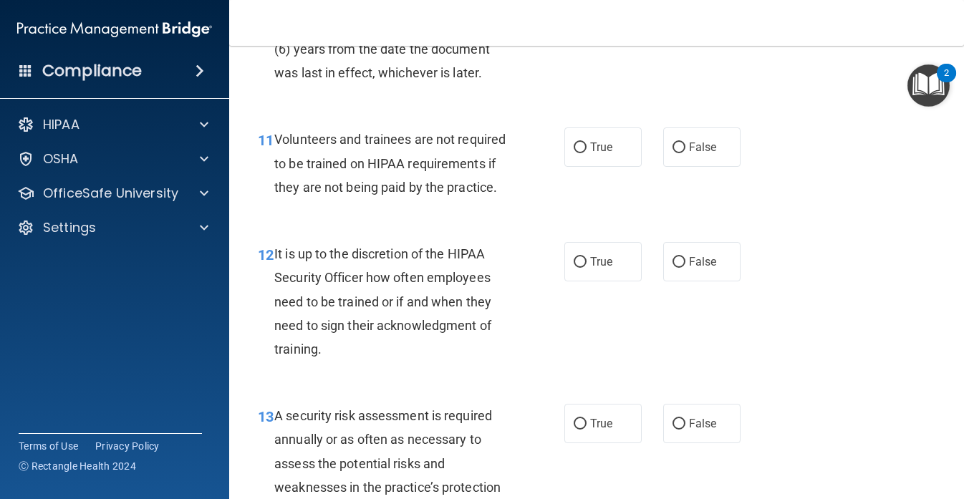
click at [698, 269] on span "False" at bounding box center [703, 262] width 28 height 14
click at [686, 268] on input "False" at bounding box center [679, 262] width 13 height 11
radio input "true"
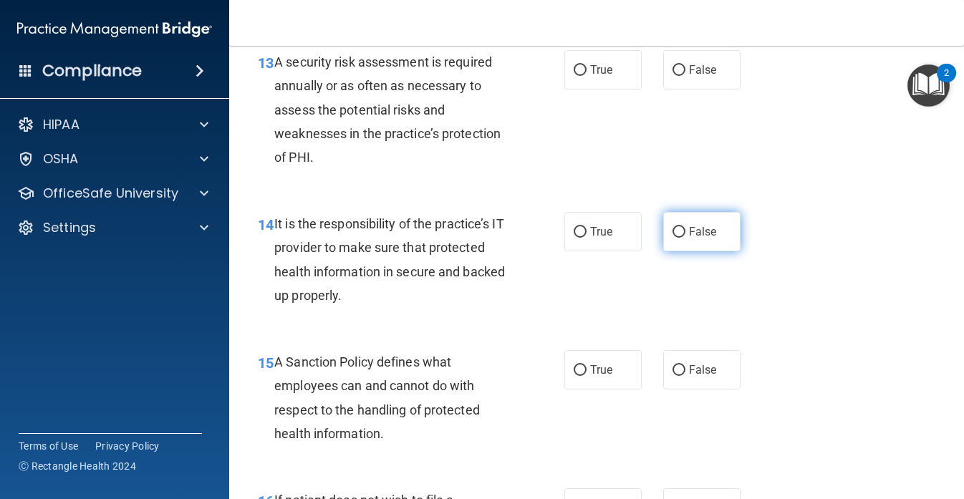
click at [696, 239] on span "False" at bounding box center [703, 232] width 28 height 14
click at [686, 238] on input "False" at bounding box center [679, 232] width 13 height 11
radio input "true"
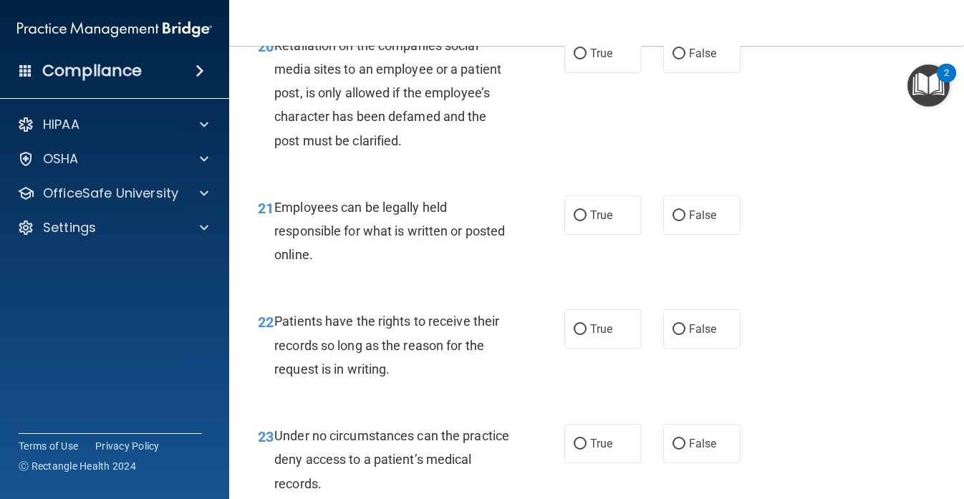
scroll to position [3111, 0]
click at [695, 348] on label "False" at bounding box center [701, 328] width 77 height 39
click at [686, 335] on input "False" at bounding box center [679, 329] width 13 height 11
radio input "true"
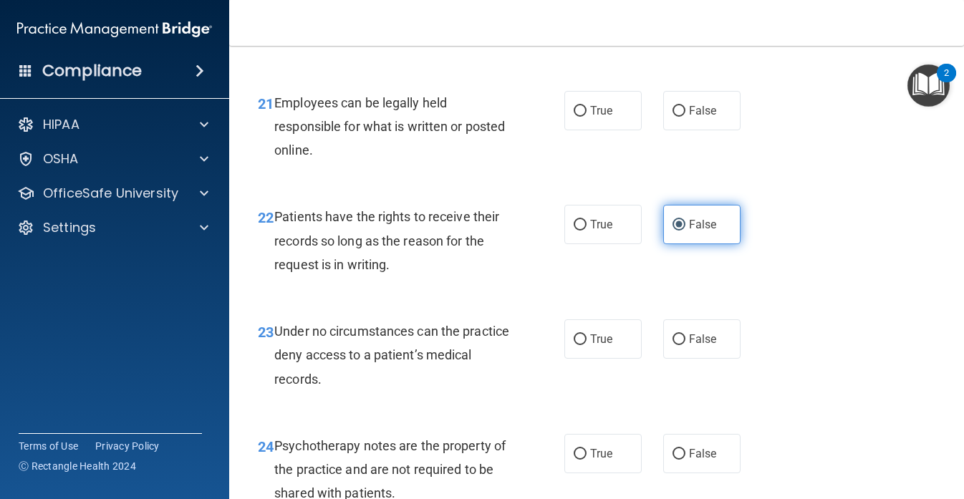
scroll to position [3216, 0]
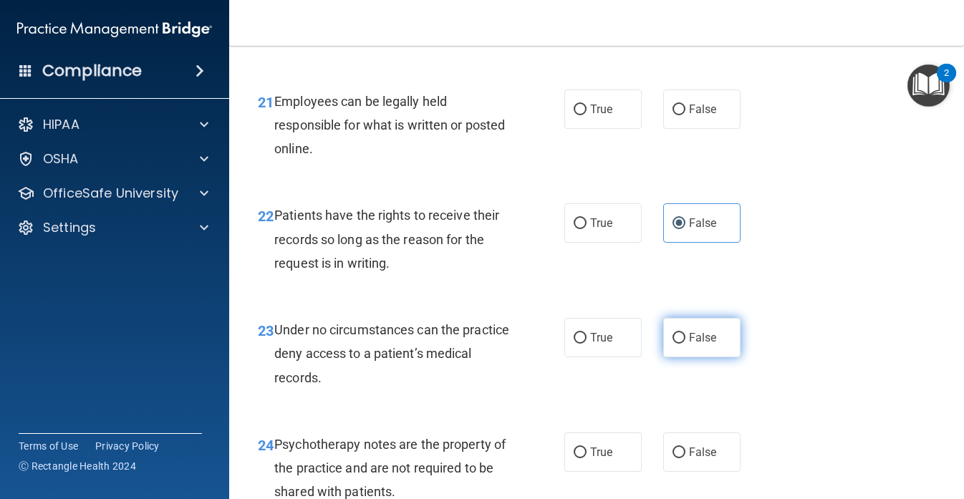
click at [683, 344] on input "False" at bounding box center [679, 338] width 13 height 11
radio input "true"
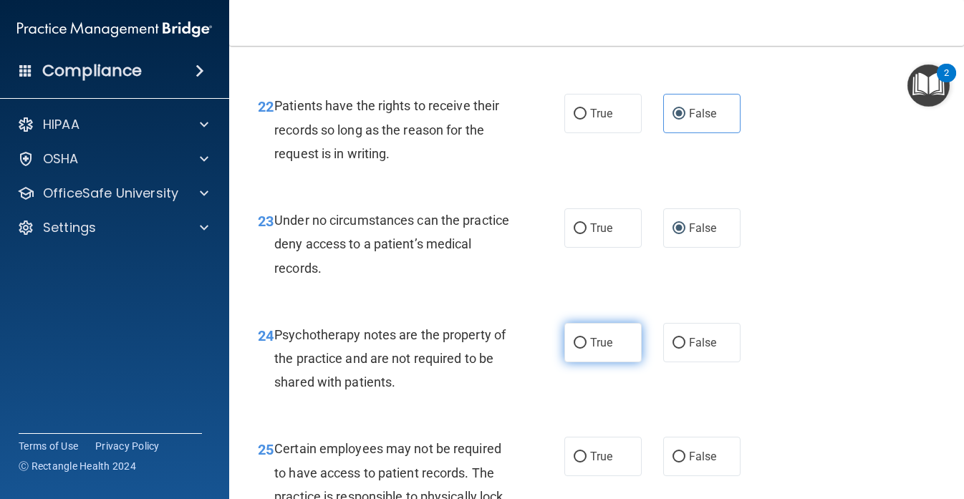
click at [585, 363] on label "True" at bounding box center [603, 342] width 77 height 39
click at [585, 349] on input "True" at bounding box center [580, 343] width 13 height 11
radio input "true"
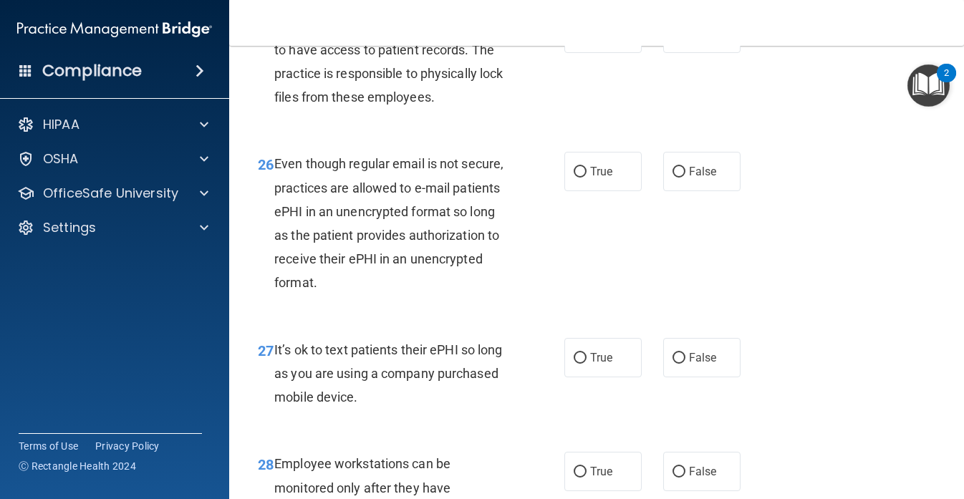
scroll to position [3786, 0]
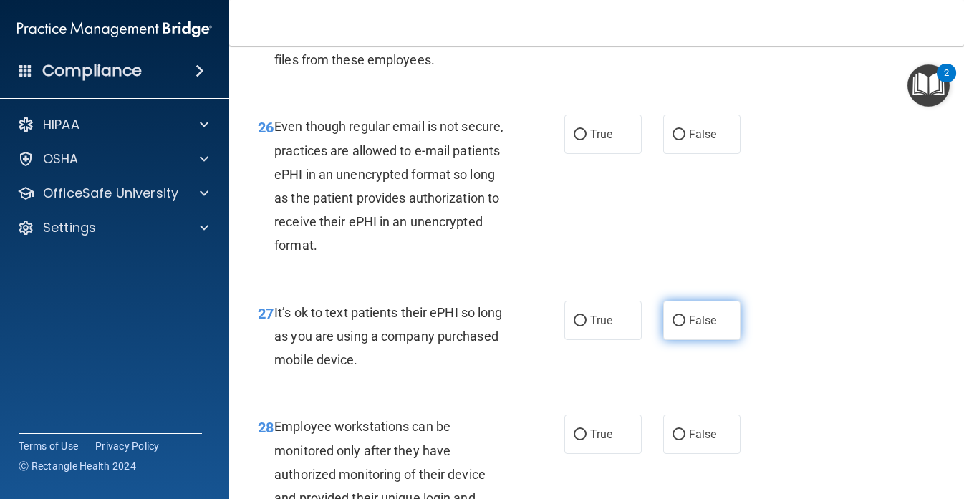
click at [670, 340] on label "False" at bounding box center [701, 320] width 77 height 39
click at [673, 327] on input "False" at bounding box center [679, 321] width 13 height 11
radio input "true"
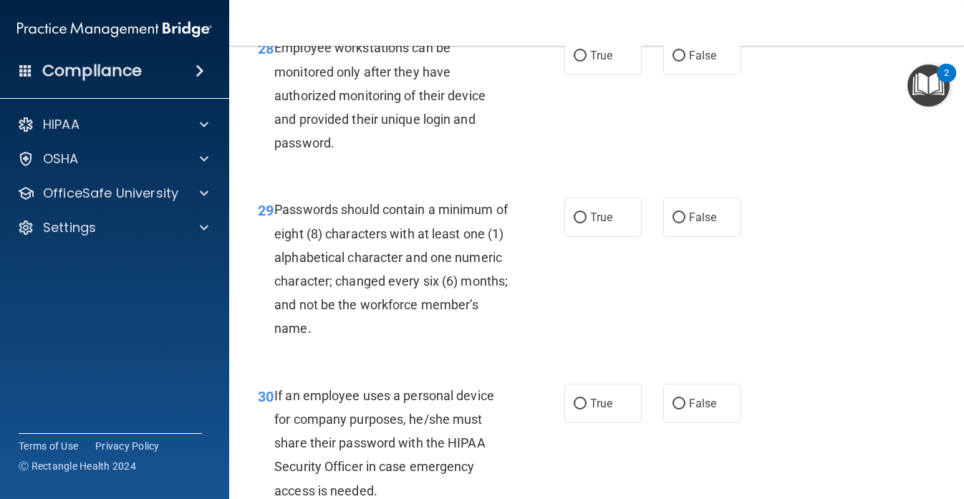
scroll to position [4195, 0]
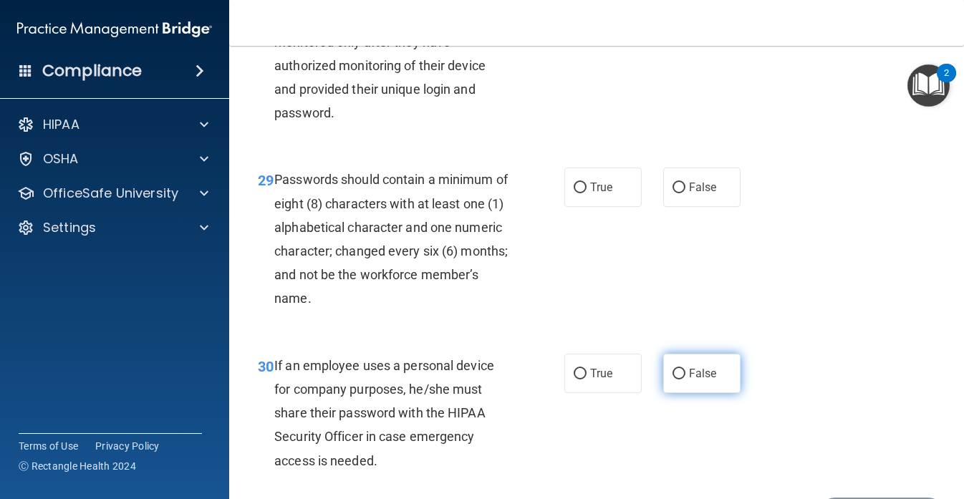
click at [690, 393] on label "False" at bounding box center [701, 373] width 77 height 39
click at [686, 380] on input "False" at bounding box center [679, 374] width 13 height 11
radio input "true"
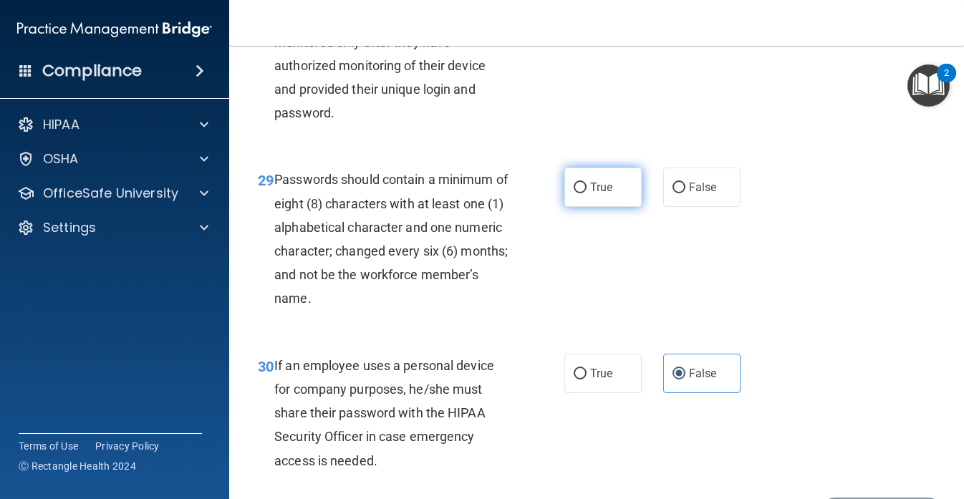
click at [602, 194] on span "True" at bounding box center [601, 188] width 22 height 14
click at [587, 193] on input "True" at bounding box center [580, 188] width 13 height 11
radio input "true"
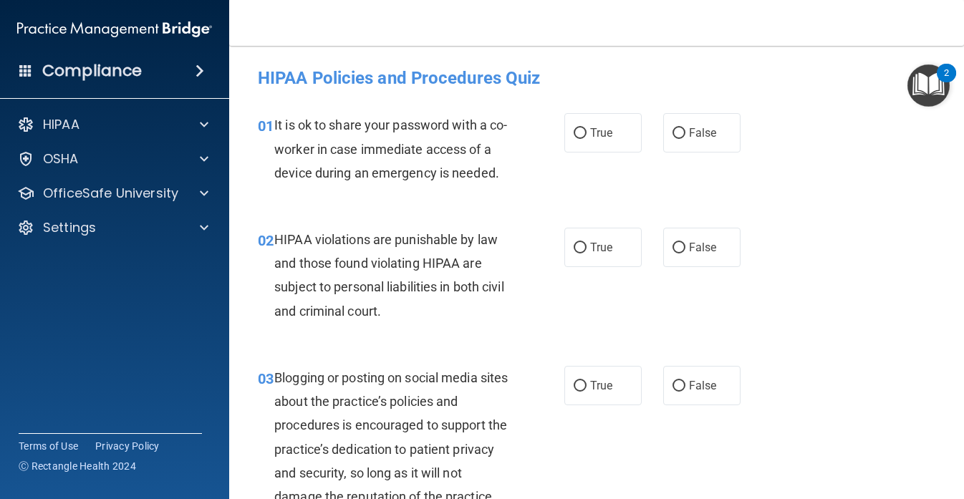
scroll to position [21, 0]
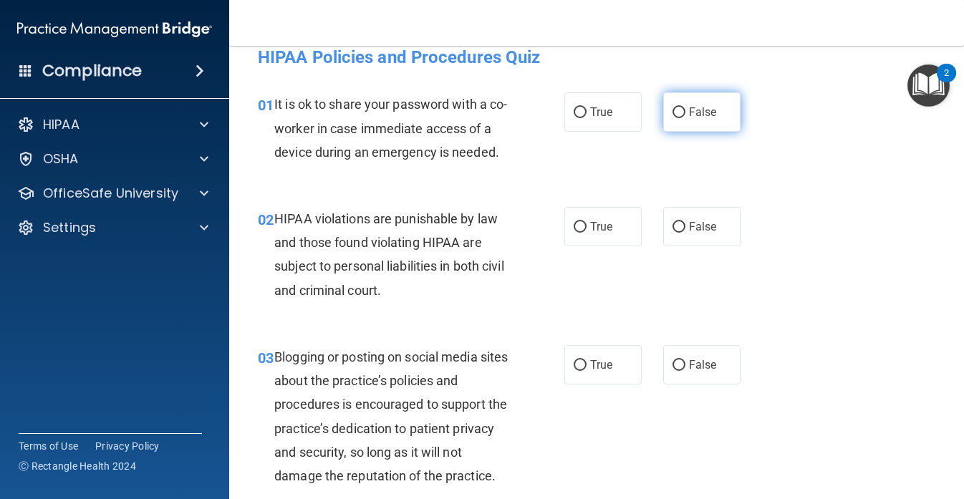
click at [677, 114] on input "False" at bounding box center [679, 112] width 13 height 11
radio input "true"
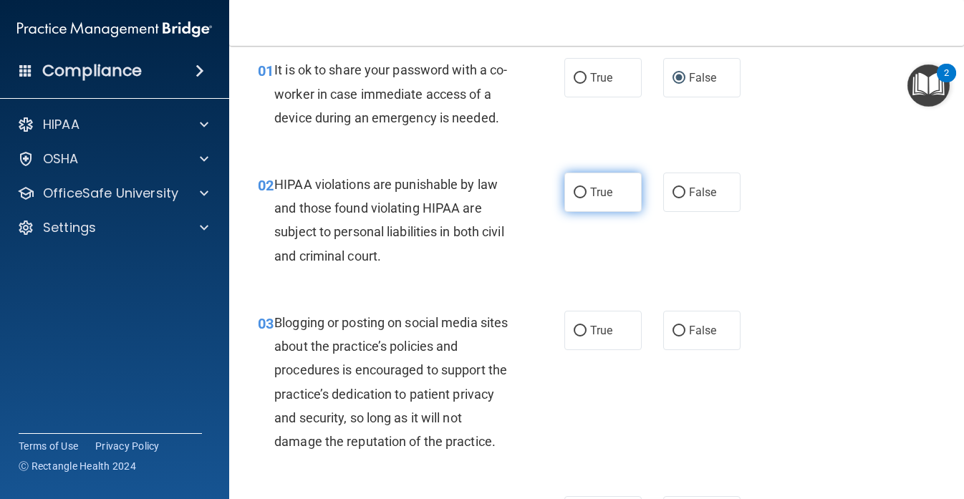
click at [585, 191] on input "True" at bounding box center [580, 193] width 13 height 11
radio input "true"
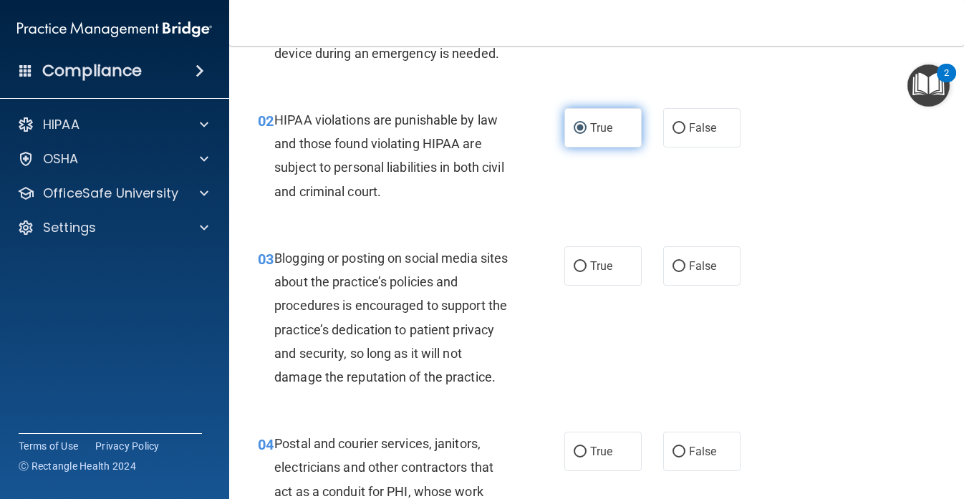
scroll to position [145, 0]
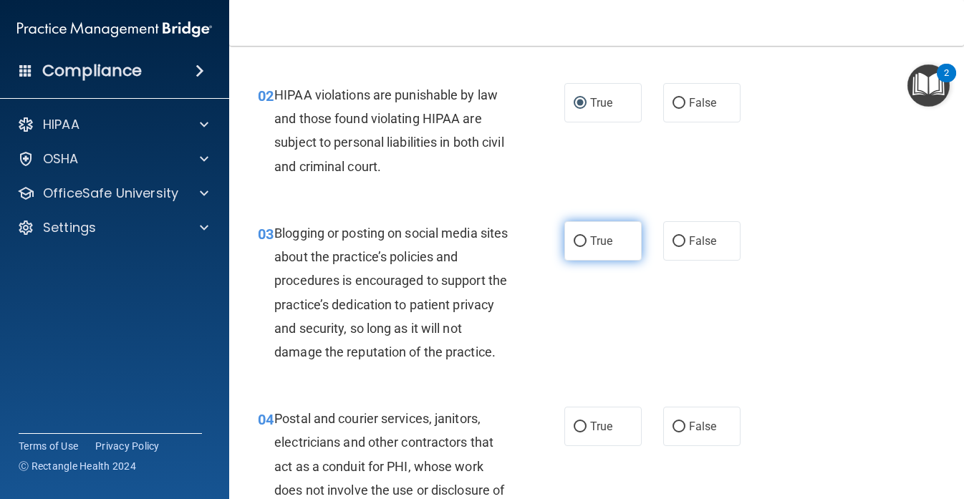
click at [584, 256] on label "True" at bounding box center [603, 240] width 77 height 39
click at [584, 247] on input "True" at bounding box center [580, 241] width 13 height 11
radio input "true"
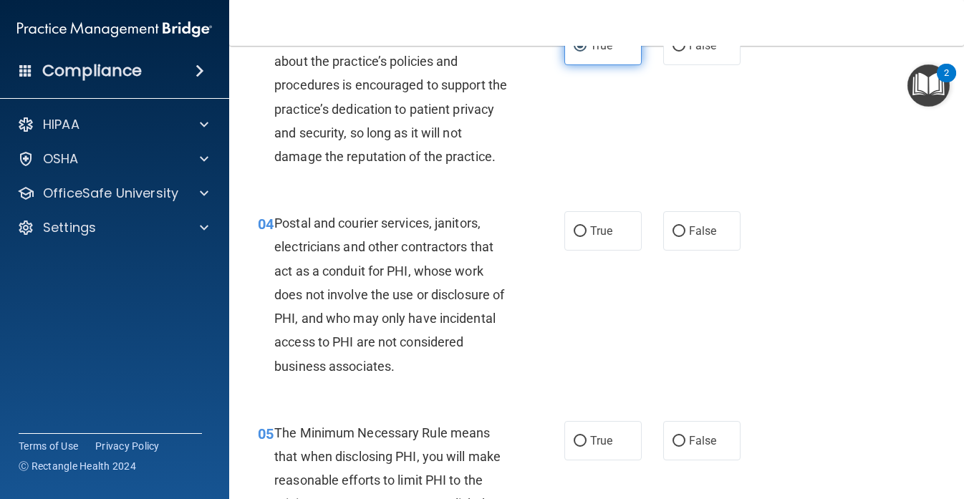
scroll to position [358, 0]
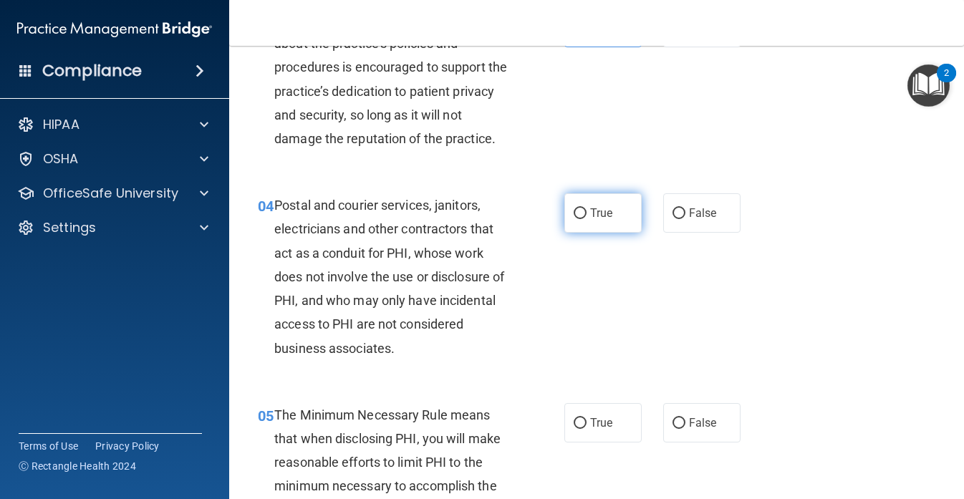
click at [605, 210] on span "True" at bounding box center [601, 213] width 22 height 14
click at [587, 210] on input "True" at bounding box center [580, 213] width 13 height 11
radio input "true"
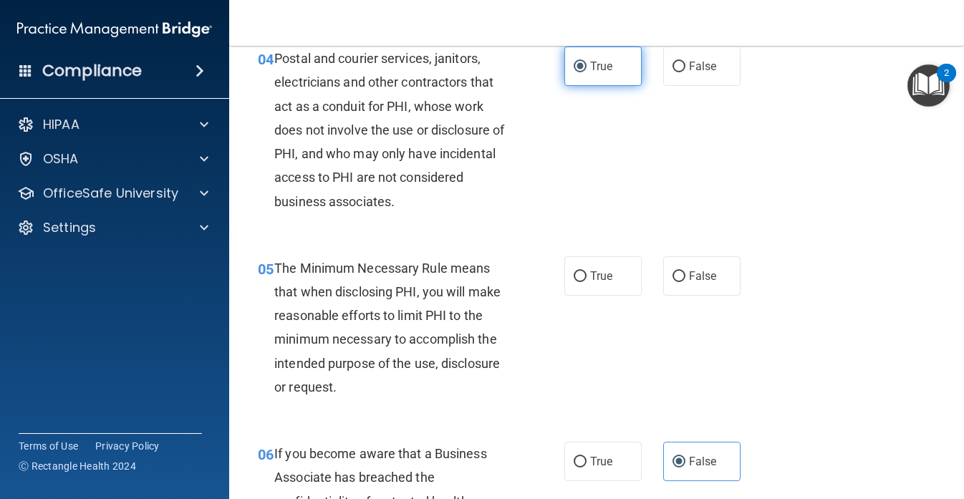
scroll to position [582, 0]
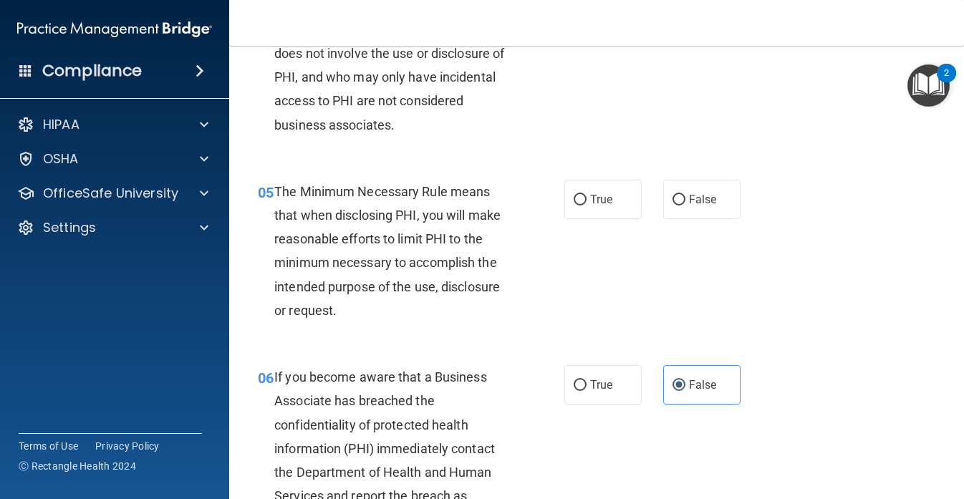
click at [605, 210] on label "True" at bounding box center [603, 199] width 77 height 39
click at [587, 206] on input "True" at bounding box center [580, 200] width 13 height 11
radio input "true"
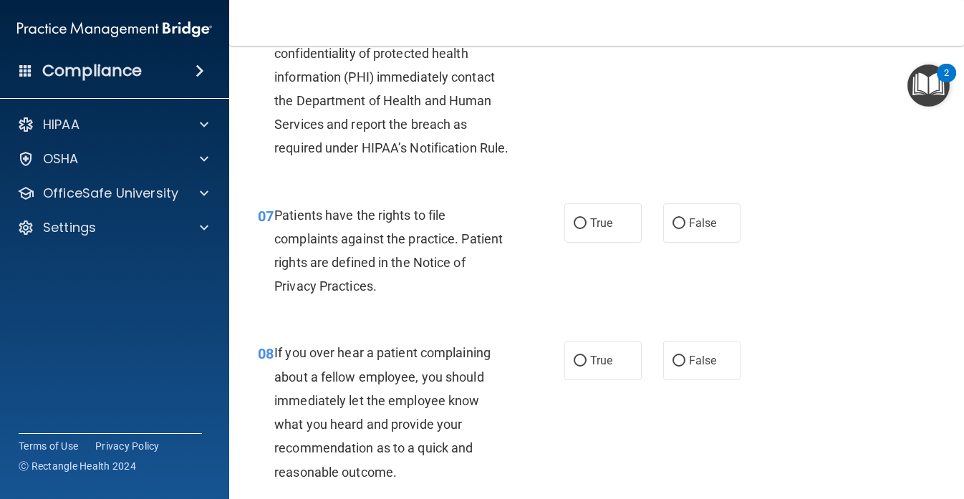
scroll to position [964, 0]
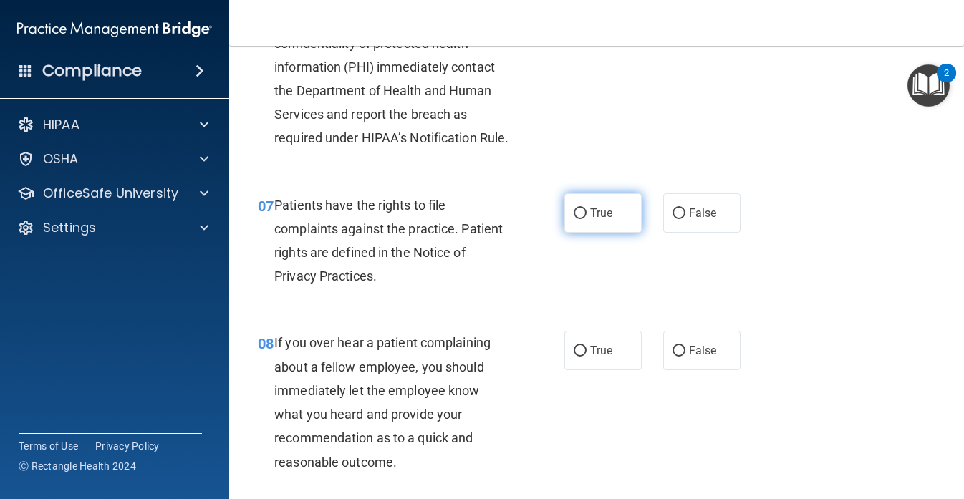
click at [589, 233] on label "True" at bounding box center [603, 212] width 77 height 39
click at [587, 219] on input "True" at bounding box center [580, 213] width 13 height 11
radio input "true"
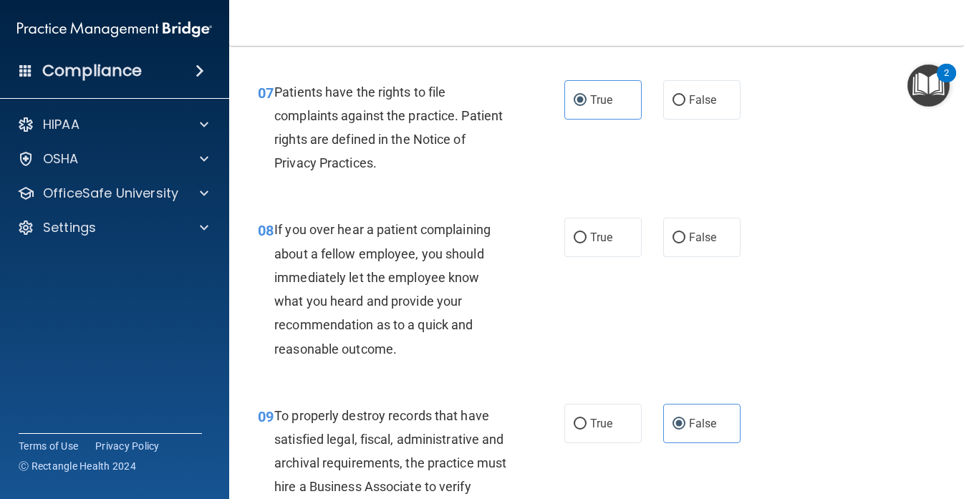
scroll to position [1096, 0]
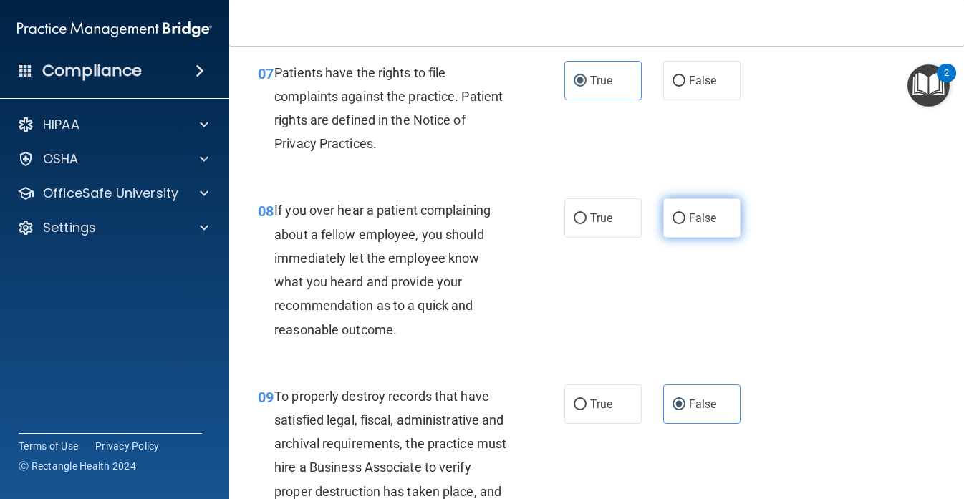
click at [687, 238] on label "False" at bounding box center [701, 217] width 77 height 39
click at [686, 224] on input "False" at bounding box center [679, 218] width 13 height 11
radio input "true"
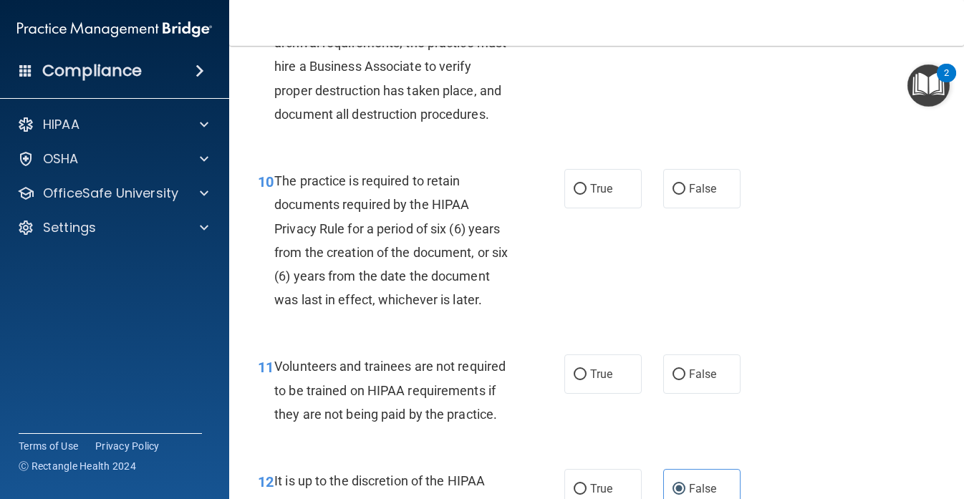
scroll to position [1498, 0]
click at [598, 195] on span "True" at bounding box center [601, 188] width 22 height 14
click at [587, 194] on input "True" at bounding box center [580, 188] width 13 height 11
radio input "true"
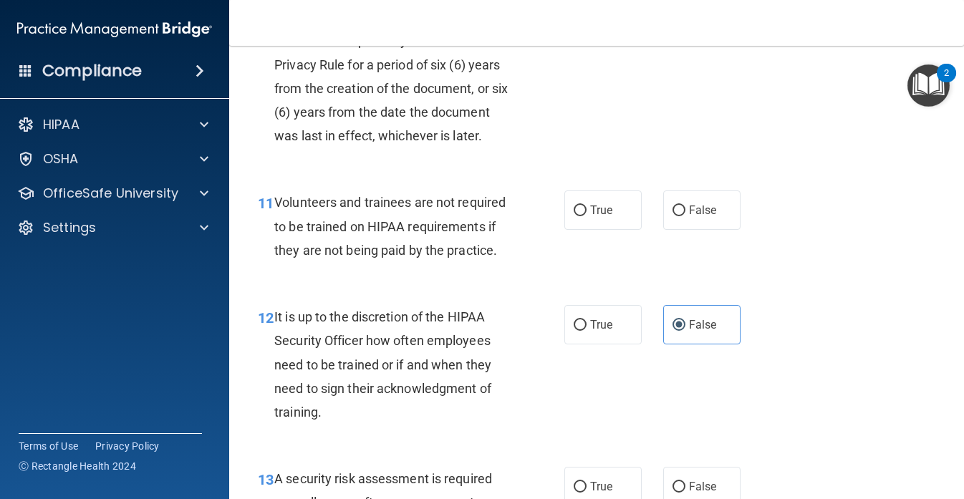
scroll to position [1689, 0]
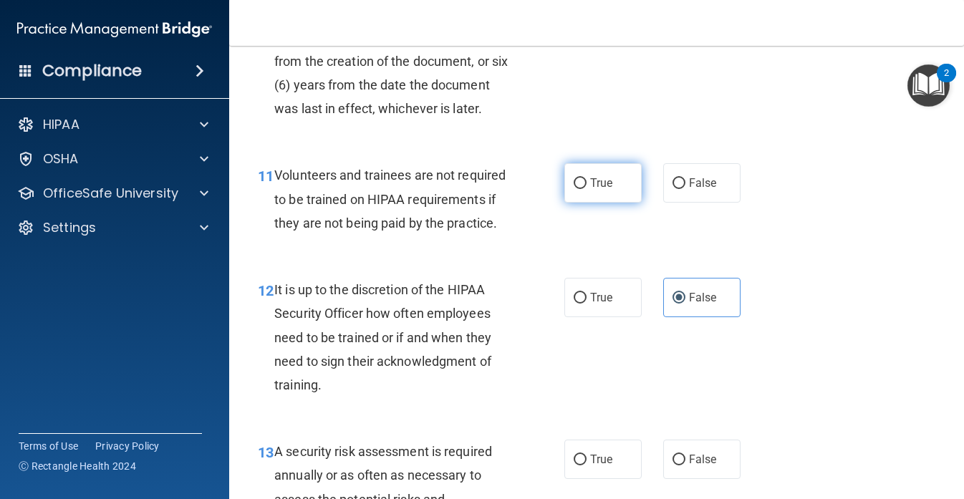
click at [602, 203] on label "True" at bounding box center [603, 182] width 77 height 39
click at [587, 189] on input "True" at bounding box center [580, 183] width 13 height 11
radio input "true"
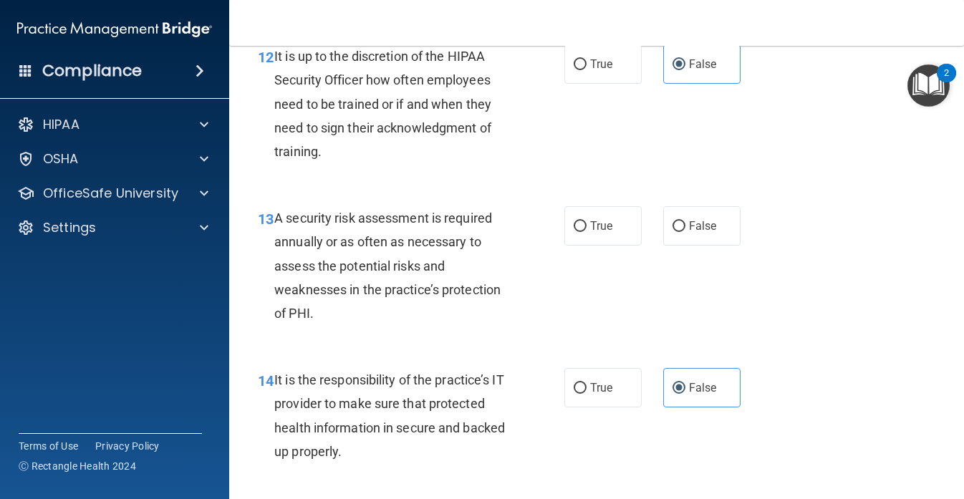
scroll to position [1929, 0]
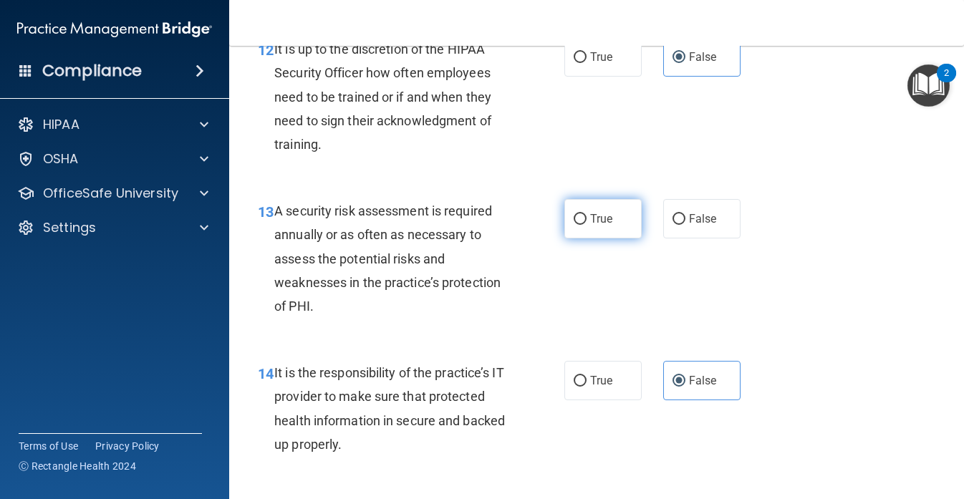
click at [597, 226] on span "True" at bounding box center [601, 219] width 22 height 14
click at [587, 225] on input "True" at bounding box center [580, 219] width 13 height 11
radio input "true"
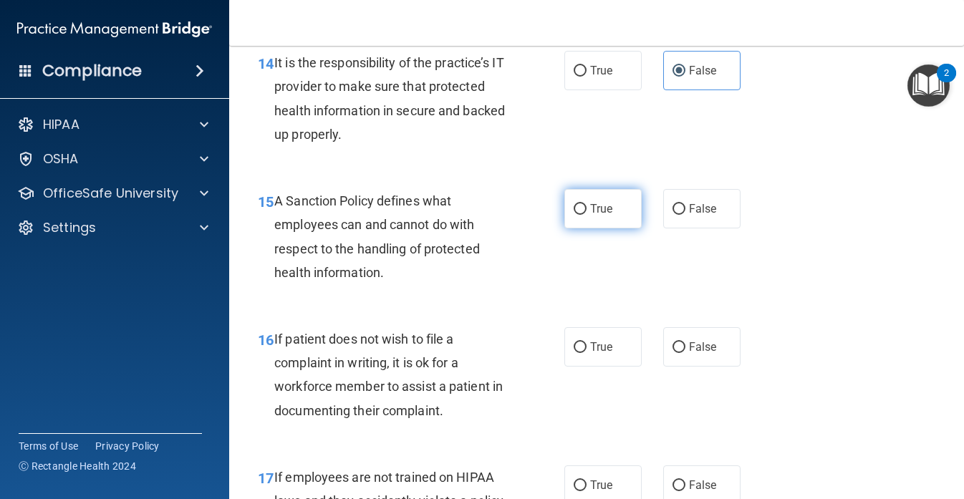
scroll to position [2241, 0]
click at [602, 227] on label "True" at bounding box center [603, 207] width 77 height 39
click at [587, 213] on input "True" at bounding box center [580, 208] width 13 height 11
radio input "true"
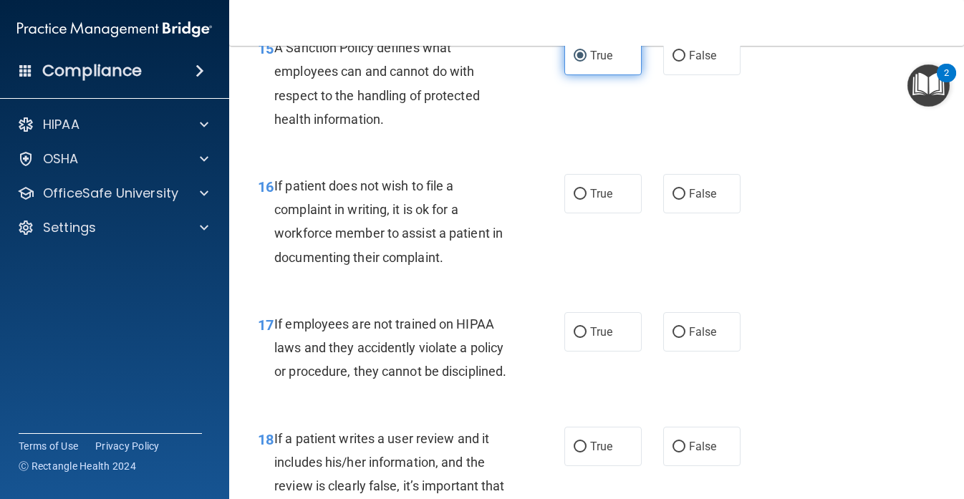
scroll to position [2394, 0]
click at [603, 200] on span "True" at bounding box center [601, 193] width 22 height 14
click at [587, 199] on input "True" at bounding box center [580, 193] width 13 height 11
radio input "true"
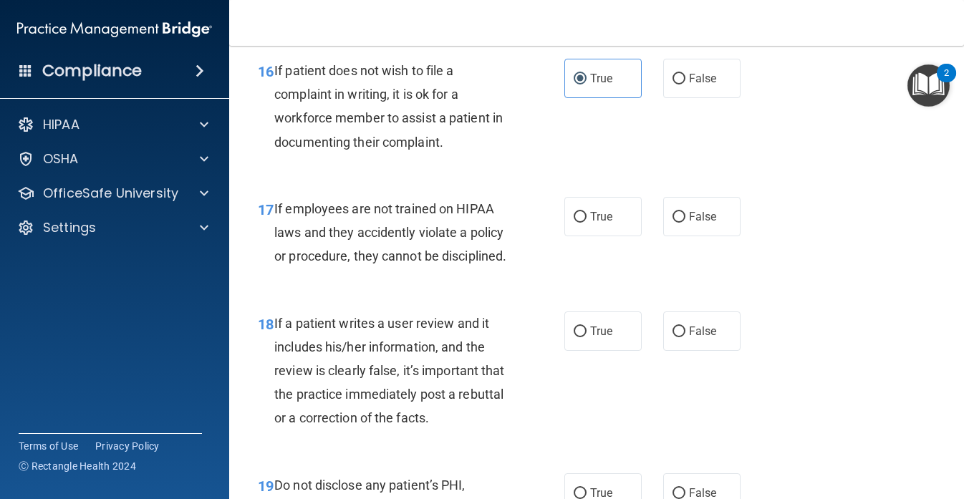
scroll to position [2510, 0]
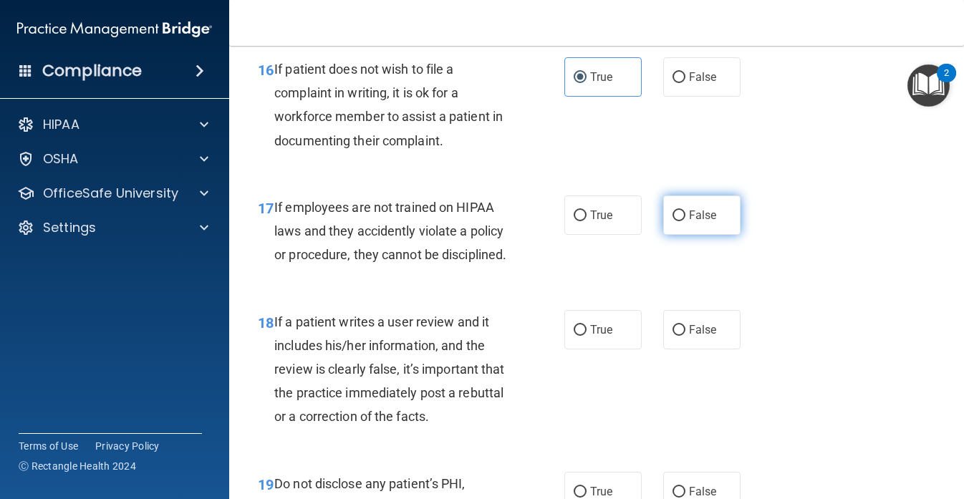
click at [694, 222] on span "False" at bounding box center [703, 215] width 28 height 14
click at [686, 221] on input "False" at bounding box center [679, 216] width 13 height 11
radio input "true"
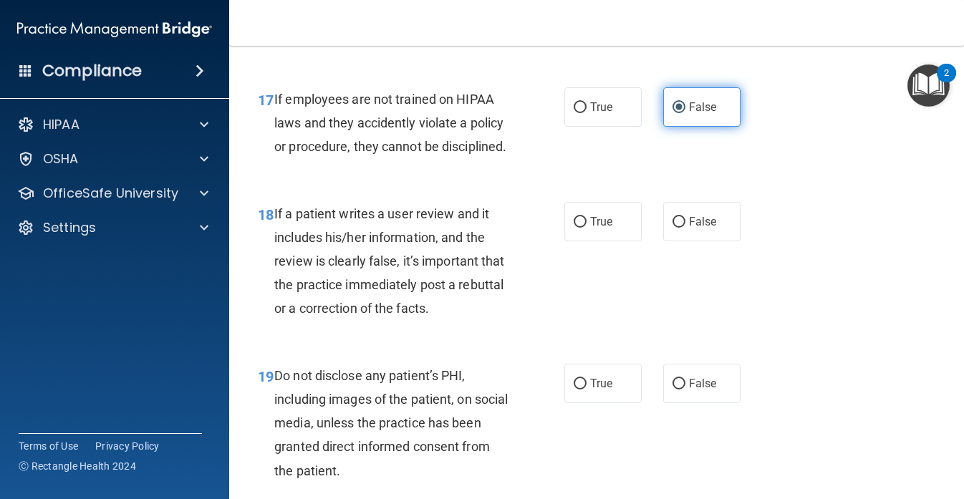
scroll to position [2636, 0]
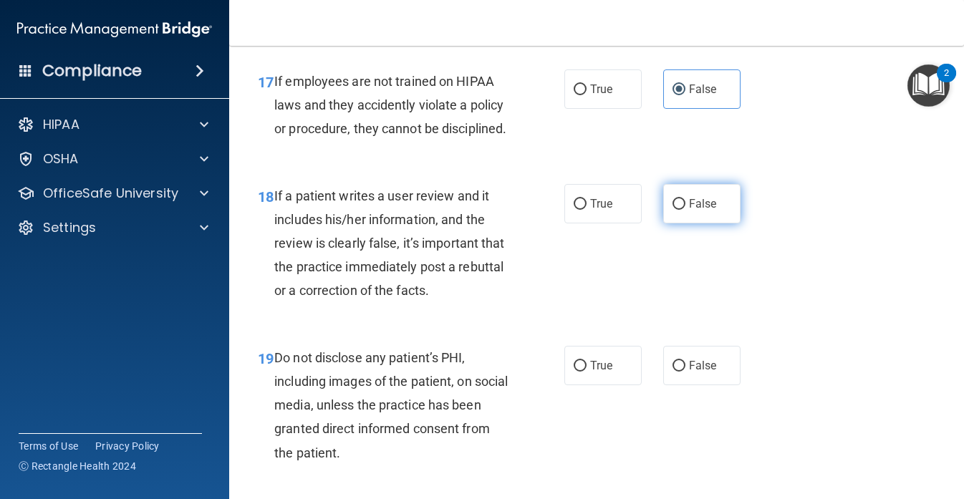
click at [665, 224] on label "False" at bounding box center [701, 203] width 77 height 39
click at [673, 210] on input "False" at bounding box center [679, 204] width 13 height 11
radio input "true"
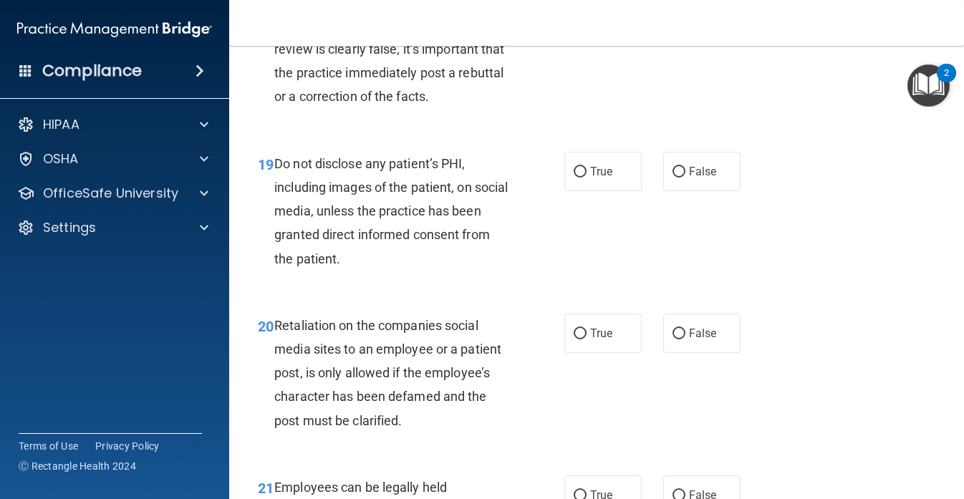
scroll to position [2836, 0]
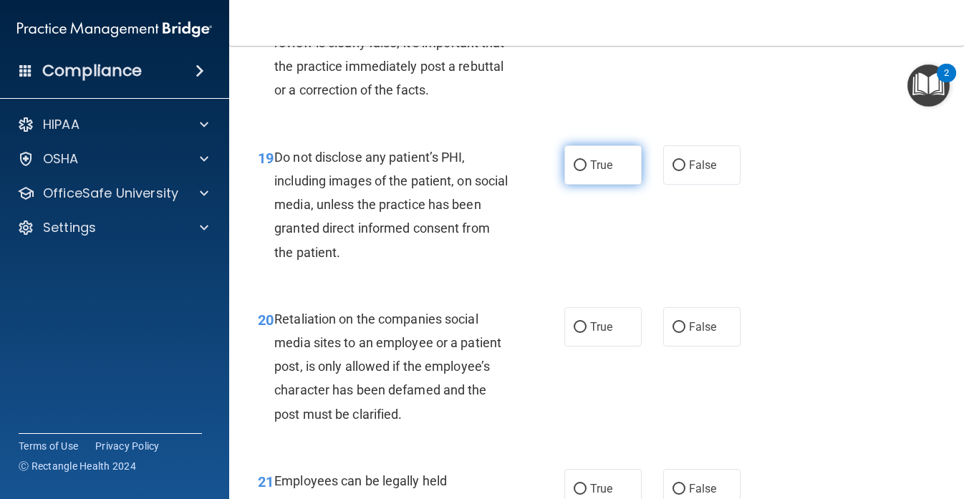
click at [587, 185] on label "True" at bounding box center [603, 164] width 77 height 39
click at [587, 171] on input "True" at bounding box center [580, 165] width 13 height 11
radio input "true"
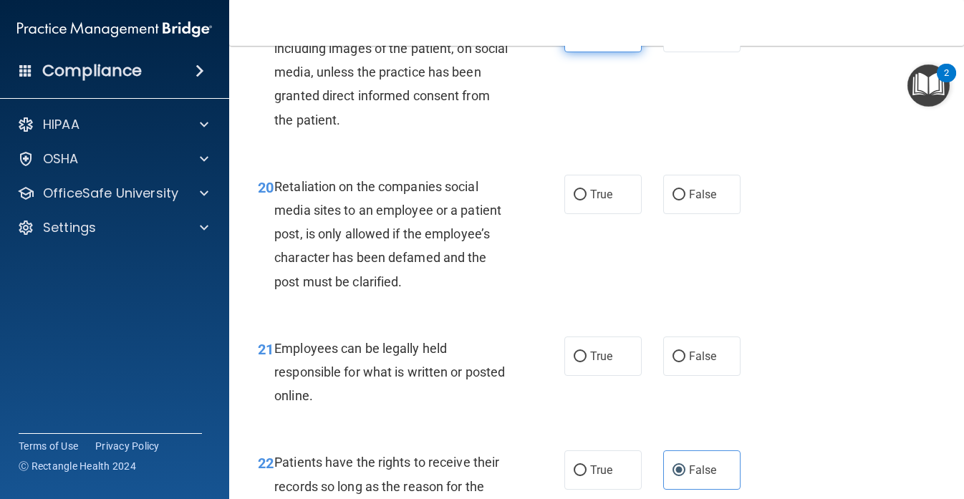
scroll to position [2972, 0]
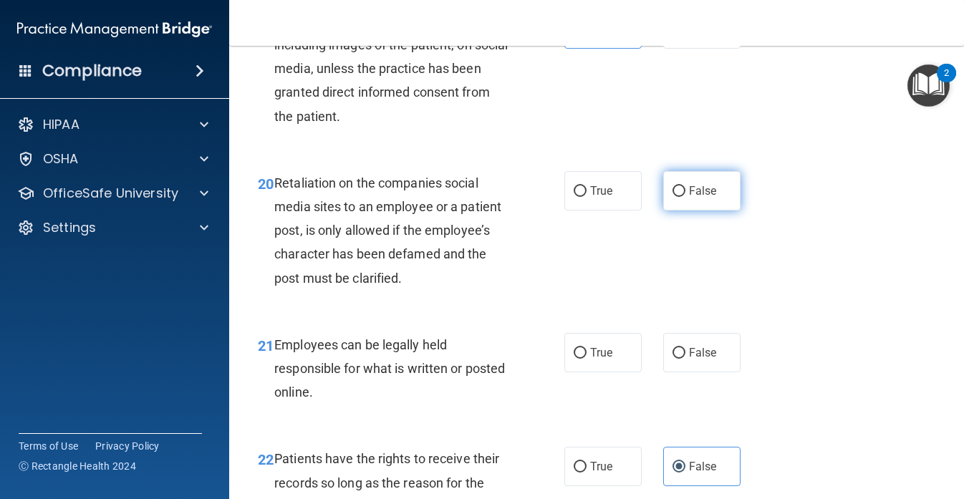
click at [688, 211] on label "False" at bounding box center [701, 190] width 77 height 39
click at [686, 197] on input "False" at bounding box center [679, 191] width 13 height 11
radio input "true"
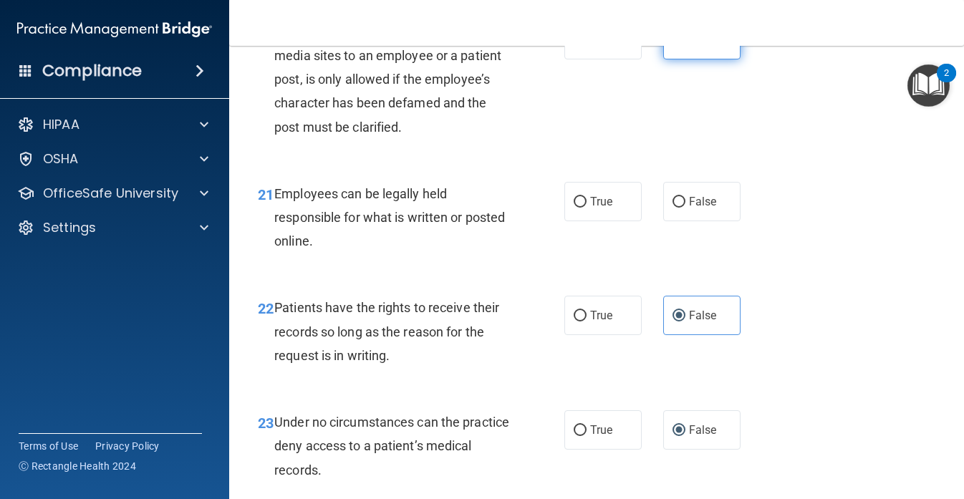
scroll to position [3124, 0]
click at [594, 208] on span "True" at bounding box center [601, 201] width 22 height 14
click at [587, 207] on input "True" at bounding box center [580, 201] width 13 height 11
radio input "true"
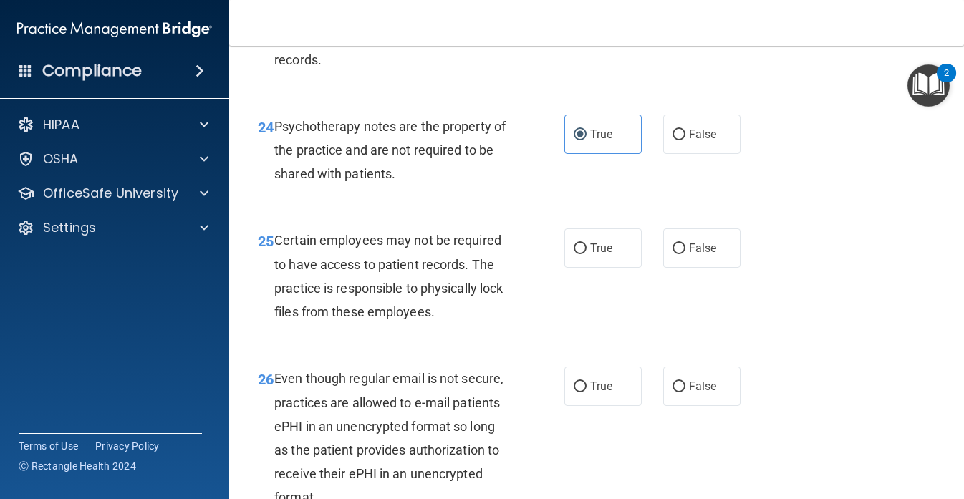
scroll to position [3536, 0]
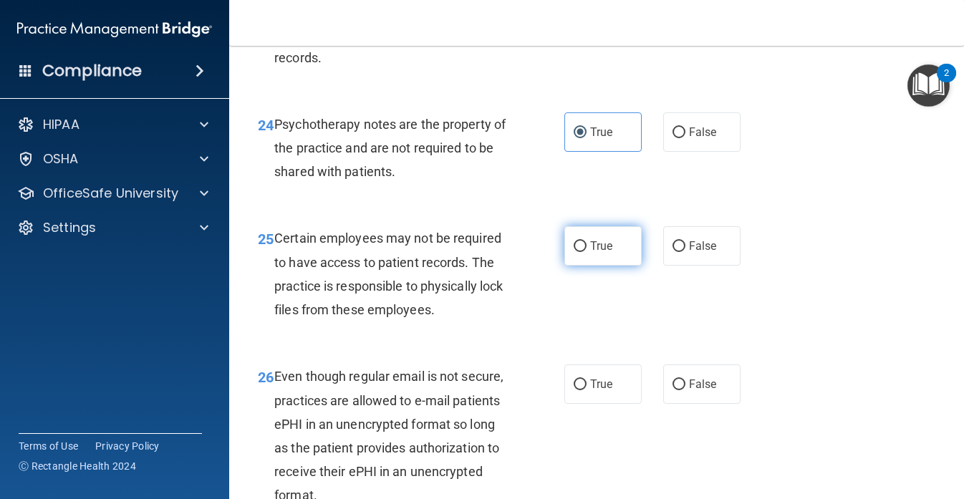
click at [597, 253] on span "True" at bounding box center [601, 246] width 22 height 14
click at [587, 252] on input "True" at bounding box center [580, 246] width 13 height 11
radio input "true"
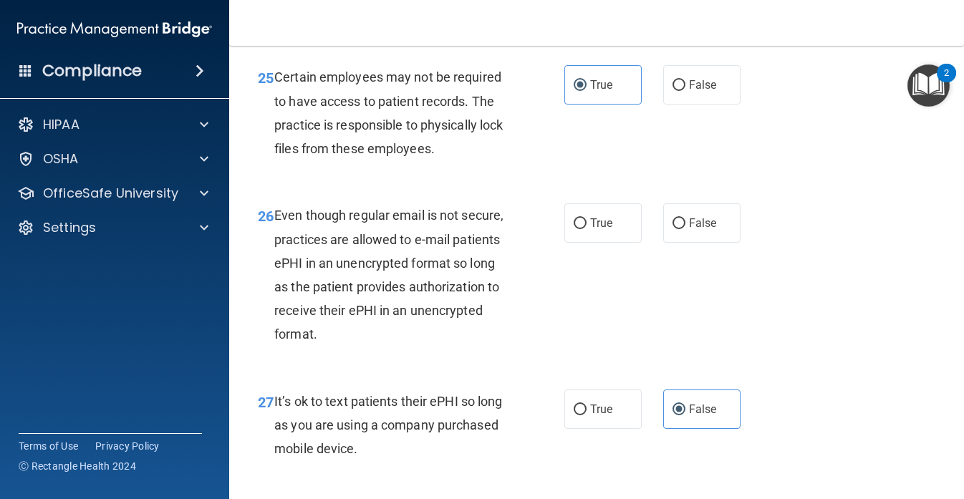
scroll to position [3699, 0]
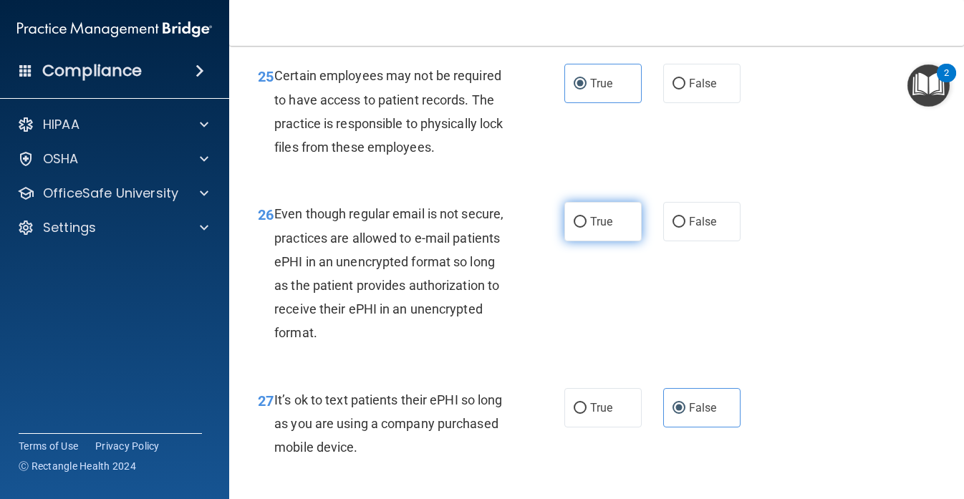
click at [597, 241] on label "True" at bounding box center [603, 221] width 77 height 39
click at [587, 228] on input "True" at bounding box center [580, 222] width 13 height 11
radio input "true"
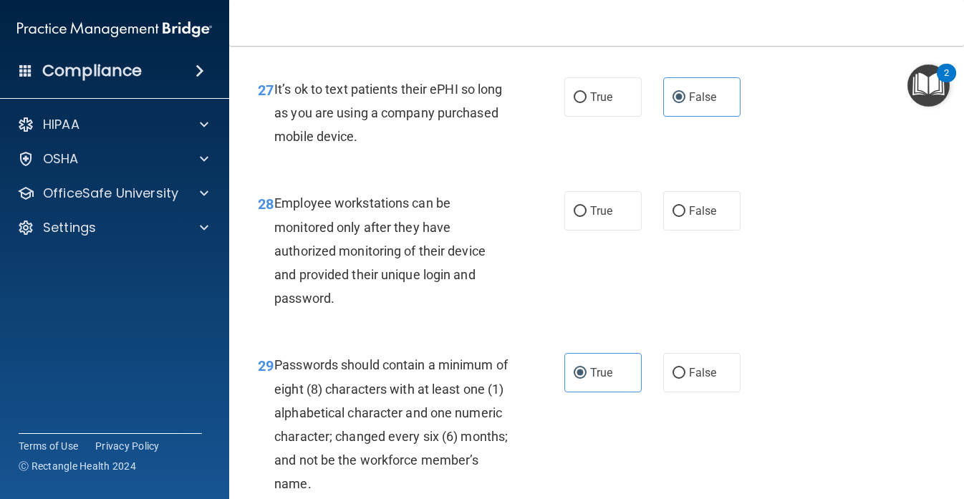
scroll to position [4015, 0]
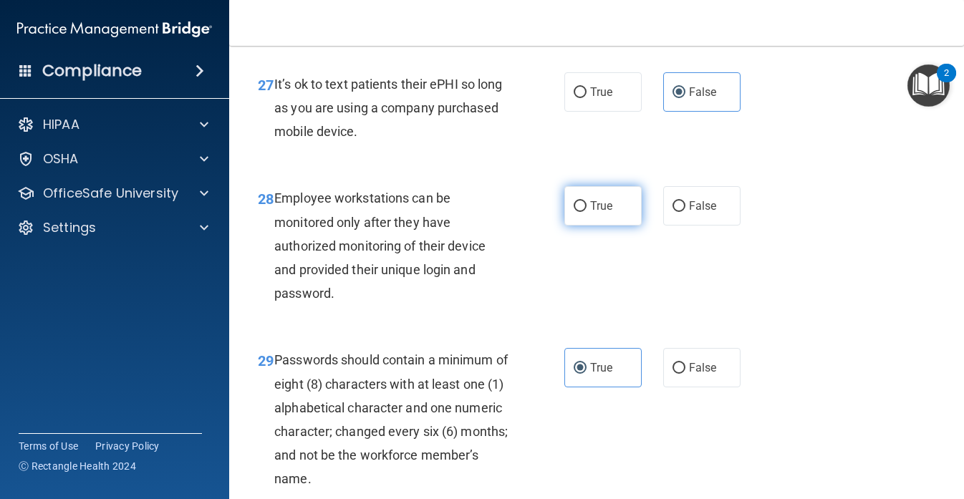
click at [603, 213] on span "True" at bounding box center [601, 206] width 22 height 14
click at [587, 212] on input "True" at bounding box center [580, 206] width 13 height 11
radio input "true"
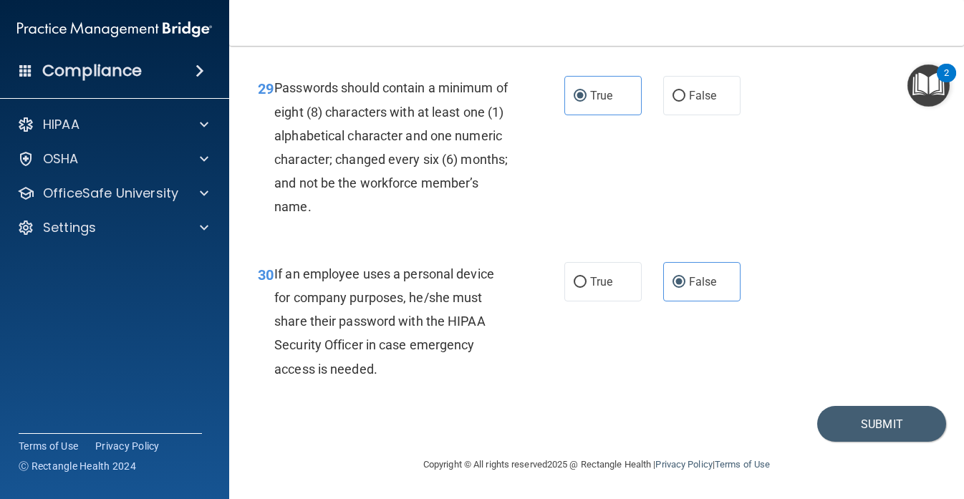
scroll to position [4314, 0]
click at [873, 443] on button "Submit" at bounding box center [881, 424] width 129 height 37
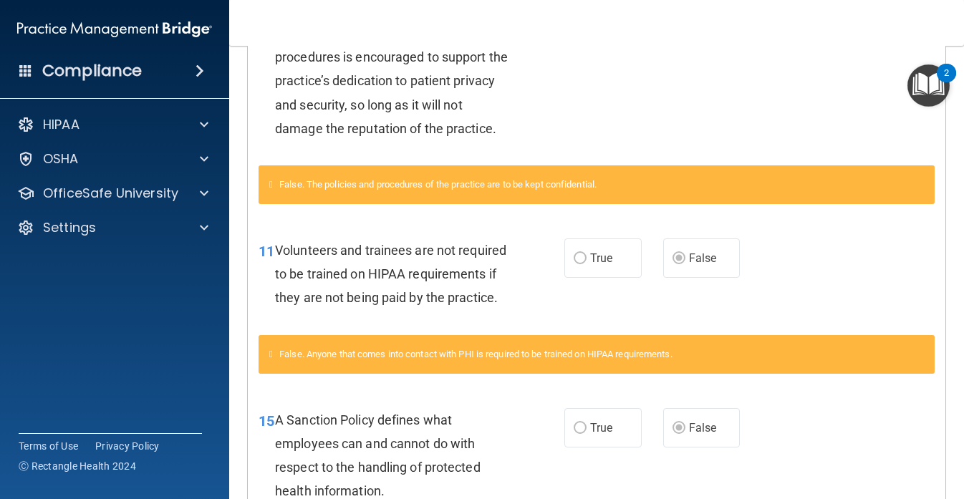
scroll to position [523, 0]
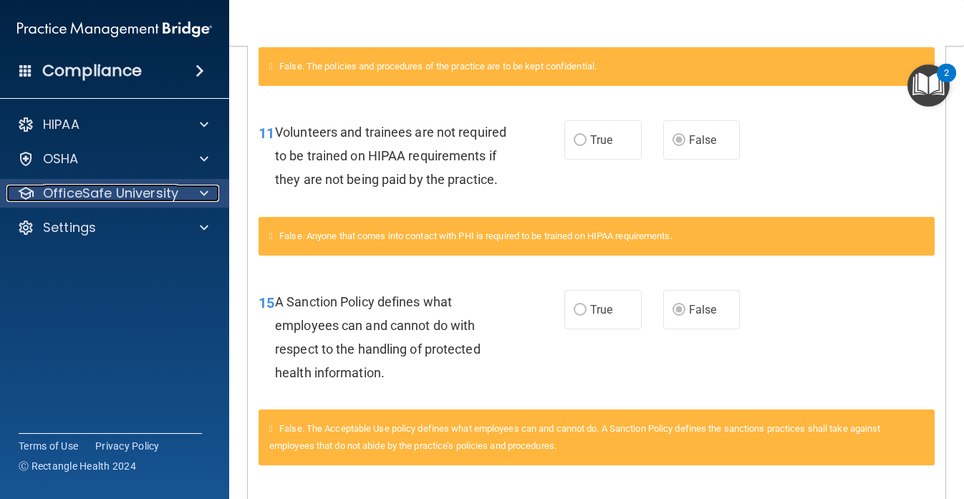
click at [160, 188] on p "OfficeSafe University" at bounding box center [110, 193] width 135 height 17
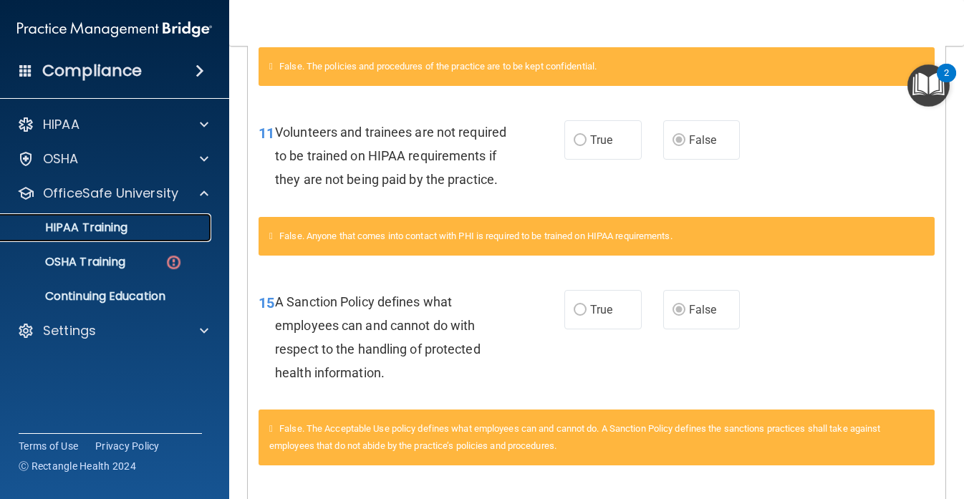
click at [115, 229] on p "HIPAA Training" at bounding box center [68, 228] width 118 height 14
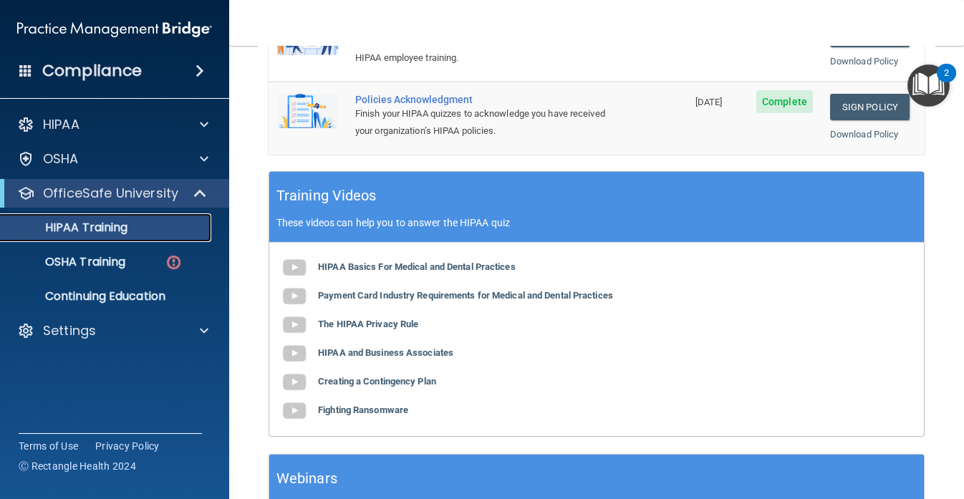
scroll to position [410, 0]
